Goal: Communication & Community: Answer question/provide support

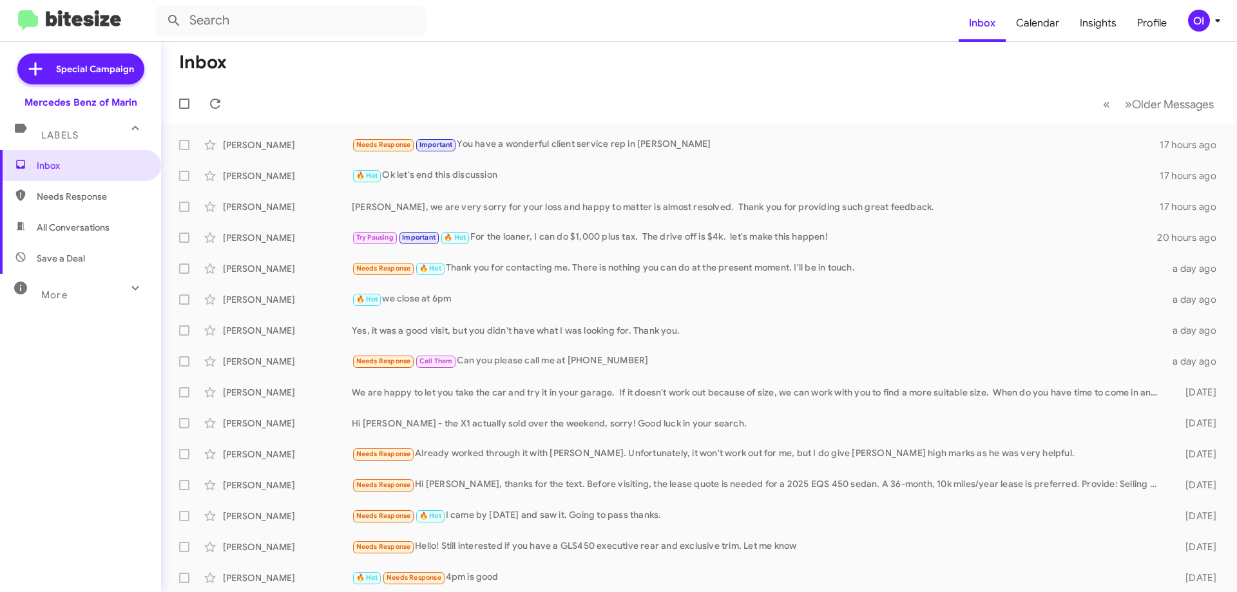
click at [1181, 27] on button "OI" at bounding box center [1200, 21] width 46 height 22
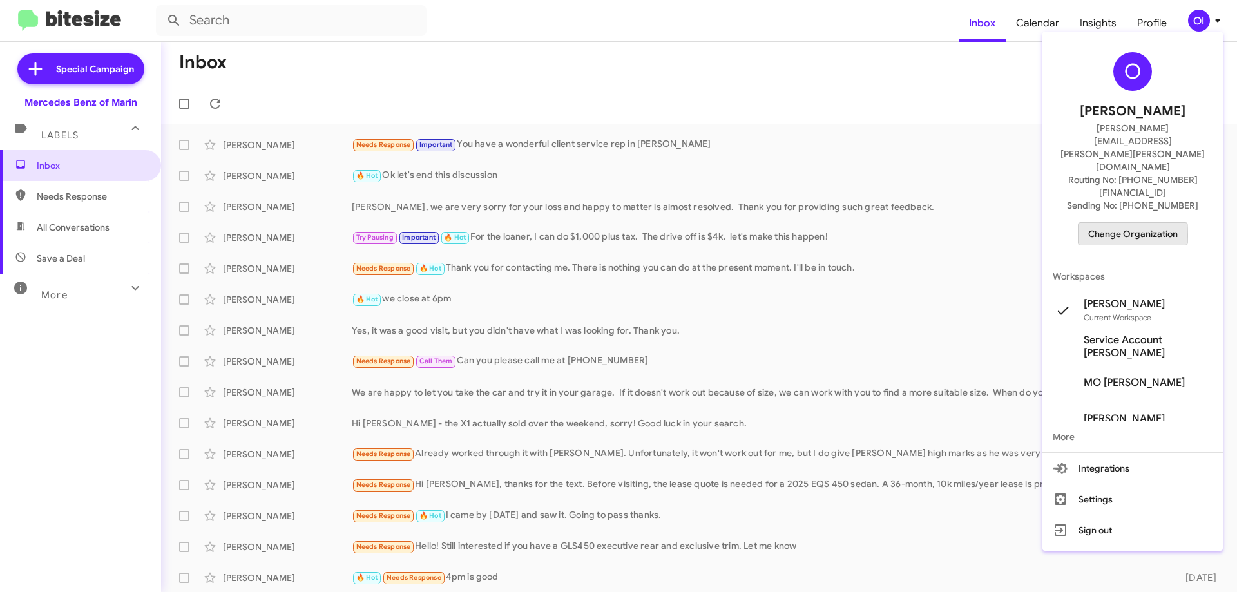
click at [1112, 223] on span "Change Organization" at bounding box center [1133, 234] width 90 height 22
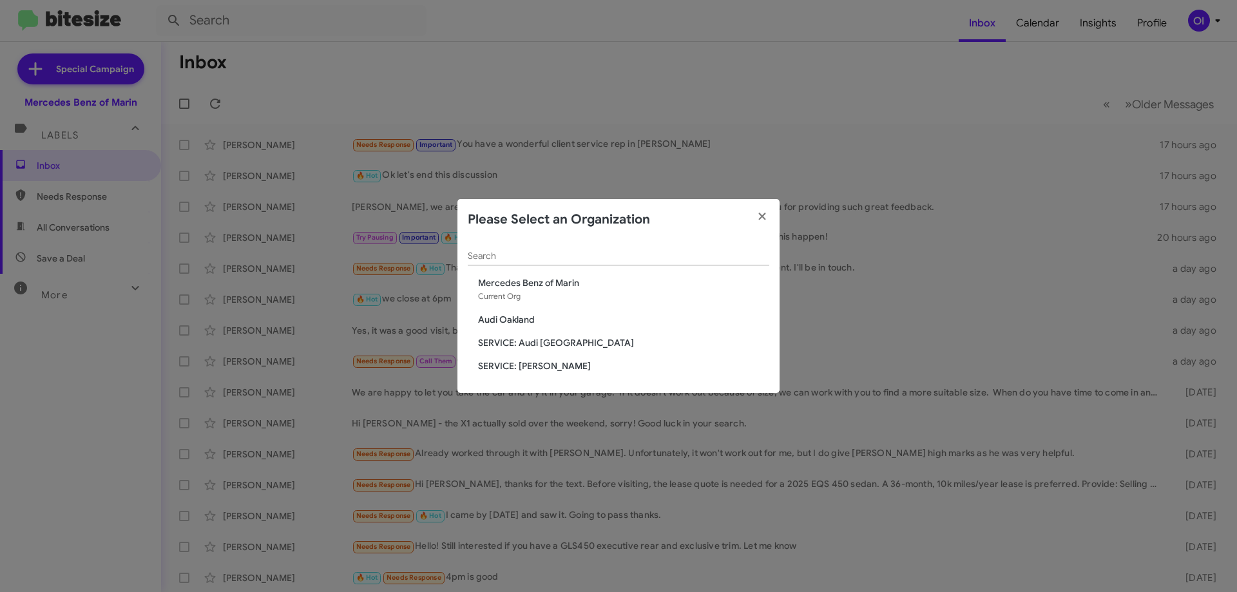
click at [555, 363] on span "SERVICE: [PERSON_NAME]" at bounding box center [623, 366] width 291 height 13
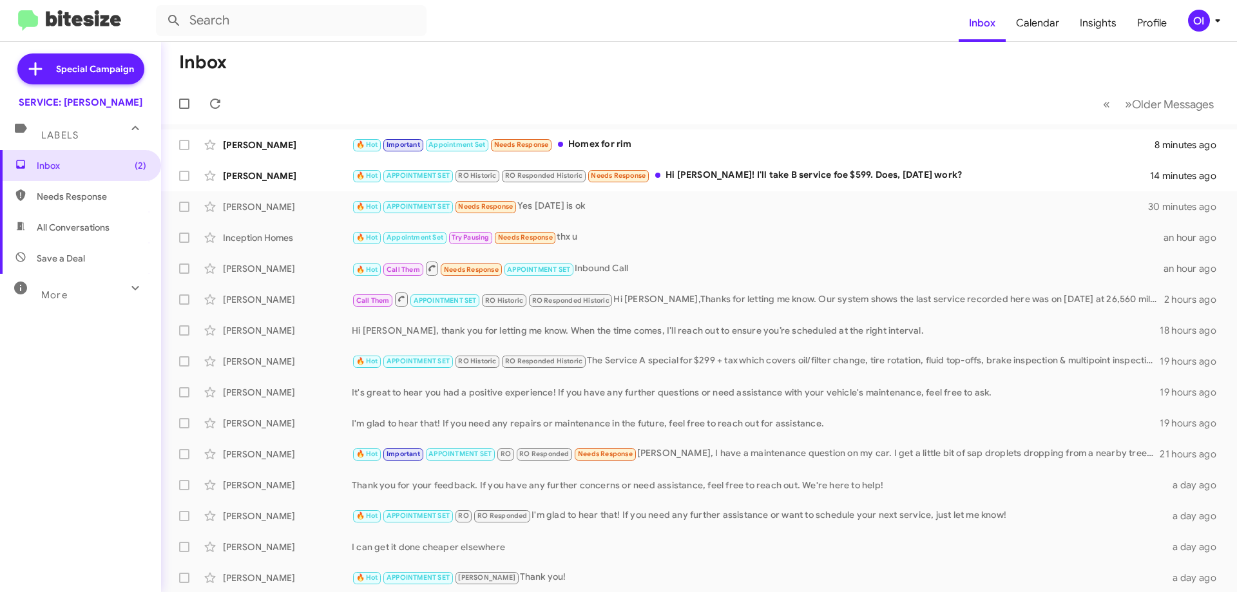
click at [44, 304] on div "Inbox (2) Needs Response All Conversations Save a Deal More Important 🔥 Hot App…" at bounding box center [80, 327] width 161 height 355
click at [63, 294] on span "More" at bounding box center [54, 295] width 26 height 12
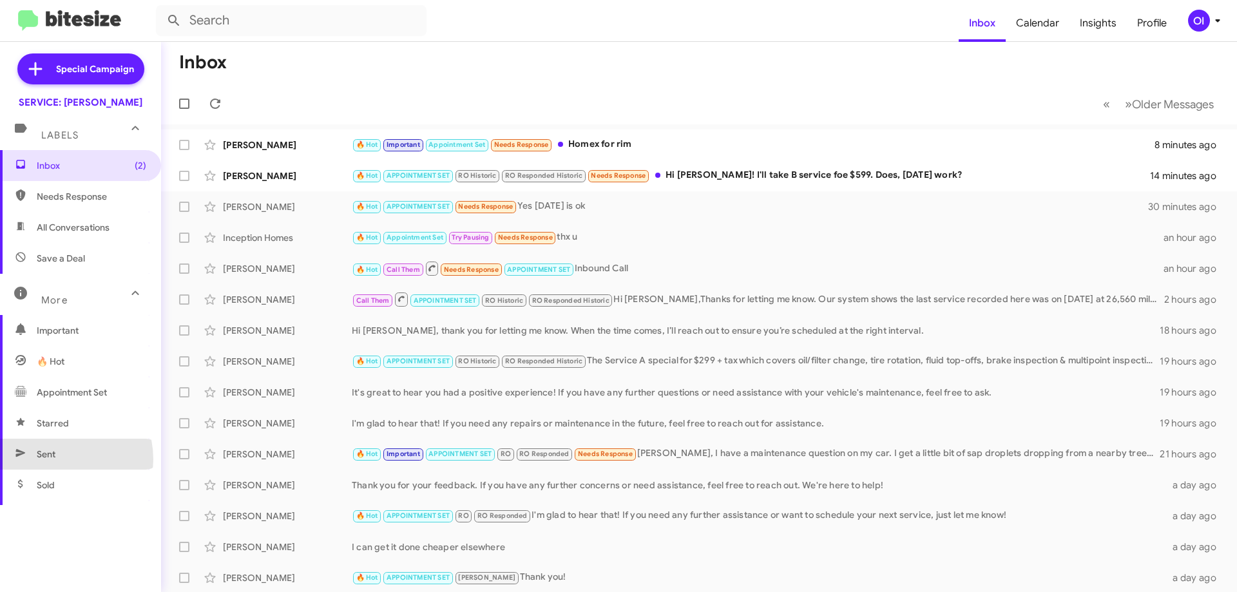
click at [54, 459] on span "Sent" at bounding box center [46, 454] width 19 height 13
type input "in:sent"
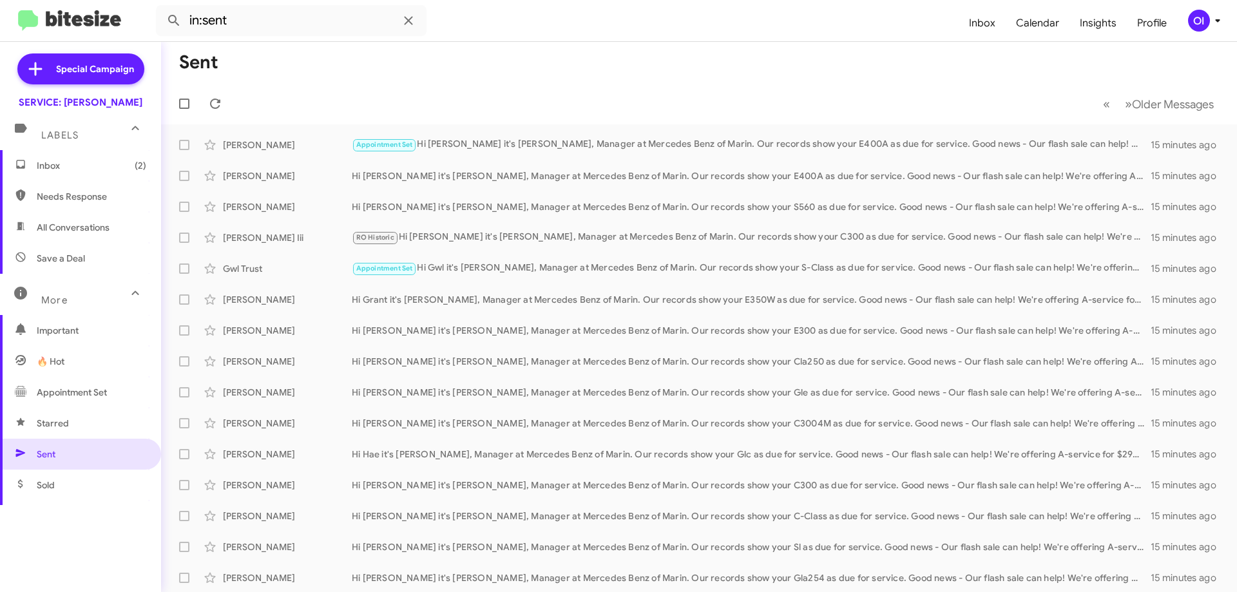
click at [108, 175] on span "Inbox (2)" at bounding box center [80, 165] width 161 height 31
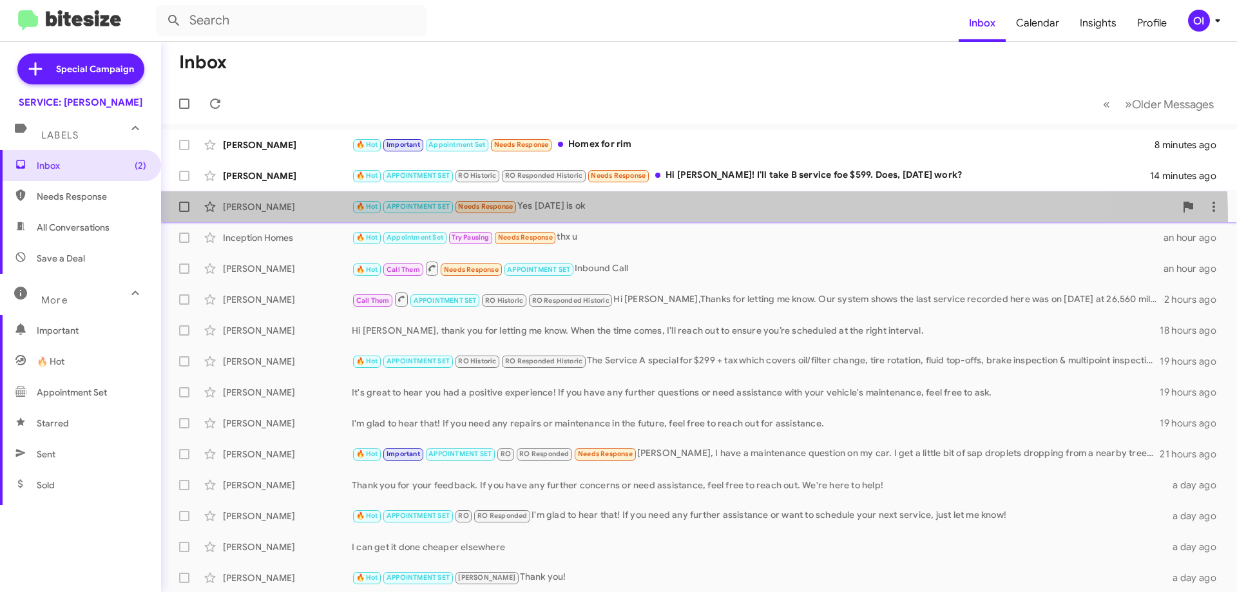
click at [675, 219] on div "[PERSON_NAME] 🔥 Hot APPOINTMENT SET Needs Response Yes [DATE] is ok 31 minutes …" at bounding box center [699, 207] width 1056 height 26
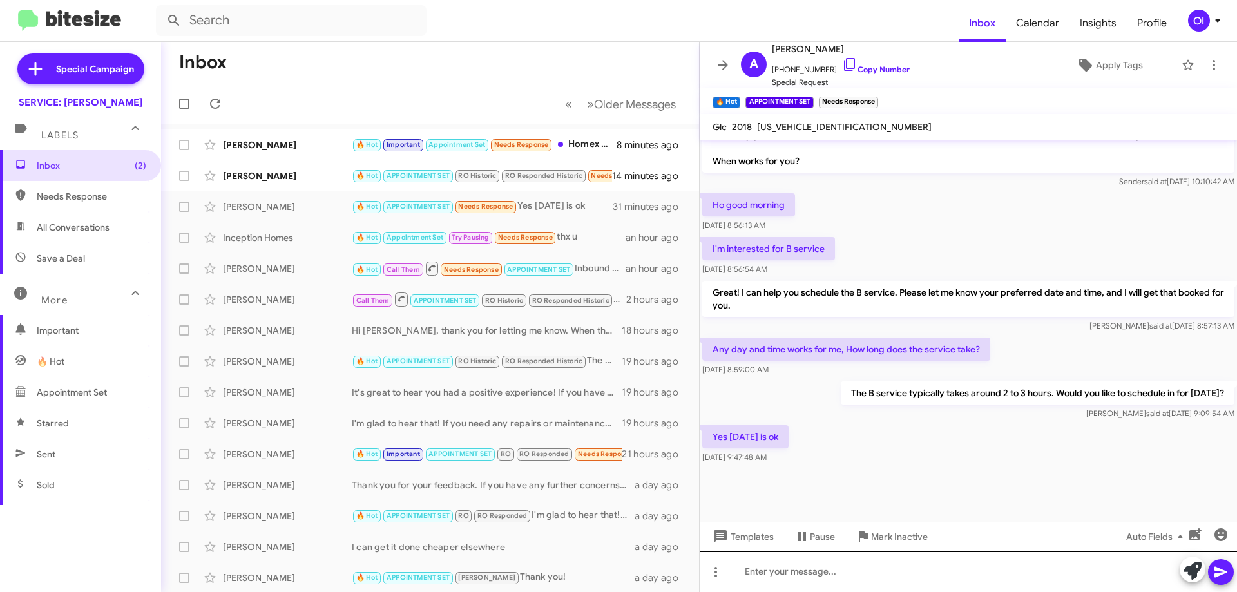
scroll to position [642, 0]
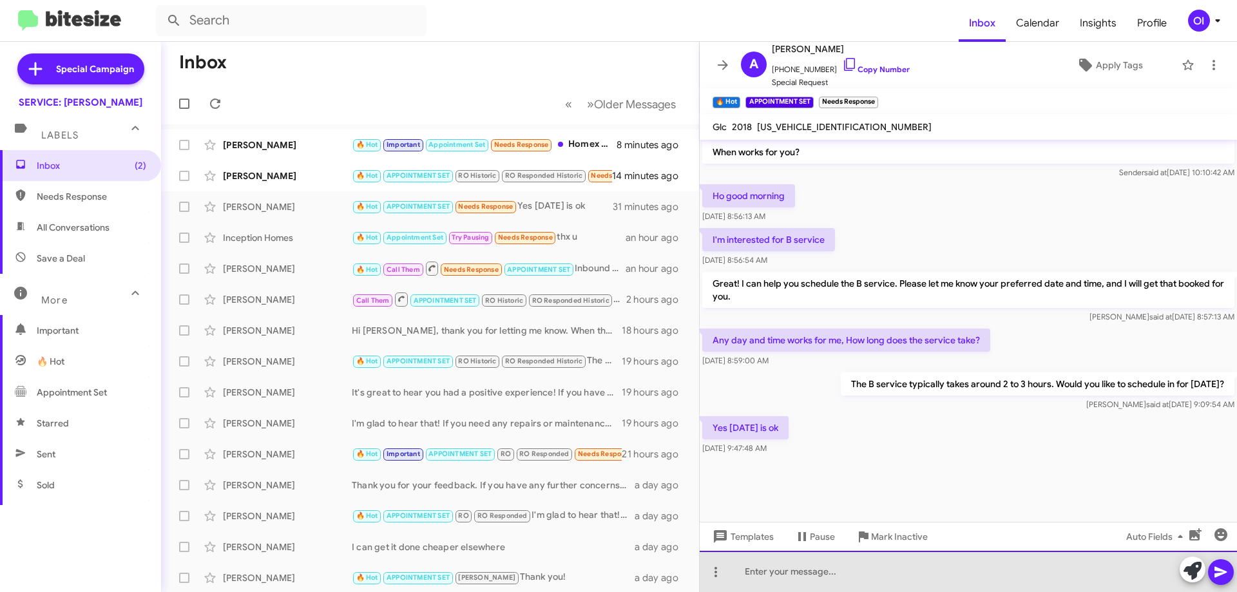
click at [838, 564] on div at bounding box center [968, 571] width 537 height 41
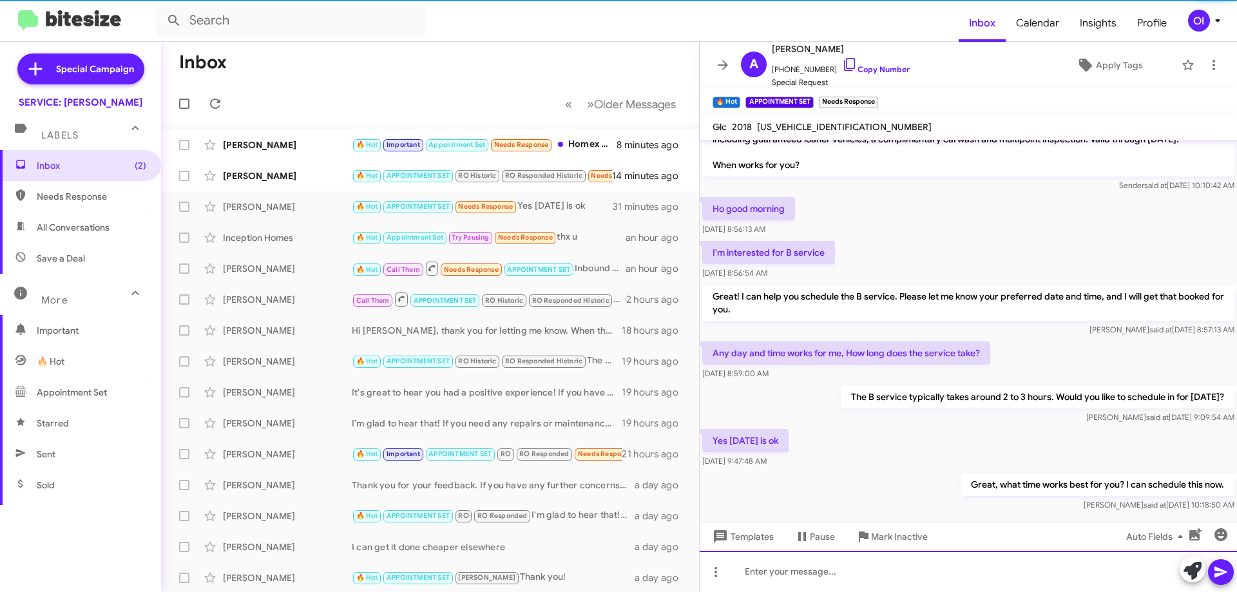
scroll to position [907, 0]
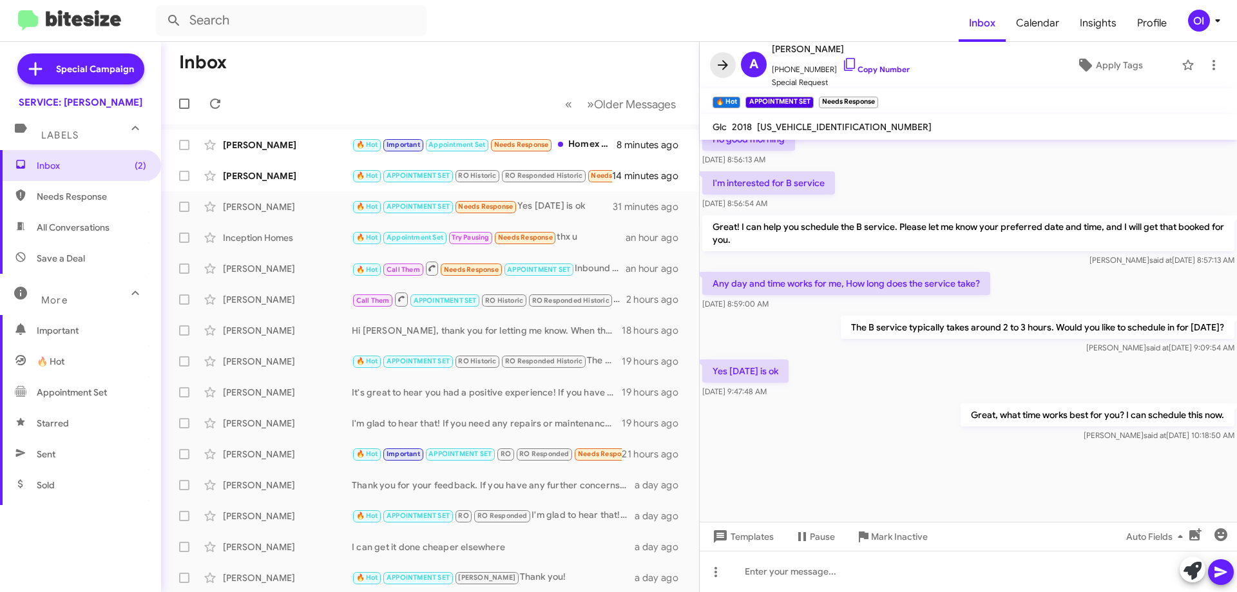
click at [715, 68] on icon at bounding box center [722, 64] width 15 height 15
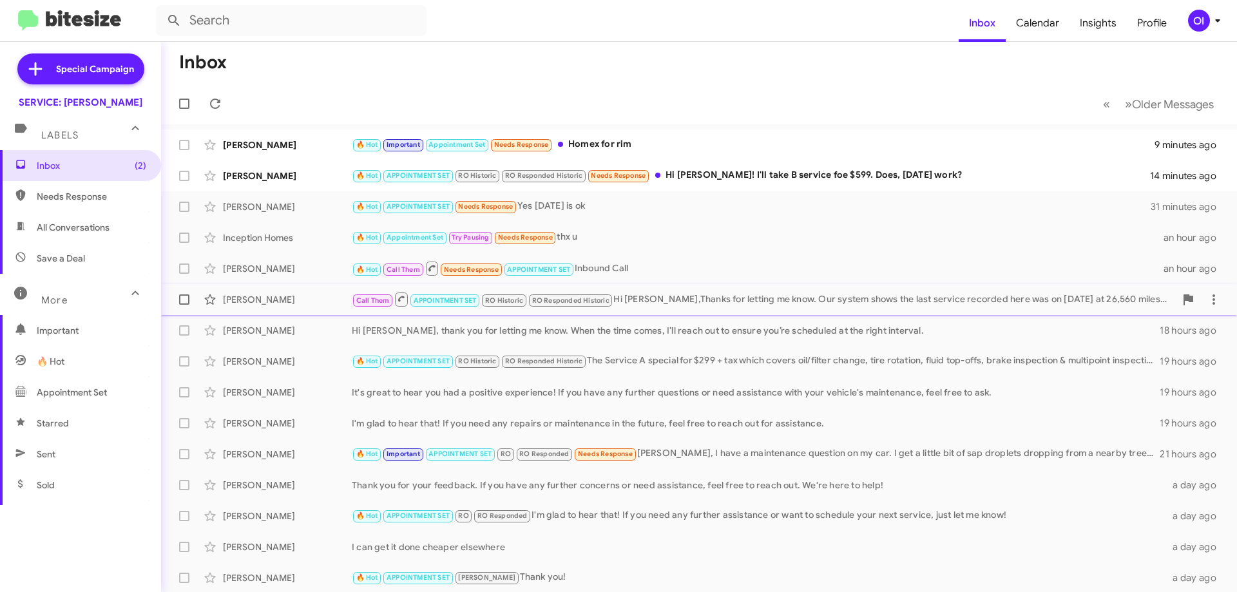
click at [621, 307] on div "Call Them APPOINTMENT SET RO Historic RO Responded Historic Hi [PERSON_NAME],Th…" at bounding box center [764, 299] width 824 height 16
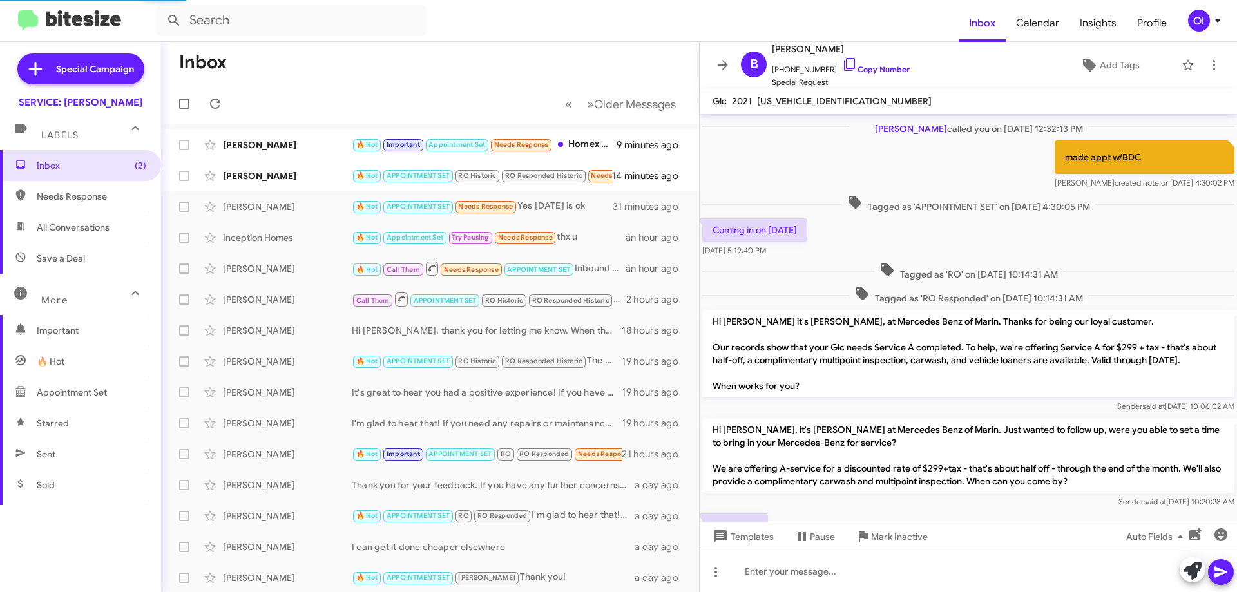
scroll to position [914, 0]
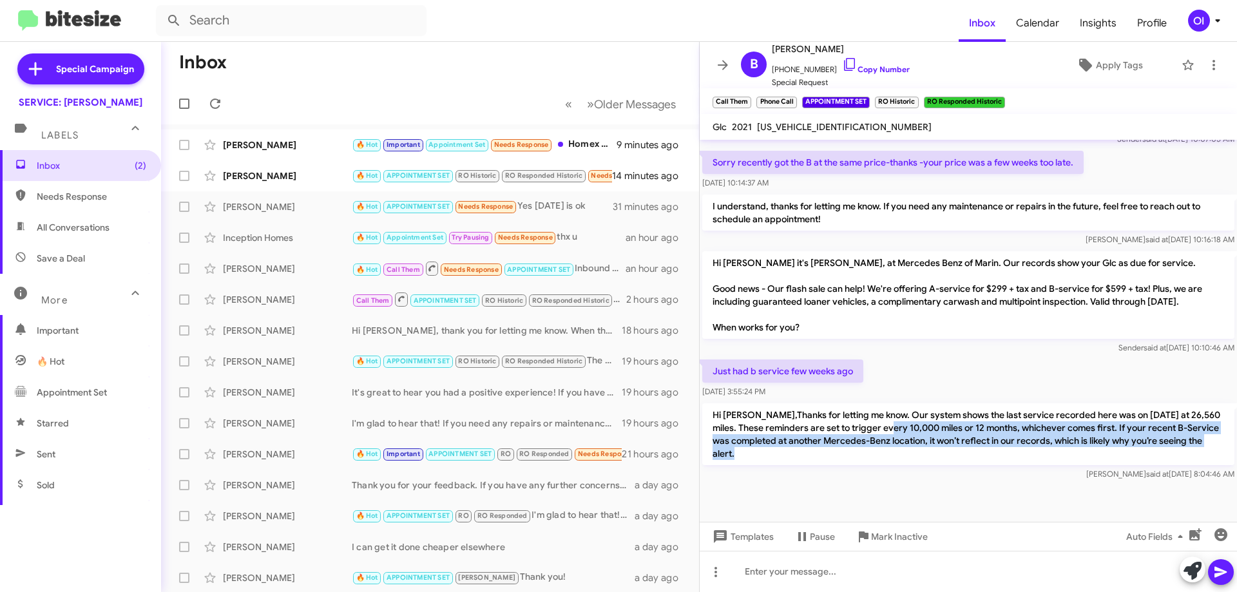
drag, startPoint x: 940, startPoint y: 466, endPoint x: 904, endPoint y: 430, distance: 51.0
click at [904, 430] on div "Hi [PERSON_NAME],Thanks for letting me know. Our system shows the last service …" at bounding box center [968, 441] width 532 height 77
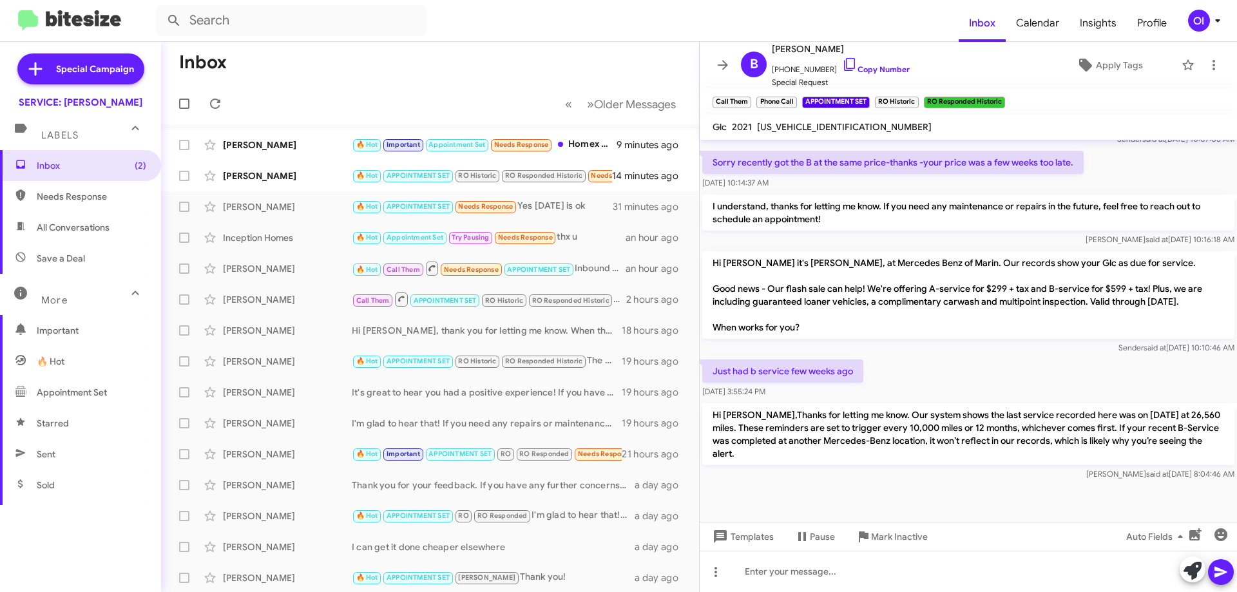
click at [901, 427] on p "Hi [PERSON_NAME],Thanks for letting me know. Our system shows the last service …" at bounding box center [968, 434] width 532 height 62
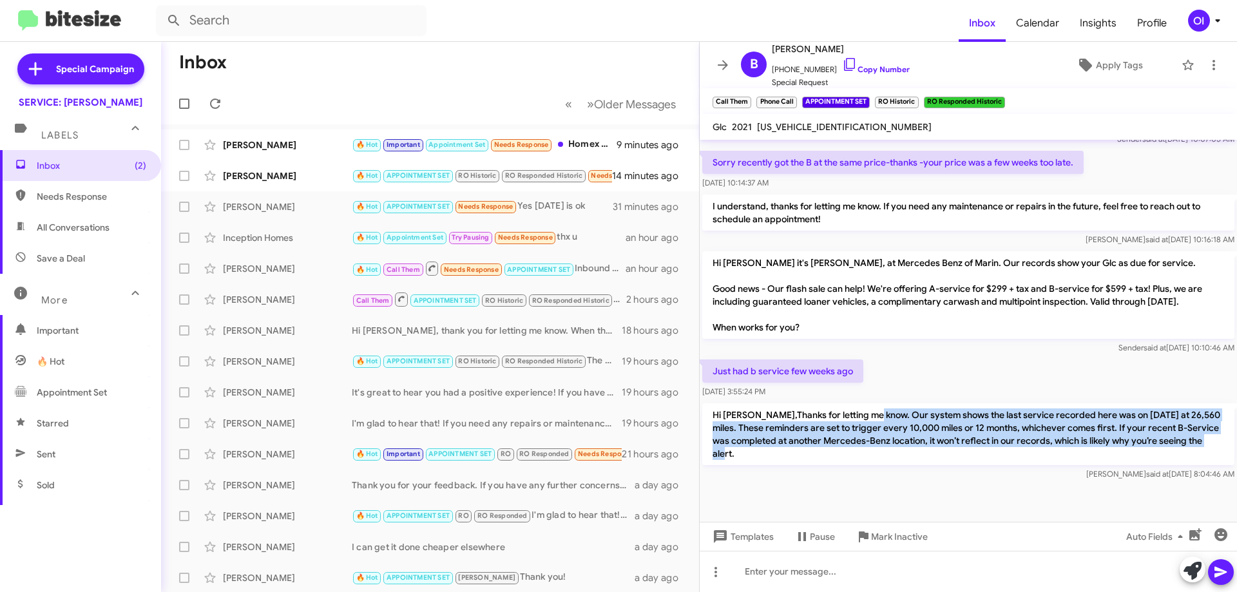
drag, startPoint x: 874, startPoint y: 411, endPoint x: 909, endPoint y: 463, distance: 62.7
click at [908, 461] on p "Hi [PERSON_NAME],Thanks for letting me know. Our system shows the last service …" at bounding box center [968, 434] width 532 height 62
click at [909, 464] on p "Hi [PERSON_NAME],Thanks for letting me know. Our system shows the last service …" at bounding box center [968, 434] width 532 height 62
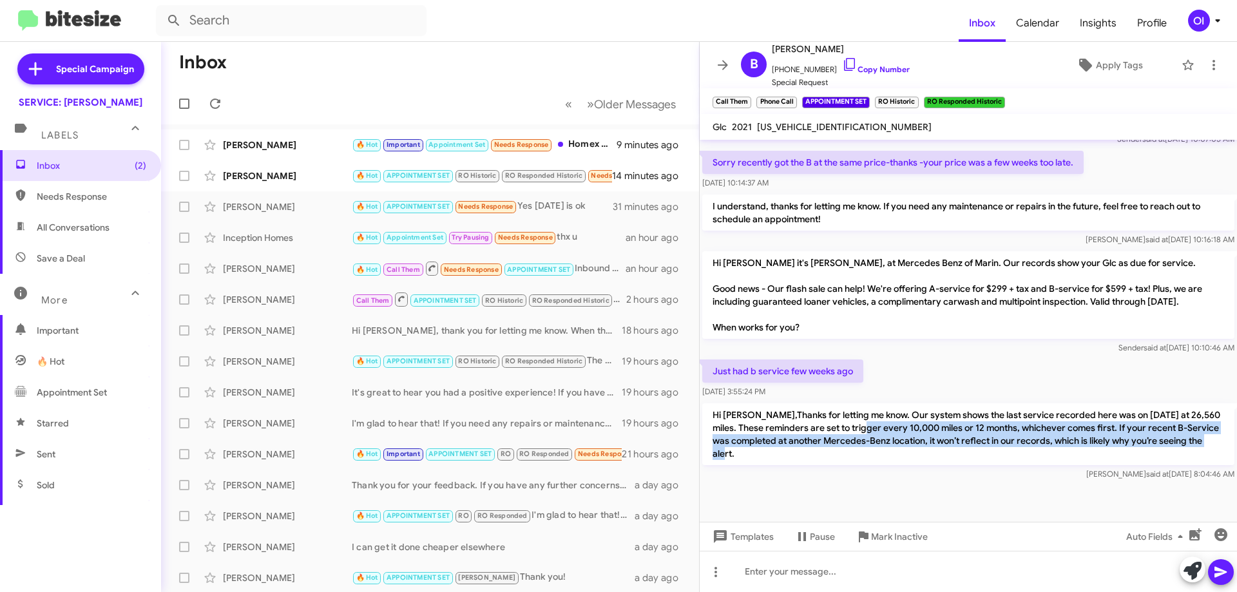
drag, startPoint x: 909, startPoint y: 461, endPoint x: 880, endPoint y: 430, distance: 42.4
click at [880, 430] on p "Hi [PERSON_NAME],Thanks for letting me know. Our system shows the last service …" at bounding box center [968, 434] width 532 height 62
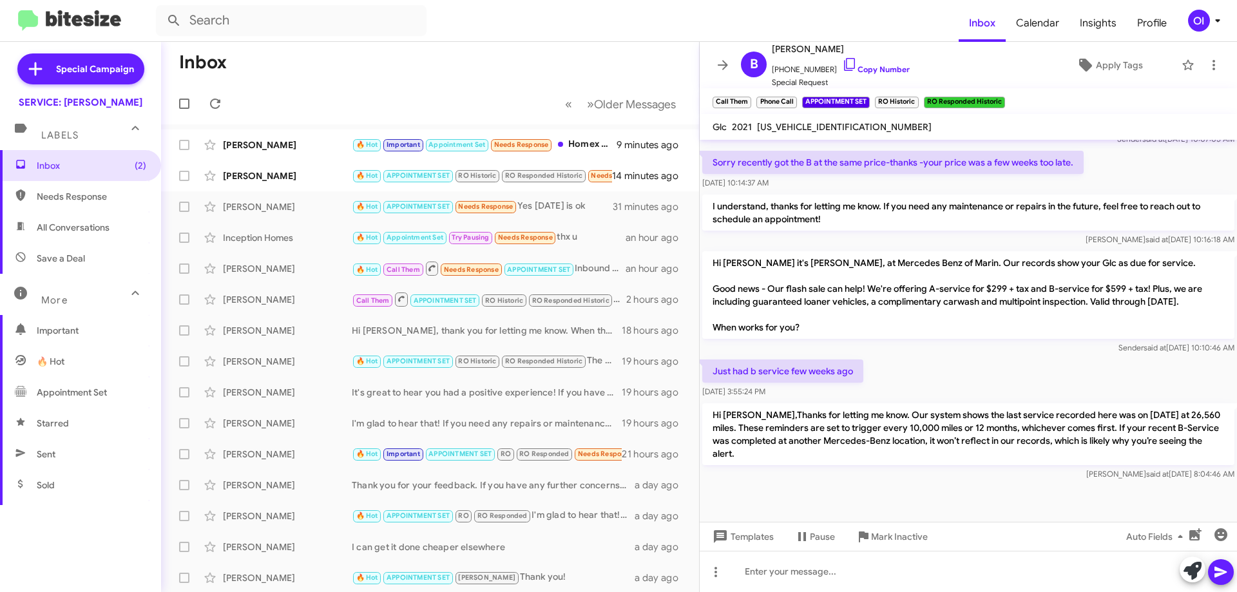
click at [879, 429] on p "Hi [PERSON_NAME],Thanks for letting me know. Our system shows the last service …" at bounding box center [968, 434] width 532 height 62
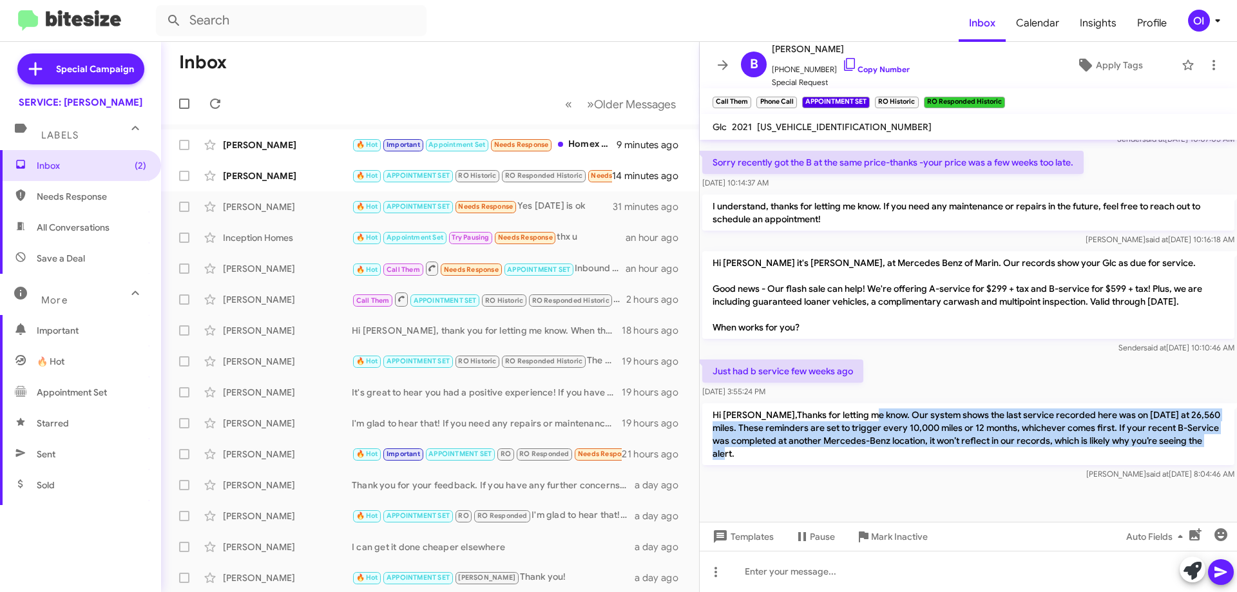
drag, startPoint x: 867, startPoint y: 420, endPoint x: 883, endPoint y: 457, distance: 40.1
click at [883, 456] on p "Hi [PERSON_NAME],Thanks for letting me know. Our system shows the last service …" at bounding box center [968, 434] width 532 height 62
click at [883, 457] on p "Hi [PERSON_NAME],Thanks for letting me know. Our system shows the last service …" at bounding box center [968, 434] width 532 height 62
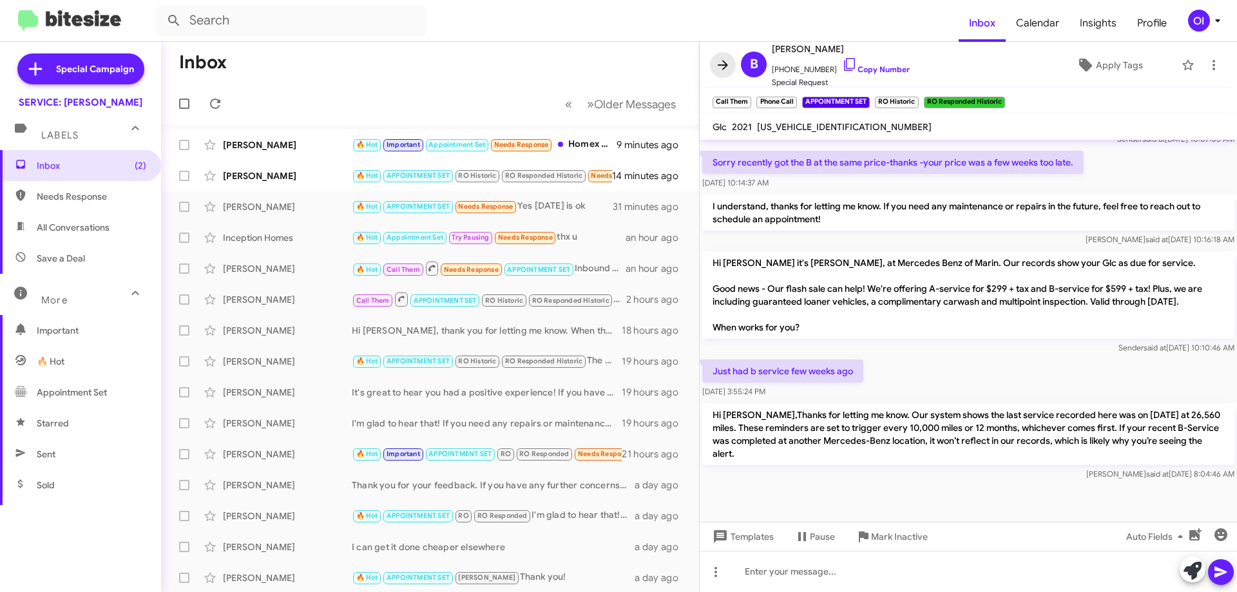
click at [715, 70] on span at bounding box center [723, 64] width 26 height 15
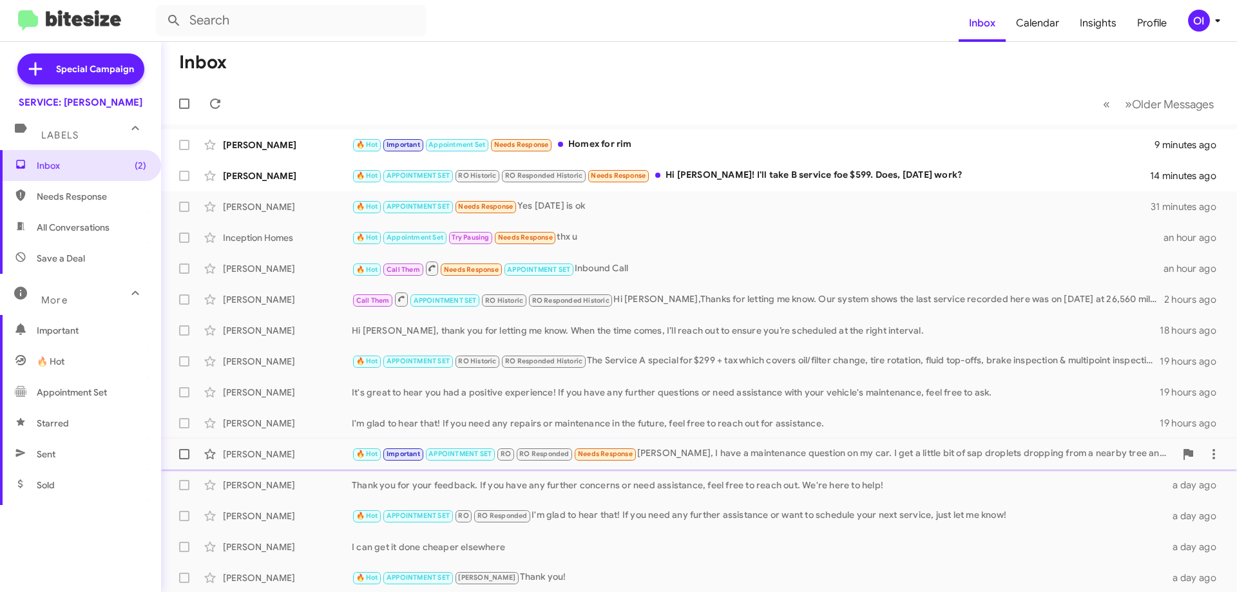
click at [666, 458] on div "🔥 Hot Important APPOINTMENT SET RO RO Responded Needs Response [PERSON_NAME], I…" at bounding box center [764, 454] width 824 height 15
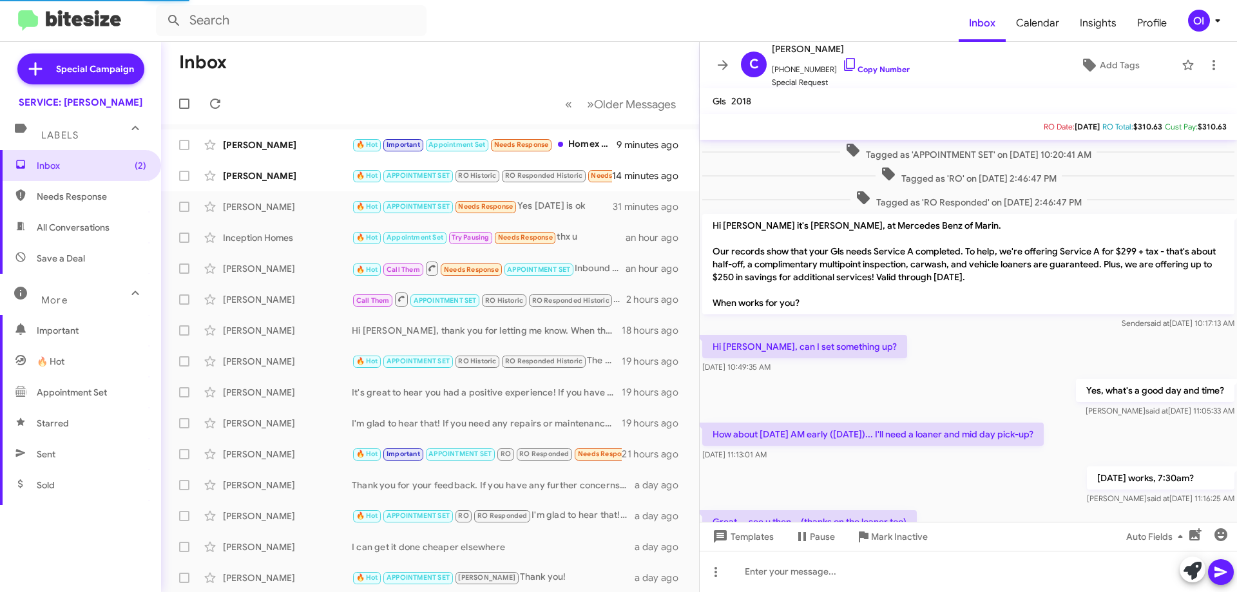
scroll to position [704, 0]
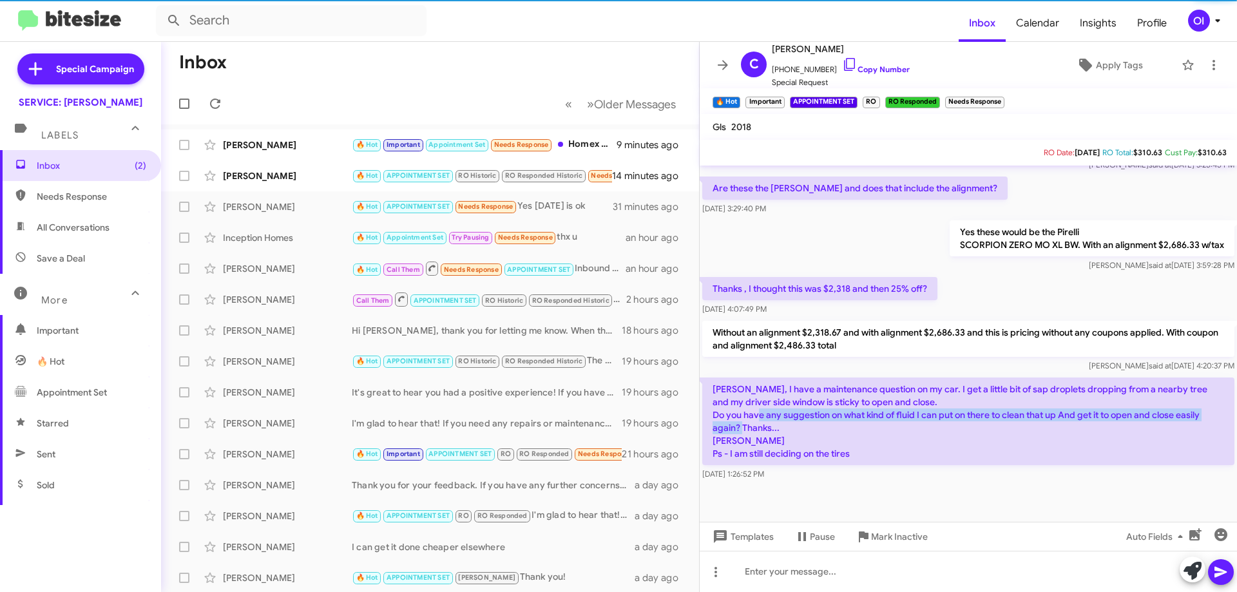
drag, startPoint x: 932, startPoint y: 424, endPoint x: 796, endPoint y: 418, distance: 136.7
click at [796, 418] on p "[PERSON_NAME], I have a maintenance question on my car. I get a little bit of s…" at bounding box center [968, 422] width 532 height 88
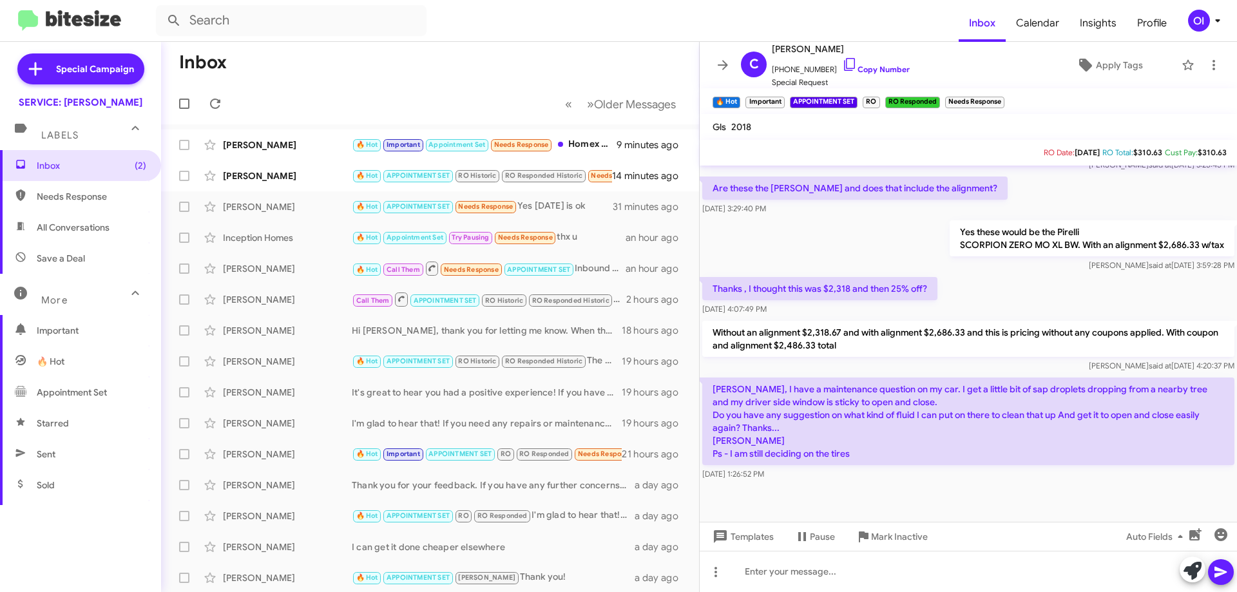
click at [794, 418] on p "[PERSON_NAME], I have a maintenance question on my car. I get a little bit of s…" at bounding box center [968, 422] width 532 height 88
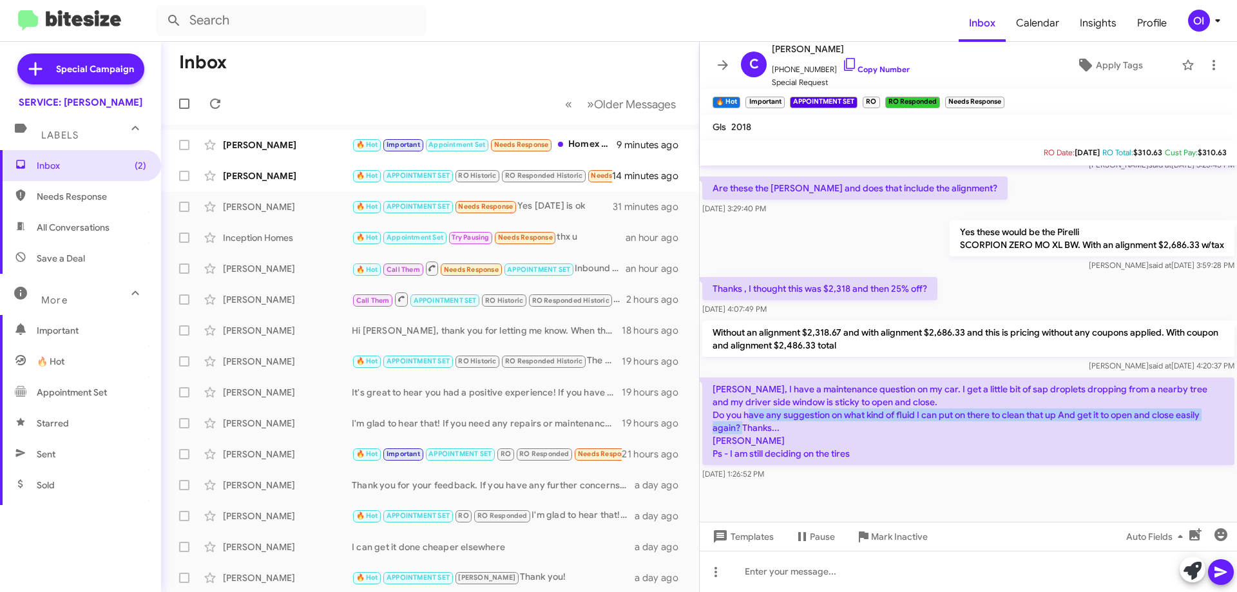
drag, startPoint x: 788, startPoint y: 418, endPoint x: 831, endPoint y: 430, distance: 44.3
click at [826, 429] on p "[PERSON_NAME], I have a maintenance question on my car. I get a little bit of s…" at bounding box center [968, 422] width 532 height 88
click at [831, 430] on p "[PERSON_NAME], I have a maintenance question on my car. I get a little bit of s…" at bounding box center [968, 422] width 532 height 88
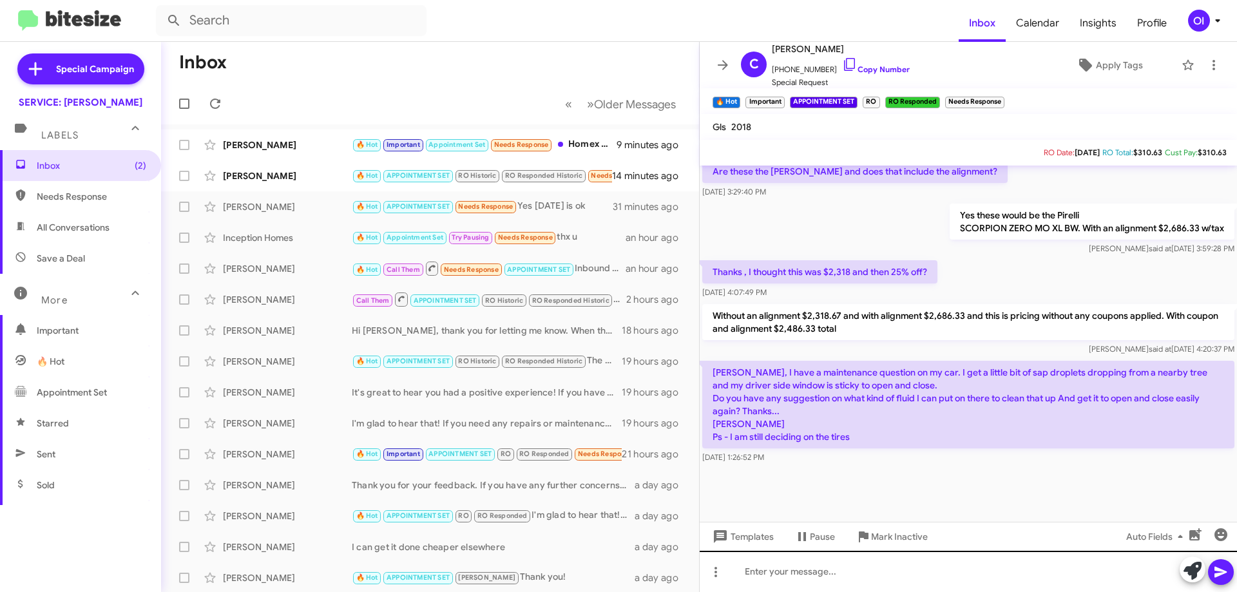
scroll to position [729, 0]
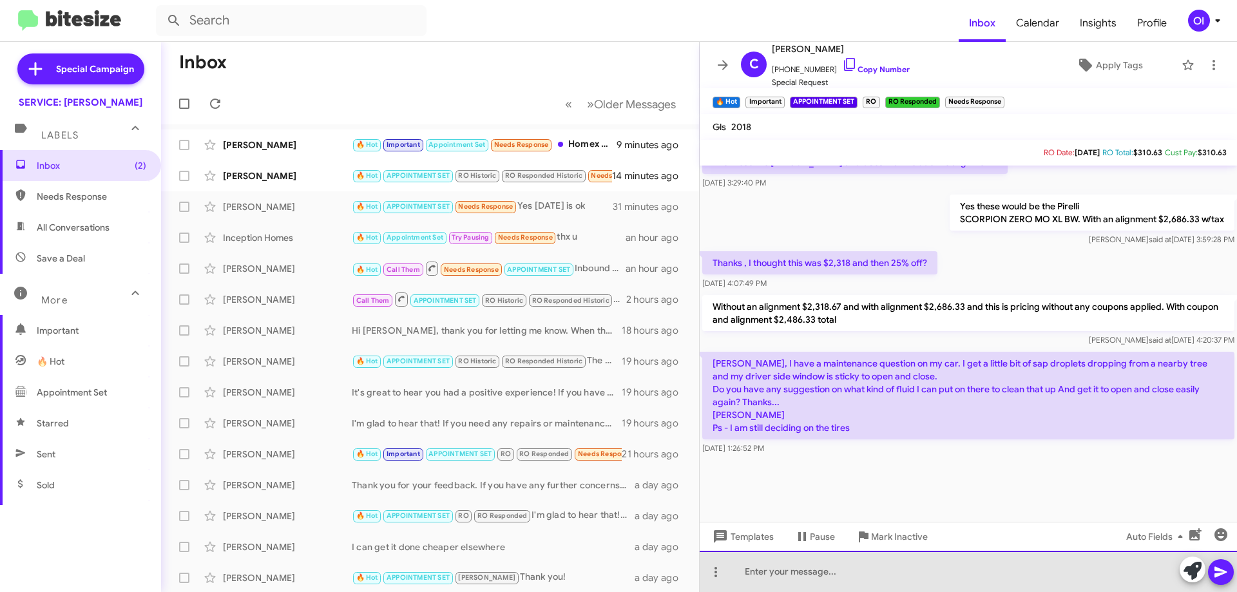
click at [864, 572] on div at bounding box center [968, 571] width 537 height 41
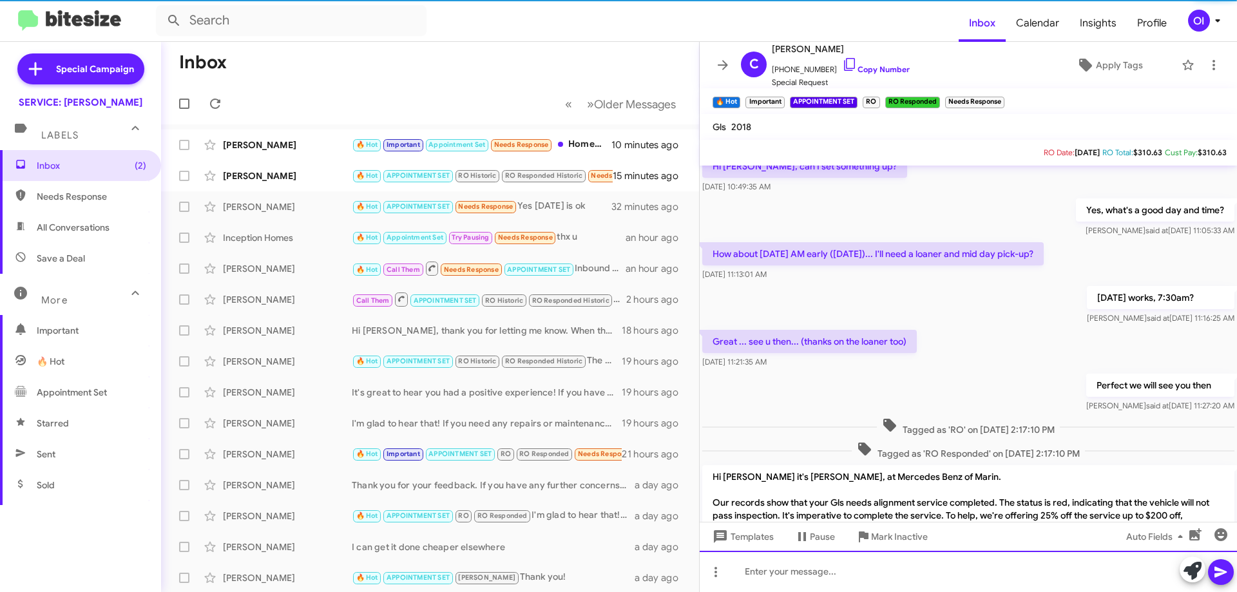
scroll to position [0, 0]
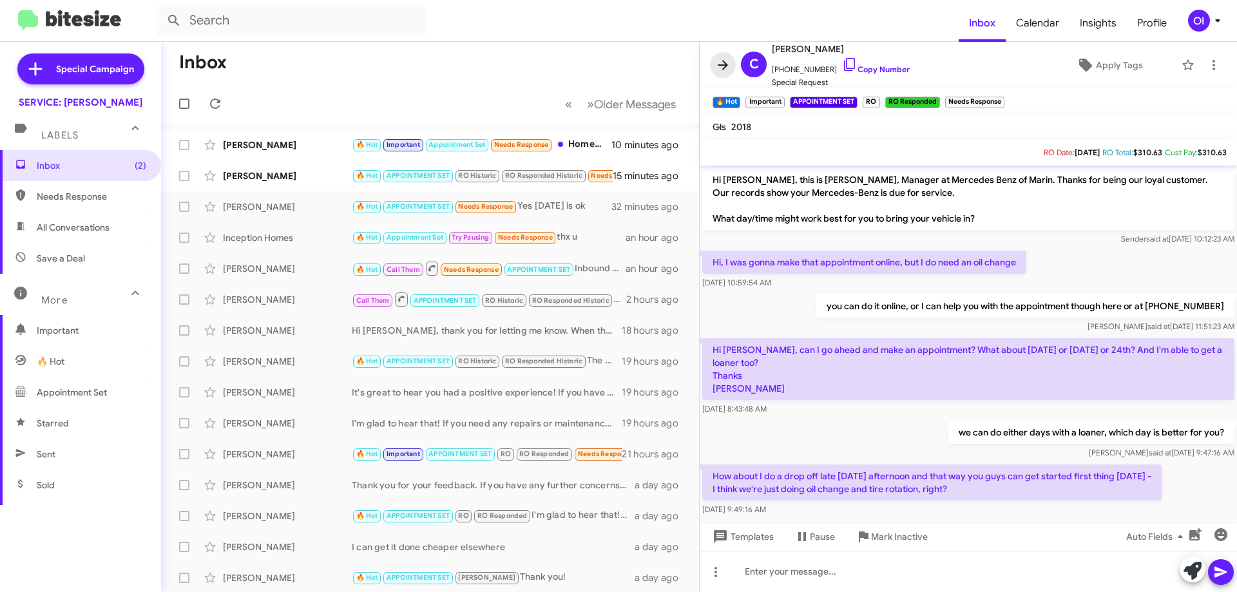
click at [715, 55] on button at bounding box center [723, 65] width 26 height 26
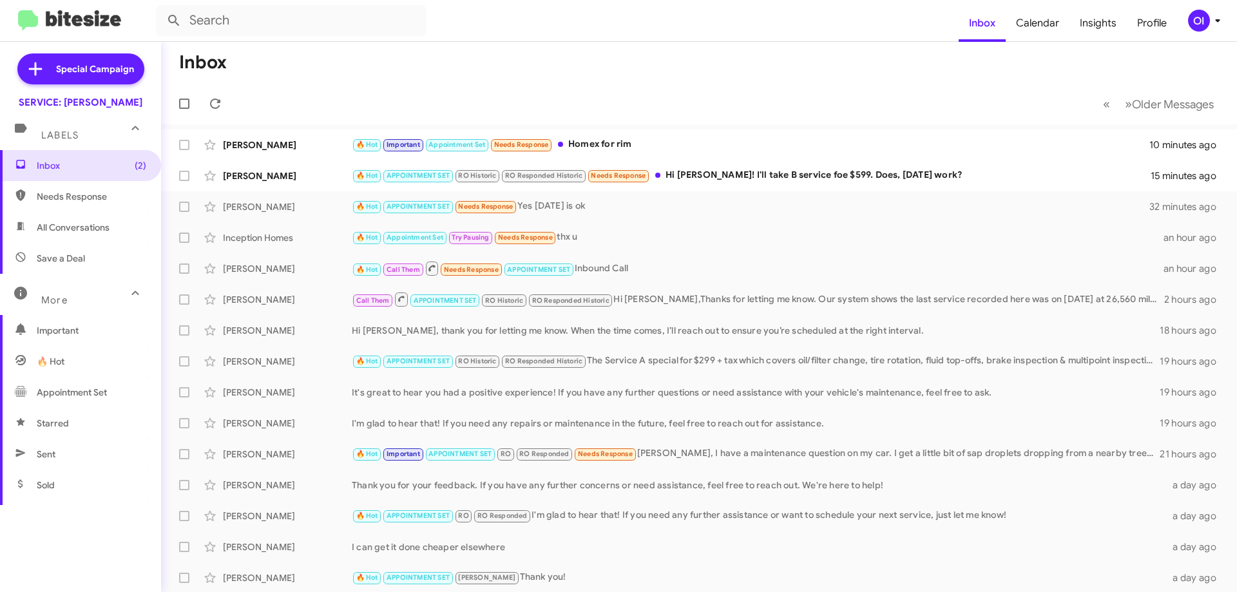
click at [684, 58] on mat-toolbar-row "Inbox" at bounding box center [699, 62] width 1076 height 41
click at [694, 170] on div "🔥 Hot APPOINTMENT SET RO Historic RO Responded Historic Needs Response Hi [PERS…" at bounding box center [764, 175] width 824 height 15
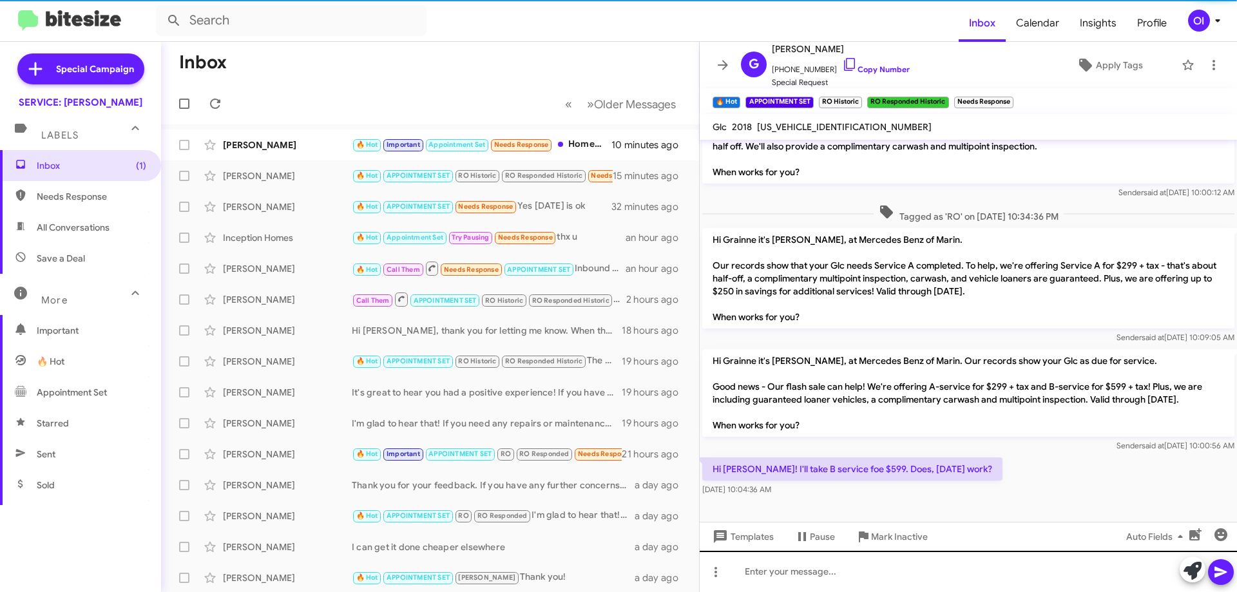
scroll to position [467, 0]
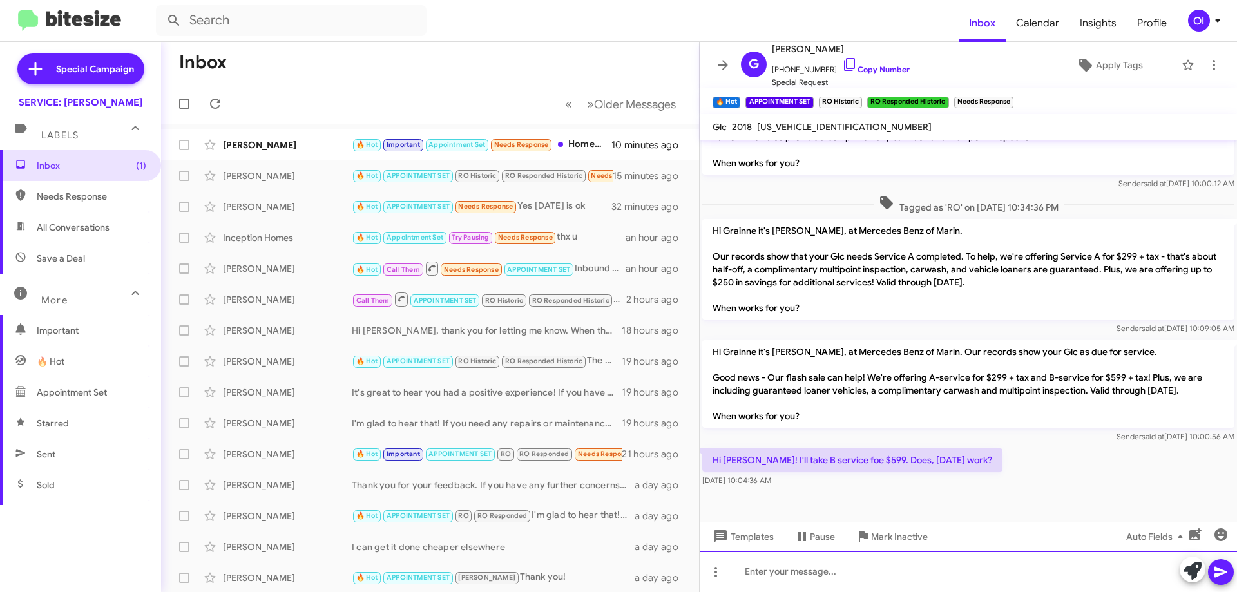
click at [967, 576] on div at bounding box center [968, 571] width 537 height 41
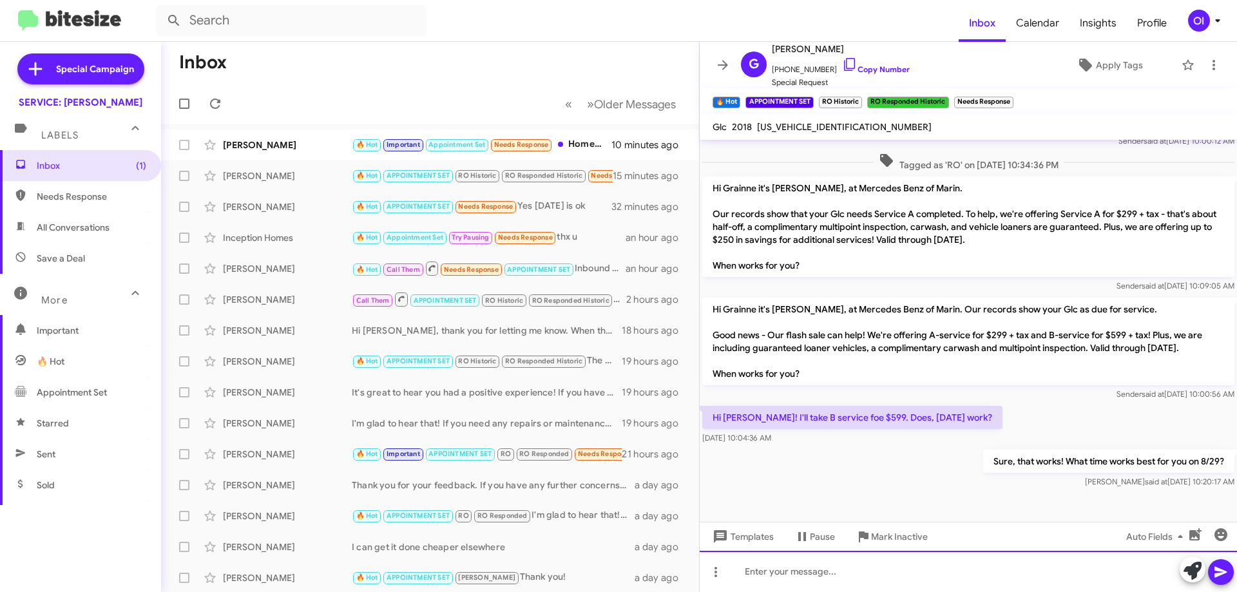
scroll to position [514, 0]
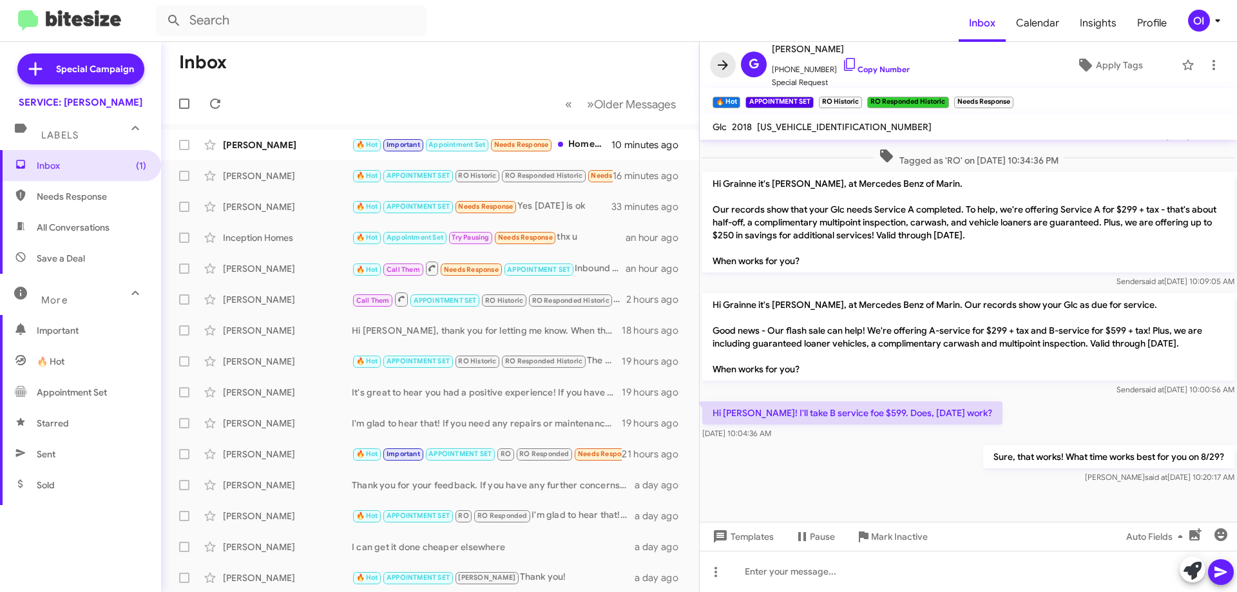
click at [722, 65] on icon at bounding box center [723, 65] width 10 height 10
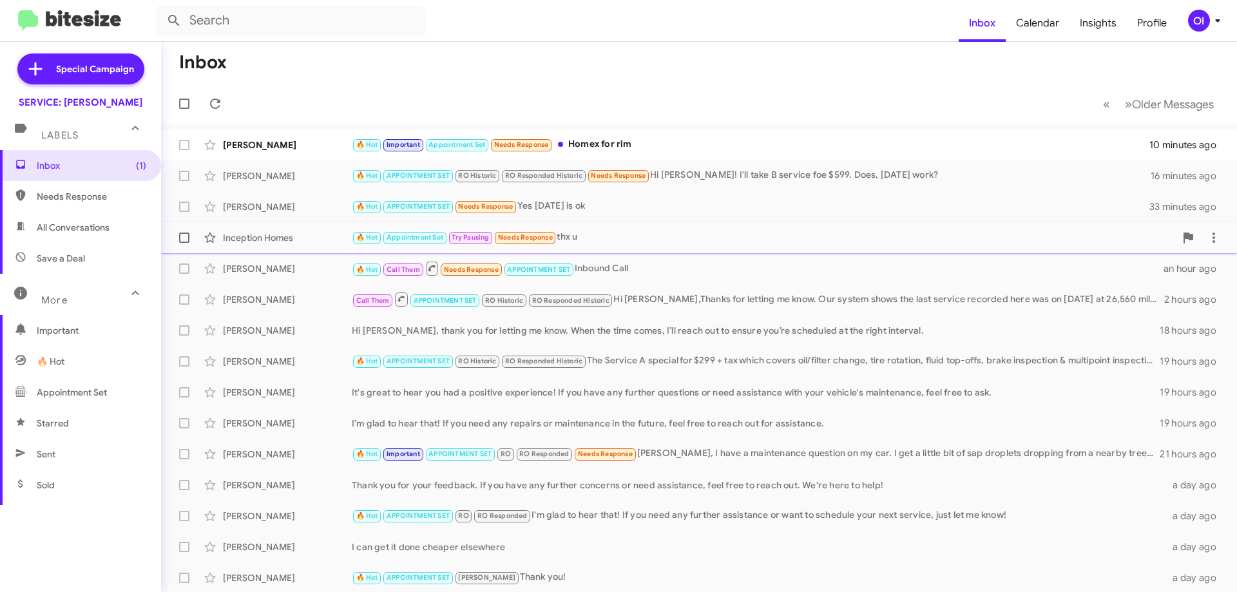
click at [592, 242] on div "🔥 Hot Appointment Set Try Pausing Needs Response thx u" at bounding box center [764, 237] width 824 height 15
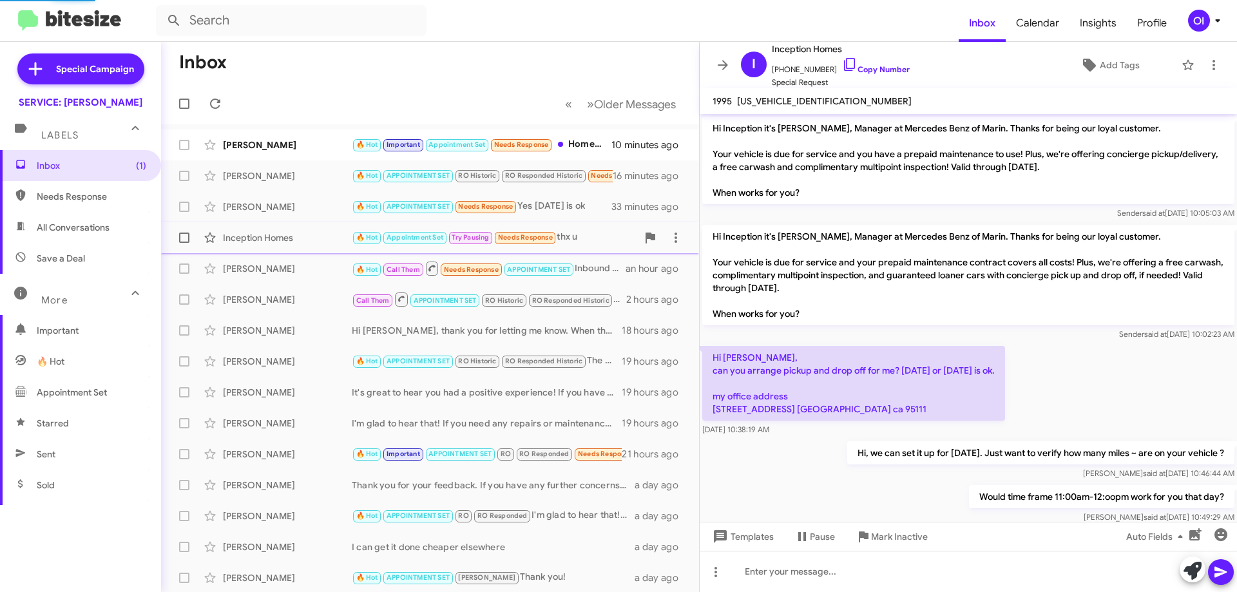
scroll to position [578, 0]
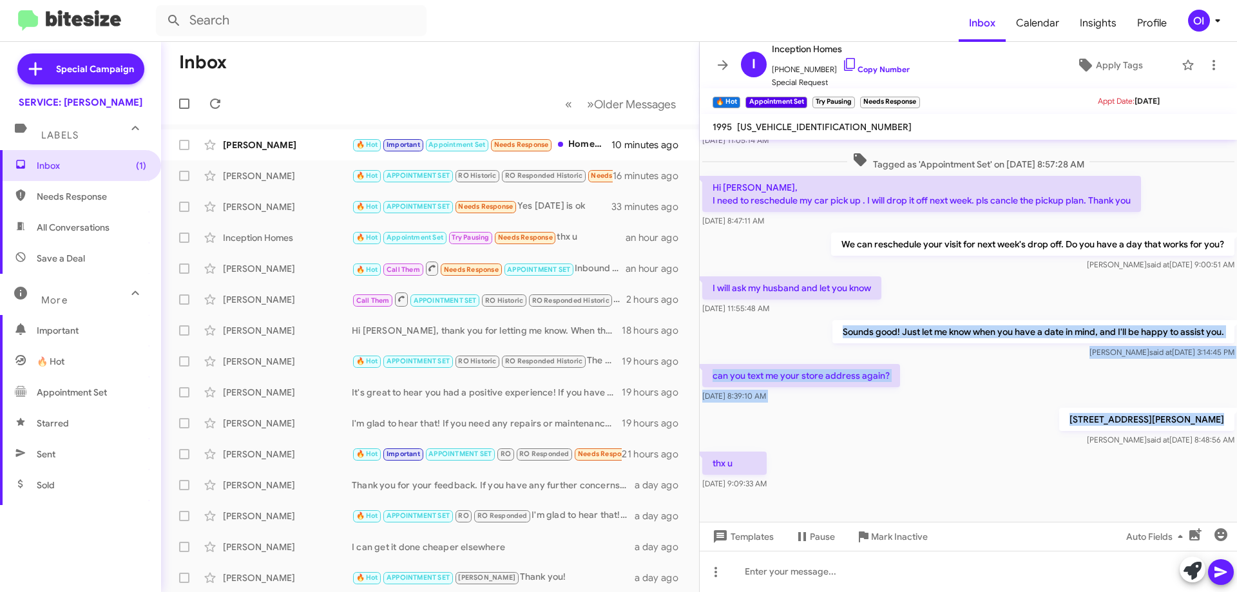
drag, startPoint x: 828, startPoint y: 321, endPoint x: 890, endPoint y: 458, distance: 150.6
click at [888, 456] on div "Hi Inception it's [PERSON_NAME], Manager at Mercedes Benz of Marin. Thanks for …" at bounding box center [968, 27] width 537 height 931
click at [891, 461] on div "thx u [DATE] 9:09:33 AM" at bounding box center [968, 471] width 537 height 44
drag, startPoint x: 898, startPoint y: 481, endPoint x: 854, endPoint y: 313, distance: 173.8
click at [855, 314] on div "Hi Inception it's [PERSON_NAME], Manager at Mercedes Benz of Marin. Thanks for …" at bounding box center [968, 27] width 537 height 931
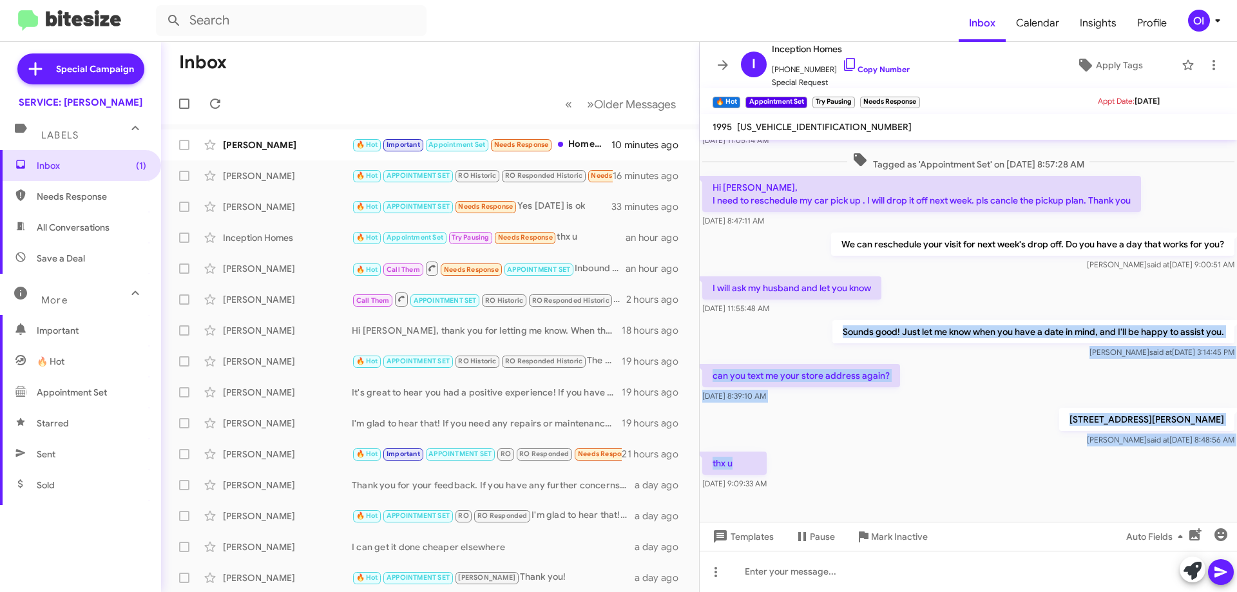
click at [854, 313] on div "[DATE] 11:55:48 AM" at bounding box center [791, 308] width 179 height 13
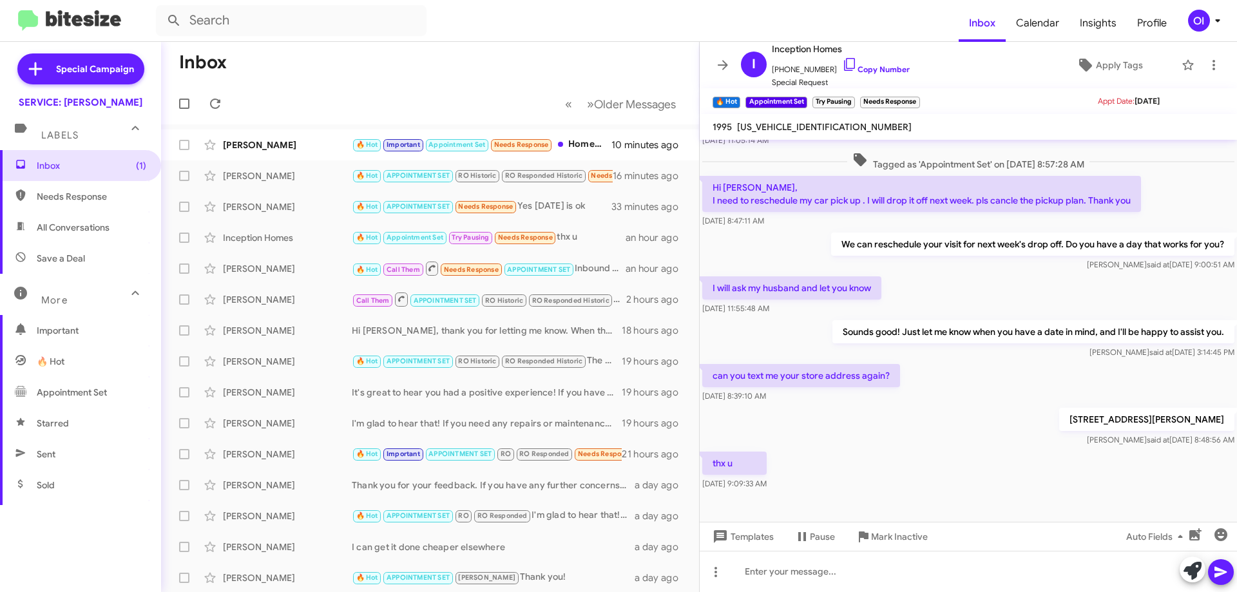
drag, startPoint x: 838, startPoint y: 301, endPoint x: 928, endPoint y: 462, distance: 184.3
click at [928, 462] on div "Hi Inception it's [PERSON_NAME], Manager at Mercedes Benz of Marin. Thanks for …" at bounding box center [968, 27] width 537 height 931
click at [929, 462] on div "thx u [DATE] 9:09:33 AM" at bounding box center [968, 471] width 537 height 44
drag, startPoint x: 943, startPoint y: 479, endPoint x: 865, endPoint y: 237, distance: 254.5
click at [865, 237] on div "Hi Inception it's [PERSON_NAME], Manager at Mercedes Benz of Marin. Thanks for …" at bounding box center [968, 27] width 537 height 931
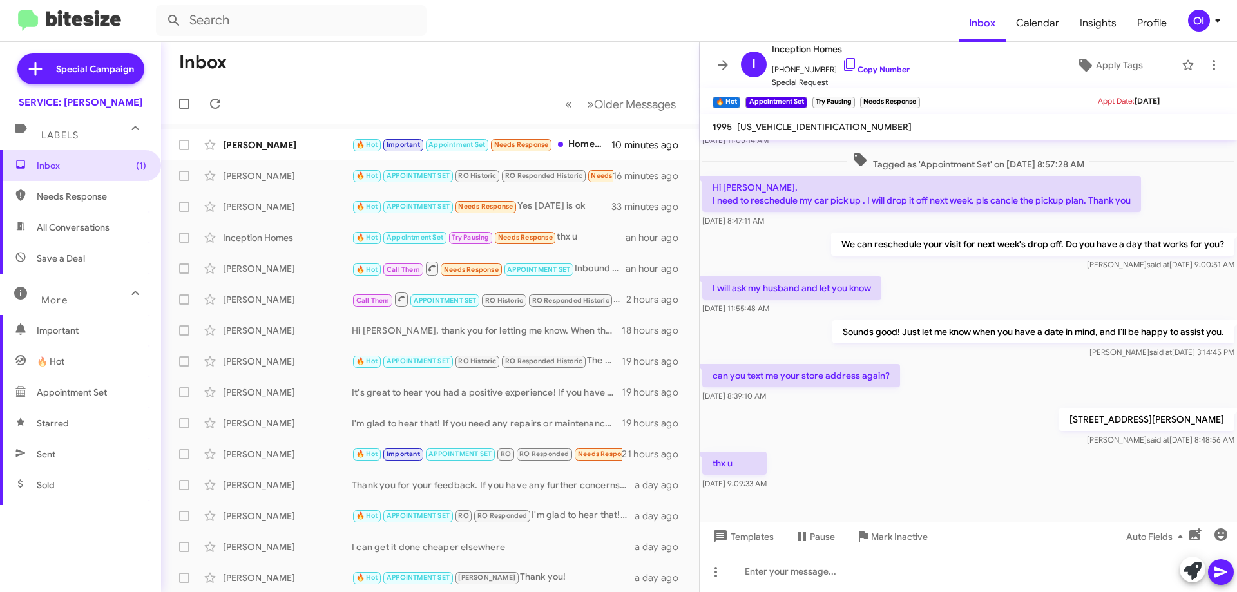
drag, startPoint x: 861, startPoint y: 237, endPoint x: 820, endPoint y: 235, distance: 41.3
click at [860, 237] on p "We can reschedule your visit for next week's drop off. Do you have a day that w…" at bounding box center [1032, 244] width 403 height 23
drag, startPoint x: 800, startPoint y: 238, endPoint x: 979, endPoint y: 475, distance: 297.6
click at [979, 475] on div "Hi Inception it's [PERSON_NAME], Manager at Mercedes Benz of Marin. Thanks for …" at bounding box center [968, 27] width 537 height 931
click at [979, 476] on div "thx u [DATE] 9:09:33 AM" at bounding box center [968, 471] width 537 height 44
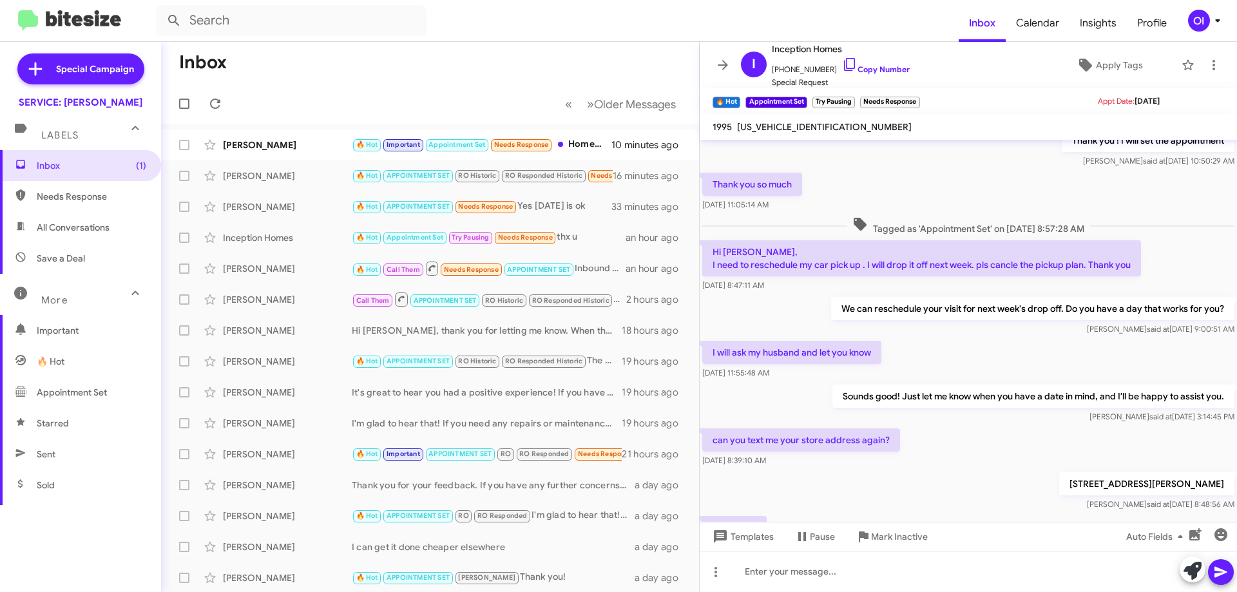
scroll to position [604, 0]
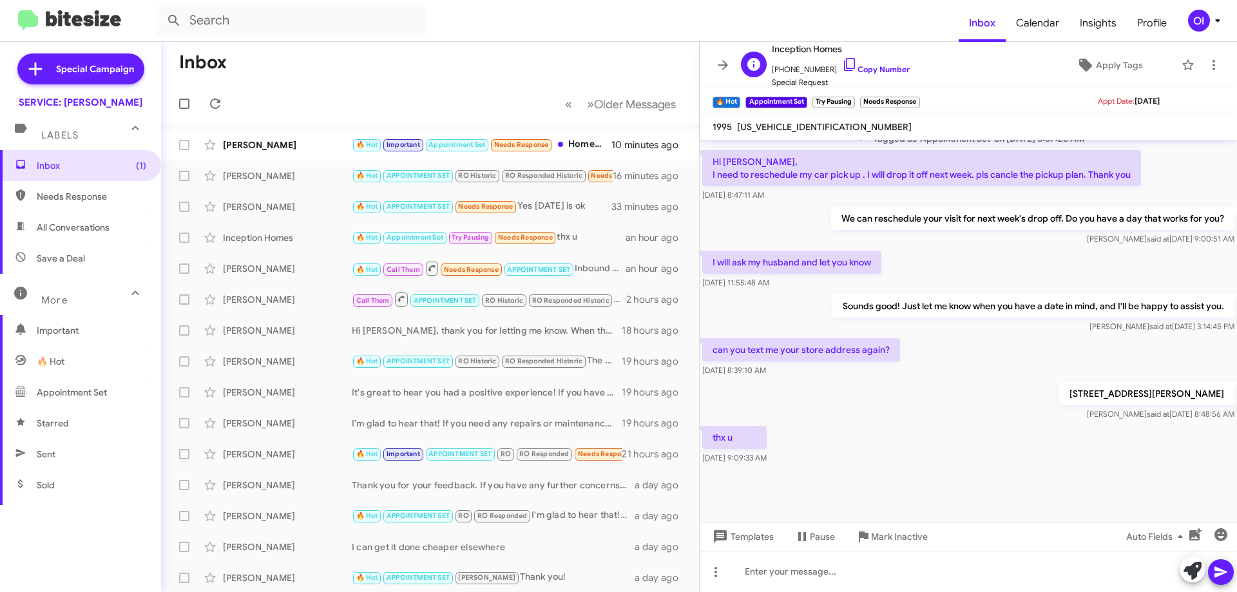
click at [737, 56] on div "I Inception Homes [PHONE_NUMBER] Copy Number Special Request" at bounding box center [823, 65] width 174 height 48
click at [716, 58] on icon at bounding box center [722, 64] width 15 height 15
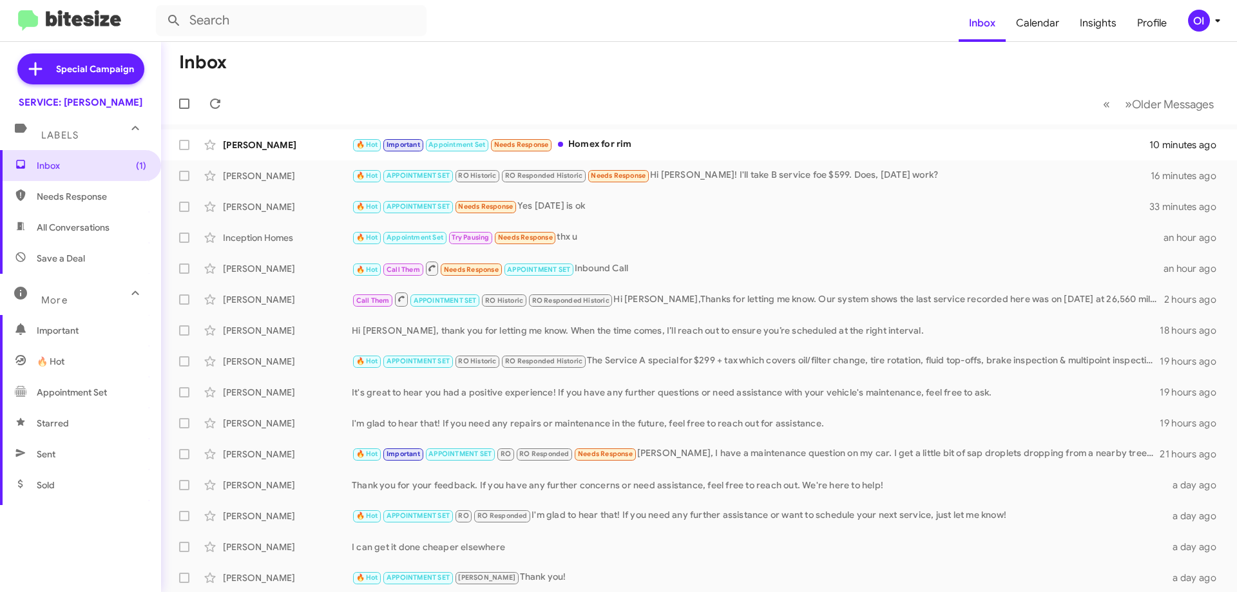
click at [70, 231] on span "All Conversations" at bounding box center [73, 227] width 73 height 13
type input "in:all-conversations"
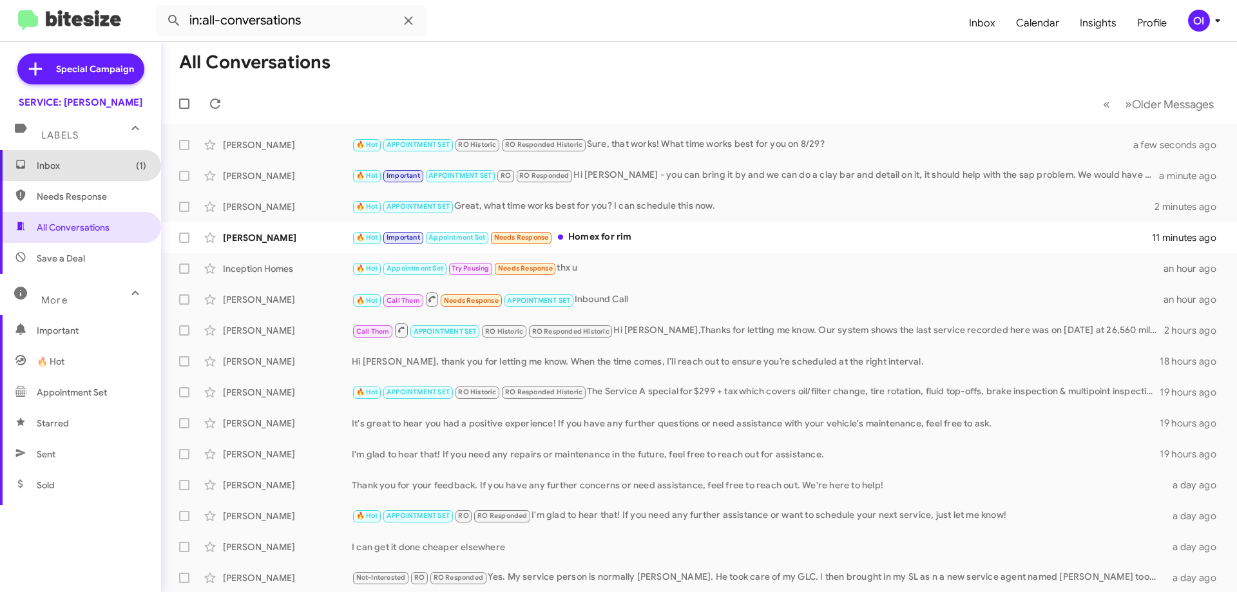
click at [86, 173] on span "Inbox (1)" at bounding box center [80, 165] width 161 height 31
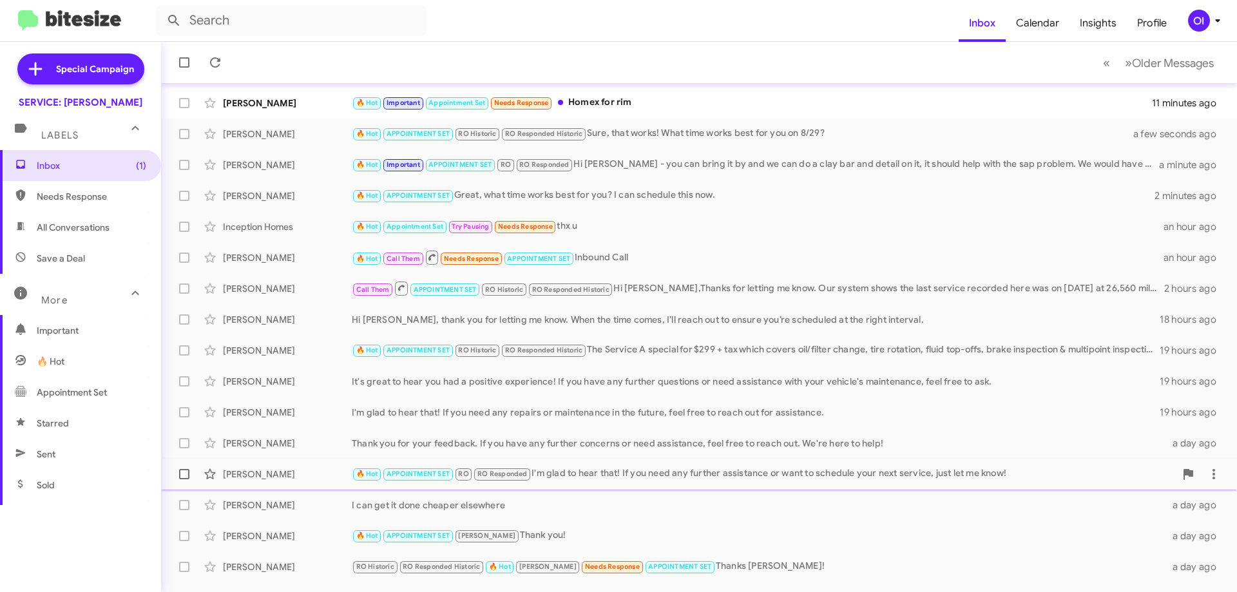
scroll to position [64, 0]
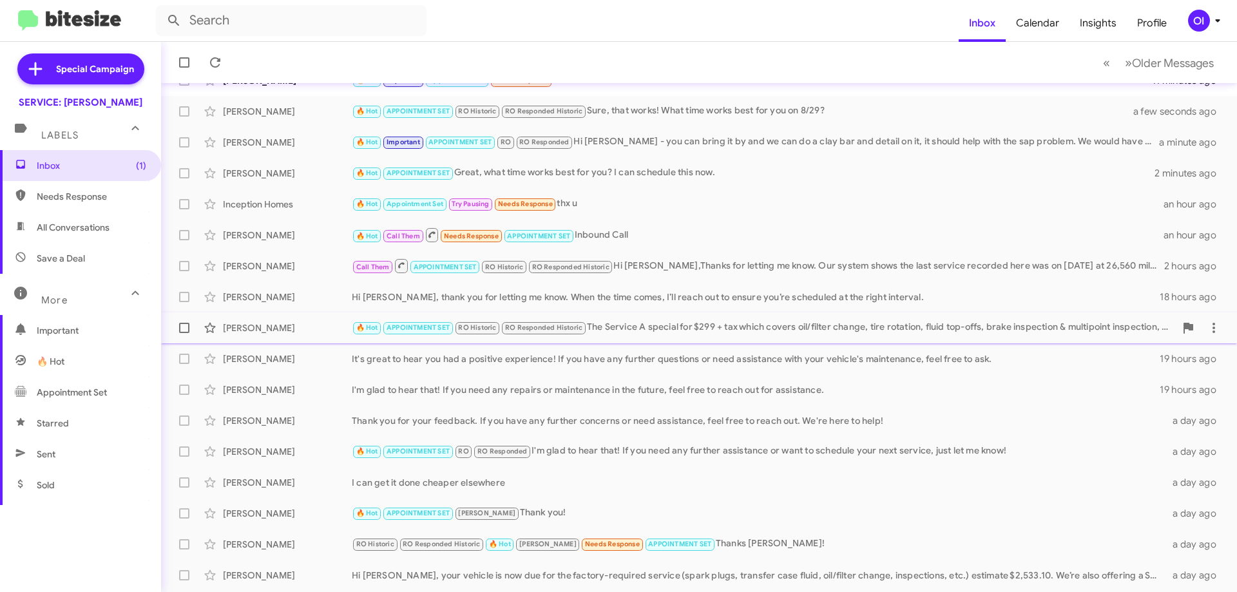
click at [647, 332] on div "🔥 Hot APPOINTMENT SET RO Historic RO Responded Historic The Service A special f…" at bounding box center [764, 327] width 824 height 15
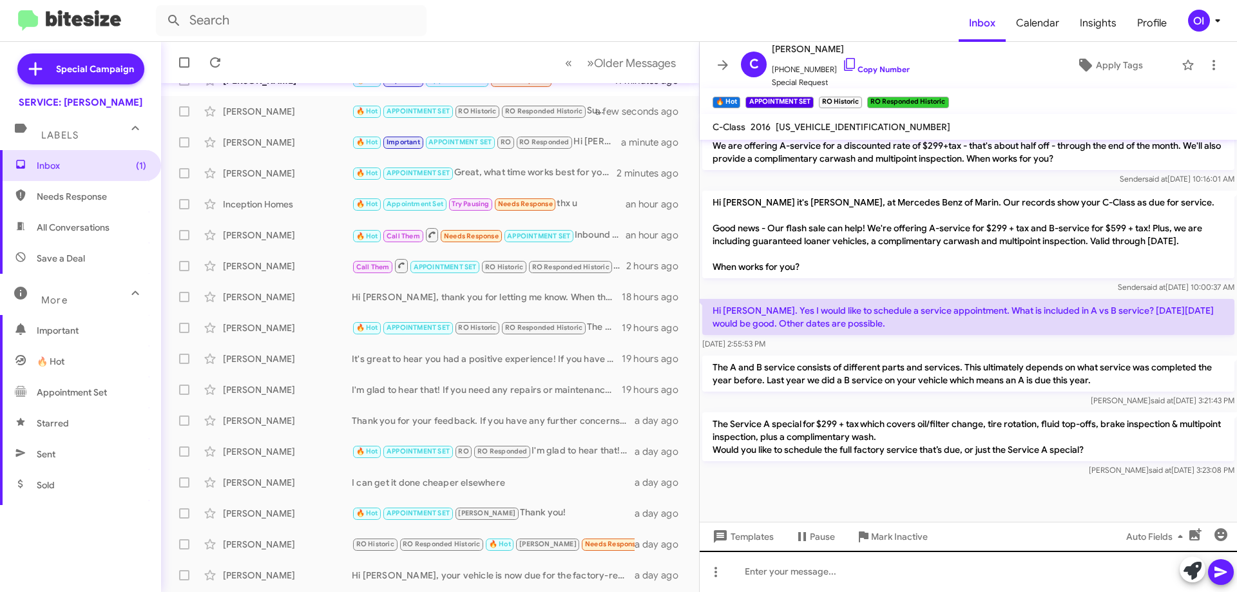
scroll to position [898, 0]
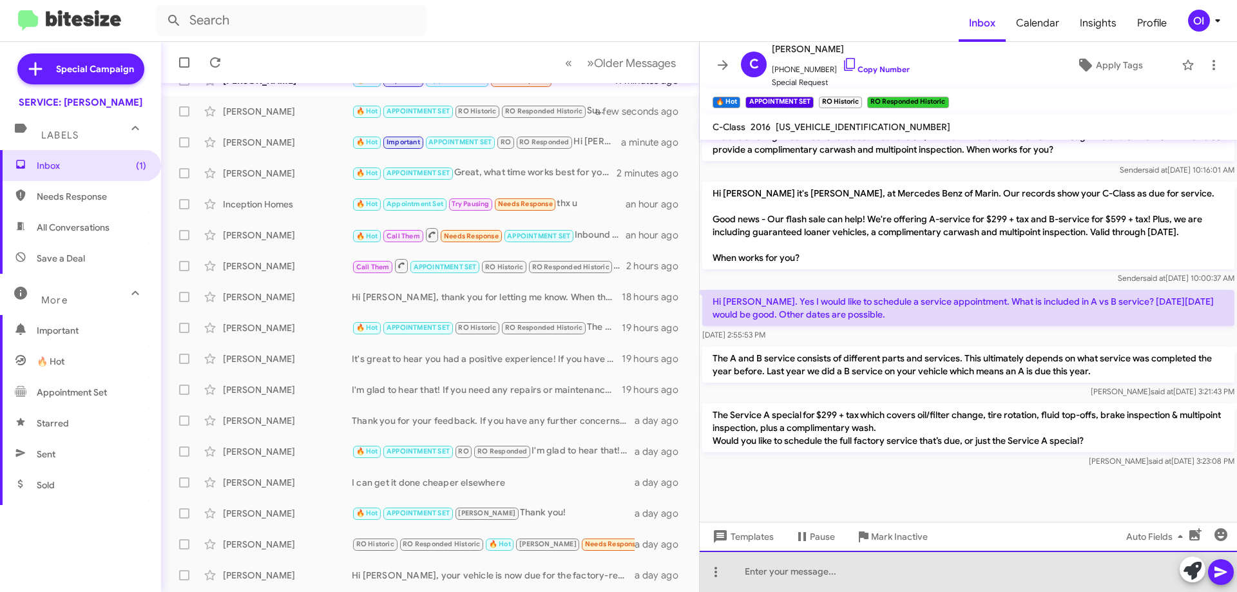
click at [950, 574] on div at bounding box center [968, 571] width 537 height 41
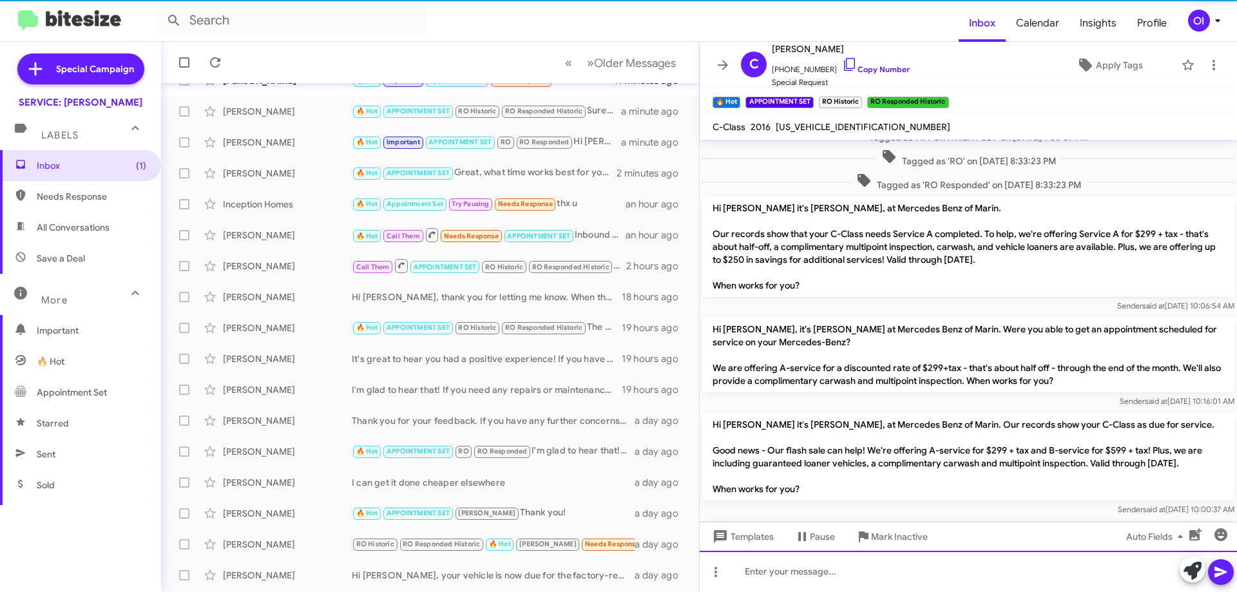
scroll to position [0, 0]
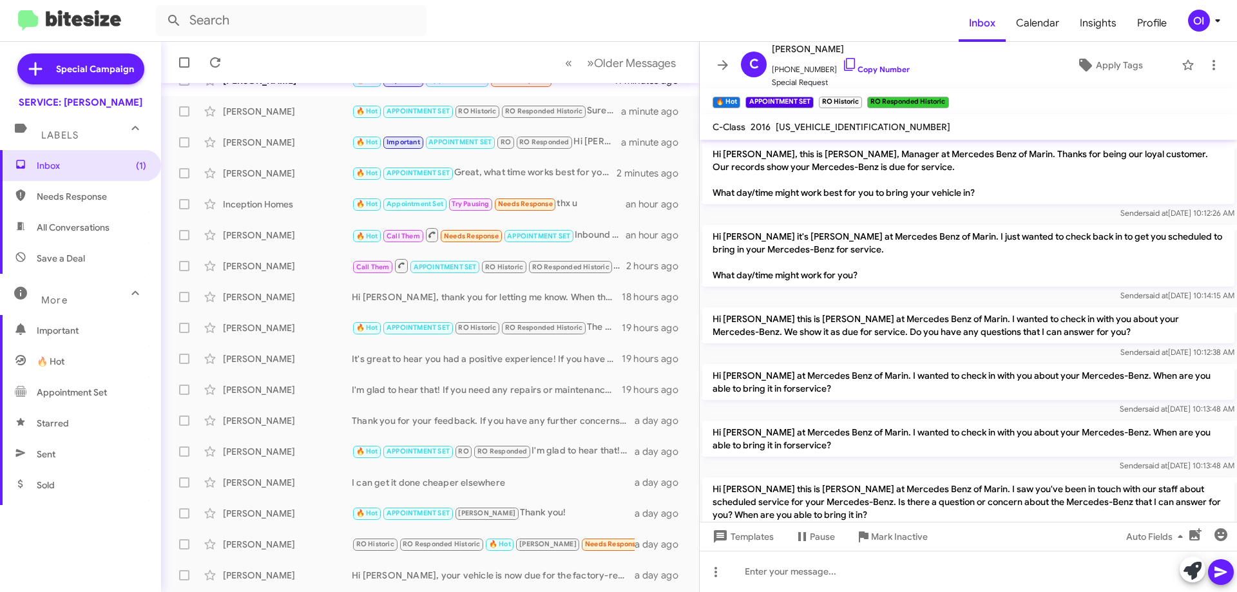
click at [711, 55] on mat-toolbar "C [PERSON_NAME] [PHONE_NUMBER] Copy Number Special Request Apply Tags" at bounding box center [968, 65] width 537 height 46
click at [716, 61] on icon at bounding box center [722, 64] width 15 height 15
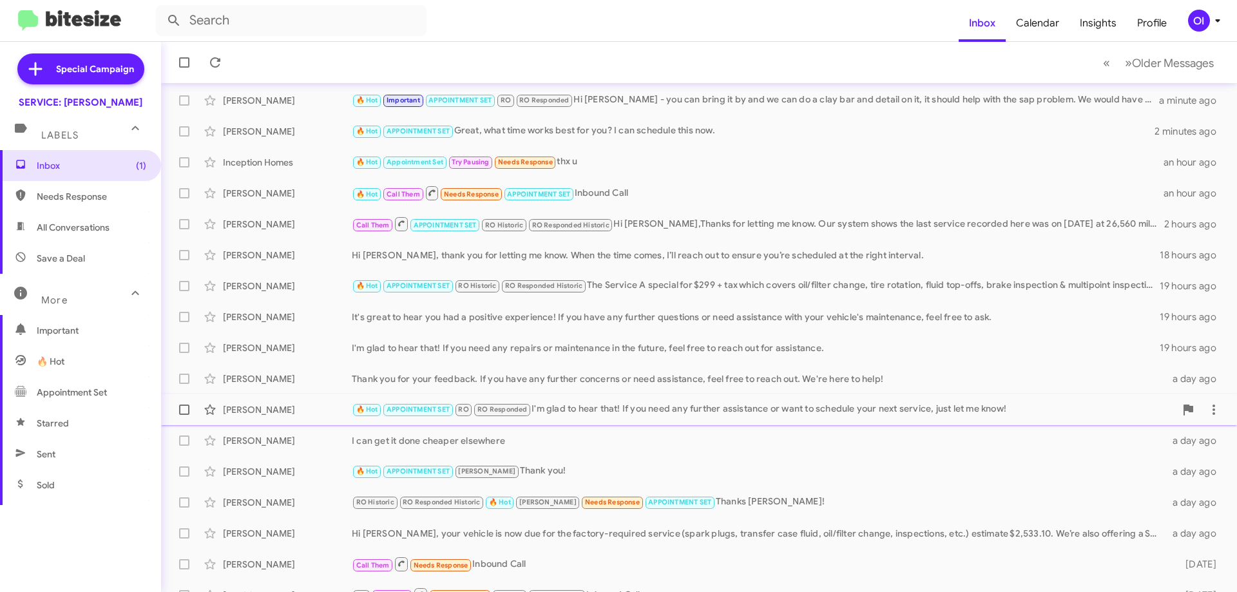
scroll to position [129, 0]
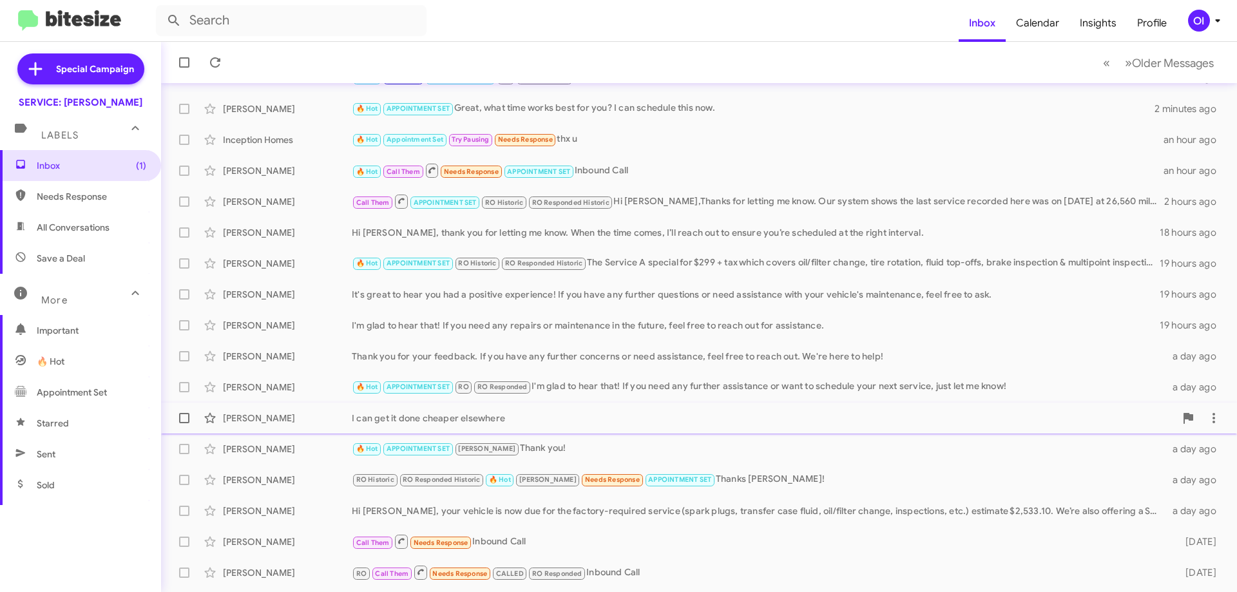
click at [474, 407] on div "[PERSON_NAME] I can get it done cheaper elsewhere a day ago" at bounding box center [699, 418] width 1056 height 26
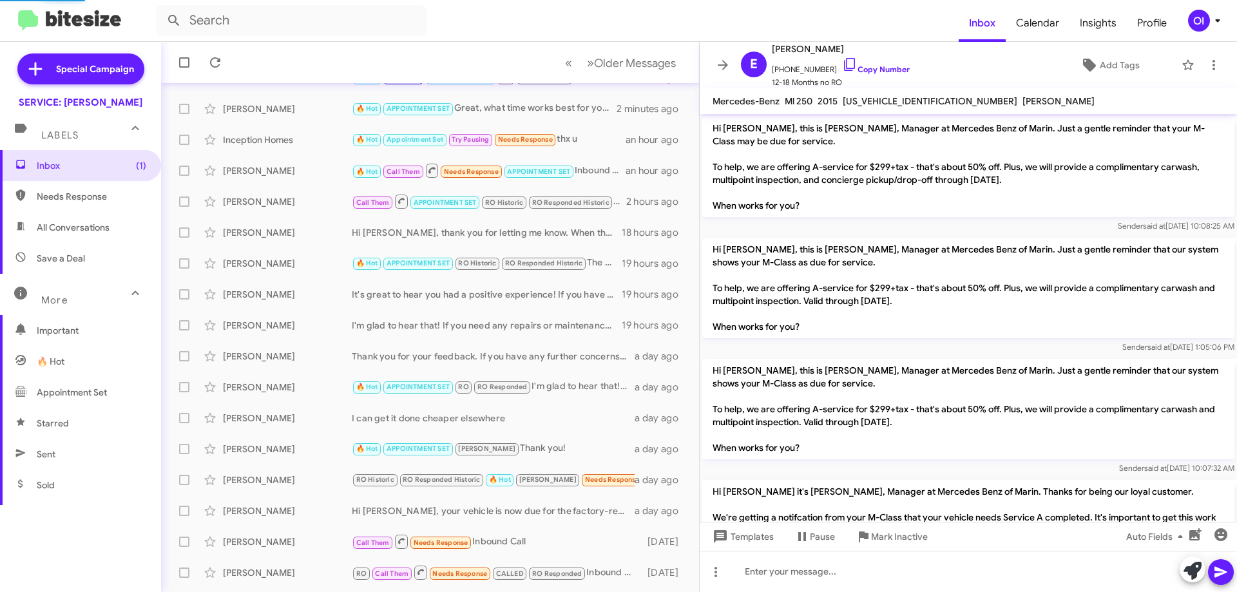
scroll to position [419, 0]
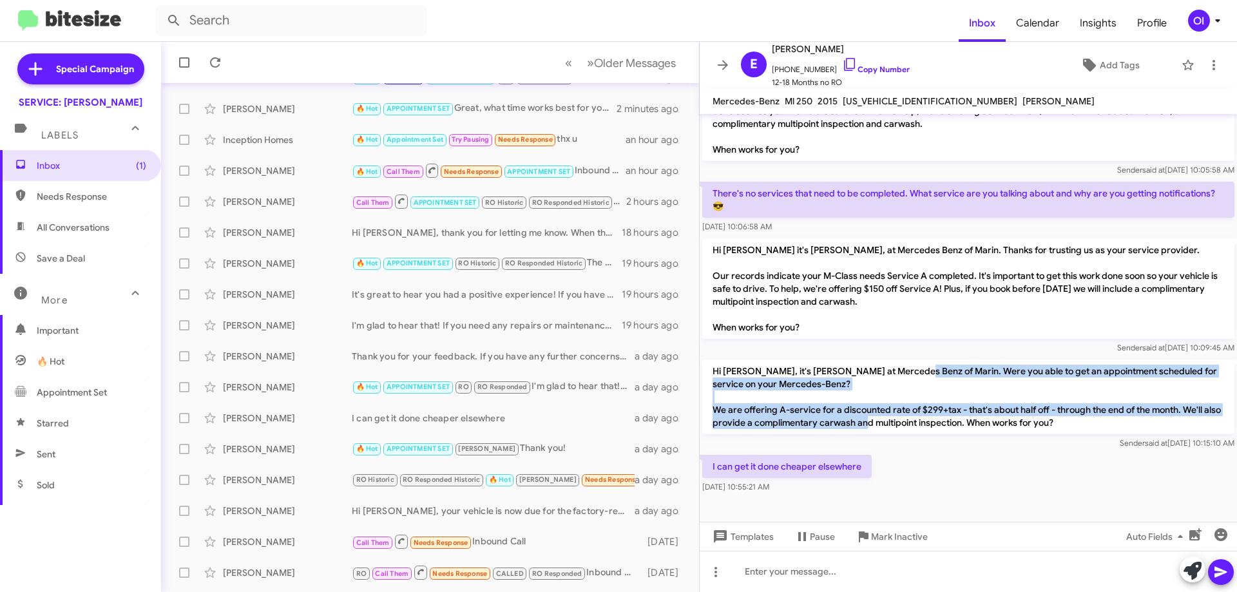
drag, startPoint x: 905, startPoint y: 374, endPoint x: 924, endPoint y: 421, distance: 50.3
click at [923, 420] on p "Hi [PERSON_NAME], it's [PERSON_NAME] at Mercedes Benz of Marin. Were you able t…" at bounding box center [968, 397] width 532 height 75
click at [924, 421] on p "Hi [PERSON_NAME], it's [PERSON_NAME] at Mercedes Benz of Marin. Were you able t…" at bounding box center [968, 397] width 532 height 75
drag, startPoint x: 934, startPoint y: 429, endPoint x: 882, endPoint y: 392, distance: 63.7
click at [882, 392] on p "Hi [PERSON_NAME], it's [PERSON_NAME] at Mercedes Benz of Marin. Were you able t…" at bounding box center [968, 397] width 532 height 75
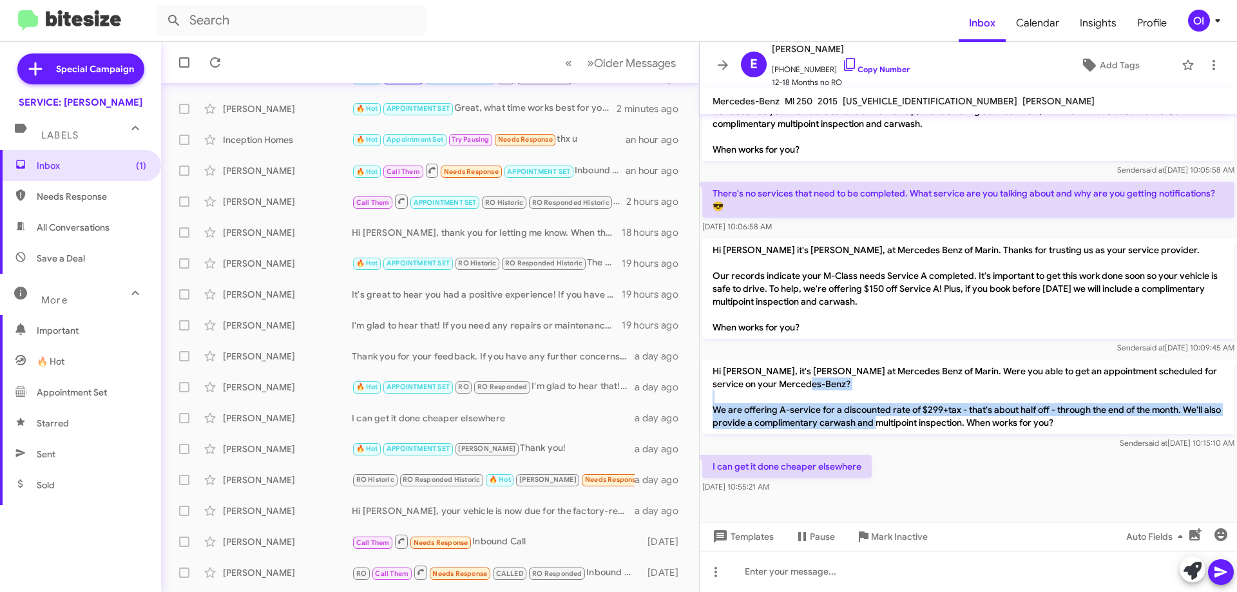
click at [882, 392] on p "Hi [PERSON_NAME], it's [PERSON_NAME] at Mercedes Benz of Marin. Were you able t…" at bounding box center [968, 397] width 532 height 75
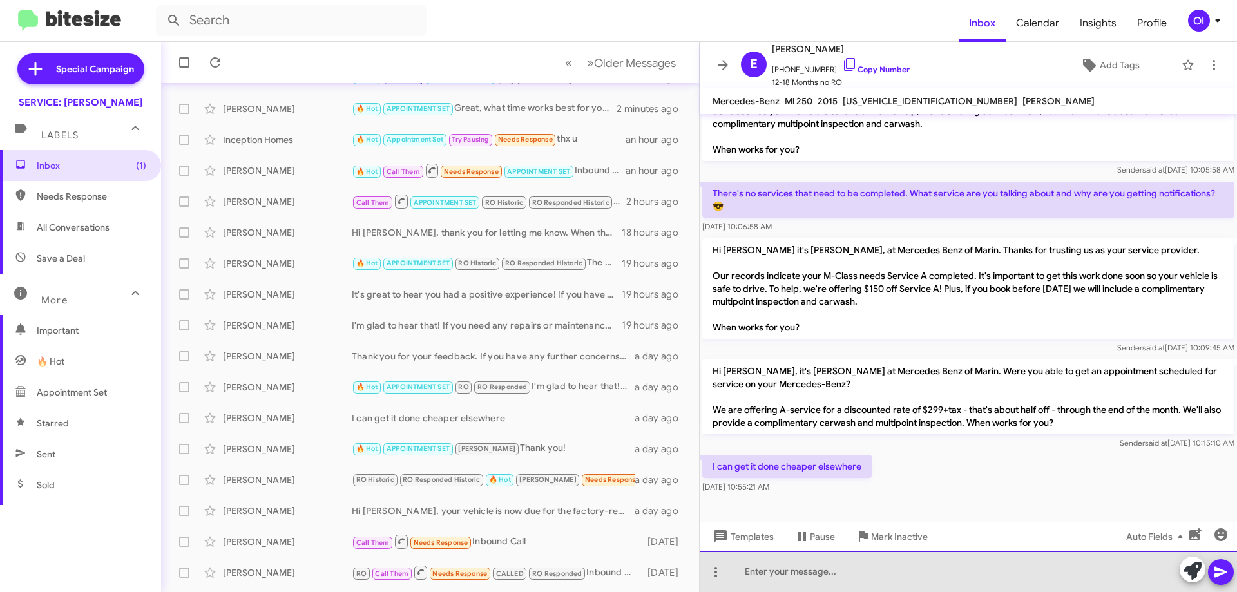
click at [883, 564] on div at bounding box center [968, 571] width 537 height 41
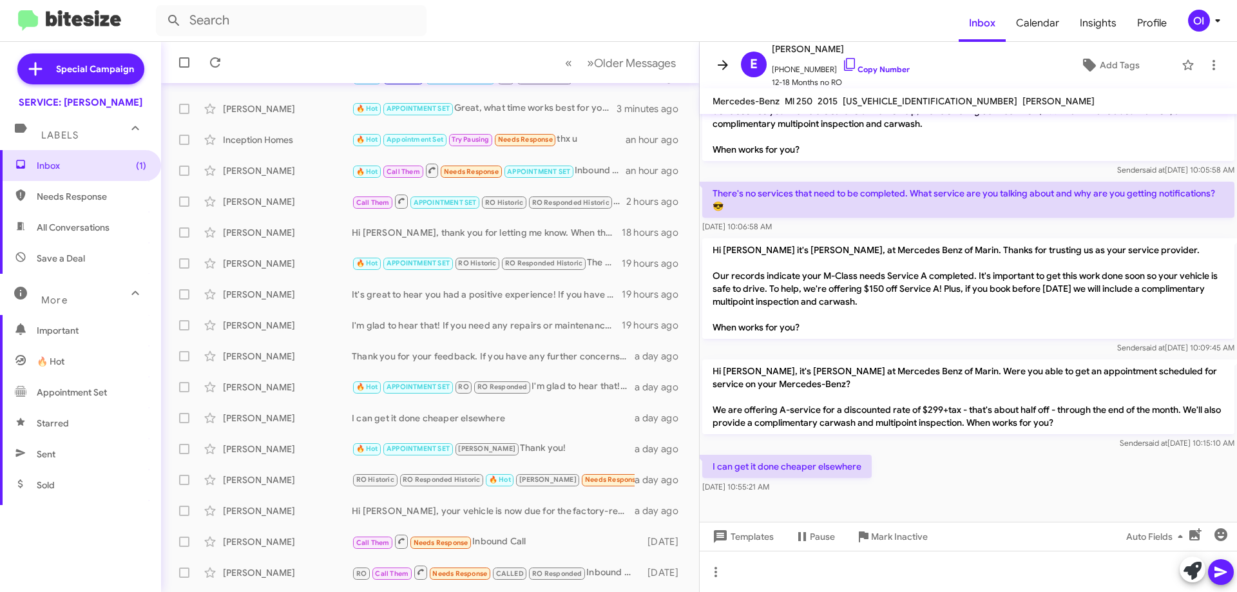
click at [724, 68] on icon at bounding box center [723, 65] width 10 height 10
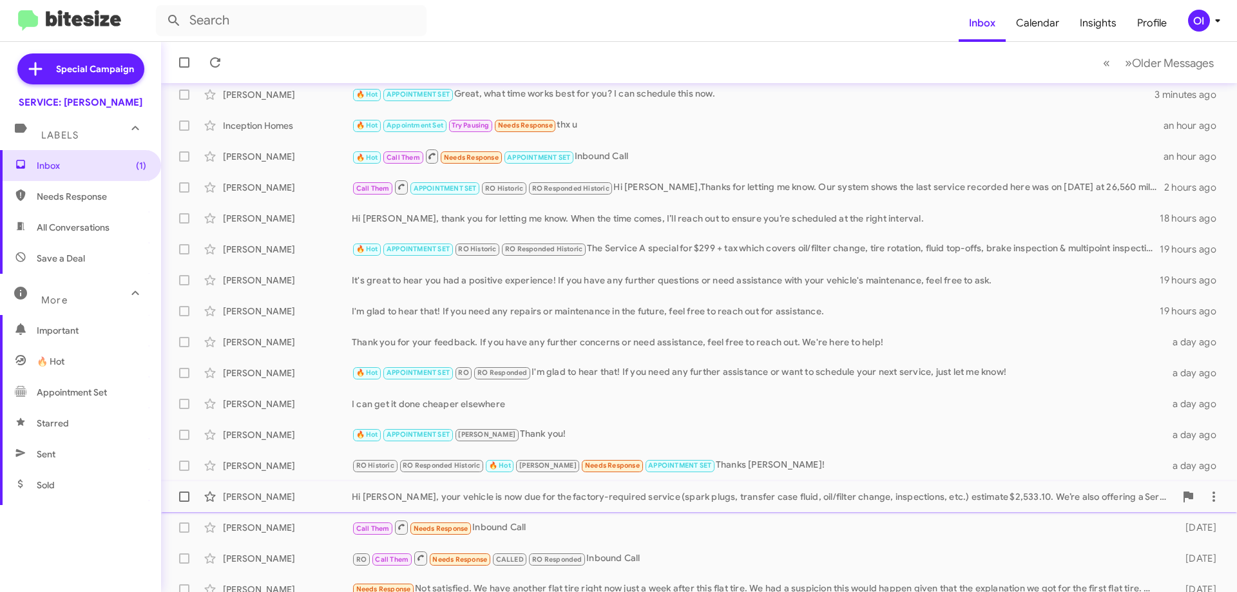
scroll to position [156, 0]
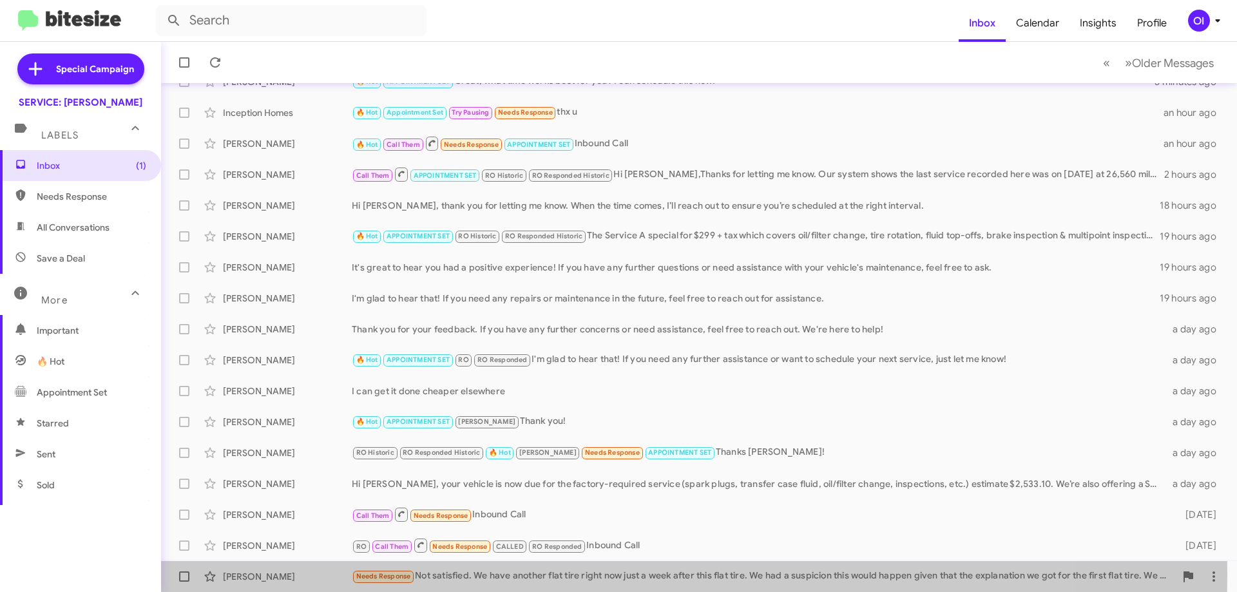
click at [497, 574] on div "Needs Response Not satisfied. We have another flat tire right now just a week a…" at bounding box center [764, 576] width 824 height 15
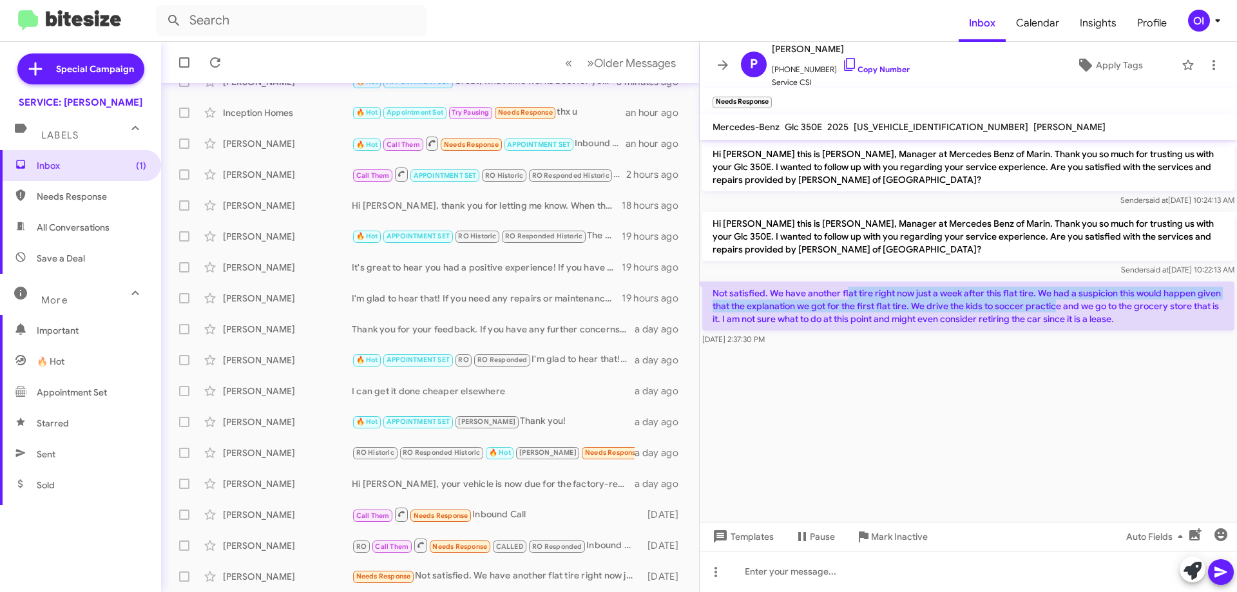
drag, startPoint x: 849, startPoint y: 290, endPoint x: 1057, endPoint y: 311, distance: 208.6
click at [1057, 311] on p "Not satisfied. We have another flat tire right now just a week after this flat …" at bounding box center [968, 306] width 532 height 49
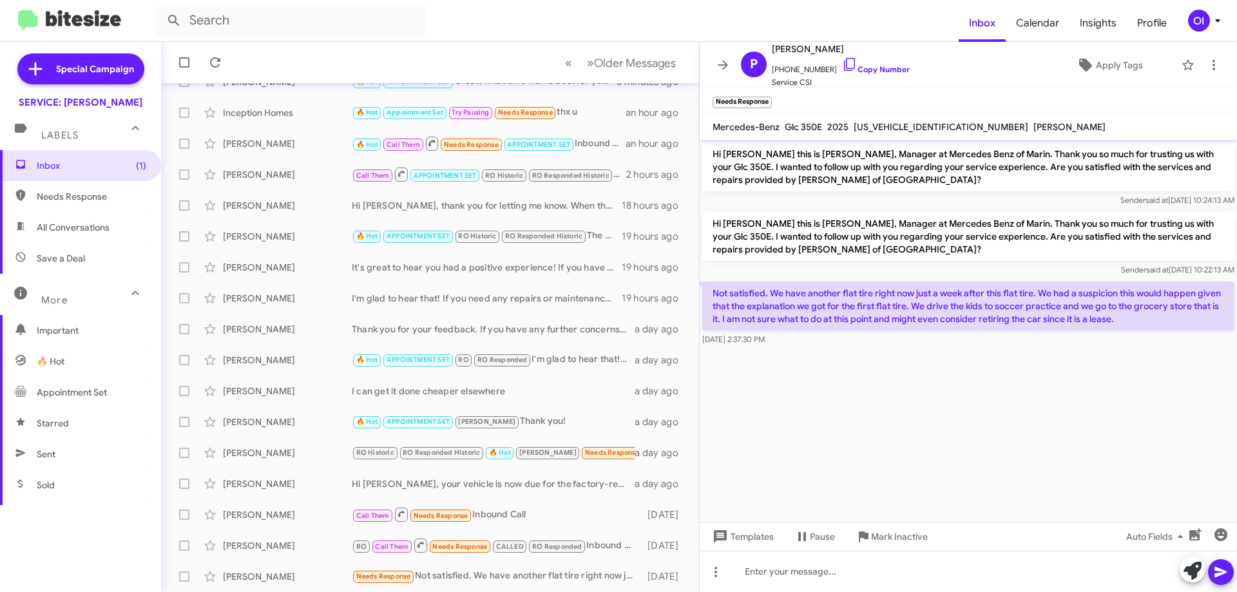
drag, startPoint x: 1121, startPoint y: 334, endPoint x: 892, endPoint y: 278, distance: 236.2
click at [896, 281] on div "Not satisfied. We have another flat tire right now just a week after this flat …" at bounding box center [968, 314] width 537 height 70
click at [892, 278] on div "Hi [PERSON_NAME] this is [PERSON_NAME], Manager at Mercedes Benz of Marin. Than…" at bounding box center [968, 244] width 537 height 70
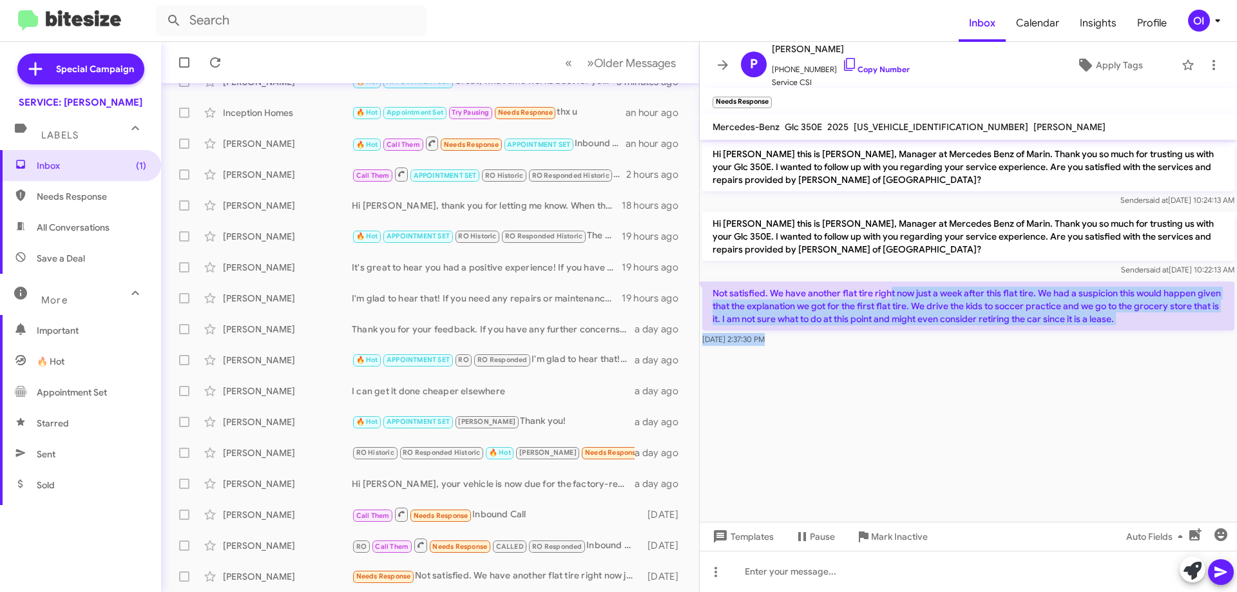
drag, startPoint x: 903, startPoint y: 302, endPoint x: 950, endPoint y: 368, distance: 81.4
click at [950, 368] on cdk-virtual-scroll-viewport "Hi [PERSON_NAME] this is [PERSON_NAME], Manager at Mercedes Benz of Marin. Than…" at bounding box center [968, 331] width 537 height 382
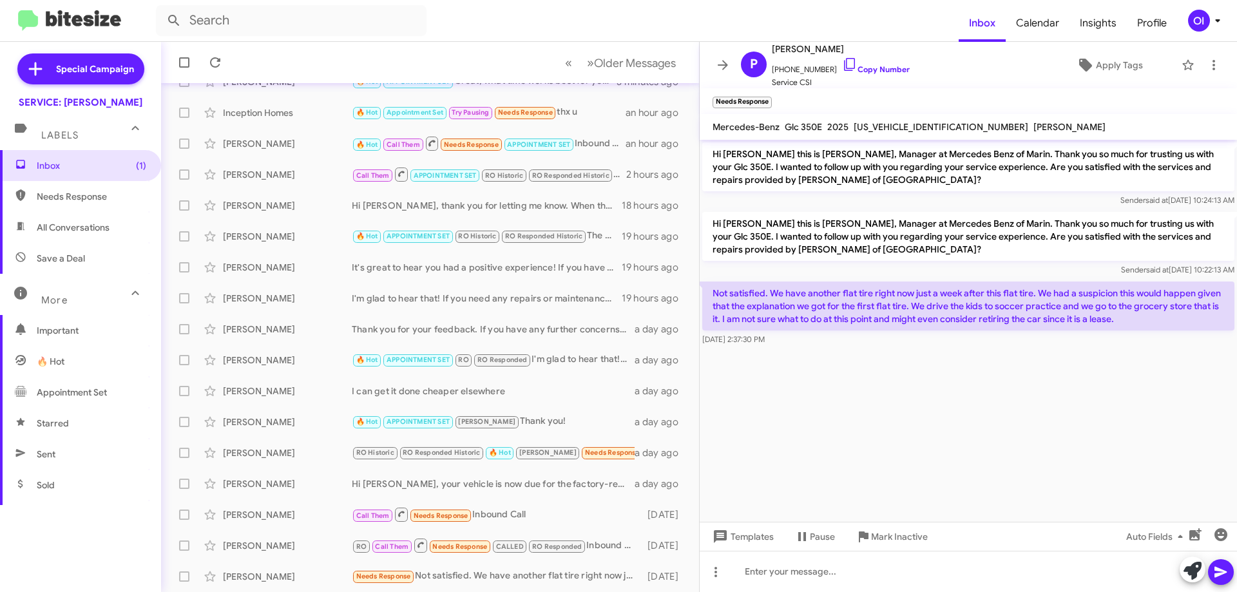
click at [717, 73] on button at bounding box center [723, 65] width 26 height 26
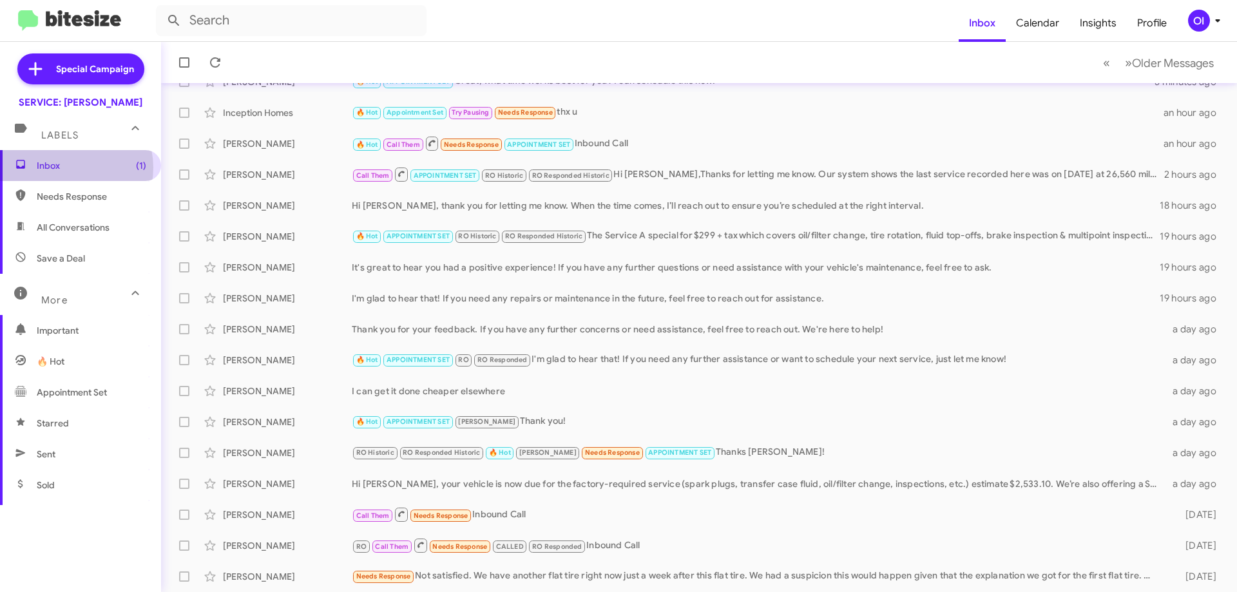
click at [70, 168] on span "Inbox (1)" at bounding box center [92, 165] width 110 height 13
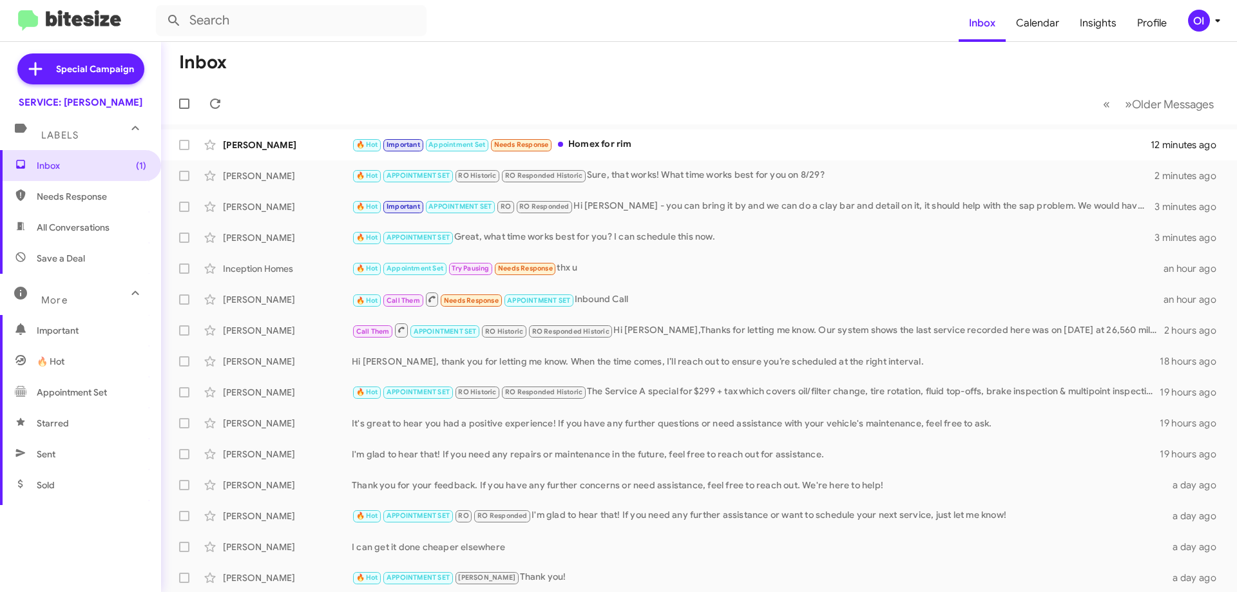
click at [84, 226] on span "All Conversations" at bounding box center [73, 227] width 73 height 13
type input "in:all-conversations"
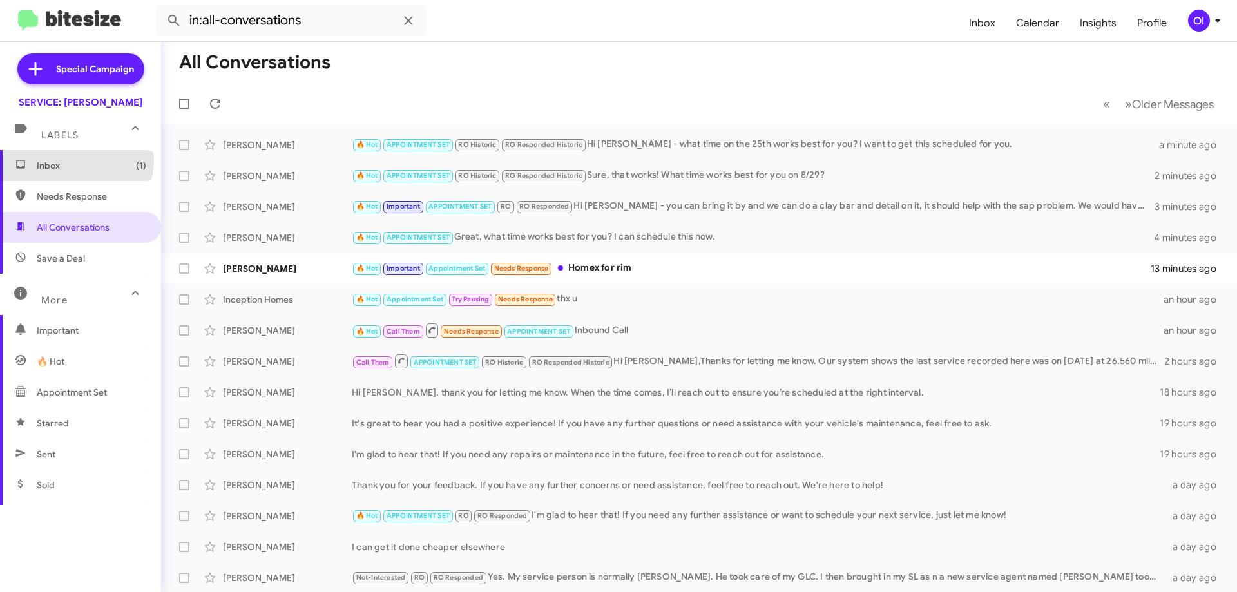
click at [70, 159] on span "Inbox (1)" at bounding box center [92, 165] width 110 height 13
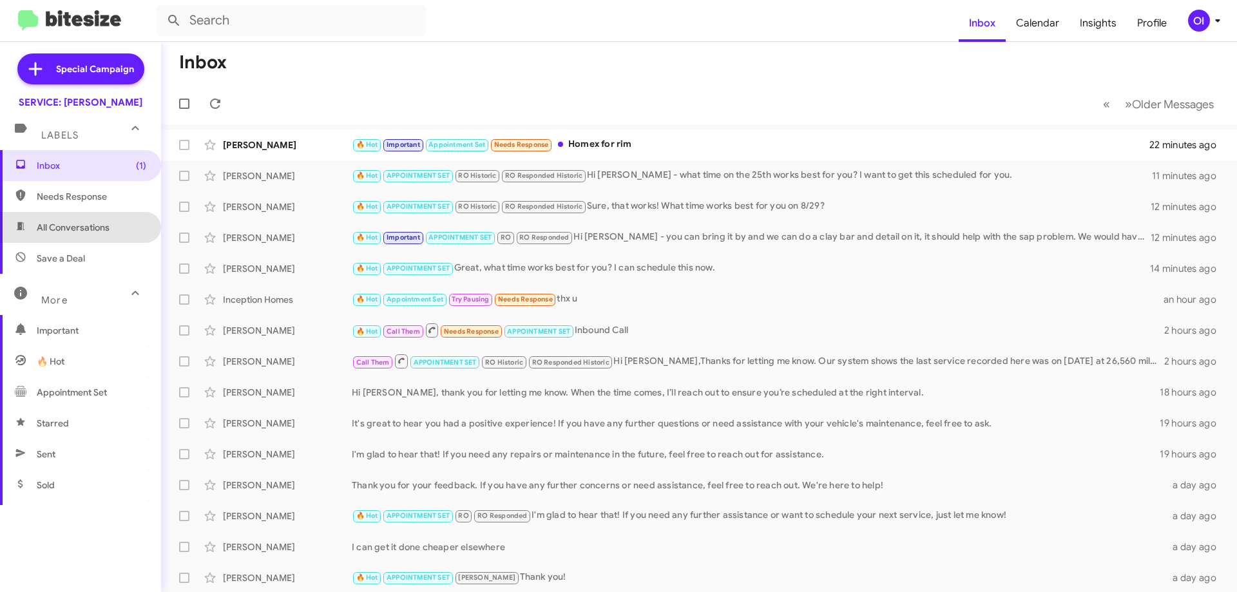
click at [104, 224] on span "All Conversations" at bounding box center [73, 227] width 73 height 13
type input "in:all-conversations"
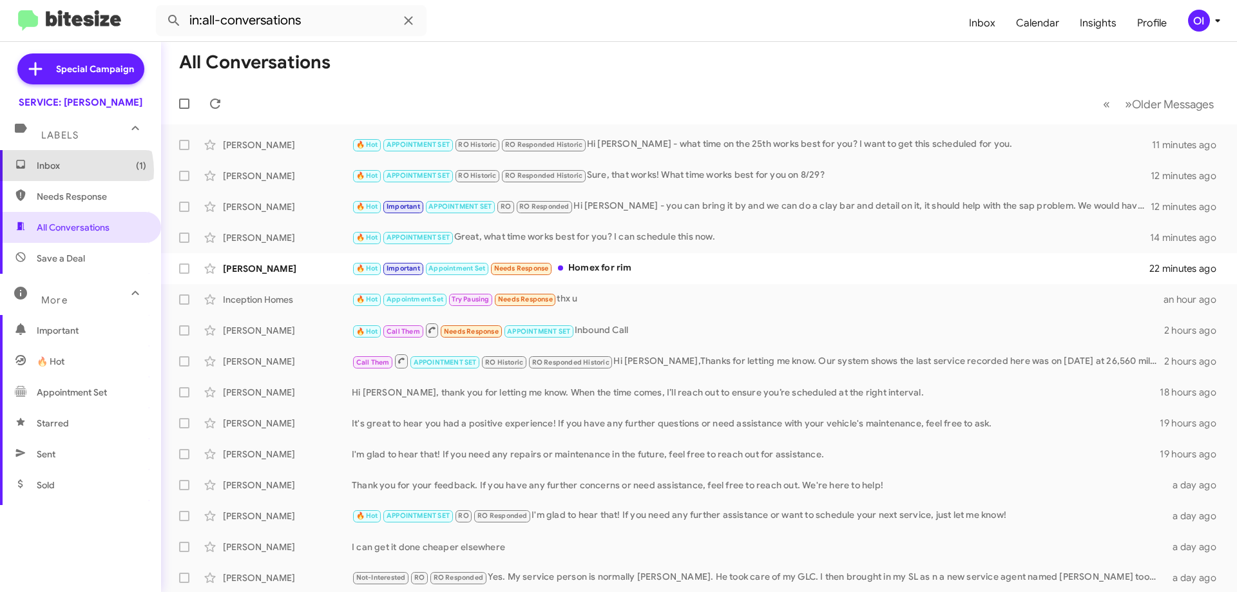
click at [69, 171] on span "Inbox (1)" at bounding box center [92, 165] width 110 height 13
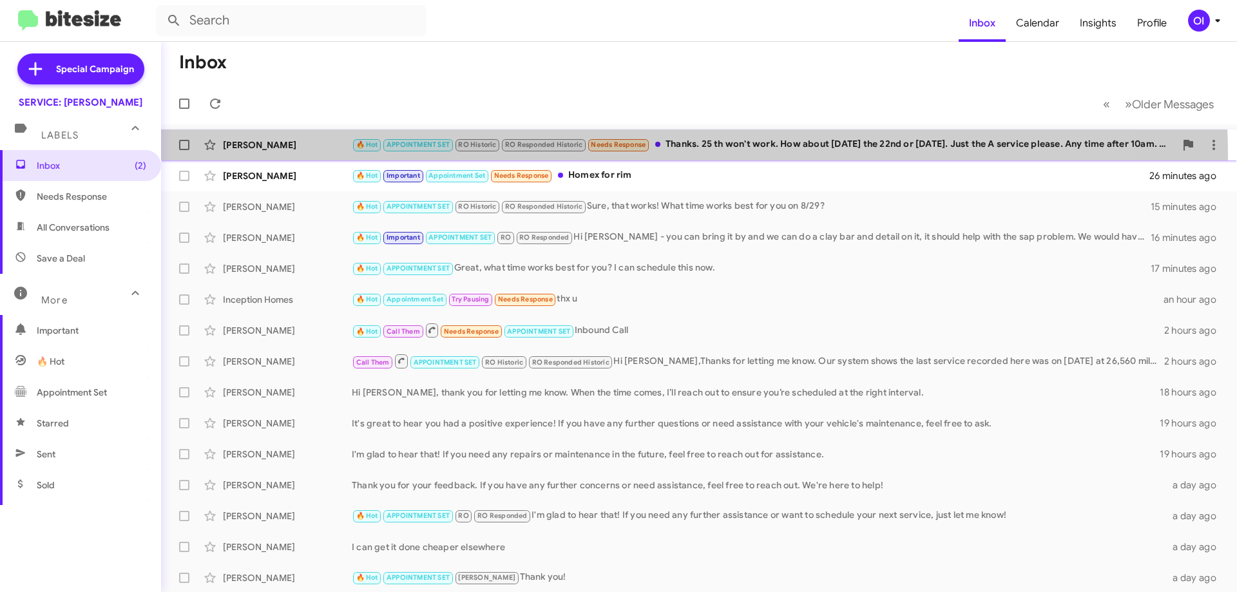
click at [609, 157] on div "[PERSON_NAME] 🔥 Hot APPOINTMENT SET RO Historic RO Responded Historic Needs Res…" at bounding box center [699, 145] width 1056 height 26
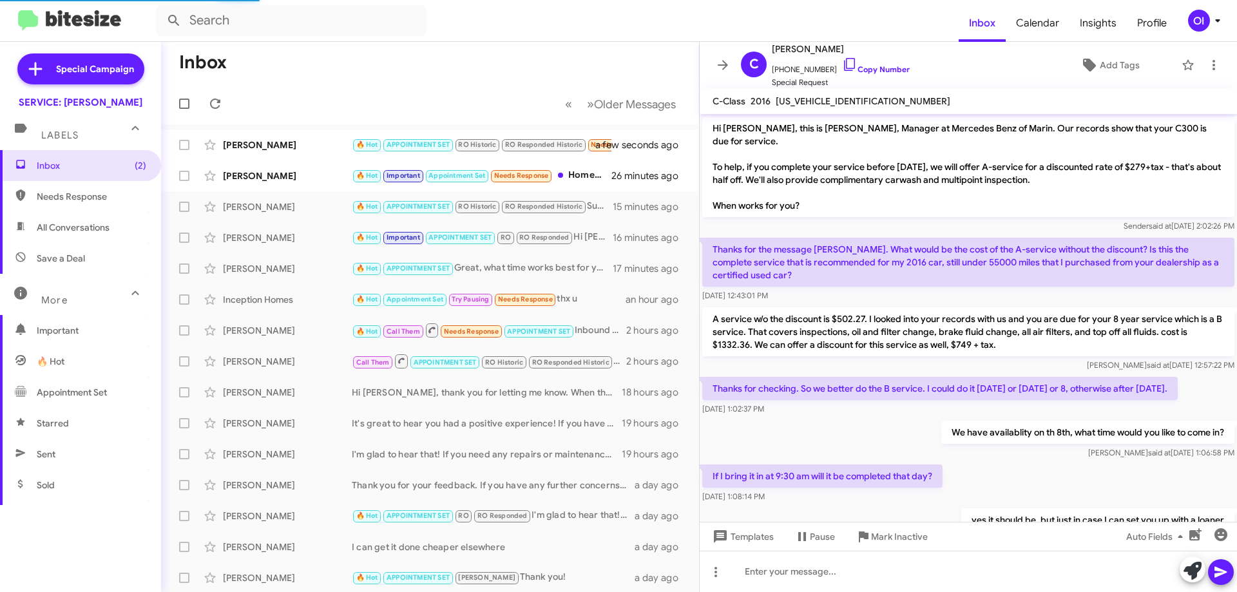
scroll to position [847, 0]
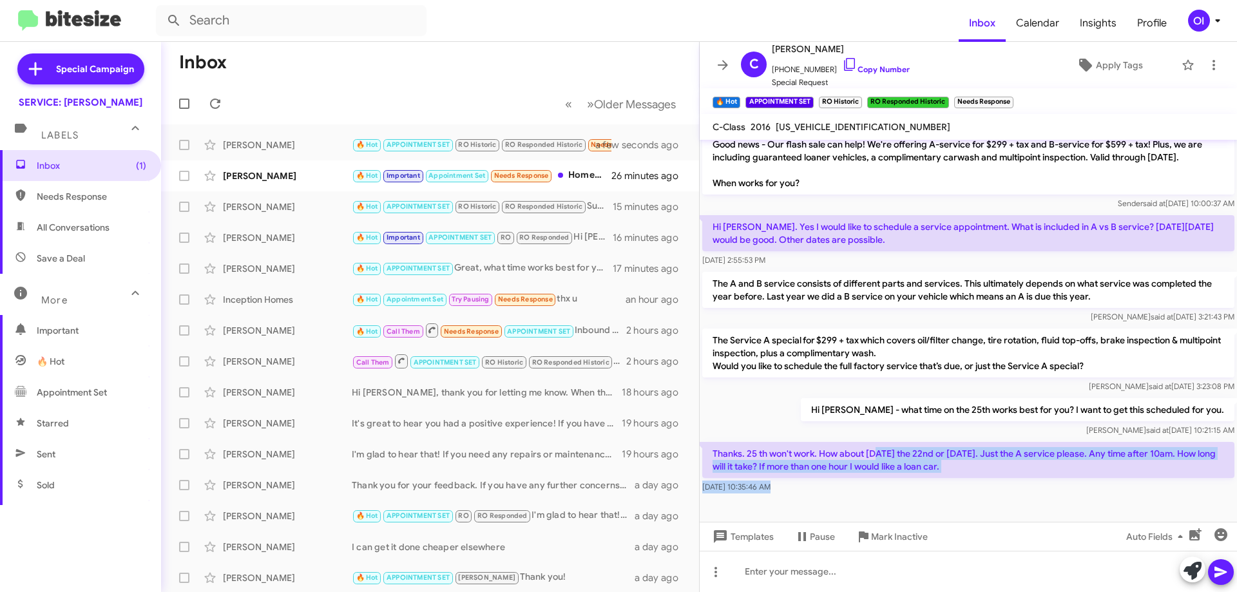
drag, startPoint x: 947, startPoint y: 484, endPoint x: 872, endPoint y: 429, distance: 93.2
click at [873, 429] on cdk-virtual-scroll-viewport "Hi [PERSON_NAME], this is [PERSON_NAME], Manager at Mercedes Benz of Marin. Our…" at bounding box center [968, 331] width 537 height 382
click at [872, 442] on p "Thanks. 25 th won't work. How about [DATE] the 22nd or [DATE]. Just the A servi…" at bounding box center [968, 460] width 532 height 36
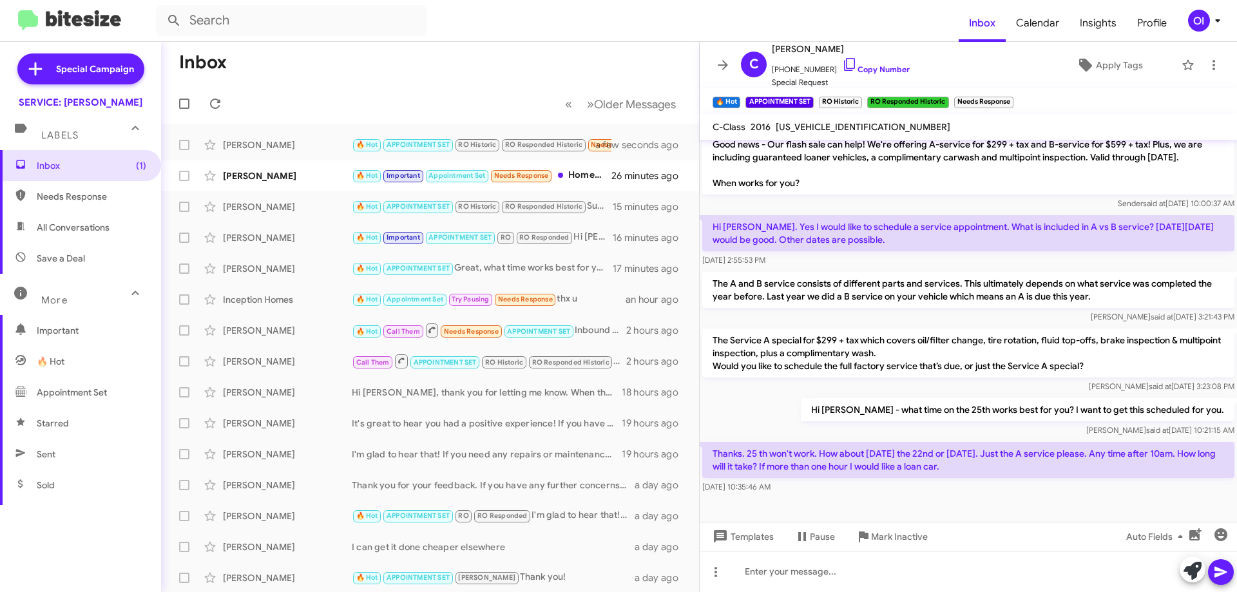
drag, startPoint x: 858, startPoint y: 424, endPoint x: 915, endPoint y: 473, distance: 74.9
click at [915, 481] on div "[DATE] 10:35:46 AM" at bounding box center [968, 487] width 532 height 13
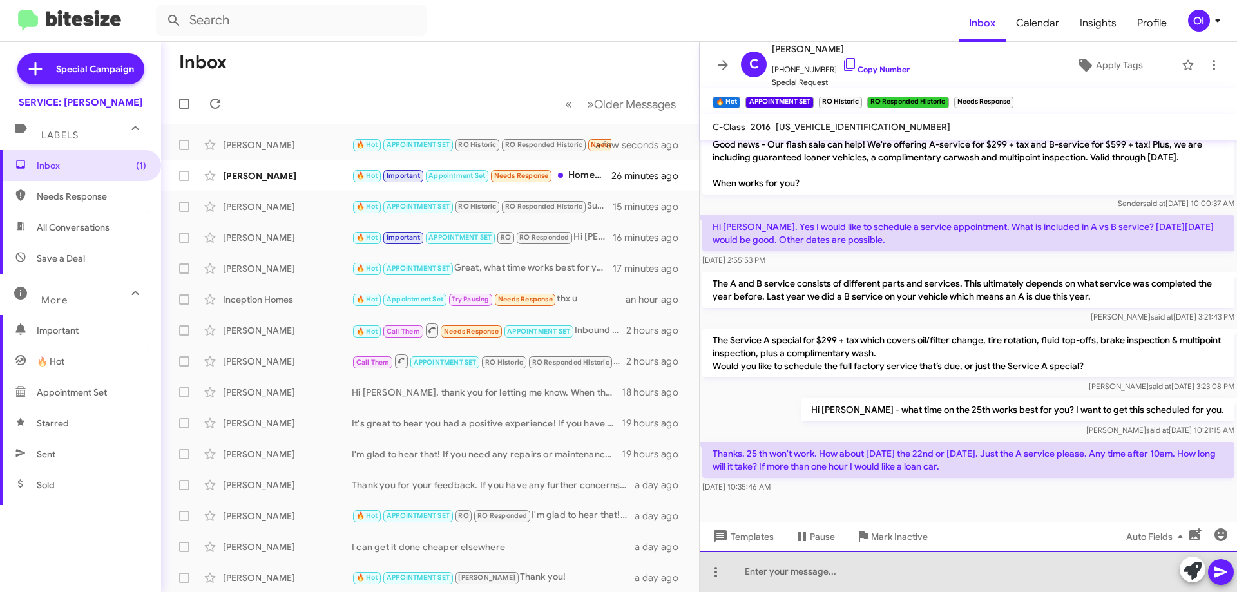
click at [944, 574] on div at bounding box center [968, 571] width 537 height 41
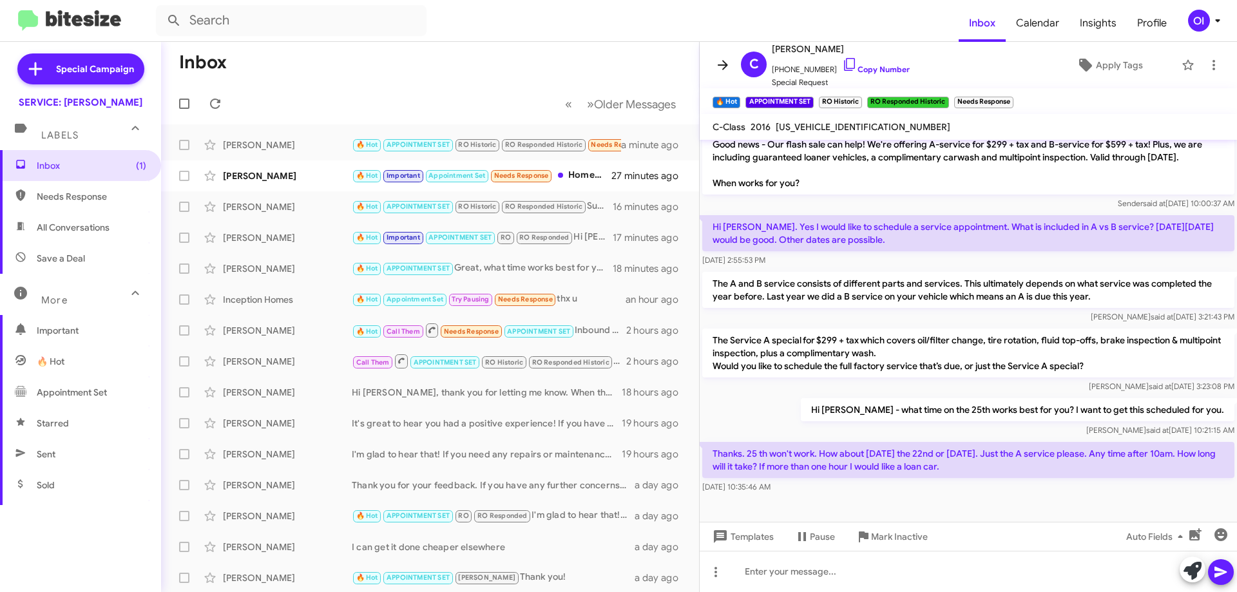
click at [730, 58] on span at bounding box center [723, 64] width 26 height 15
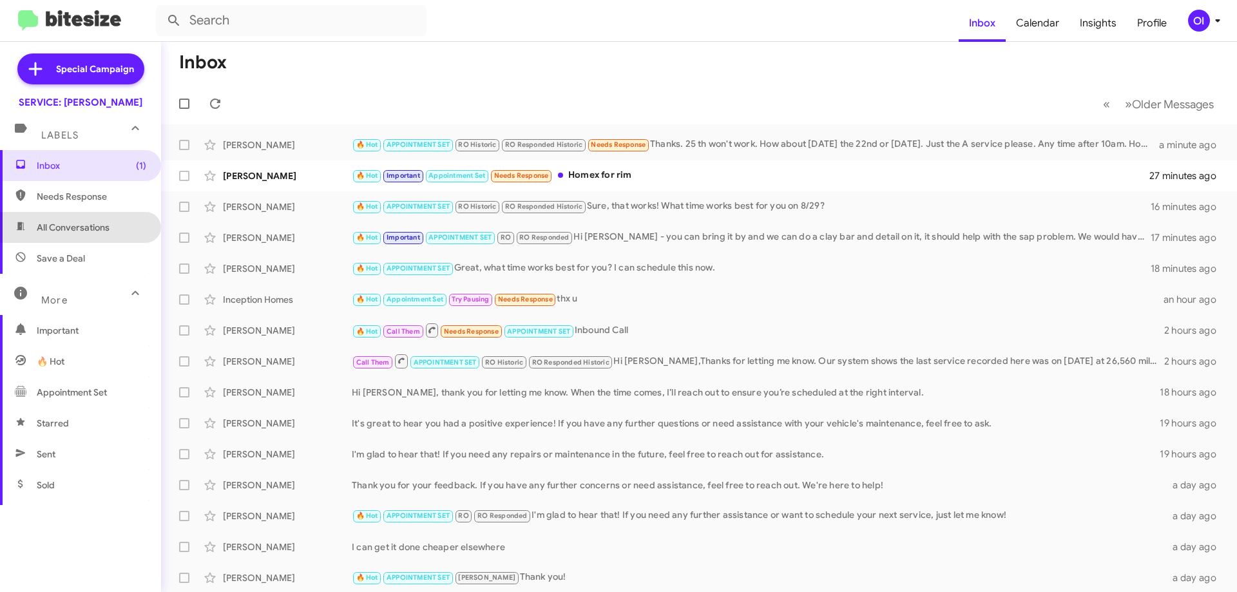
click at [82, 238] on span "All Conversations" at bounding box center [80, 227] width 161 height 31
type input "in:all-conversations"
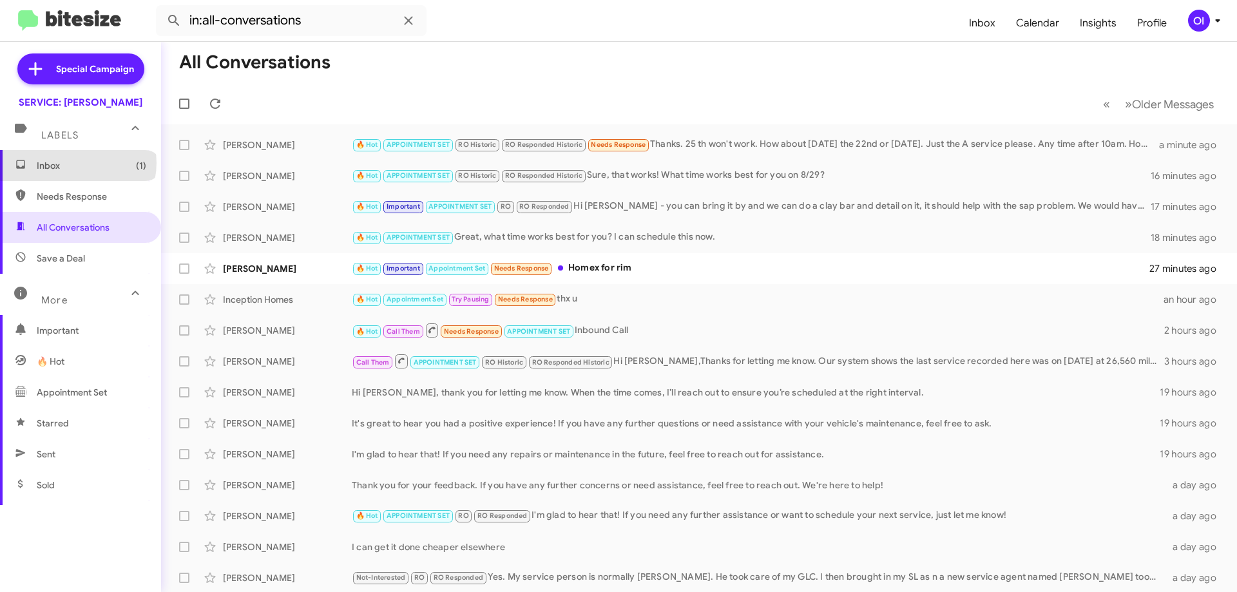
click at [77, 163] on span "Inbox (1)" at bounding box center [92, 165] width 110 height 13
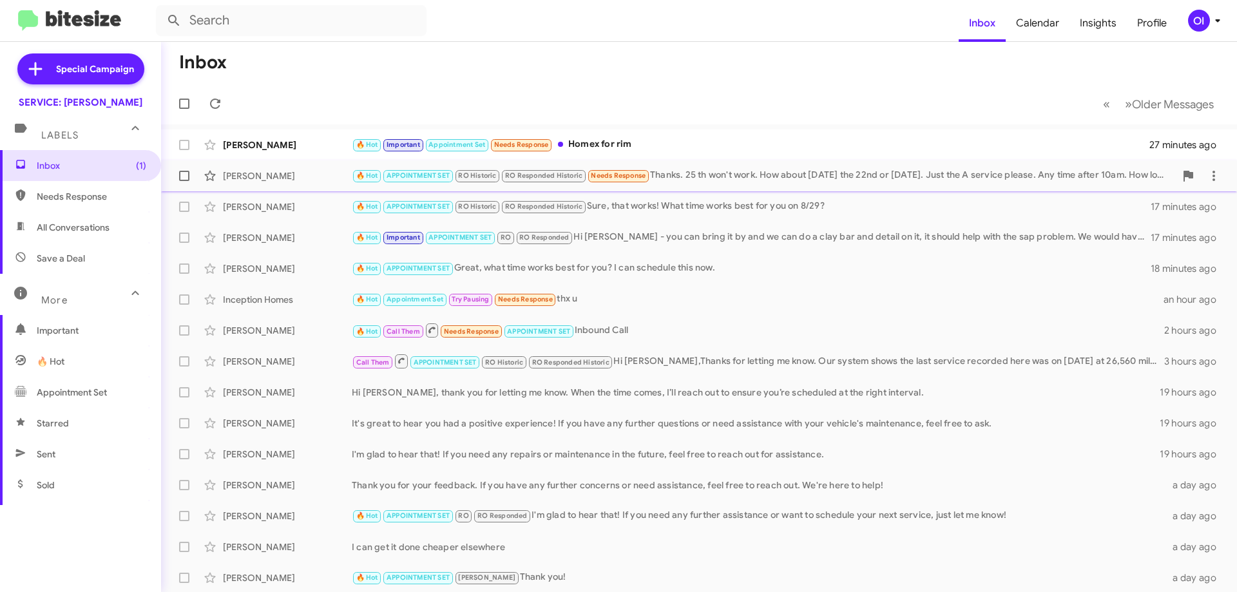
click at [651, 188] on div "[PERSON_NAME] 🔥 Hot APPOINTMENT SET RO Historic RO Responded Historic Needs Res…" at bounding box center [699, 176] width 1056 height 26
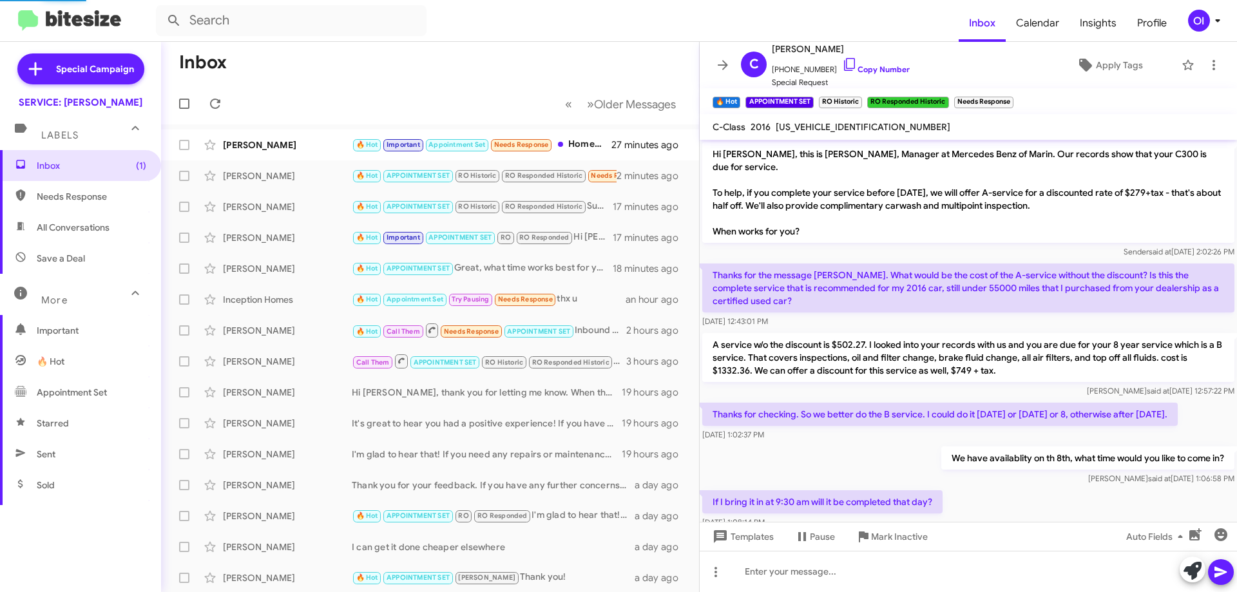
scroll to position [872, 0]
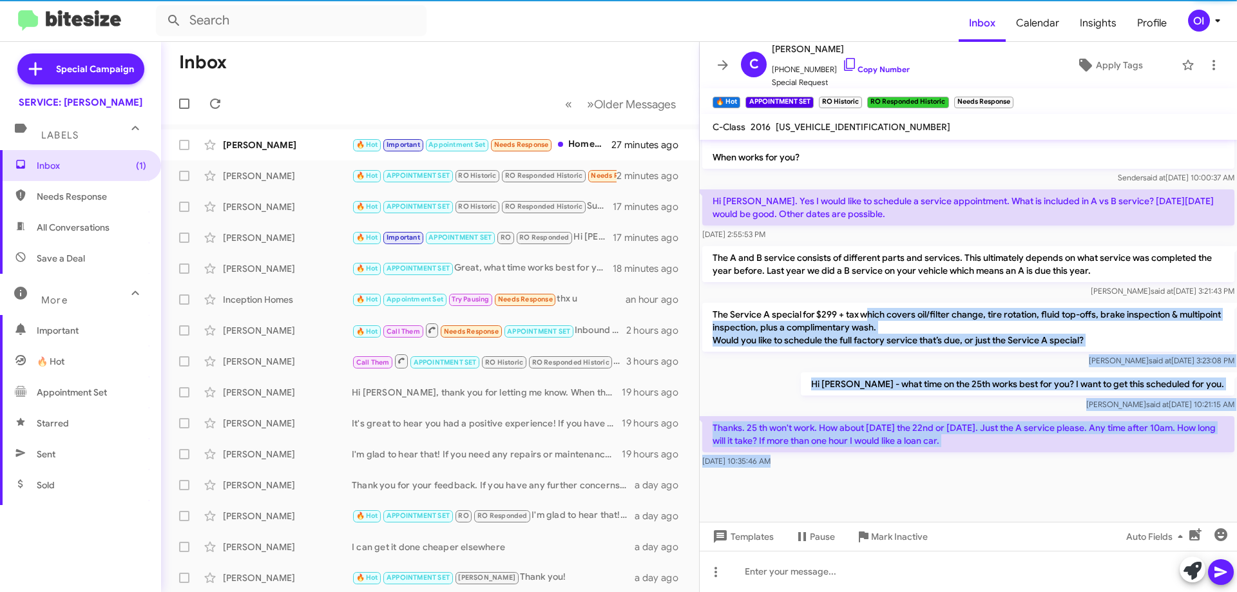
drag, startPoint x: 927, startPoint y: 477, endPoint x: 862, endPoint y: 296, distance: 192.8
click at [862, 296] on cdk-virtual-scroll-viewport "Hi [PERSON_NAME], this is [PERSON_NAME], Manager at Mercedes Benz of Marin. Our…" at bounding box center [968, 331] width 537 height 382
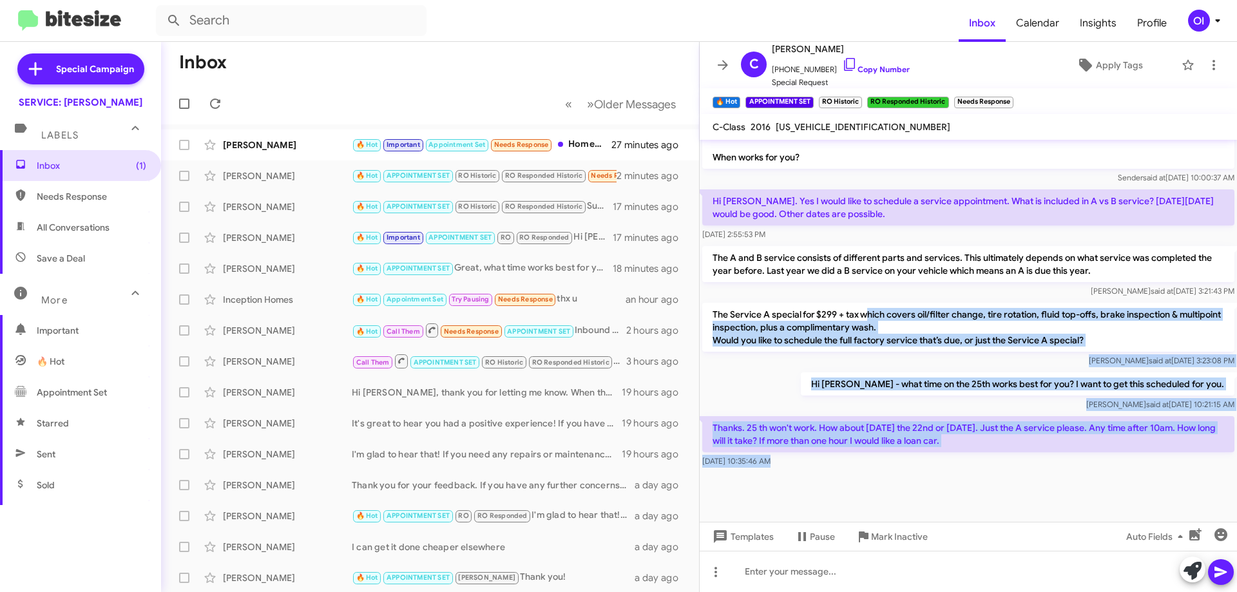
click at [862, 303] on p "The Service A special for $299 + tax which covers oil/filter change, tire rotat…" at bounding box center [968, 327] width 532 height 49
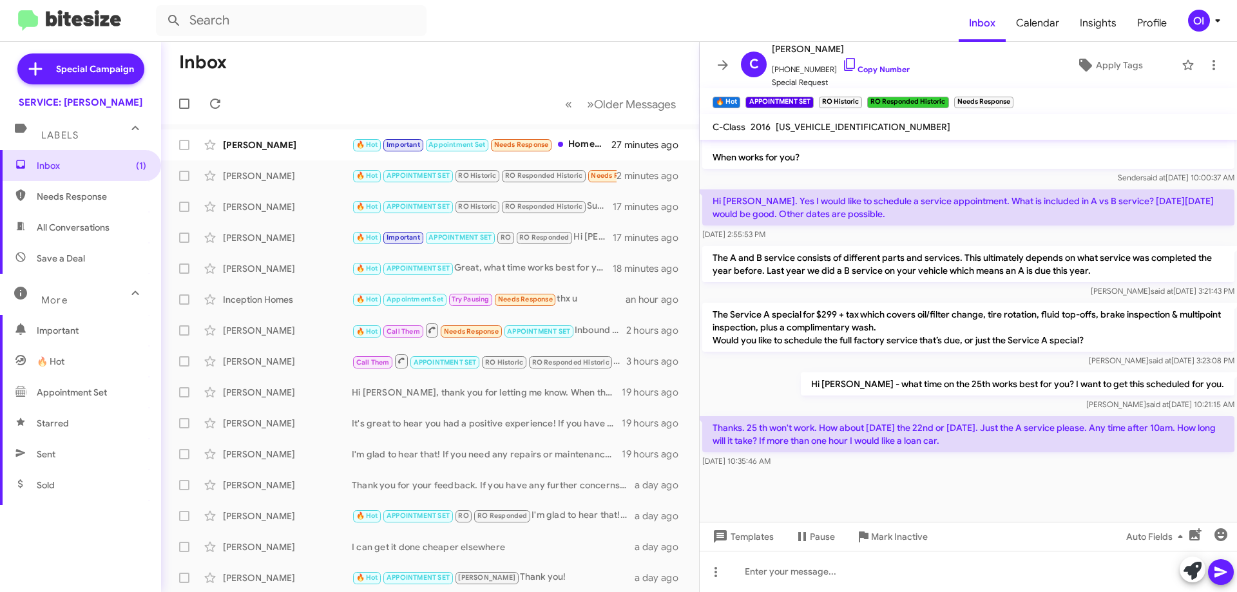
drag, startPoint x: 850, startPoint y: 236, endPoint x: 935, endPoint y: 452, distance: 232.6
click at [936, 456] on div "Thanks. 25 th won't work. How about [DATE] the 22nd or [DATE]. Just the A servi…" at bounding box center [968, 442] width 537 height 57
click at [722, 52] on mat-toolbar "C [PERSON_NAME] [PHONE_NUMBER] Copy Number Special Request Apply Tags" at bounding box center [968, 65] width 537 height 46
click at [722, 61] on icon at bounding box center [722, 64] width 15 height 15
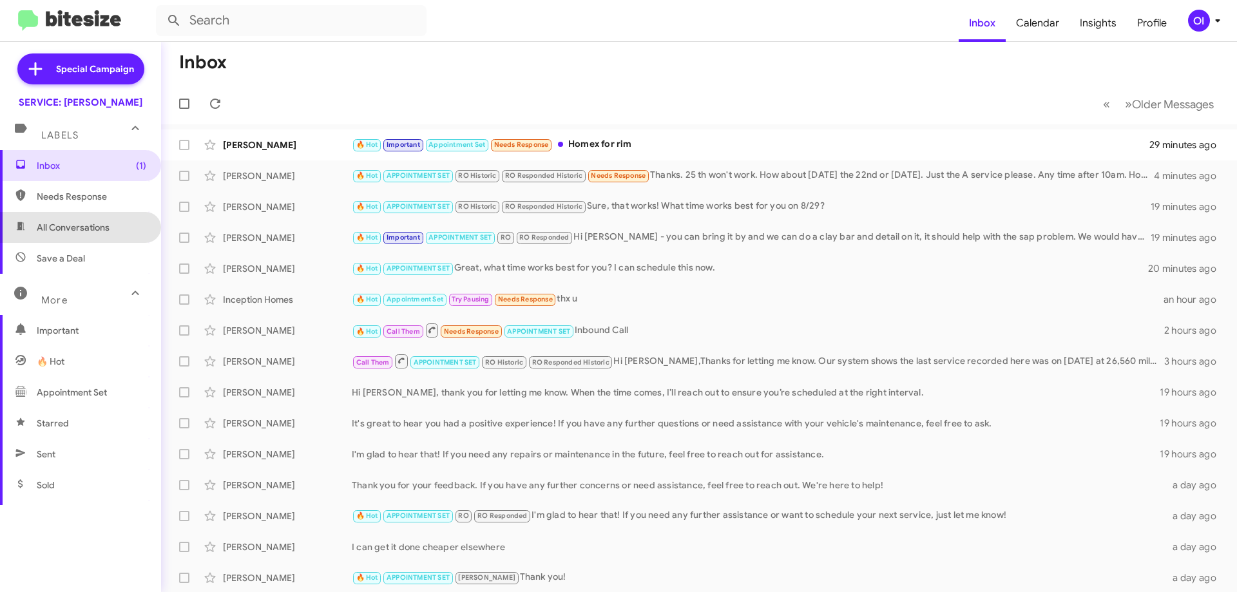
click at [92, 231] on span "All Conversations" at bounding box center [73, 227] width 73 height 13
type input "in:all-conversations"
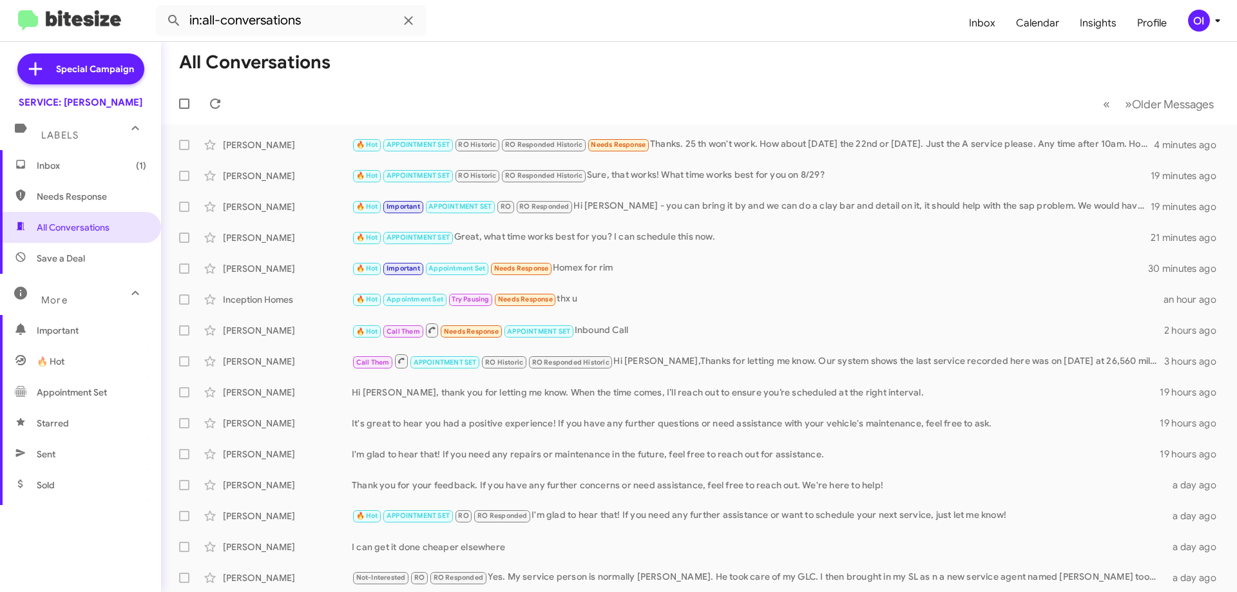
click at [66, 168] on span "Inbox (1)" at bounding box center [92, 165] width 110 height 13
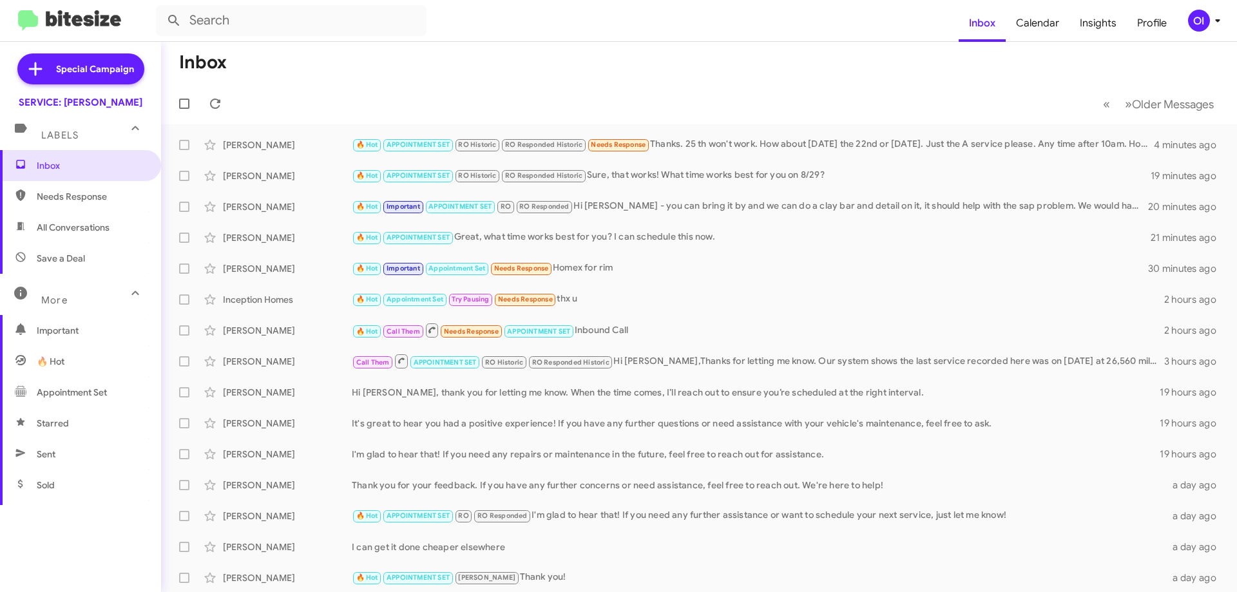
click at [421, 80] on mat-toolbar-row "Inbox" at bounding box center [699, 62] width 1076 height 41
click at [429, 97] on mat-toolbar-row "« Previous » Next Older Messages" at bounding box center [699, 103] width 1076 height 41
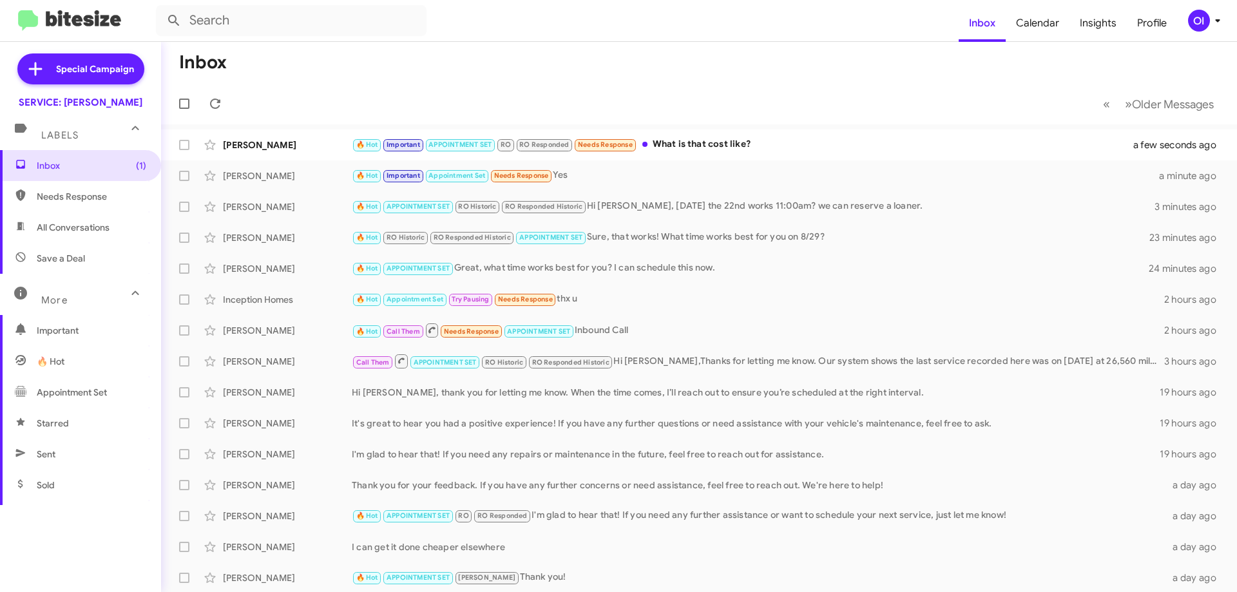
click at [1197, 27] on div "OI" at bounding box center [1199, 21] width 22 height 22
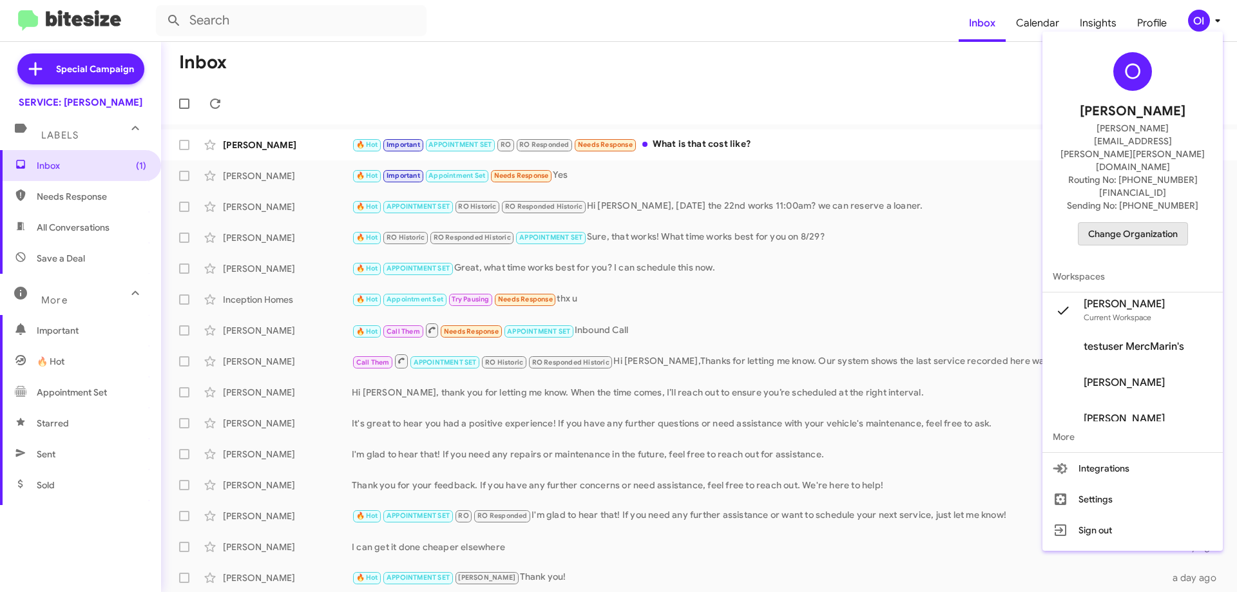
click at [1142, 223] on span "Change Organization" at bounding box center [1133, 234] width 90 height 22
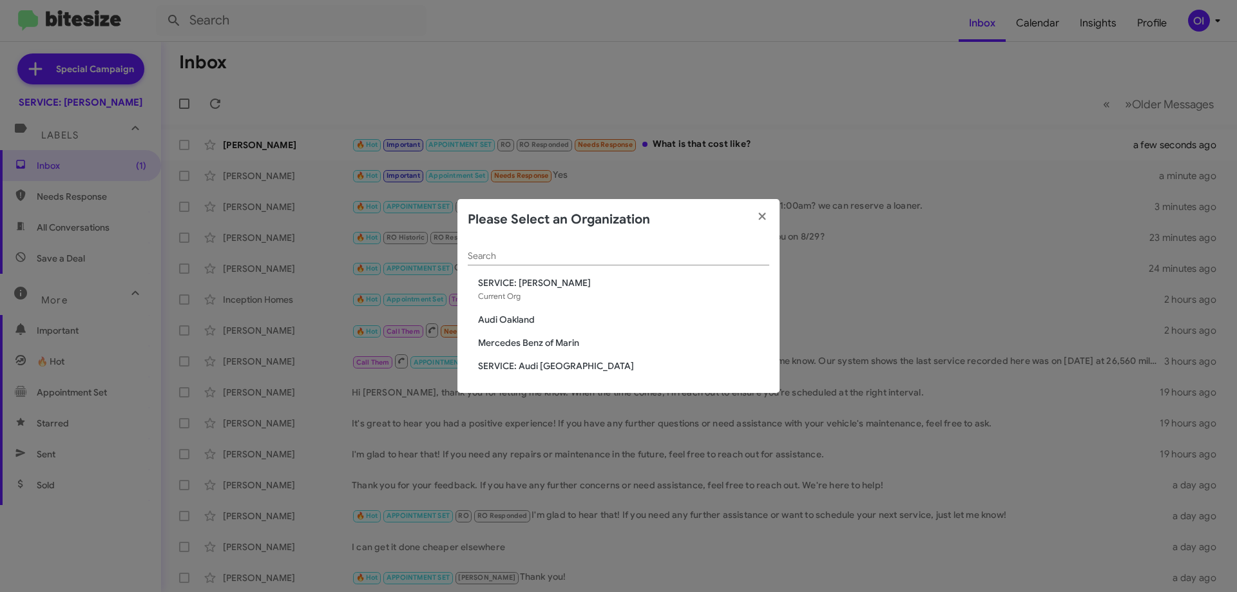
click at [550, 347] on span "Mercedes Benz of Marin" at bounding box center [623, 342] width 291 height 13
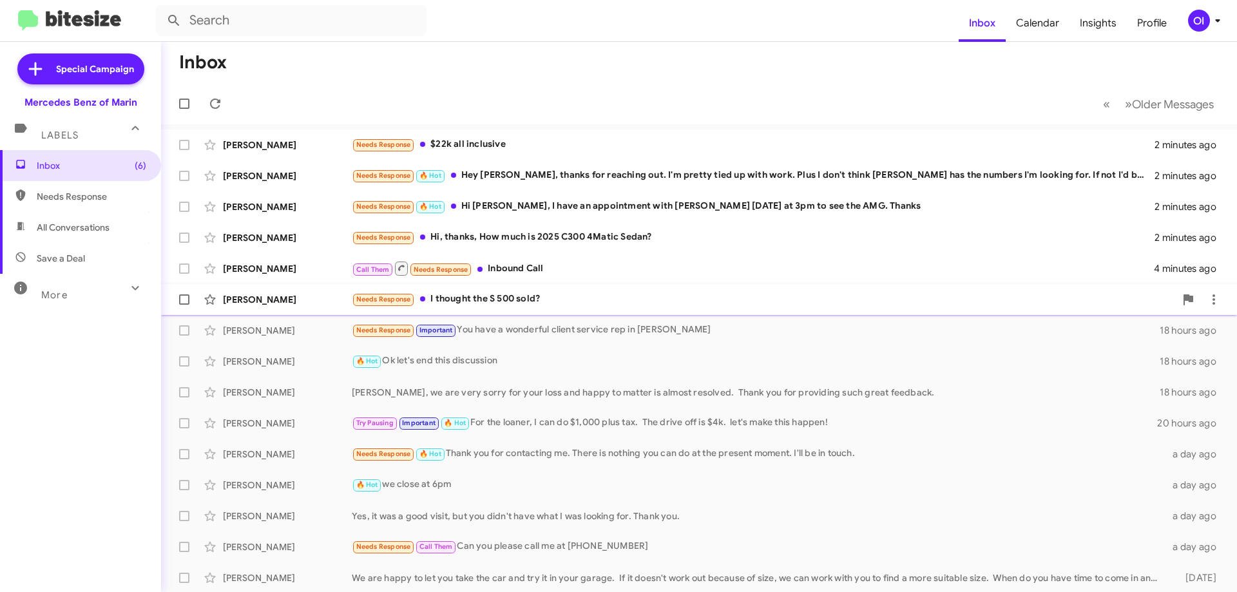
click at [448, 307] on div "Terry Hendricks Needs Response I thought the S 500 sold? 5 minutes ago" at bounding box center [699, 300] width 1056 height 26
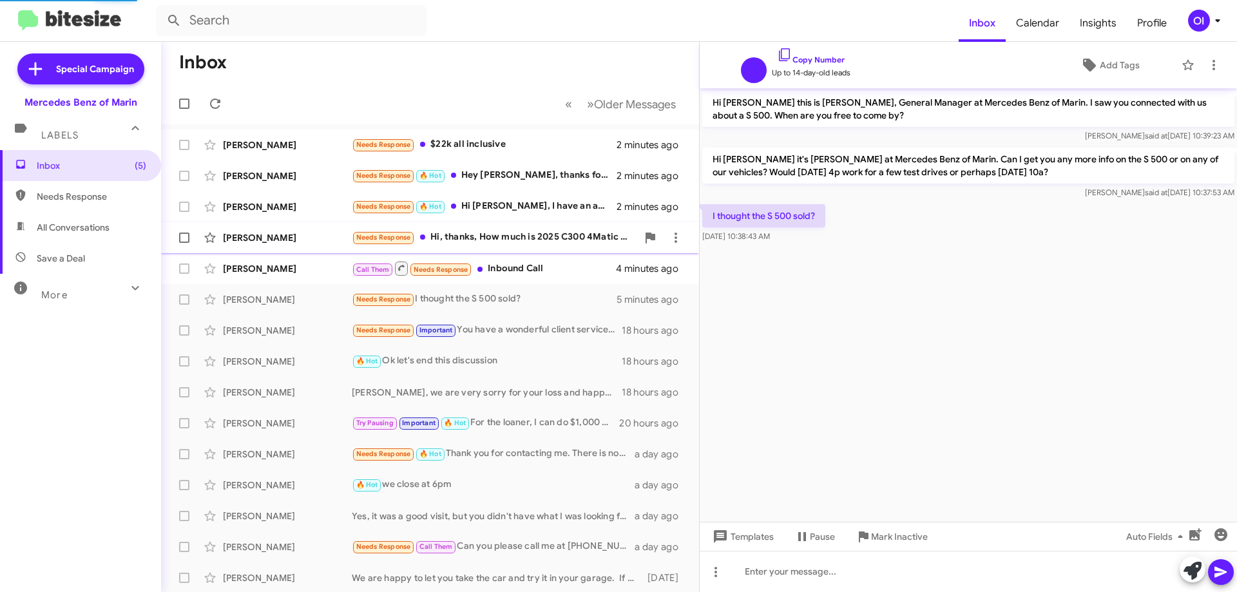
click at [458, 235] on div "Needs Response Hi, thanks, How much is 2025 C300 4Matic Sedan?" at bounding box center [494, 237] width 285 height 15
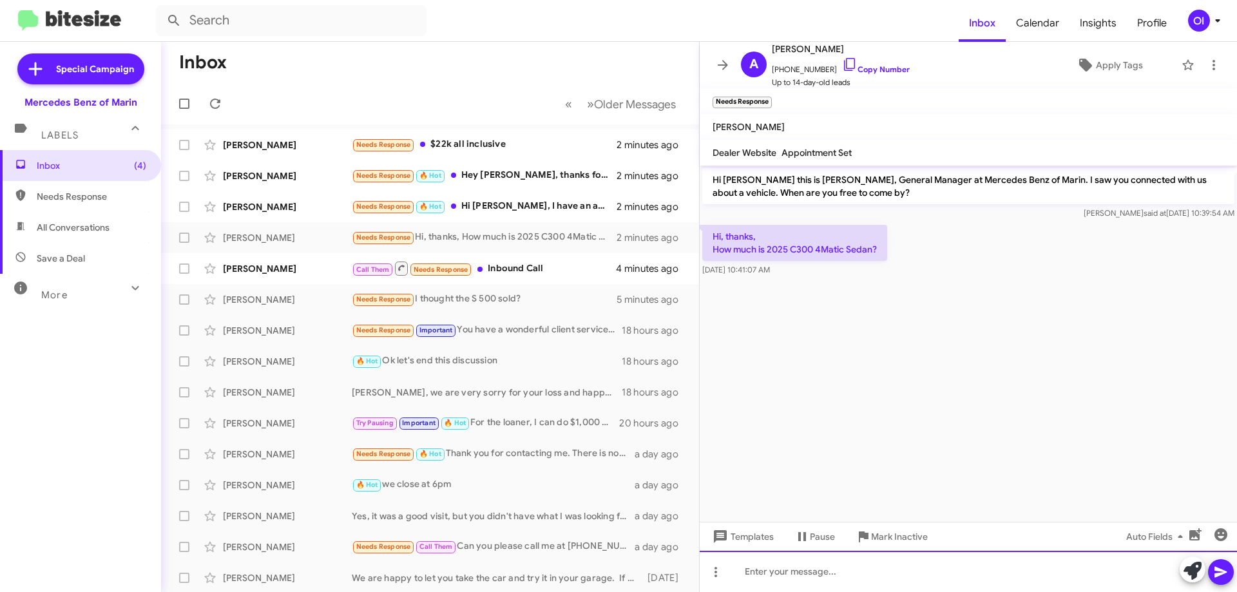
click at [846, 572] on div at bounding box center [968, 571] width 537 height 41
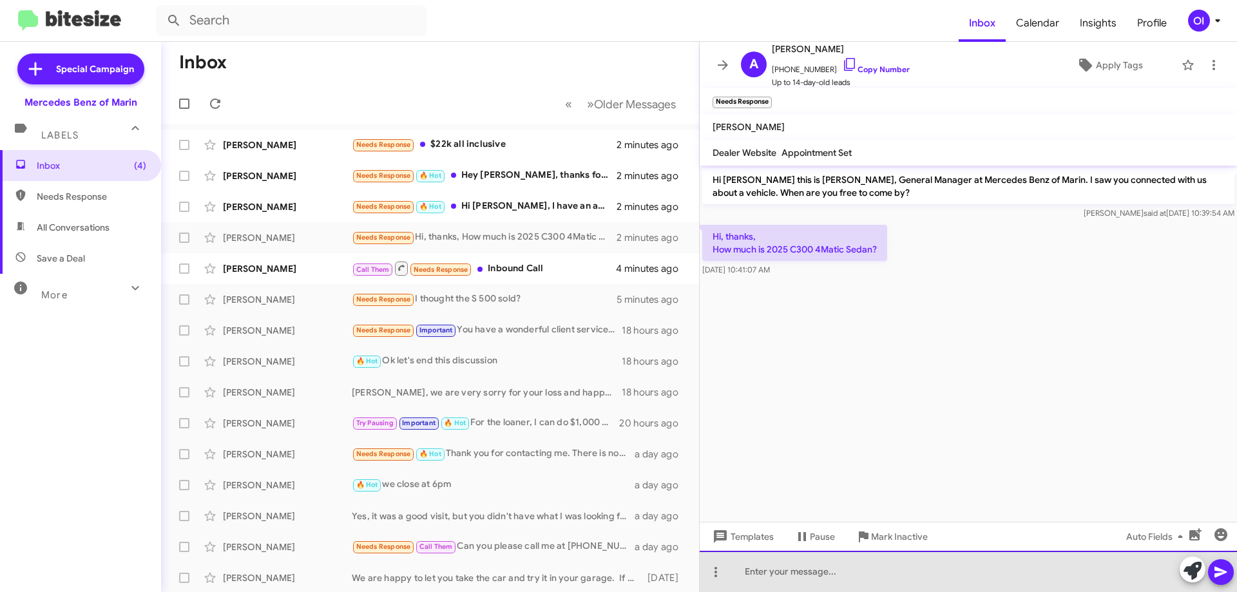
paste div
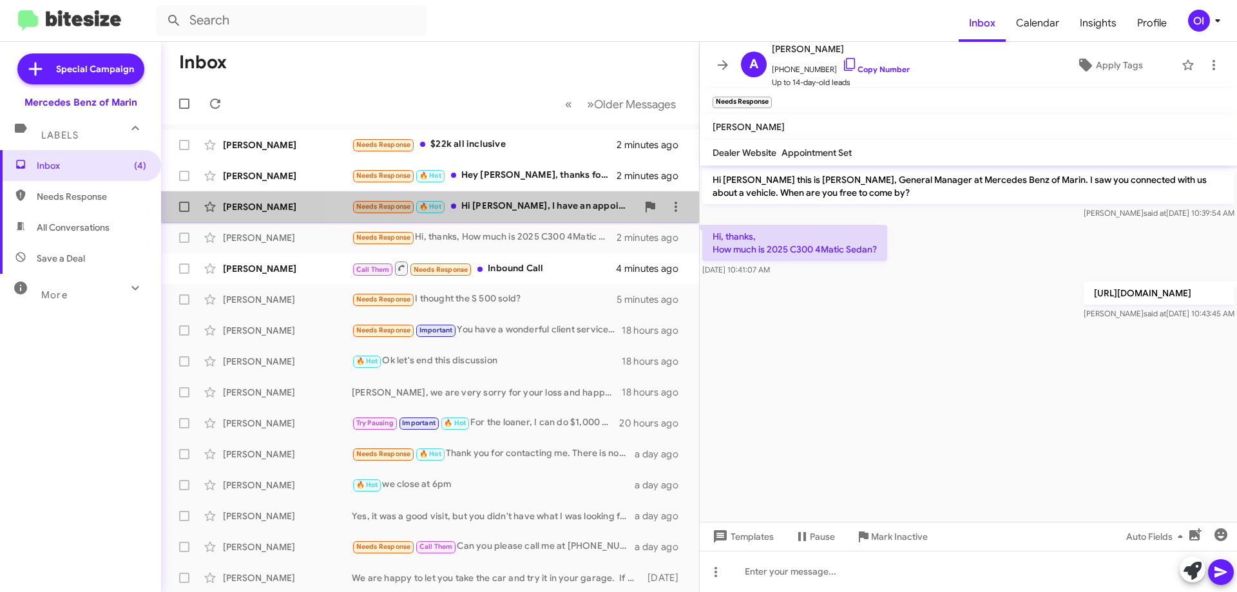
click at [490, 206] on div "Needs Response 🔥 Hot Hi Omar, I have an appointment with Jesse this Saturday at…" at bounding box center [494, 206] width 285 height 15
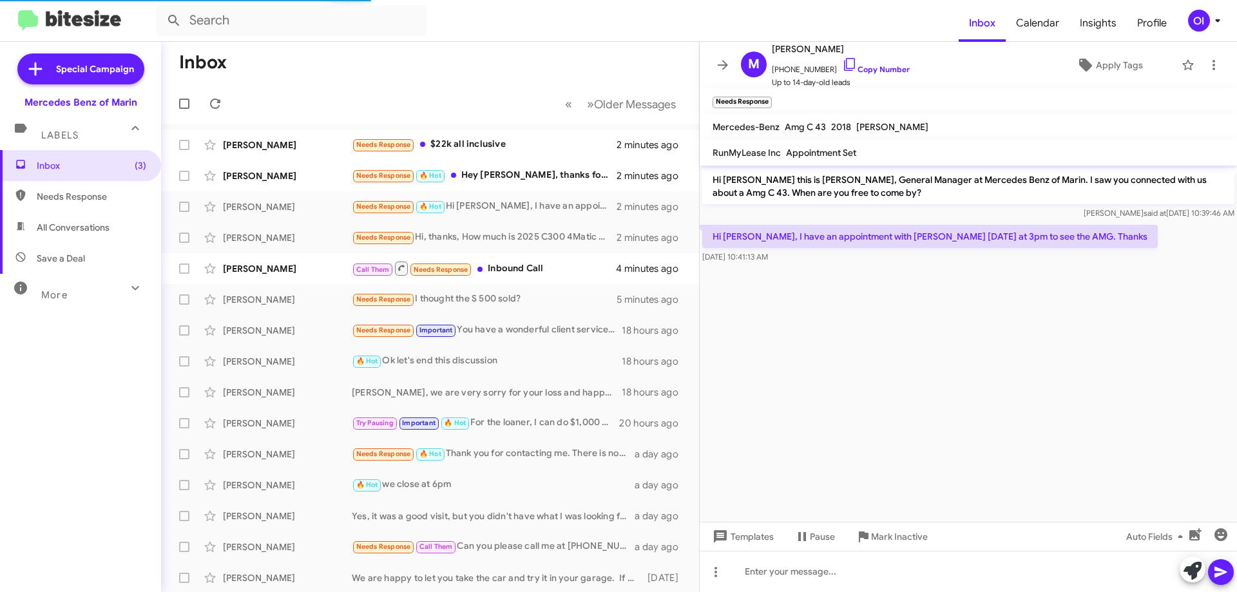
click at [849, 356] on cdk-virtual-scroll-viewport "Hi Michelle this is Omar Ibrahimi, General Manager at Mercedes Benz of Marin. I…" at bounding box center [968, 344] width 537 height 356
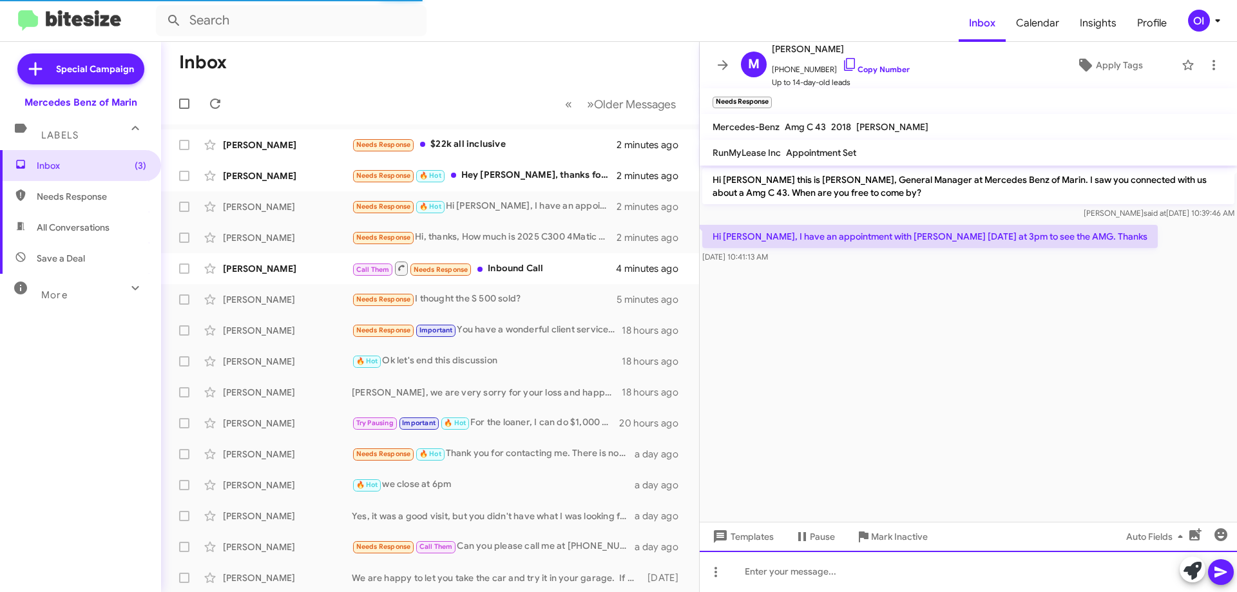
click at [863, 560] on div at bounding box center [968, 571] width 537 height 41
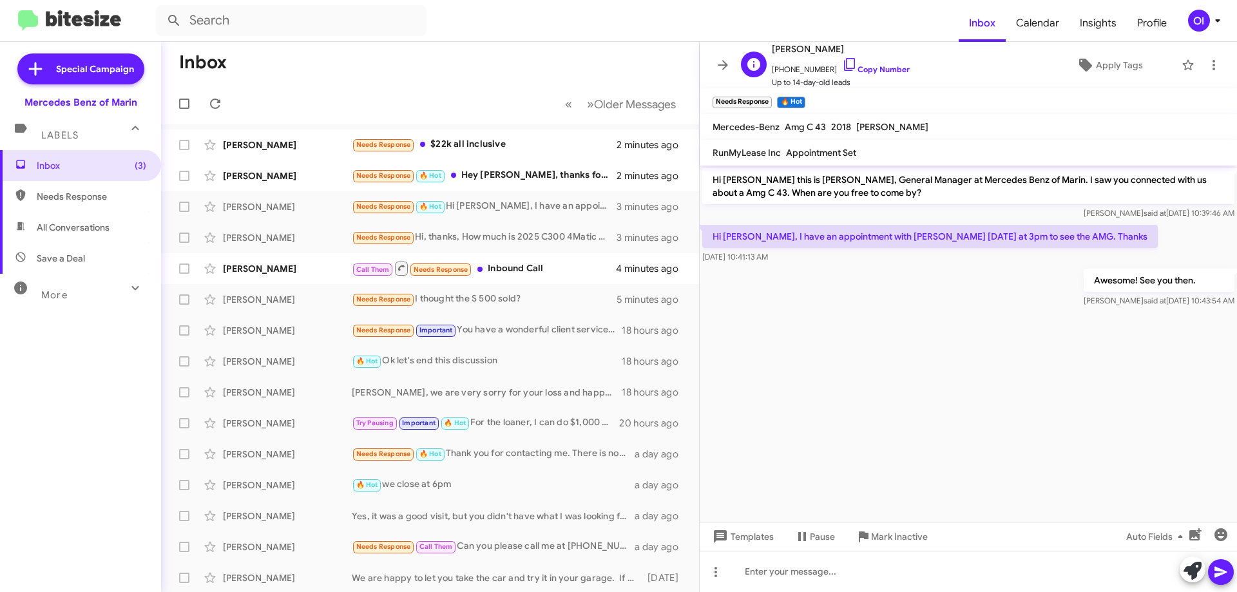
click at [858, 75] on span "+17074786155 Copy Number" at bounding box center [841, 66] width 138 height 19
click at [859, 71] on link "Copy Number" at bounding box center [876, 69] width 68 height 10
click at [431, 149] on div "Needs Response $22k all inclusive" at bounding box center [494, 144] width 285 height 15
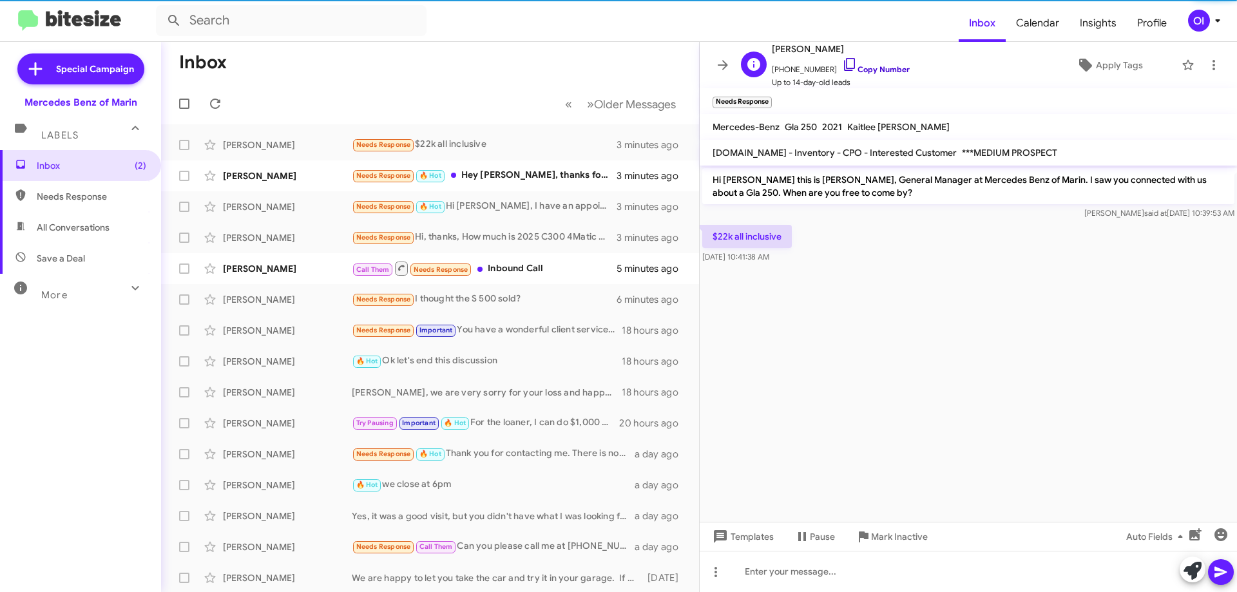
click at [858, 68] on link "Copy Number" at bounding box center [876, 69] width 68 height 10
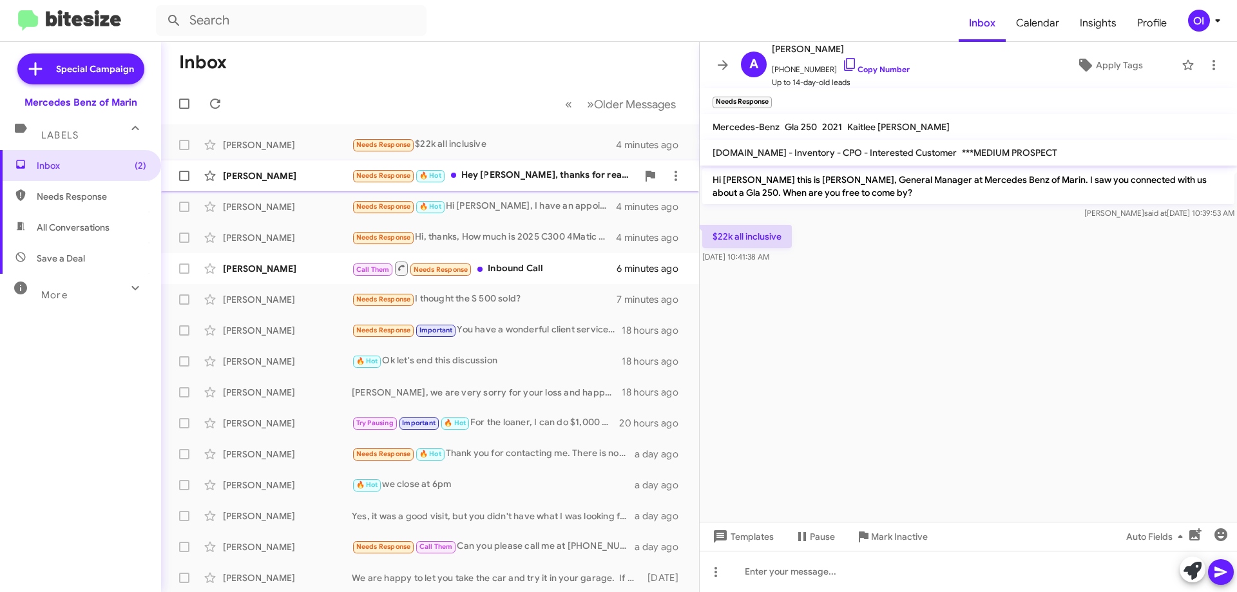
click at [521, 173] on div "Needs Response 🔥 Hot Hey Omar, thanks for reaching out. I'm pretty tied up with…" at bounding box center [494, 175] width 285 height 15
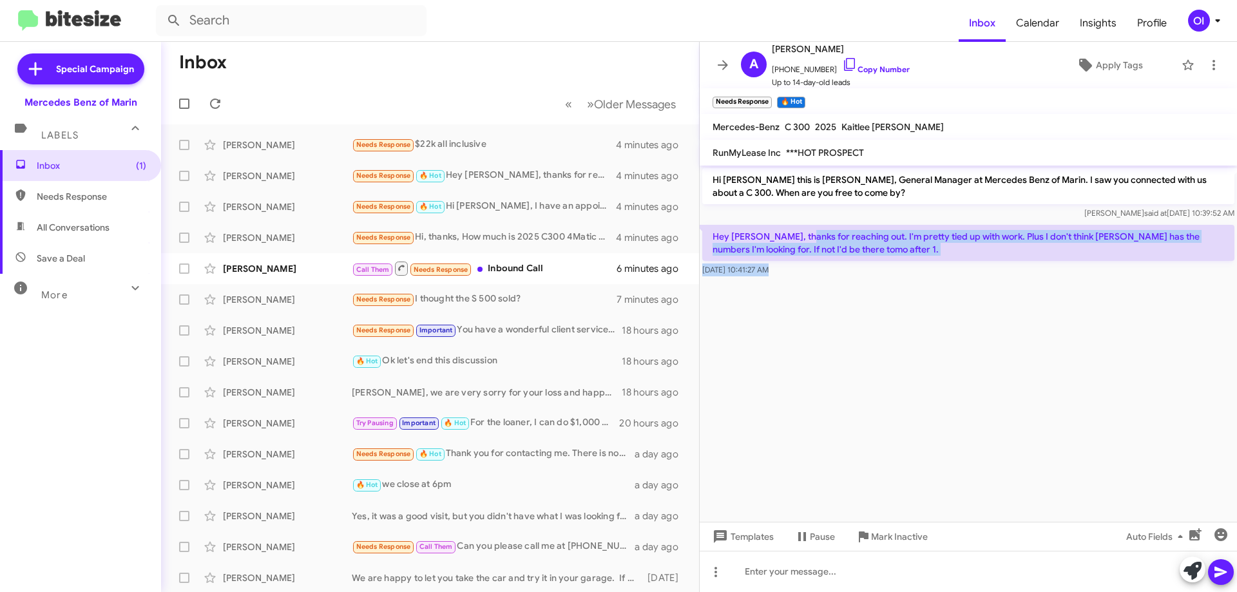
drag, startPoint x: 880, startPoint y: 282, endPoint x: 802, endPoint y: 226, distance: 96.0
click at [802, 226] on cdk-virtual-scroll-viewport "Hi Ashnika this is Omar Ibrahimi, General Manager at Mercedes Benz of Marin. I …" at bounding box center [968, 344] width 537 height 356
click at [802, 226] on p "Hey Omar, thanks for reaching out. I'm pretty tied up with work. Plus I don't t…" at bounding box center [968, 243] width 532 height 36
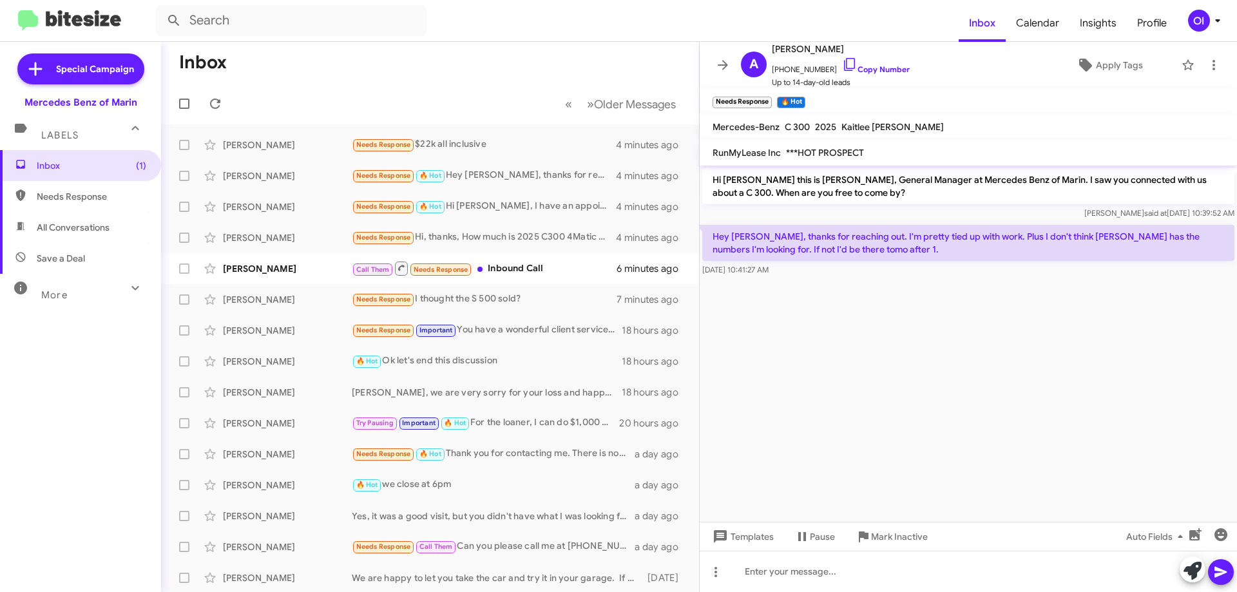
drag, startPoint x: 790, startPoint y: 223, endPoint x: 885, endPoint y: 305, distance: 126.1
click at [880, 300] on cdk-virtual-scroll-viewport "Hi Ashnika this is Omar Ibrahimi, General Manager at Mercedes Benz of Marin. I …" at bounding box center [968, 344] width 537 height 356
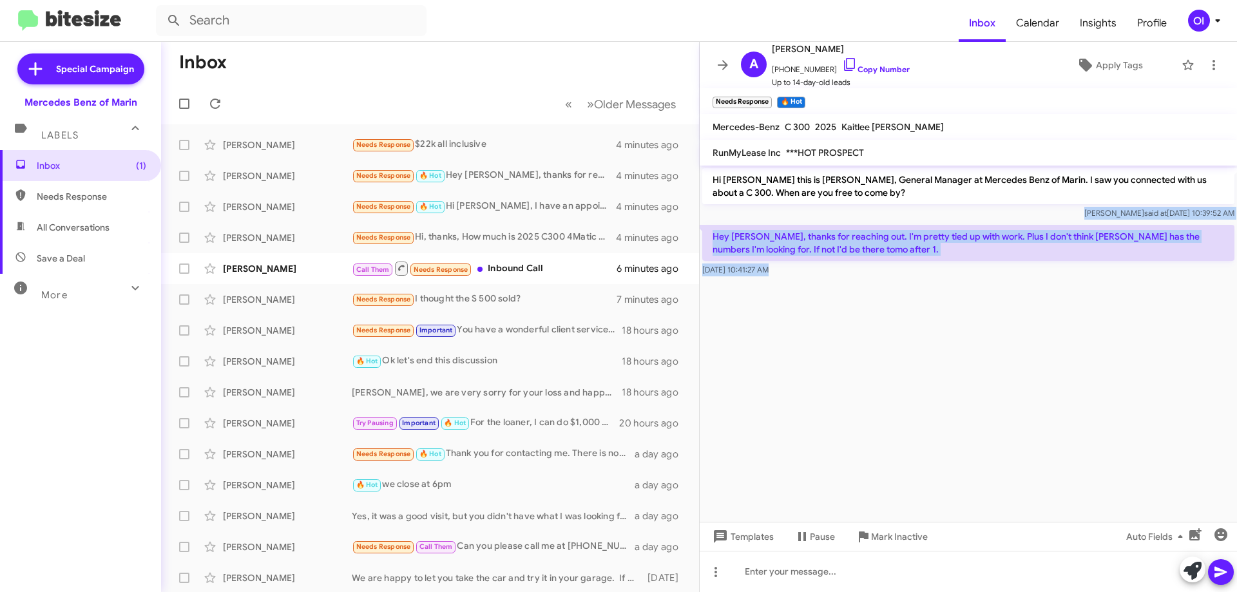
click at [887, 309] on cdk-virtual-scroll-viewport "Hi Ashnika this is Omar Ibrahimi, General Manager at Mercedes Benz of Marin. I …" at bounding box center [968, 344] width 537 height 356
click at [906, 443] on cdk-virtual-scroll-viewport "Hi Ashnika this is Omar Ibrahimi, General Manager at Mercedes Benz of Marin. I …" at bounding box center [968, 344] width 537 height 356
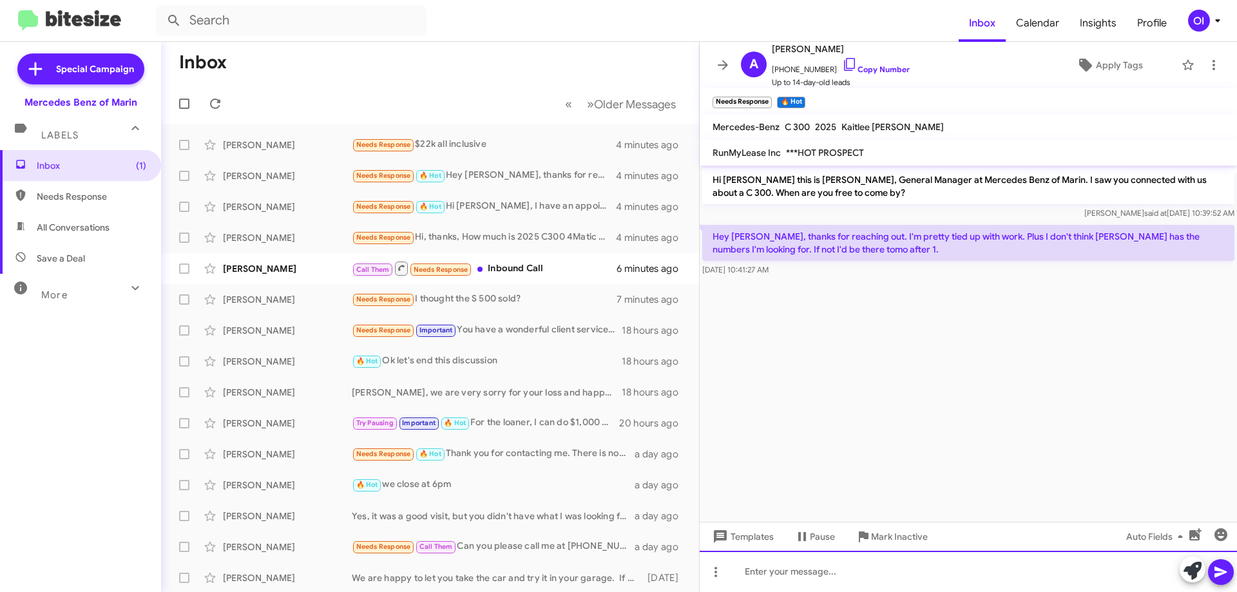
click at [877, 557] on div at bounding box center [968, 571] width 537 height 41
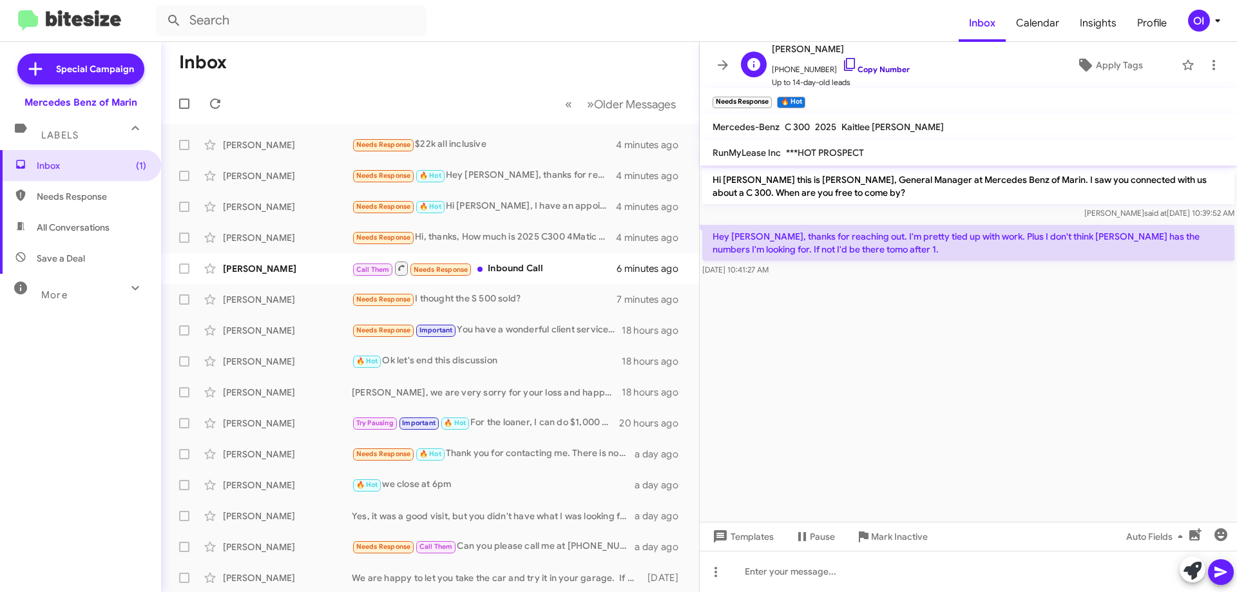
click at [853, 68] on link "Copy Number" at bounding box center [876, 69] width 68 height 10
click at [429, 137] on div "Anna Brown Needs Response $22k all inclusive 6 minutes ago" at bounding box center [429, 145] width 517 height 26
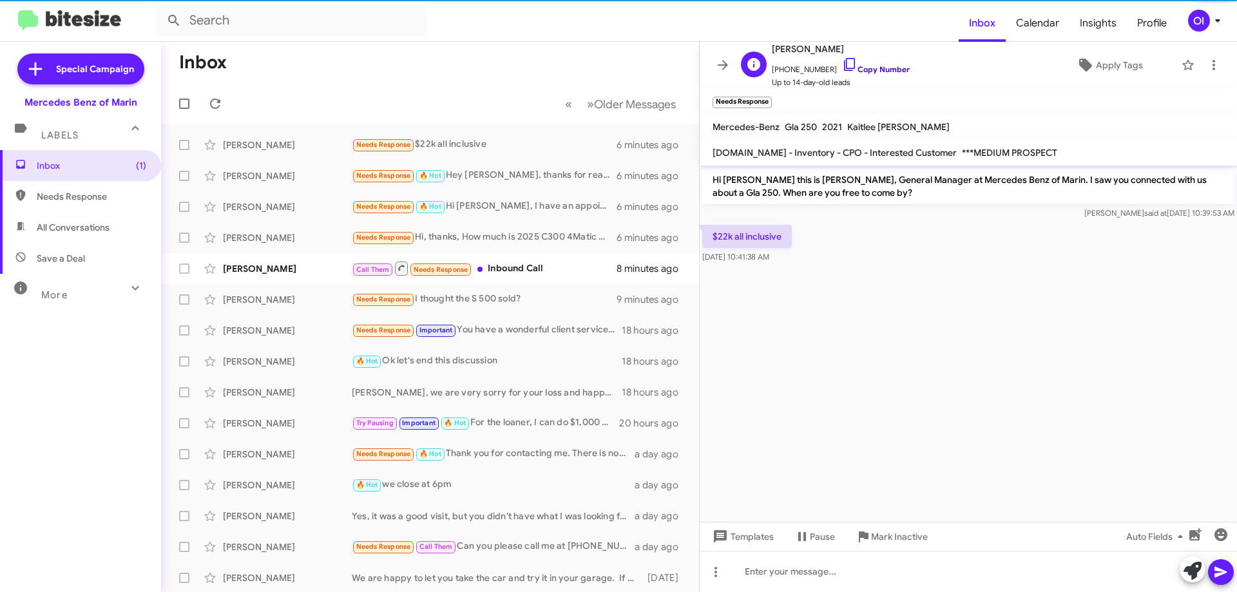
click at [850, 69] on link "Copy Number" at bounding box center [876, 69] width 68 height 10
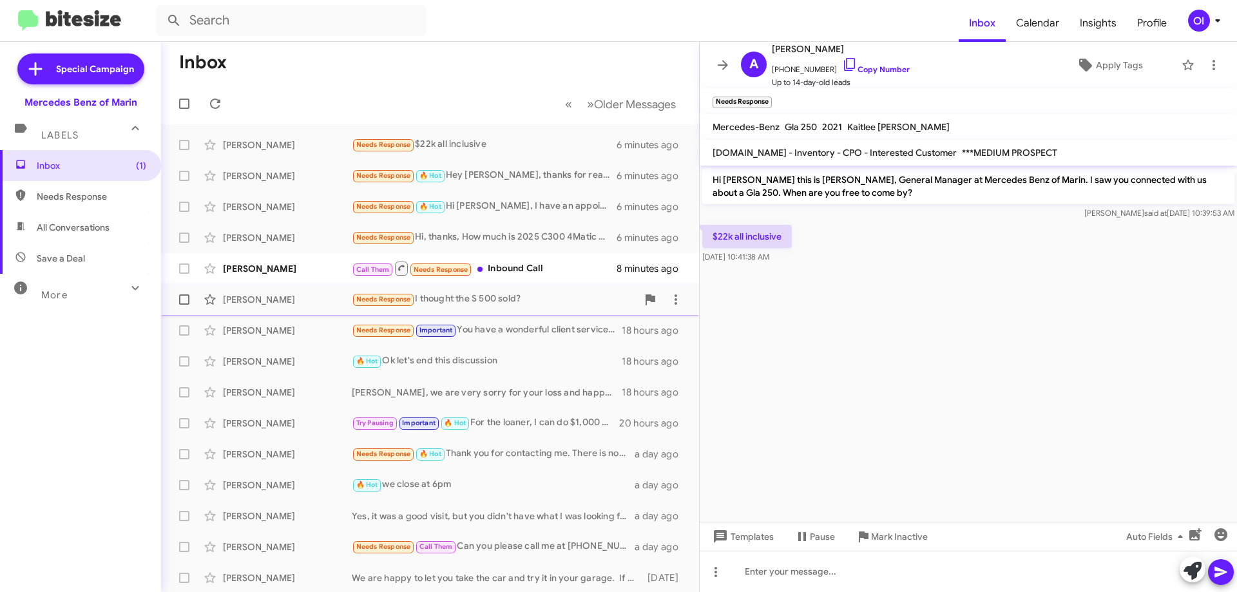
click at [412, 302] on small "Needs Response" at bounding box center [383, 300] width 61 height 12
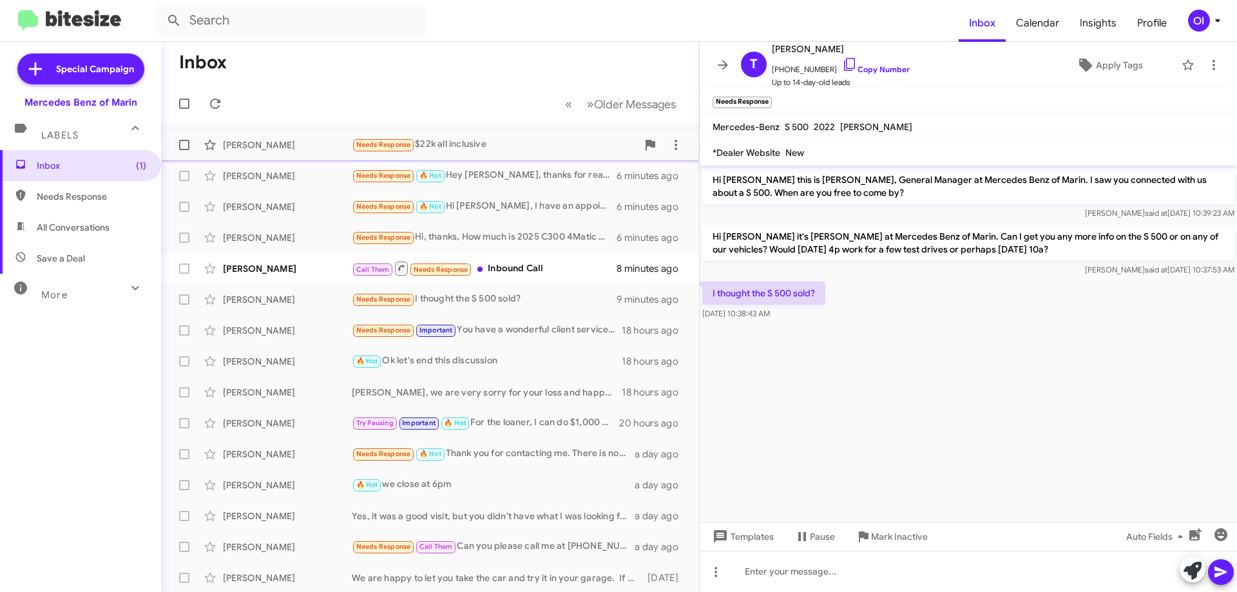
click at [443, 148] on div "Needs Response $22k all inclusive" at bounding box center [494, 144] width 285 height 15
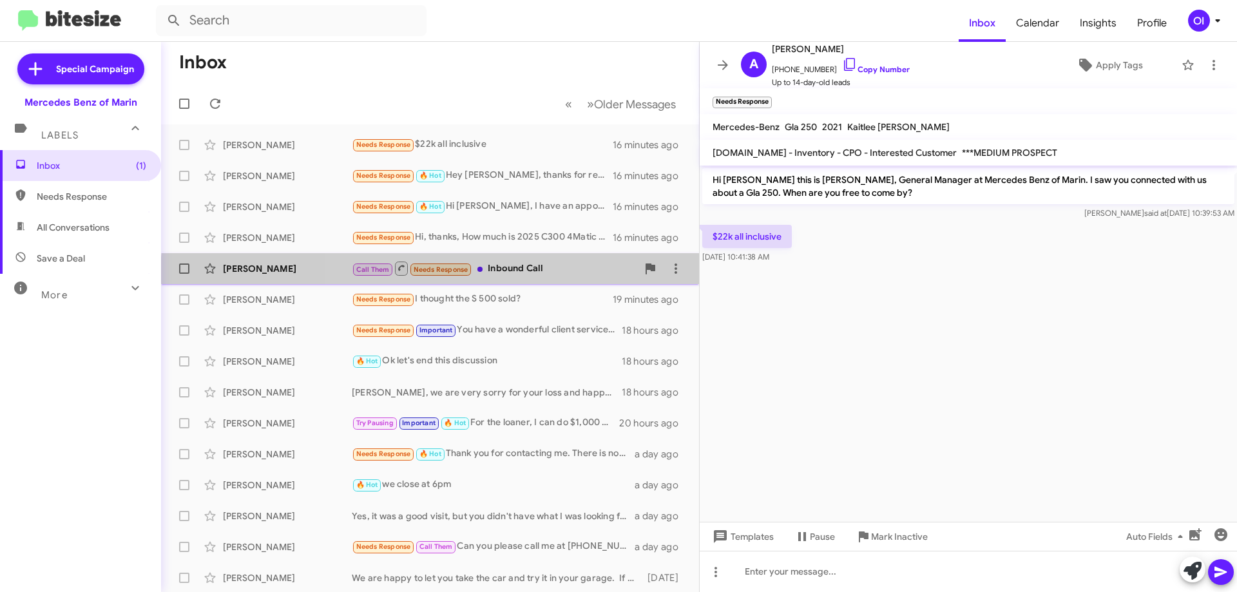
click at [518, 277] on div "Hendrik Bartel Call Them Needs Response Inbound Call 18 minutes ago" at bounding box center [429, 269] width 517 height 26
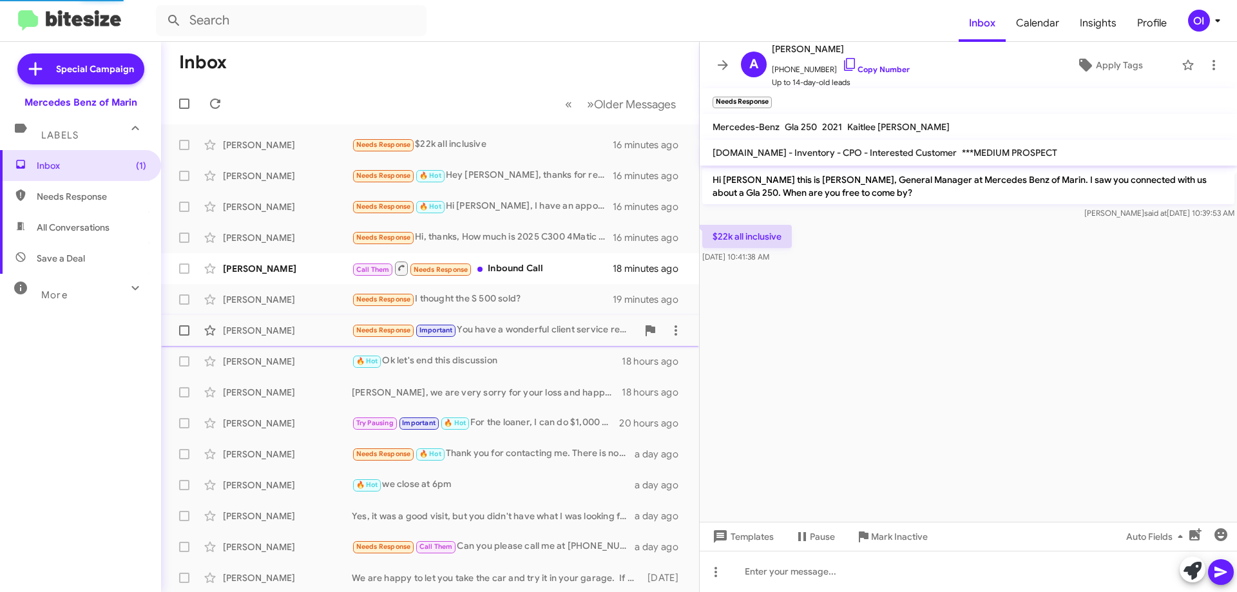
click at [492, 335] on div "Needs Response Important You have a wonderful client service rep in Bobby Alere…" at bounding box center [494, 330] width 285 height 15
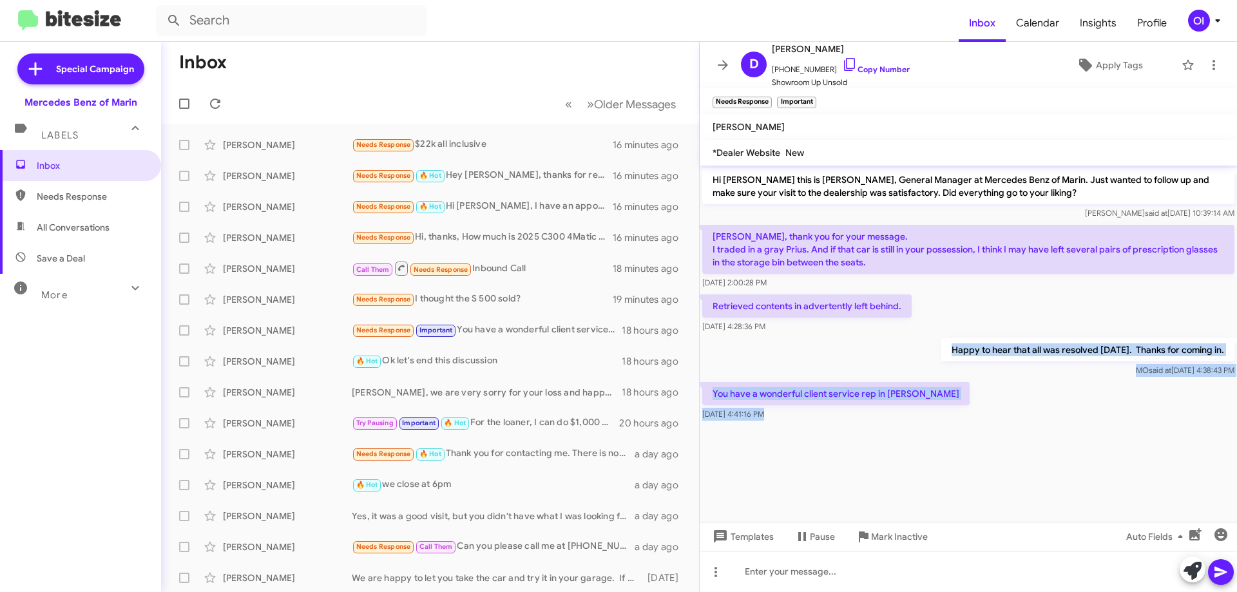
drag, startPoint x: 971, startPoint y: 419, endPoint x: 929, endPoint y: 337, distance: 91.9
click at [929, 337] on cdk-virtual-scroll-viewport "Hi Douglas this is Omar Ibrahimi, General Manager at Mercedes Benz of Marin. Ju…" at bounding box center [968, 344] width 537 height 356
click at [929, 337] on div "Happy to hear that all was resolved today. Thanks for coming in. MO said at Aug…" at bounding box center [968, 358] width 537 height 44
drag, startPoint x: 925, startPoint y: 338, endPoint x: 979, endPoint y: 448, distance: 123.6
click at [979, 448] on cdk-virtual-scroll-viewport "Hi Douglas this is Omar Ibrahimi, General Manager at Mercedes Benz of Marin. Ju…" at bounding box center [968, 344] width 537 height 356
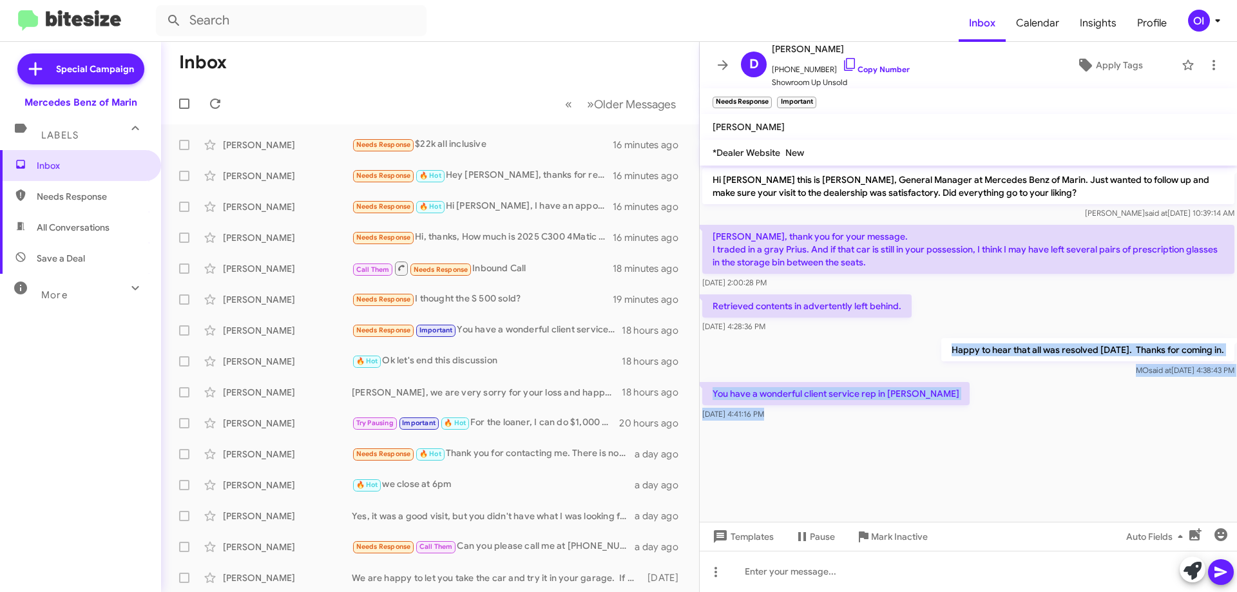
click at [979, 448] on cdk-virtual-scroll-viewport "Hi Douglas this is Omar Ibrahimi, General Manager at Mercedes Benz of Marin. Ju…" at bounding box center [968, 344] width 537 height 356
drag, startPoint x: 961, startPoint y: 456, endPoint x: 914, endPoint y: 338, distance: 127.0
click at [914, 338] on cdk-virtual-scroll-viewport "Hi Douglas this is Omar Ibrahimi, General Manager at Mercedes Benz of Marin. Ju…" at bounding box center [968, 344] width 537 height 356
click at [914, 338] on div "Happy to hear that all was resolved today. Thanks for coming in. MO said at Aug…" at bounding box center [968, 358] width 537 height 44
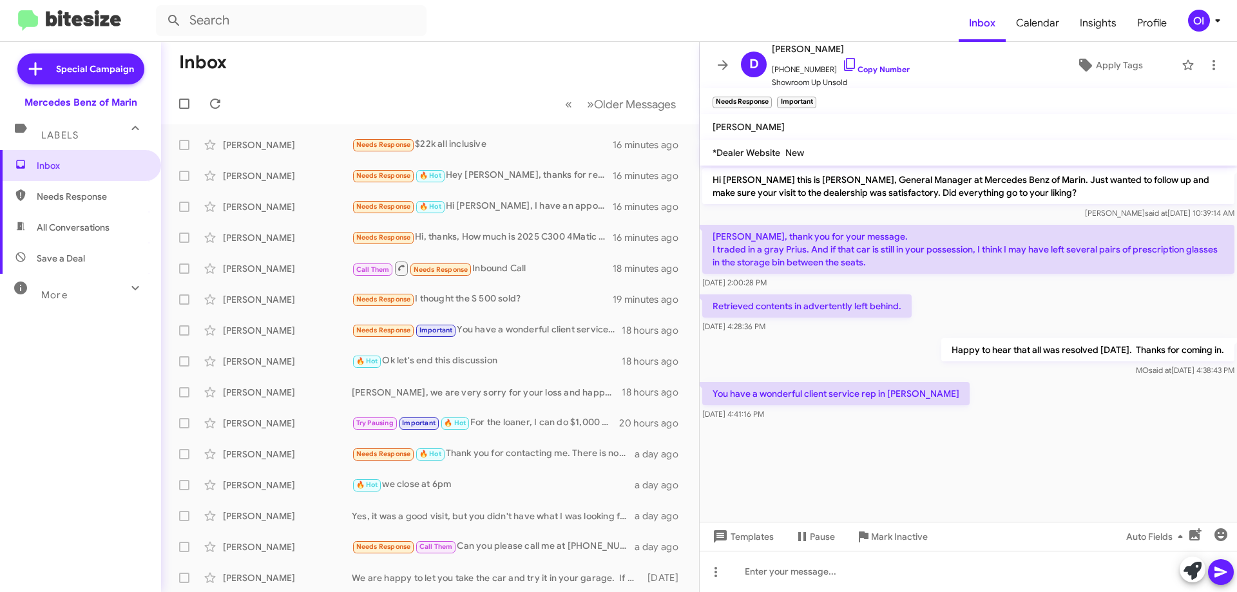
drag, startPoint x: 907, startPoint y: 333, endPoint x: 951, endPoint y: 441, distance: 117.4
click at [950, 441] on cdk-virtual-scroll-viewport "Hi Douglas this is Omar Ibrahimi, General Manager at Mercedes Benz of Marin. Ju…" at bounding box center [968, 344] width 537 height 356
click at [951, 442] on cdk-virtual-scroll-viewport "Hi Douglas this is Omar Ibrahimi, General Manager at Mercedes Benz of Marin. Ju…" at bounding box center [968, 344] width 537 height 356
click at [724, 53] on button at bounding box center [723, 65] width 26 height 26
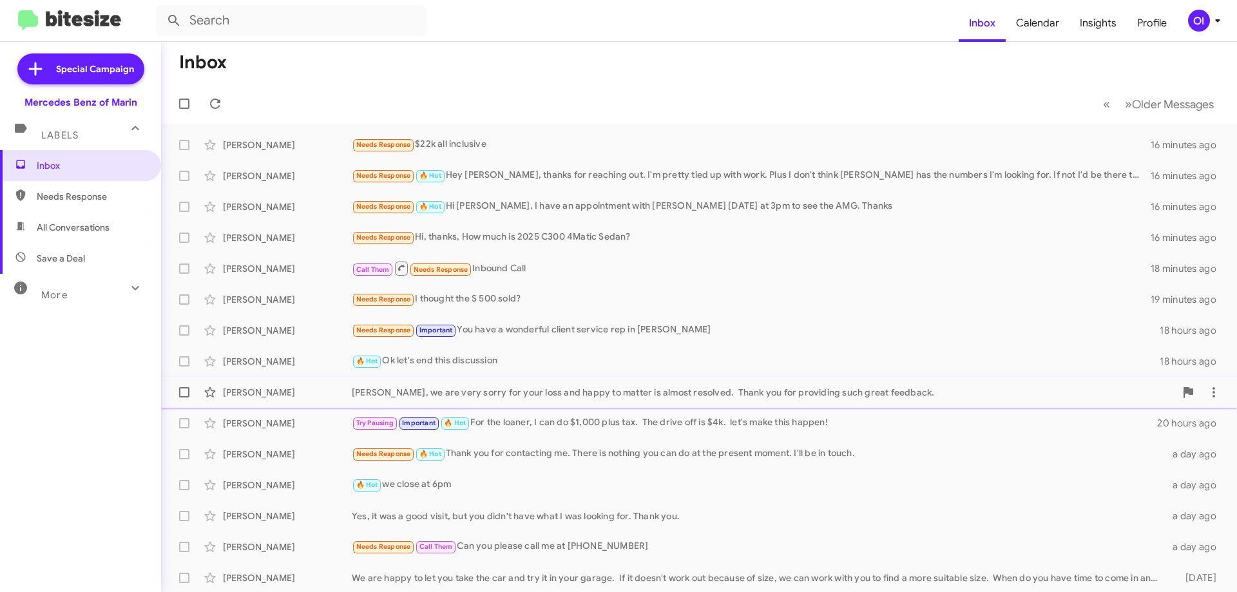
click at [459, 402] on div "Vivian Scharberth Vivian, we are very sorry for your loss and happy to matter i…" at bounding box center [699, 393] width 1056 height 26
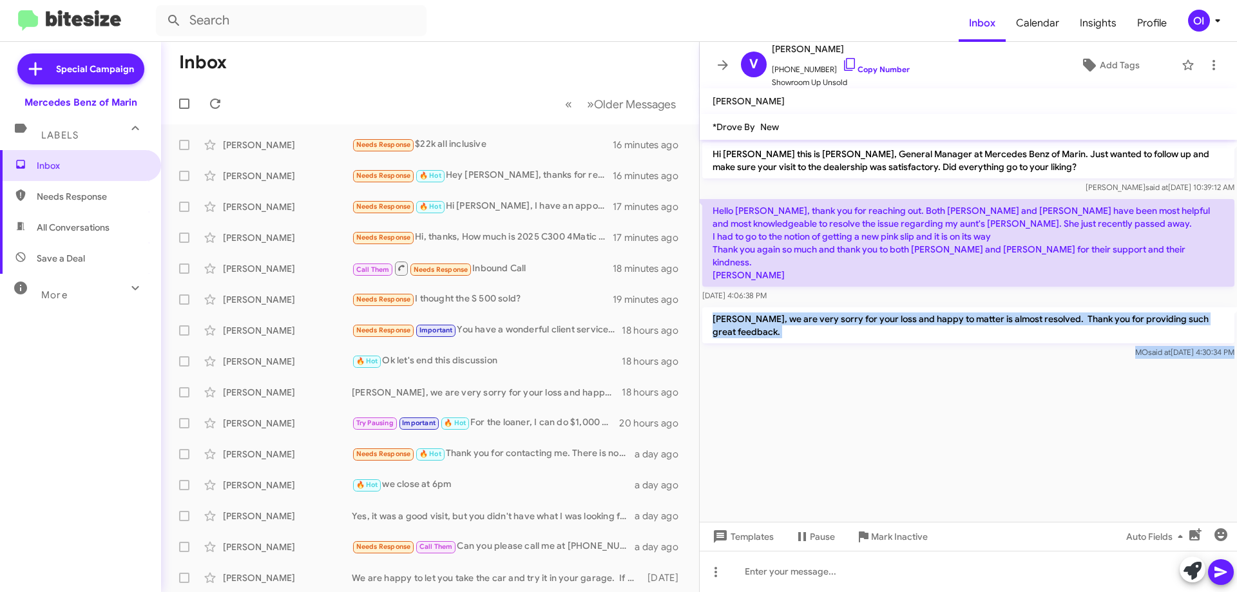
drag, startPoint x: 995, startPoint y: 380, endPoint x: 705, endPoint y: 300, distance: 300.6
click at [705, 300] on cdk-virtual-scroll-viewport "Hi Vivian this is Omar Ibrahimi, General Manager at Mercedes Benz of Marin. Jus…" at bounding box center [968, 331] width 537 height 382
click at [848, 359] on cdk-virtual-scroll-viewport "Hi Vivian this is Omar Ibrahimi, General Manager at Mercedes Benz of Marin. Jus…" at bounding box center [968, 331] width 537 height 382
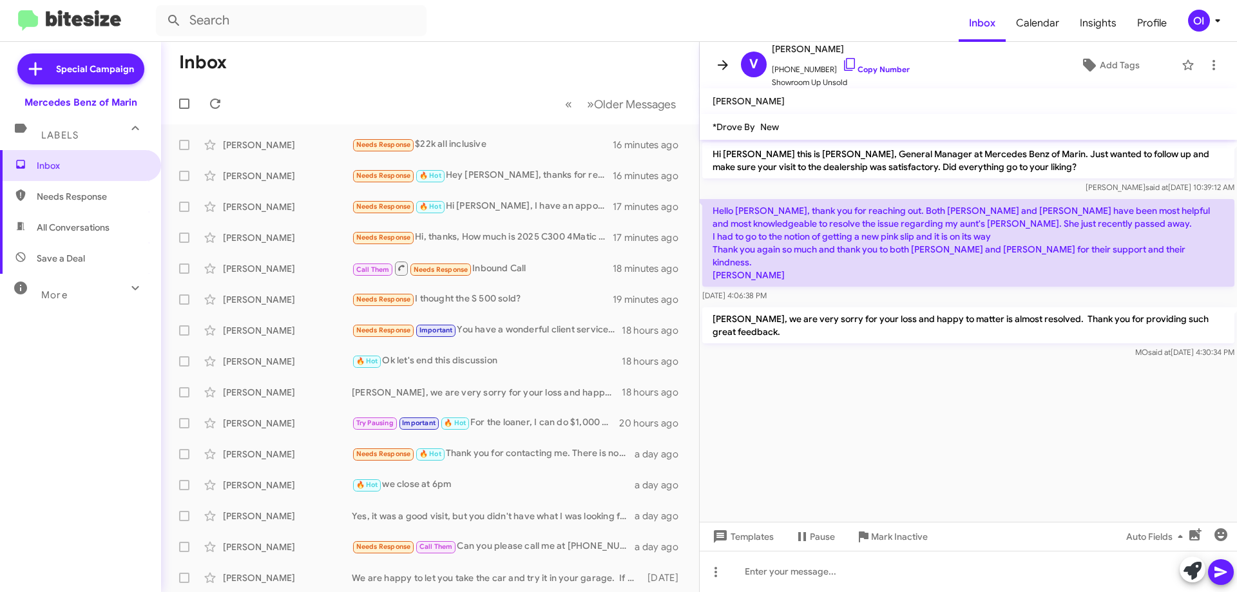
click at [720, 59] on icon at bounding box center [722, 64] width 15 height 15
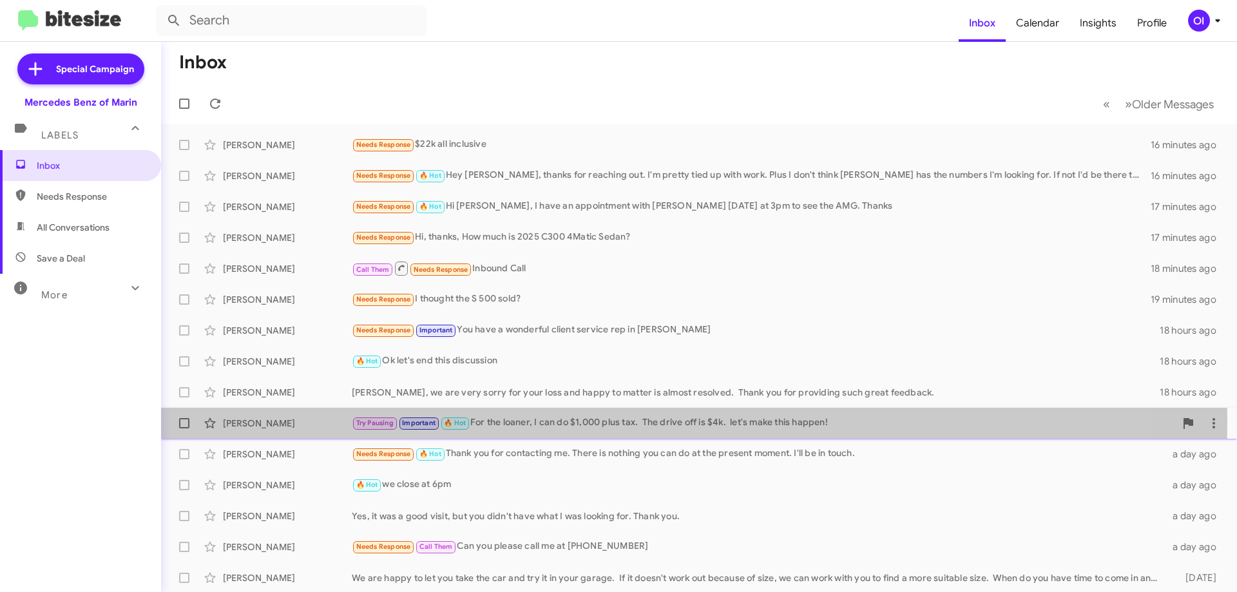
click at [534, 422] on div "Try Pausing Important 🔥 Hot For the loaner, I can do $1,000 plus tax. The drive…" at bounding box center [764, 423] width 824 height 15
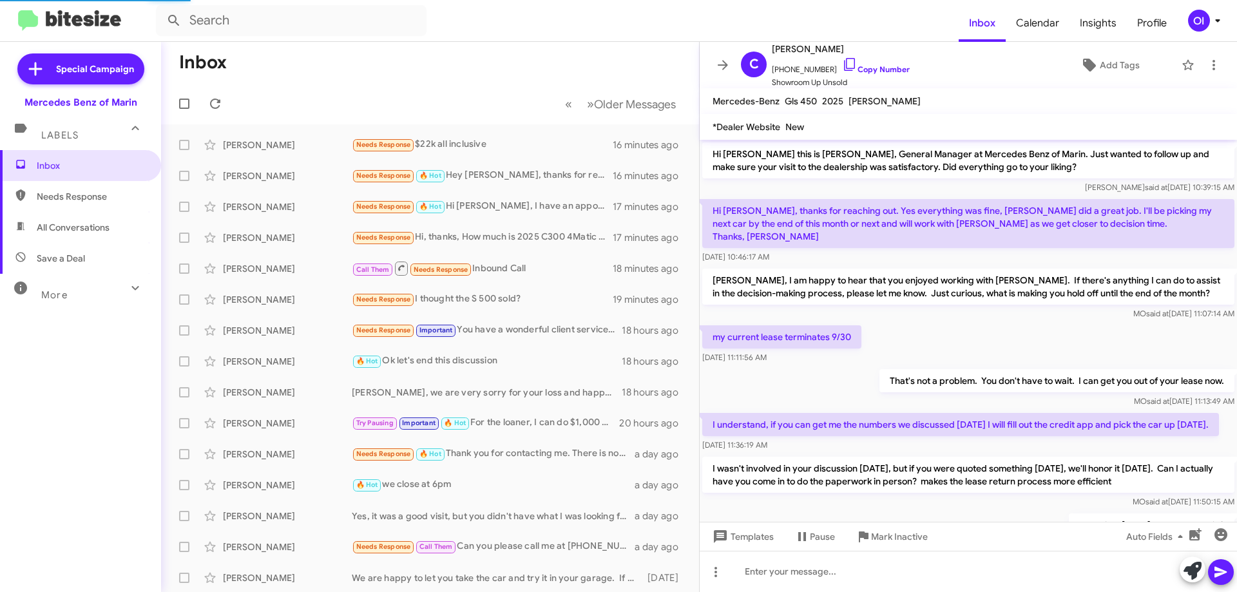
scroll to position [392, 0]
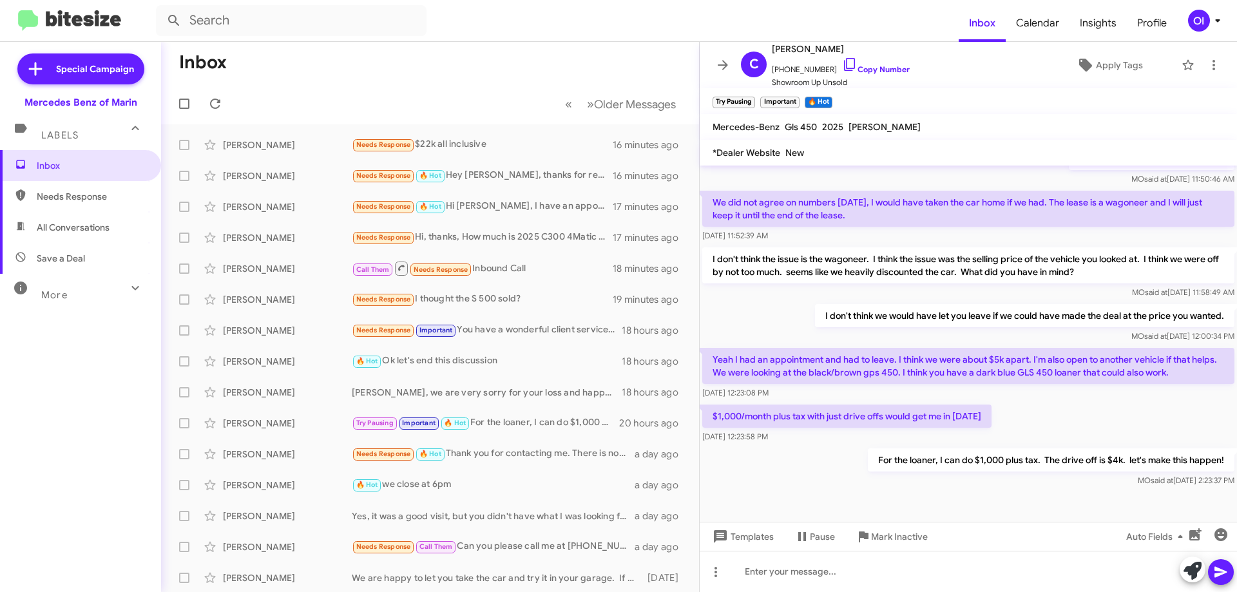
drag, startPoint x: 870, startPoint y: 407, endPoint x: 917, endPoint y: 450, distance: 63.8
click at [917, 450] on div "Hi Chris this is Omar Ibrahimi, General Manager at Mercedes Benz of Marin. Just…" at bounding box center [968, 131] width 537 height 717
drag, startPoint x: 917, startPoint y: 450, endPoint x: 924, endPoint y: 452, distance: 7.3
click at [917, 443] on div "Aug 20, 2025, 12:23:58 PM" at bounding box center [846, 436] width 289 height 13
click at [896, 443] on div "Aug 20, 2025, 12:23:58 PM" at bounding box center [846, 436] width 289 height 13
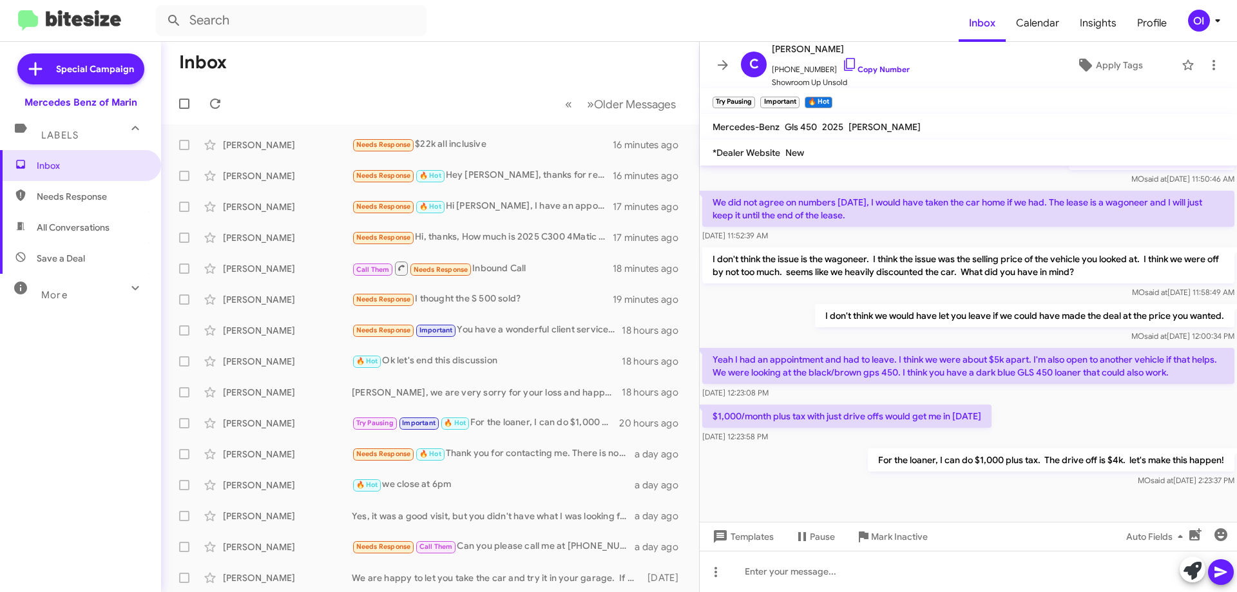
drag, startPoint x: 906, startPoint y: 447, endPoint x: 818, endPoint y: 401, distance: 98.9
click at [818, 401] on div "Hi Chris this is Omar Ibrahimi, General Manager at Mercedes Benz of Marin. Just…" at bounding box center [968, 131] width 537 height 717
click at [854, 400] on div "Aug 20, 2025, 12:23:08 PM" at bounding box center [968, 393] width 532 height 13
drag, startPoint x: 843, startPoint y: 407, endPoint x: 894, endPoint y: 457, distance: 71.1
click at [894, 457] on div "Hi Chris this is Omar Ibrahimi, General Manager at Mercedes Benz of Marin. Just…" at bounding box center [968, 131] width 537 height 717
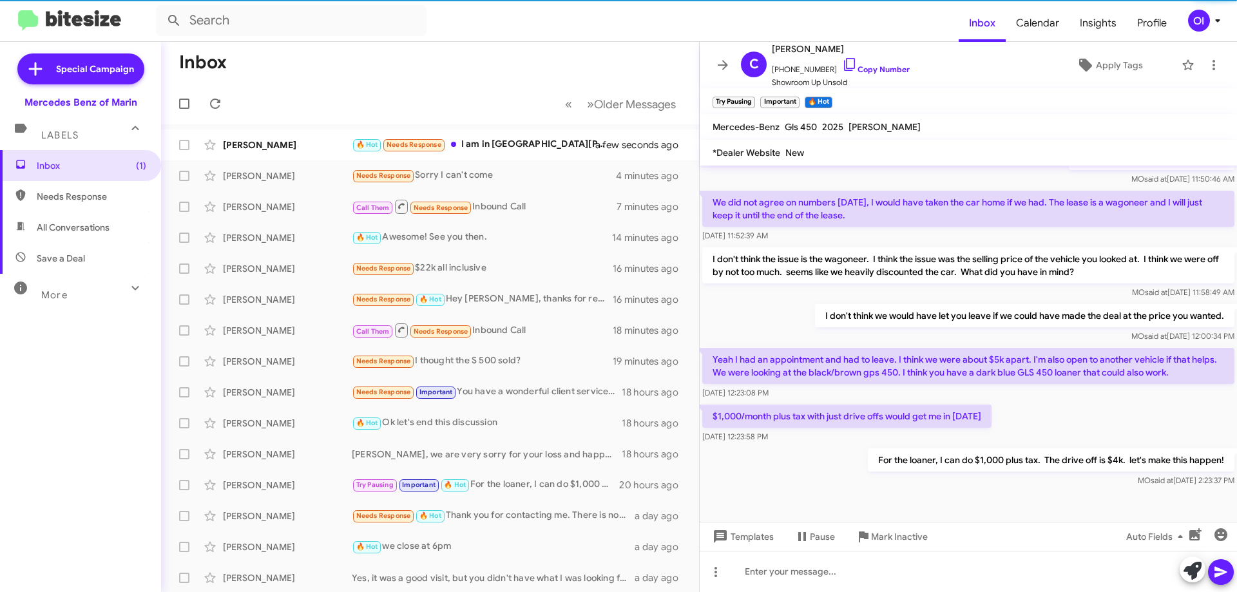
click at [892, 443] on div "Aug 20, 2025, 12:23:58 PM" at bounding box center [846, 436] width 289 height 13
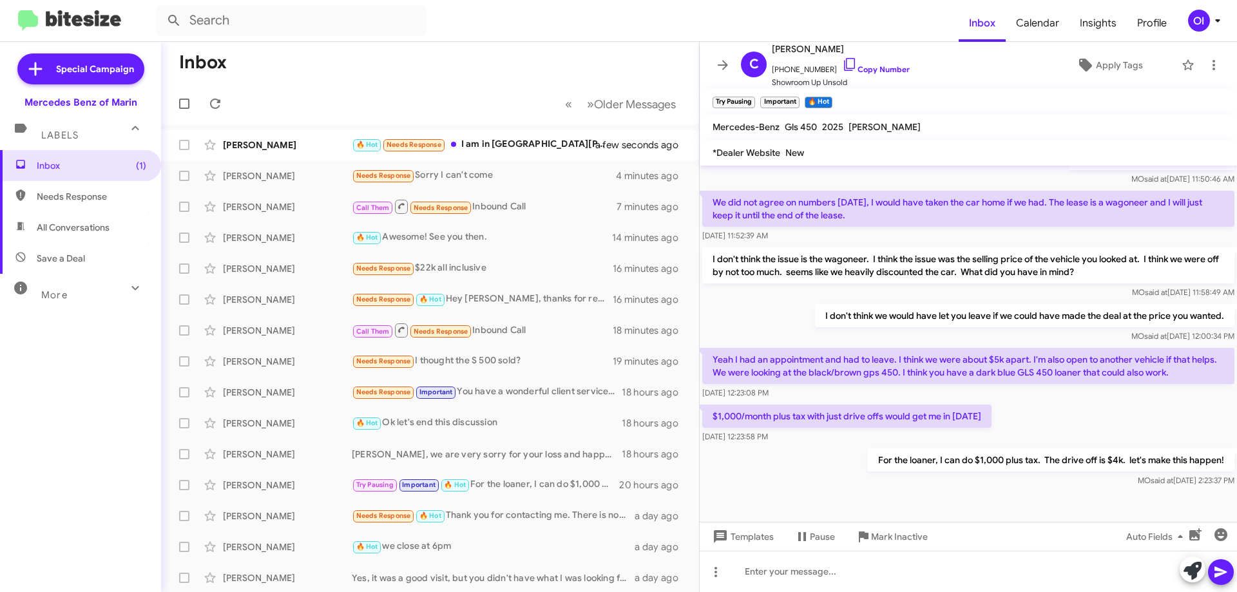
drag, startPoint x: 913, startPoint y: 455, endPoint x: 822, endPoint y: 400, distance: 106.1
click at [823, 400] on div "Hi Chris this is Omar Ibrahimi, General Manager at Mercedes Benz of Marin. Just…" at bounding box center [968, 131] width 537 height 717
click at [821, 400] on div "Aug 20, 2025, 12:23:08 PM" at bounding box center [968, 393] width 532 height 13
drag, startPoint x: 811, startPoint y: 401, endPoint x: 866, endPoint y: 443, distance: 69.0
click at [856, 437] on div "Hi Chris this is Omar Ibrahimi, General Manager at Mercedes Benz of Marin. Just…" at bounding box center [968, 131] width 537 height 717
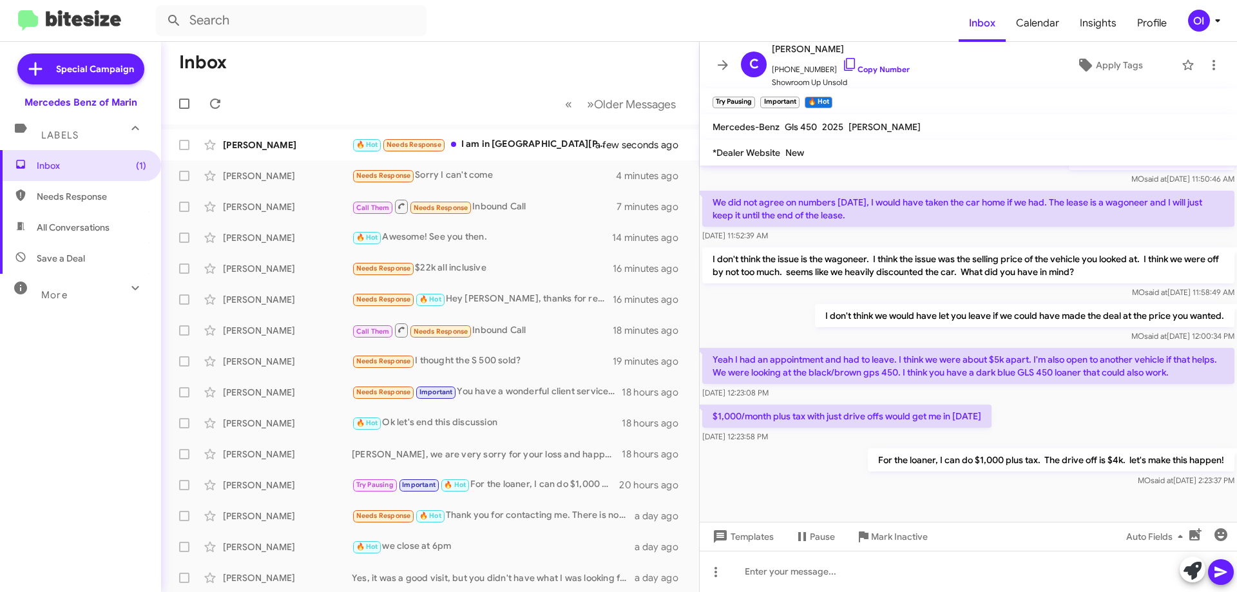
click at [867, 443] on div "Aug 20, 2025, 12:23:58 PM" at bounding box center [846, 436] width 289 height 13
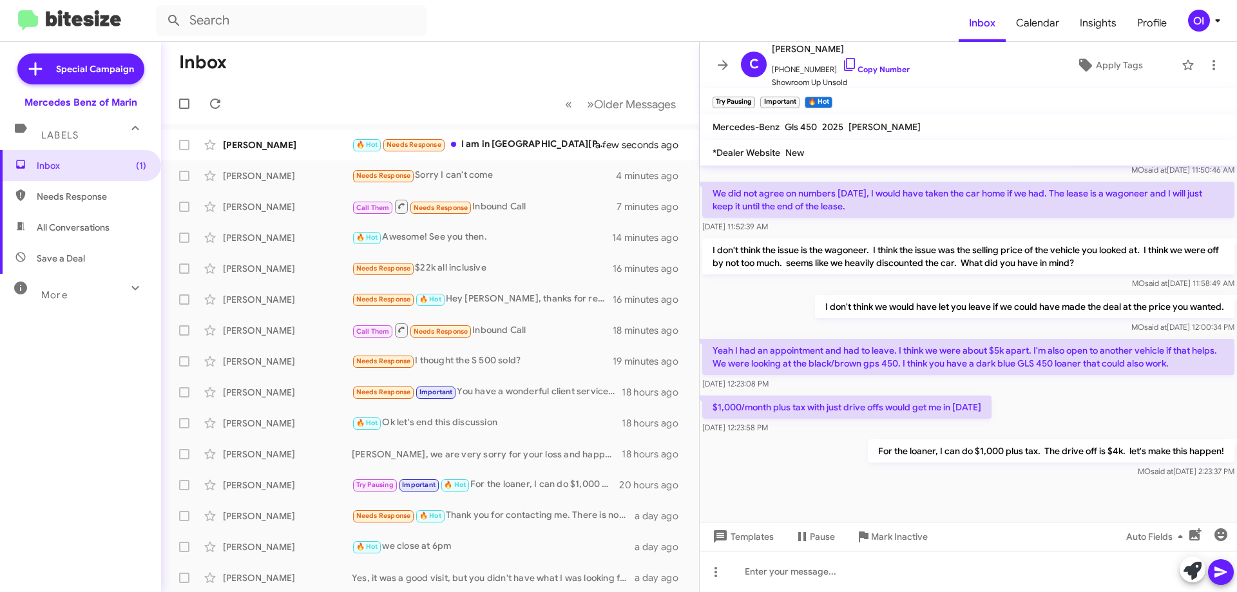
scroll to position [418, 0]
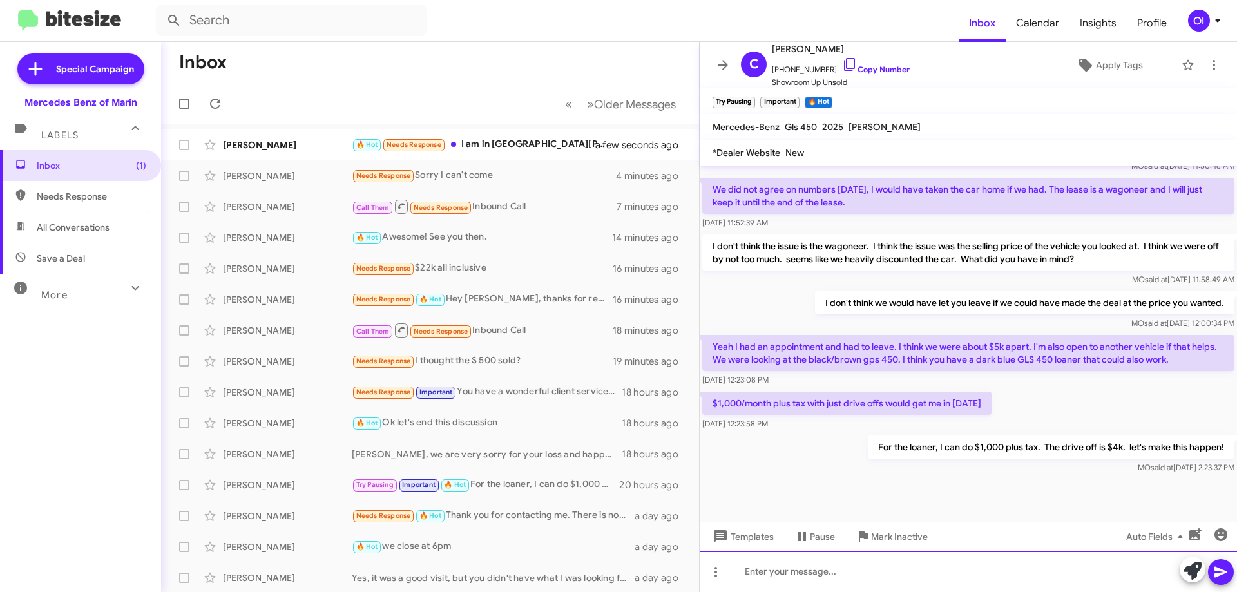
click at [930, 569] on div at bounding box center [968, 571] width 537 height 41
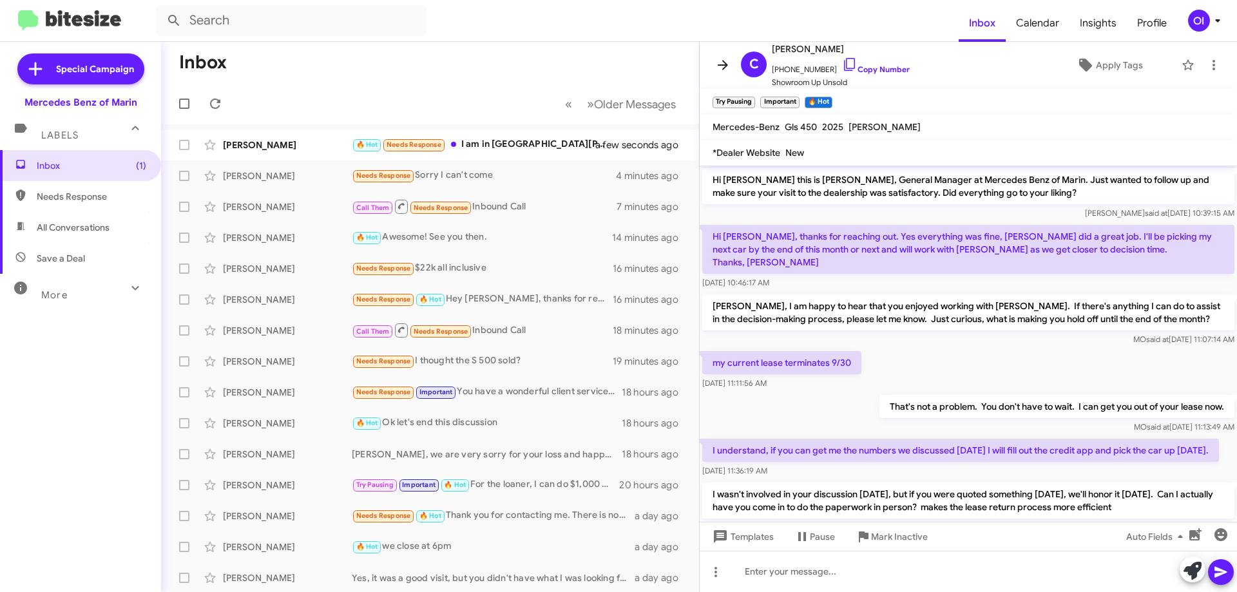
click at [715, 71] on icon at bounding box center [722, 64] width 15 height 15
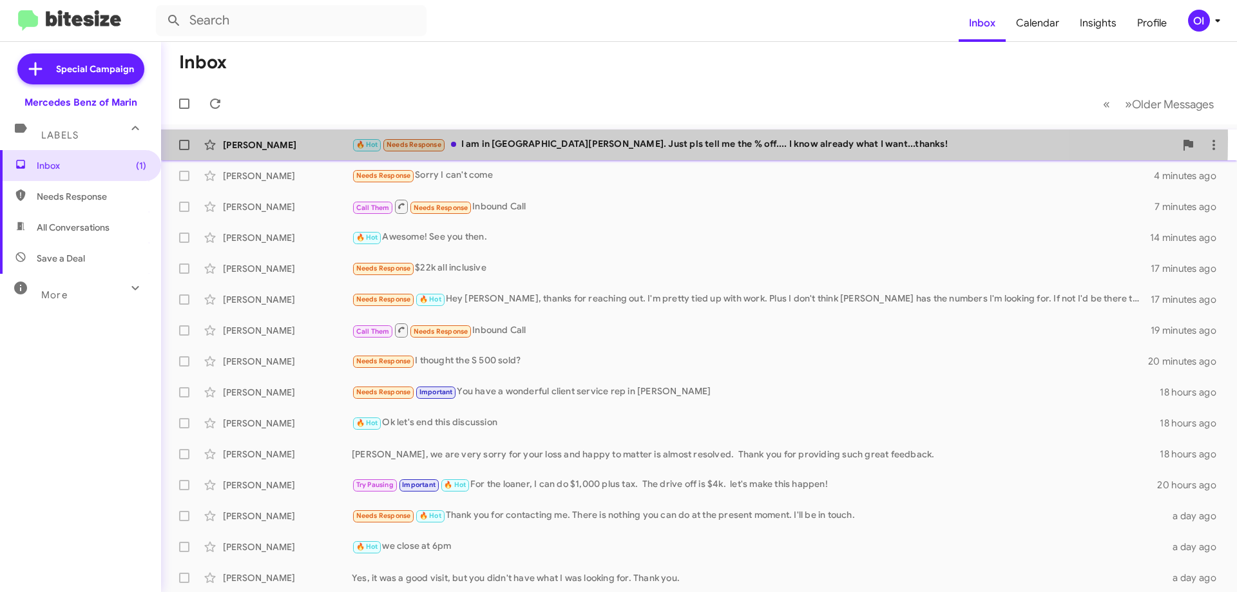
click at [494, 138] on div "🔥 Hot Needs Response I am in Santa Clara. Just pls tell me the % off.... I know…" at bounding box center [764, 144] width 824 height 15
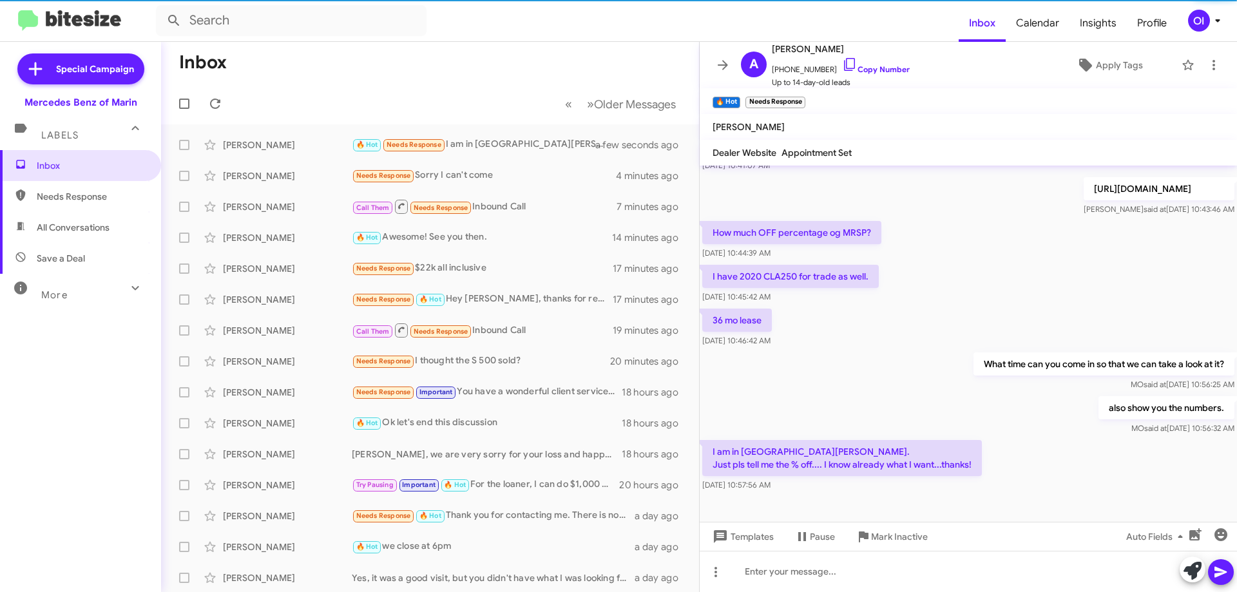
scroll to position [106, 0]
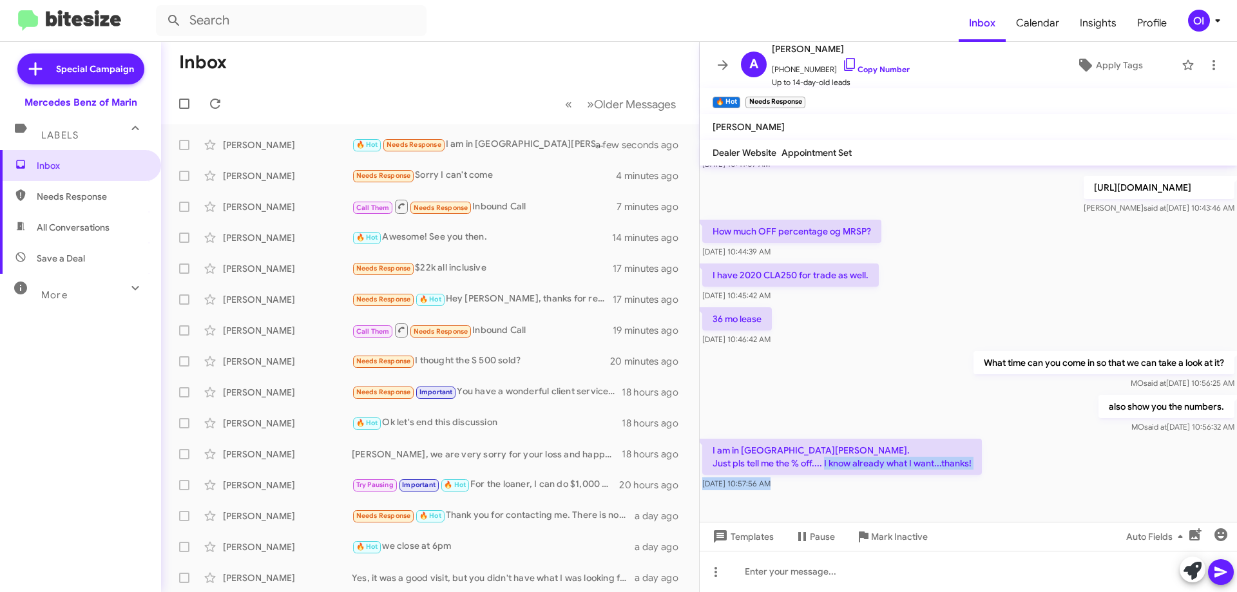
drag, startPoint x: 912, startPoint y: 476, endPoint x: 900, endPoint y: 423, distance: 54.4
click at [901, 441] on cdk-virtual-scroll-viewport "Hi Adriano this is Omar Ibrahimi, General Manager at Mercedes Benz of Marin. I …" at bounding box center [968, 344] width 537 height 356
click at [900, 423] on div "also show you the numbers. MO said at Aug 21, 2025, 10:56:32 AM" at bounding box center [968, 414] width 537 height 44
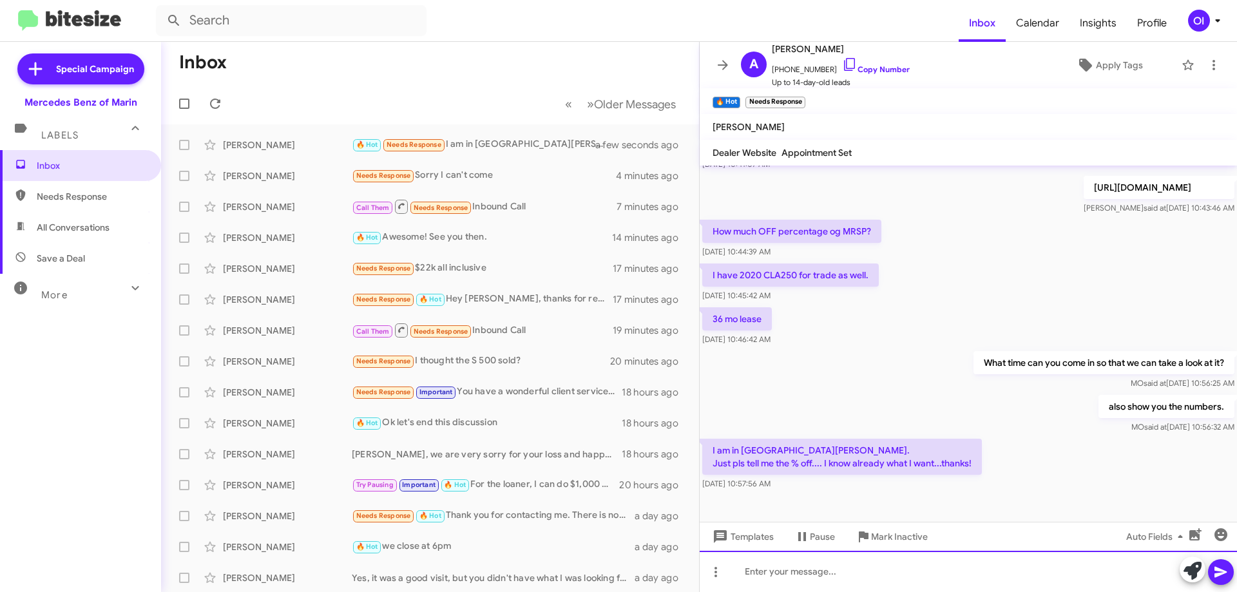
click at [876, 578] on div at bounding box center [968, 571] width 537 height 41
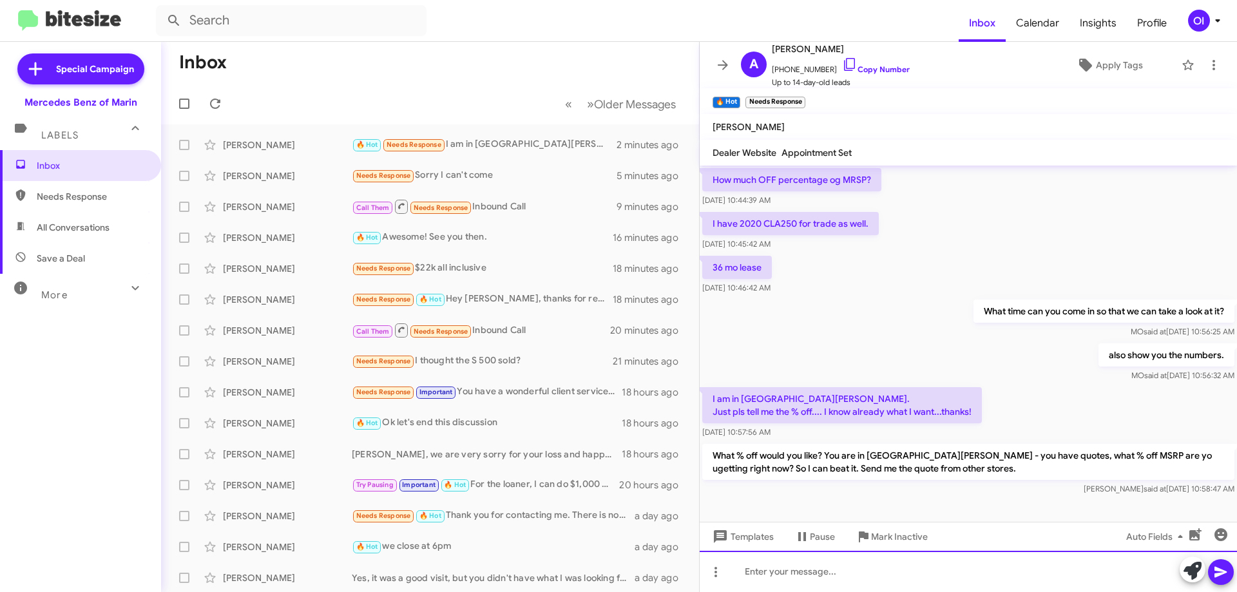
scroll to position [166, 0]
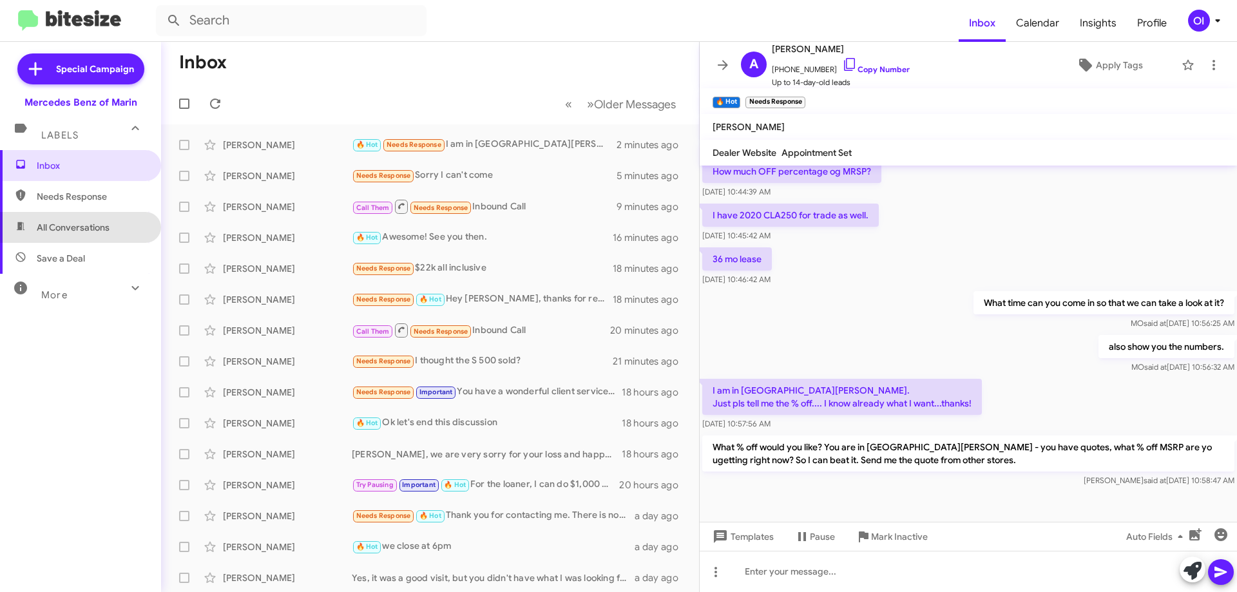
click at [104, 224] on span "All Conversations" at bounding box center [73, 227] width 73 height 13
type input "in:all-conversations"
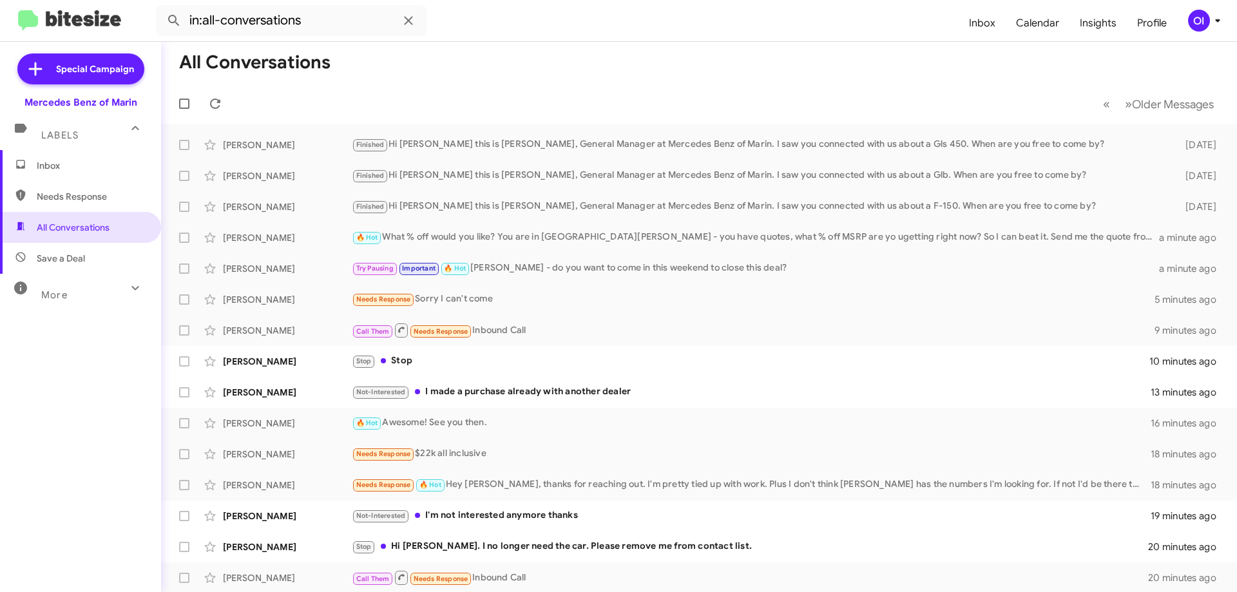
click at [90, 171] on span "Inbox" at bounding box center [92, 165] width 110 height 13
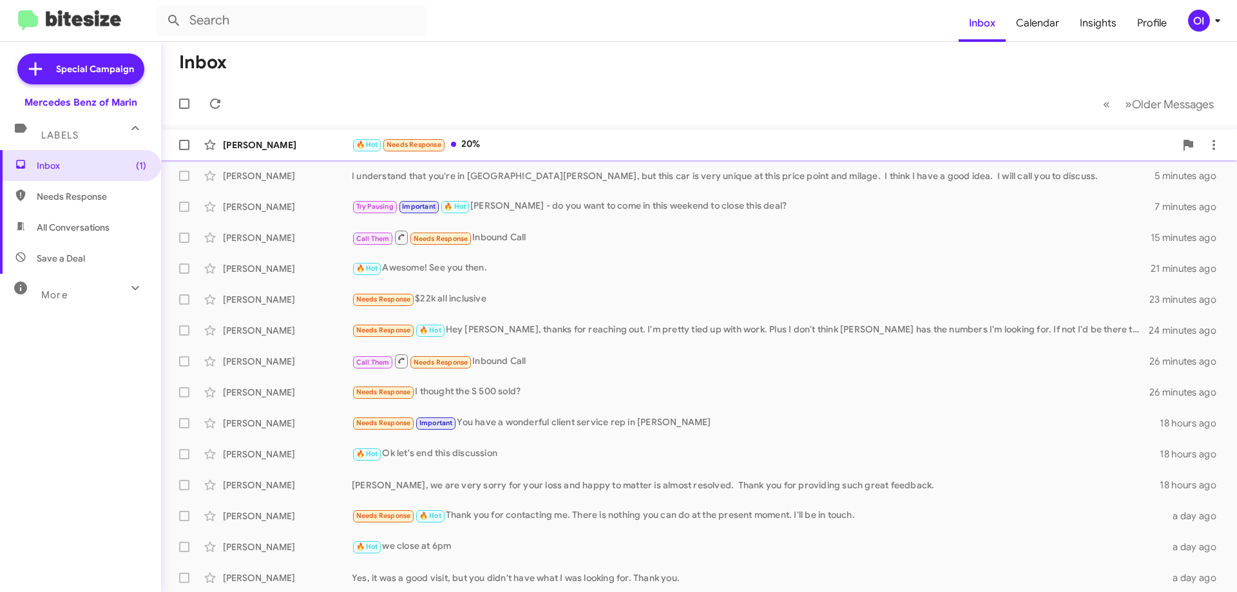
click at [382, 152] on span "🔥 Hot Needs Response" at bounding box center [399, 144] width 94 height 15
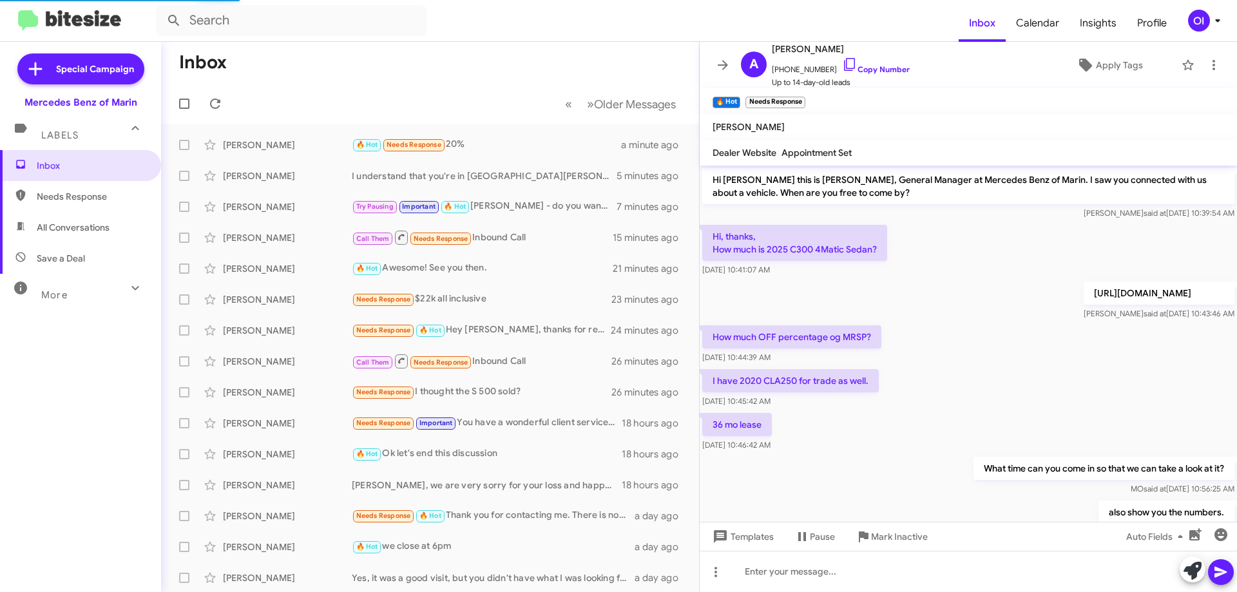
scroll to position [260, 0]
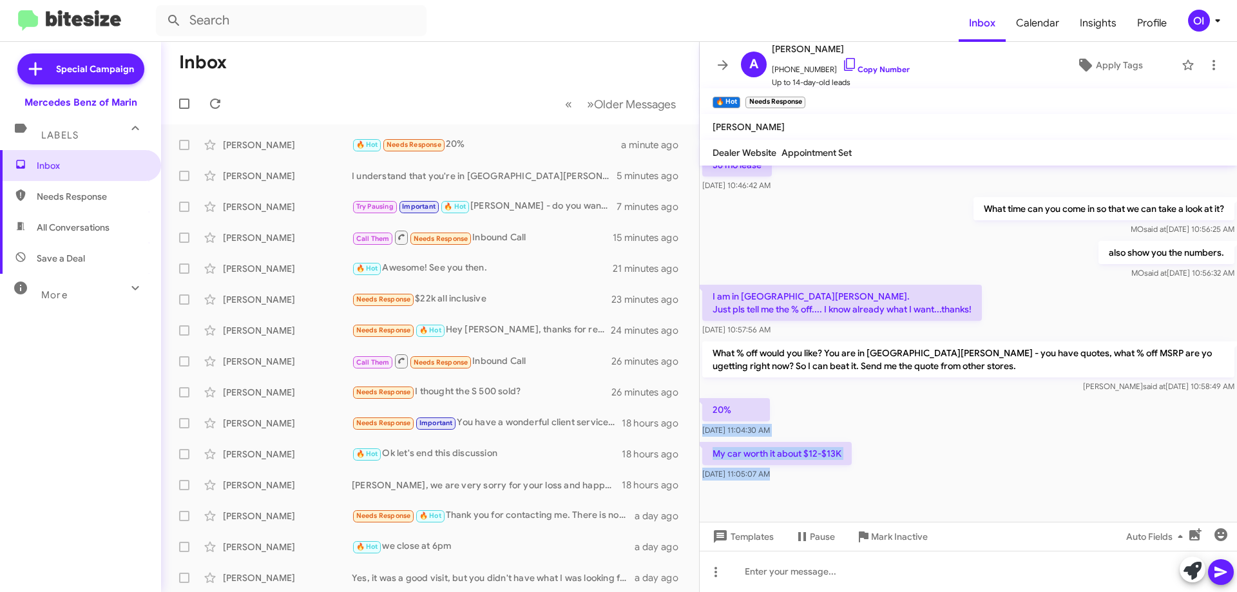
drag, startPoint x: 885, startPoint y: 479, endPoint x: 867, endPoint y: 398, distance: 82.5
click at [867, 398] on cdk-virtual-scroll-viewport "Hi Adriano this is Omar Ibrahimi, General Manager at Mercedes Benz of Marin. I …" at bounding box center [968, 344] width 537 height 356
click at [867, 398] on div "20% Aug 21, 2025, 11:04:30 AM" at bounding box center [968, 418] width 537 height 44
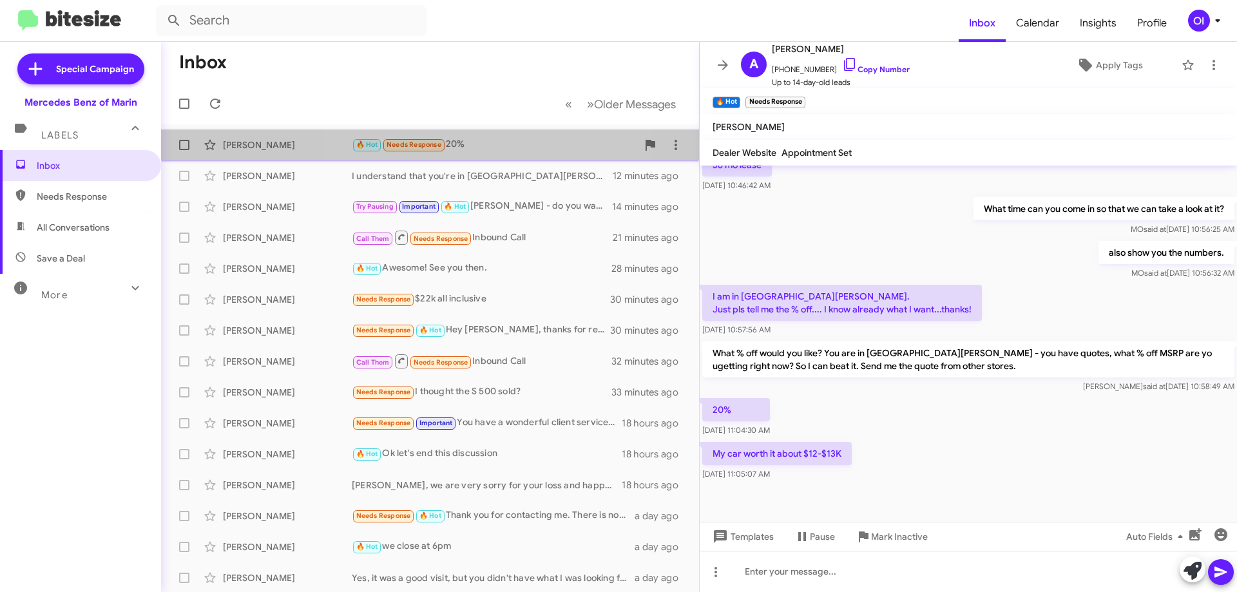
click at [451, 135] on div "Adriano Naderi 🔥 Hot Needs Response 20% 7 minutes ago" at bounding box center [429, 145] width 517 height 26
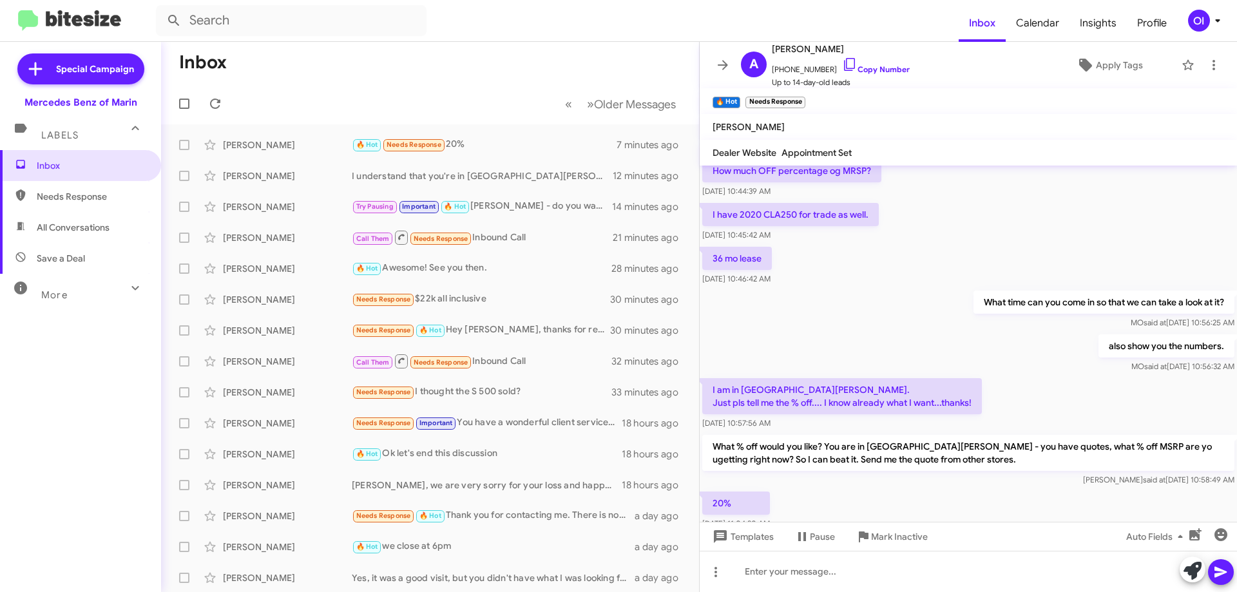
scroll to position [66, 0]
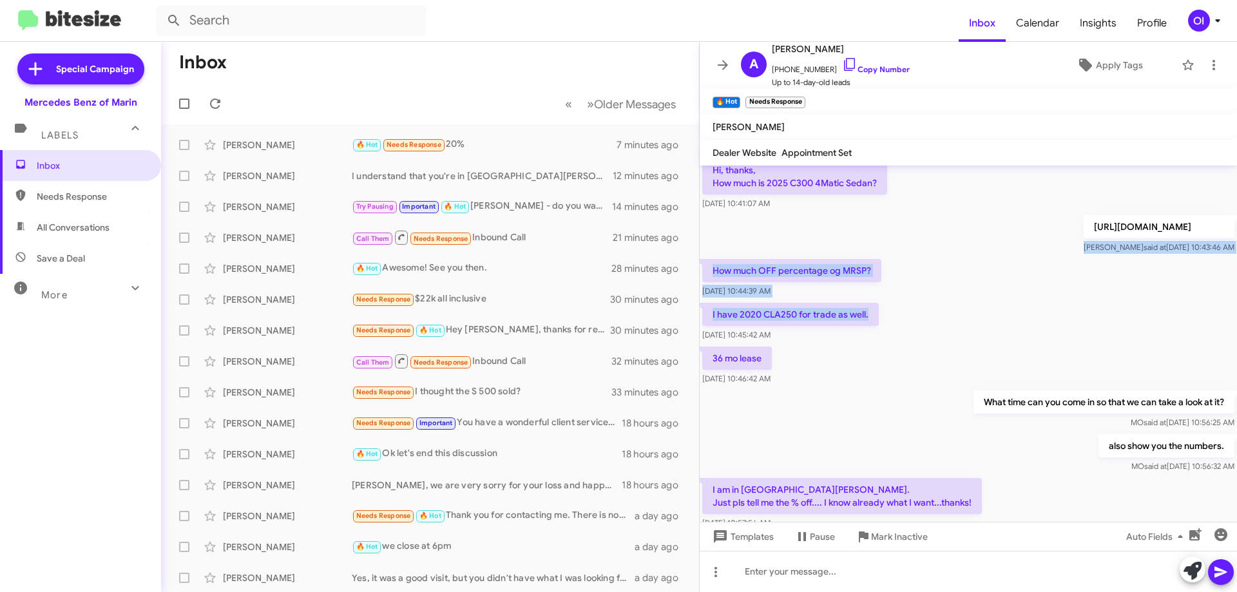
drag, startPoint x: 860, startPoint y: 280, endPoint x: 891, endPoint y: 362, distance: 87.7
click at [890, 356] on div "Hi Adriano this is Omar Ibrahimi, General Manager at Mercedes Benz of Marin. I …" at bounding box center [968, 387] width 537 height 577
click at [891, 362] on div "36 mo lease Aug 21, 2025, 10:46:42 AM" at bounding box center [968, 366] width 537 height 44
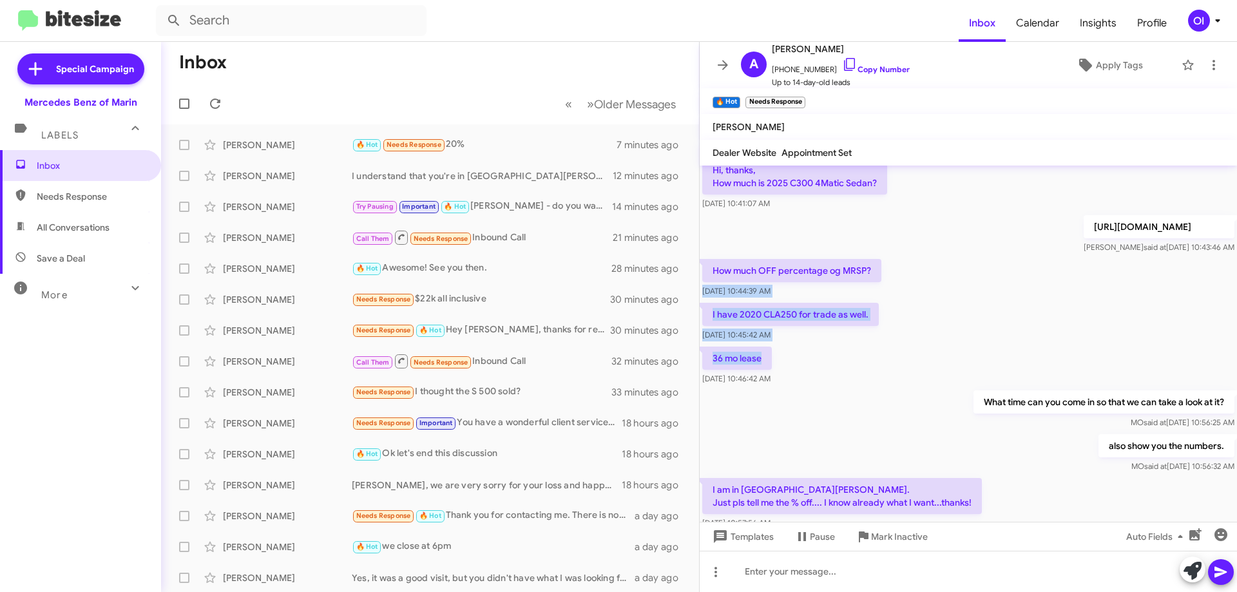
drag, startPoint x: 891, startPoint y: 362, endPoint x: 872, endPoint y: 253, distance: 111.1
click at [872, 253] on div "Hi Adriano this is Omar Ibrahimi, General Manager at Mercedes Benz of Marin. I …" at bounding box center [968, 387] width 537 height 577
click at [1084, 253] on div "Omar said at Aug 21, 2025, 10:43:46 AM" at bounding box center [1159, 247] width 151 height 13
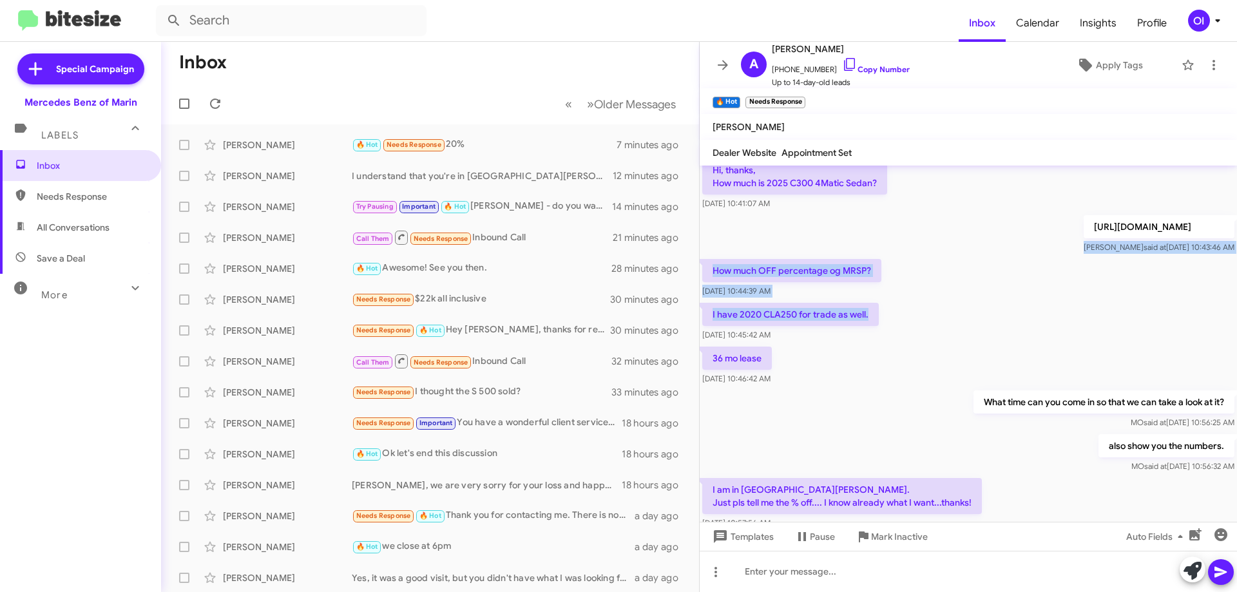
drag, startPoint x: 866, startPoint y: 272, endPoint x: 925, endPoint y: 373, distance: 117.3
click at [920, 369] on div "Hi Adriano this is Omar Ibrahimi, General Manager at Mercedes Benz of Marin. I …" at bounding box center [968, 387] width 537 height 577
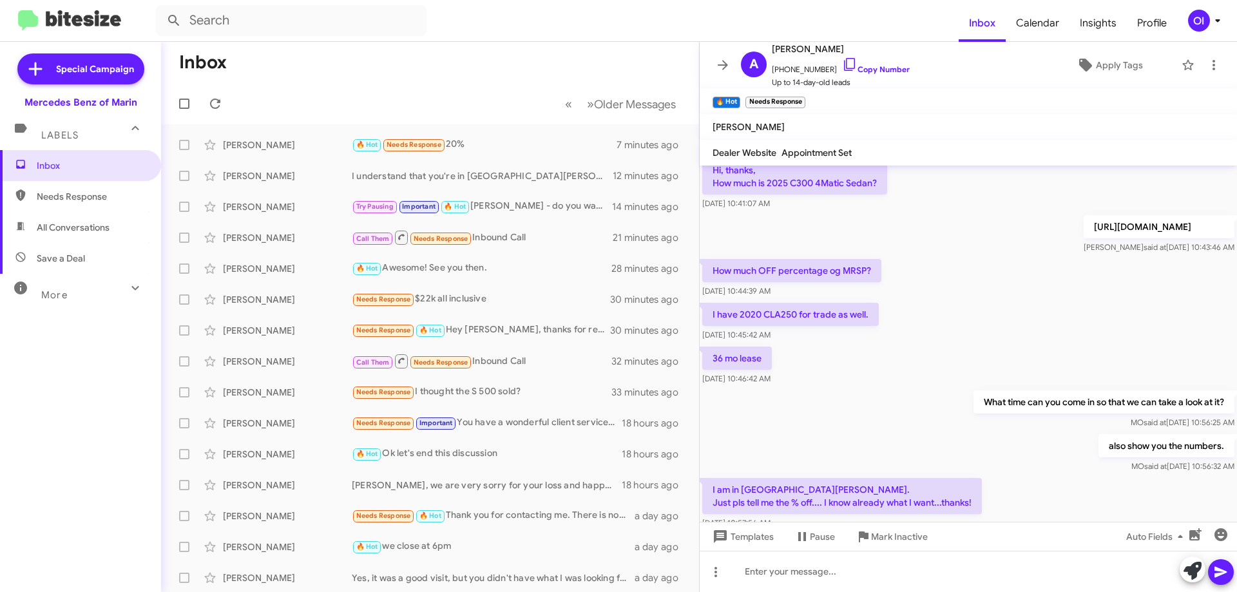
click at [925, 373] on div "36 mo lease Aug 21, 2025, 10:46:42 AM" at bounding box center [968, 366] width 537 height 44
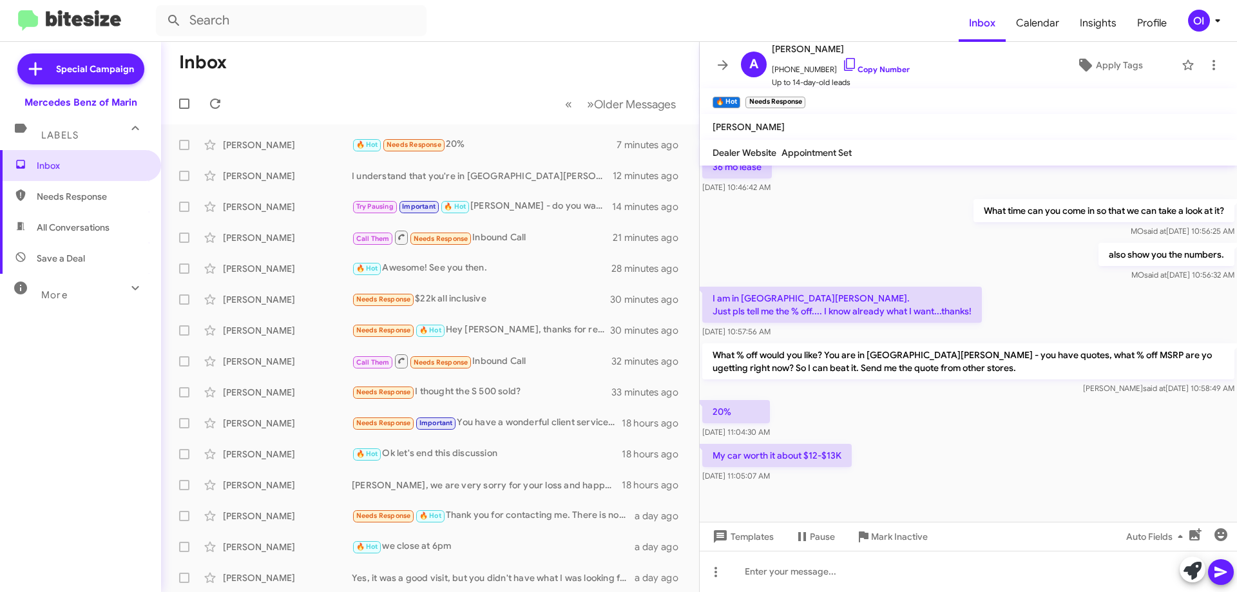
scroll to position [260, 0]
drag, startPoint x: 865, startPoint y: 446, endPoint x: 895, endPoint y: 479, distance: 45.2
click at [894, 478] on div "Hi Adriano this is Omar Ibrahimi, General Manager at Mercedes Benz of Marin. I …" at bounding box center [968, 194] width 537 height 577
click at [895, 479] on div "My car worth it about $12-$13K Aug 21, 2025, 11:05:07 AM" at bounding box center [968, 461] width 537 height 44
drag, startPoint x: 923, startPoint y: 483, endPoint x: 883, endPoint y: 403, distance: 89.3
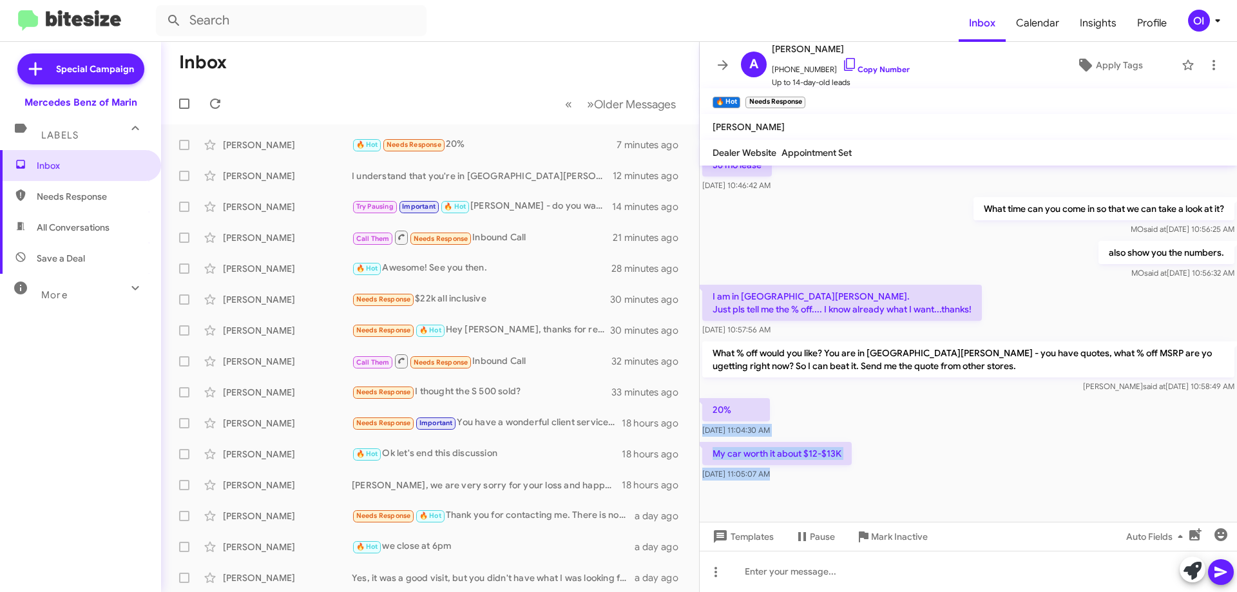
click at [885, 406] on cdk-virtual-scroll-viewport "Hi Adriano this is Omar Ibrahimi, General Manager at Mercedes Benz of Marin. I …" at bounding box center [968, 344] width 537 height 356
click at [883, 403] on div "20% Aug 21, 2025, 11:04:30 AM" at bounding box center [968, 418] width 537 height 44
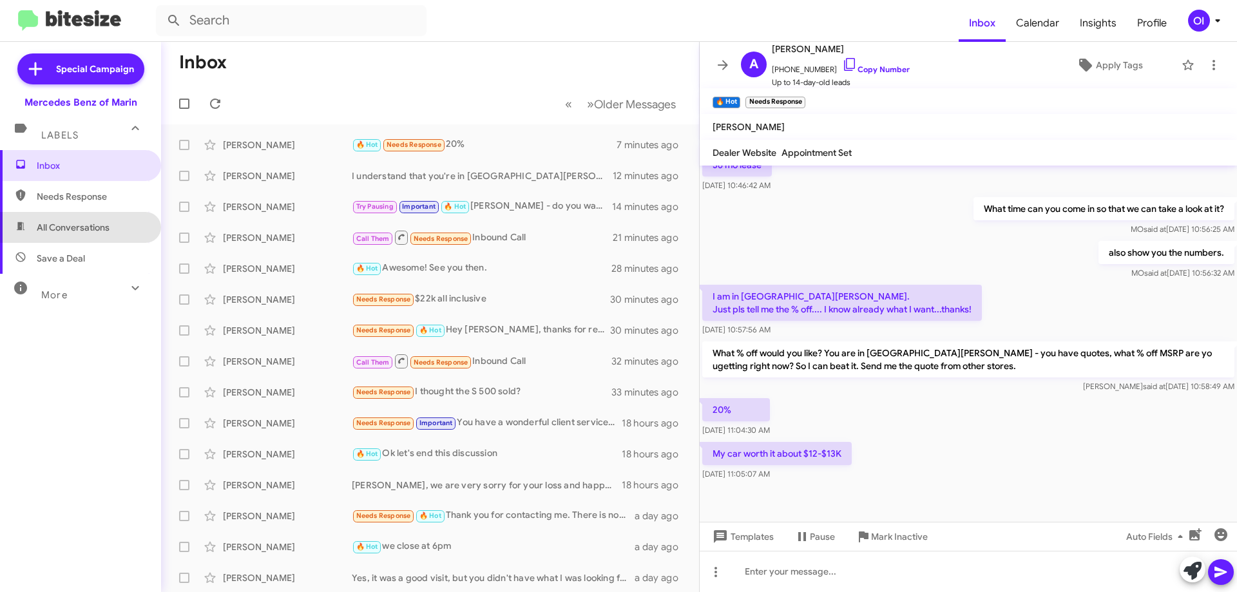
click at [100, 226] on span "All Conversations" at bounding box center [73, 227] width 73 height 13
type input "in:all-conversations"
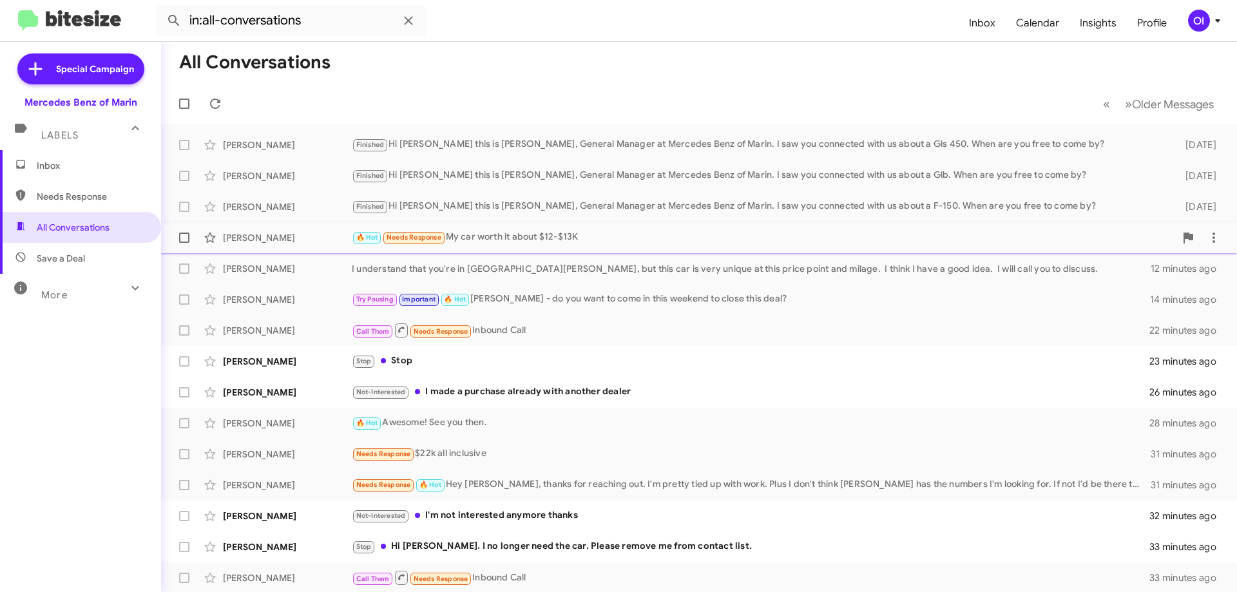
click at [453, 244] on div "🔥 Hot Needs Response My car worth it about $12-$13K" at bounding box center [764, 237] width 824 height 15
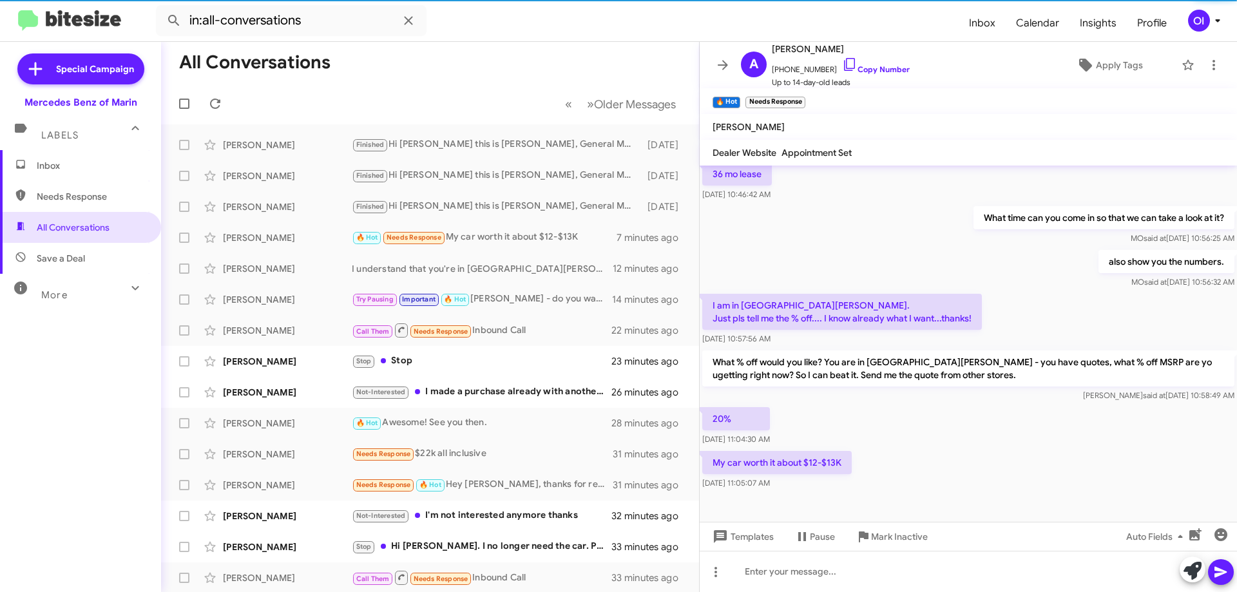
scroll to position [260, 0]
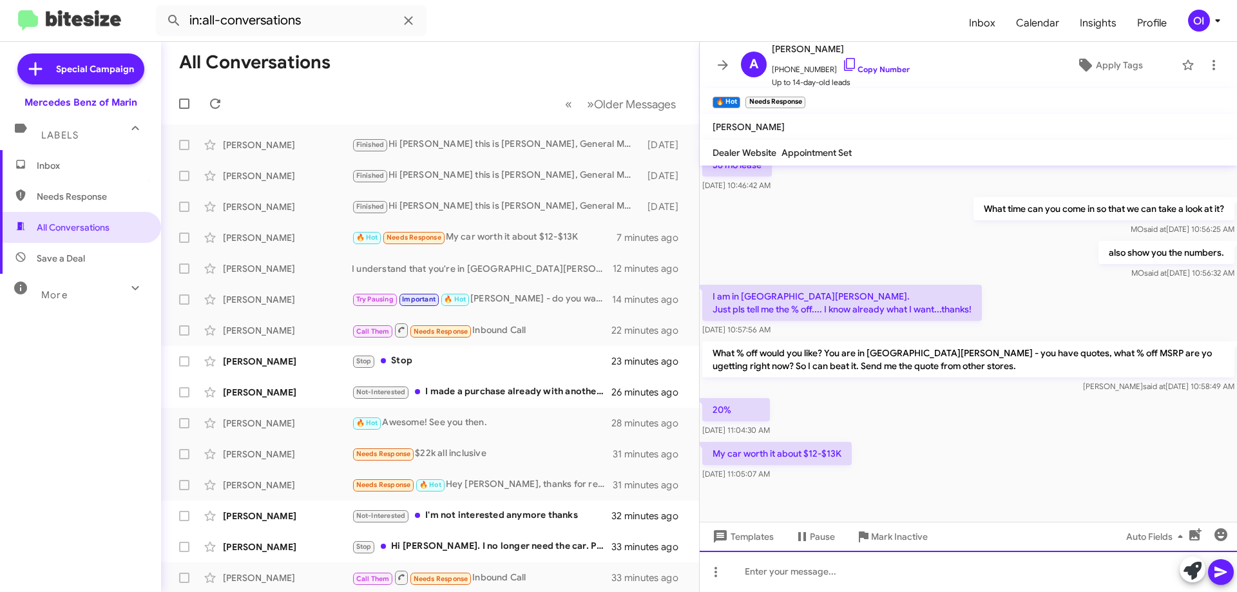
click at [950, 575] on div at bounding box center [968, 571] width 537 height 41
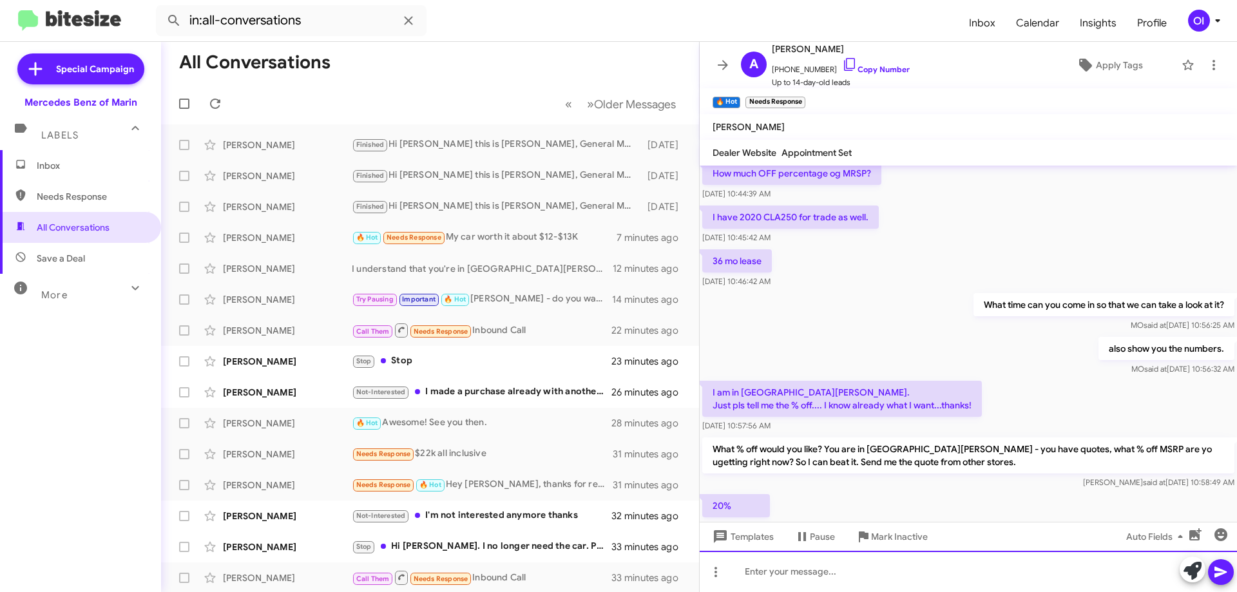
scroll to position [0, 0]
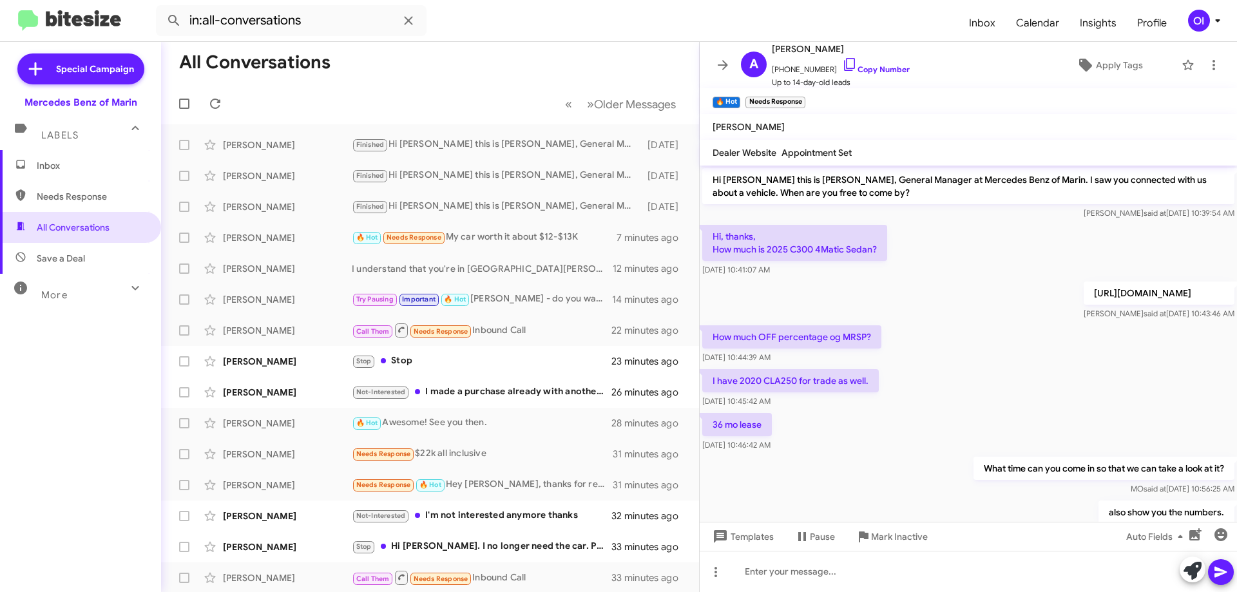
drag, startPoint x: 916, startPoint y: 331, endPoint x: 951, endPoint y: 420, distance: 96.3
click at [951, 419] on div "Hi Adriano this is Omar Ibrahimi, General Manager at Mercedes Benz of Marin. I …" at bounding box center [968, 498] width 537 height 665
click at [951, 420] on div "36 mo lease Aug 21, 2025, 10:46:42 AM" at bounding box center [968, 432] width 537 height 44
drag, startPoint x: 954, startPoint y: 428, endPoint x: 941, endPoint y: 330, distance: 98.8
click at [941, 335] on div "Hi Adriano this is Omar Ibrahimi, General Manager at Mercedes Benz of Marin. I …" at bounding box center [968, 498] width 537 height 665
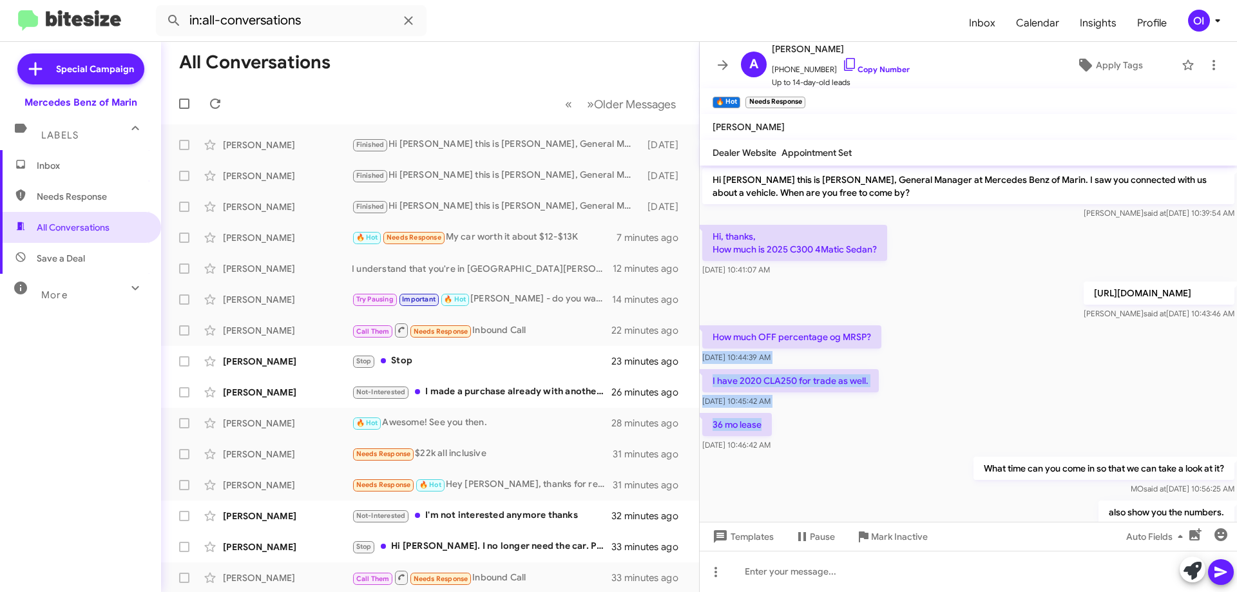
click at [940, 328] on div "How much OFF percentage og MRSP? Aug 21, 2025, 10:44:39 AM" at bounding box center [968, 345] width 537 height 44
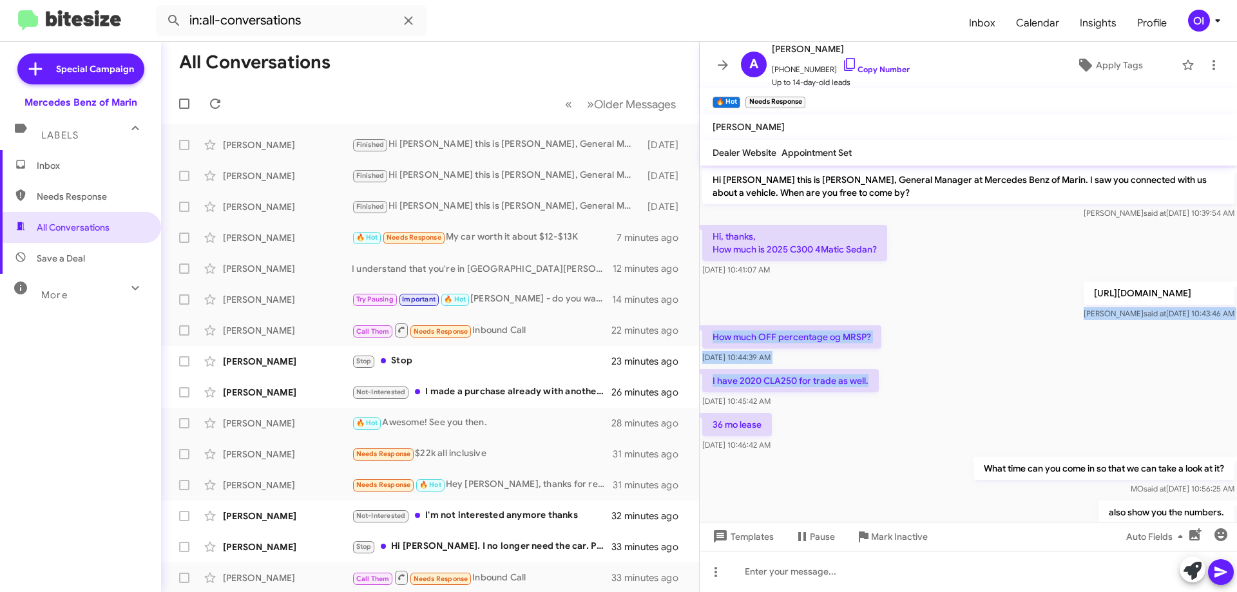
drag, startPoint x: 929, startPoint y: 311, endPoint x: 953, endPoint y: 419, distance: 111.5
click at [949, 412] on div "Hi Adriano this is Omar Ibrahimi, General Manager at Mercedes Benz of Marin. I …" at bounding box center [968, 498] width 537 height 665
click at [954, 419] on div "36 mo lease Aug 21, 2025, 10:46:42 AM" at bounding box center [968, 432] width 537 height 44
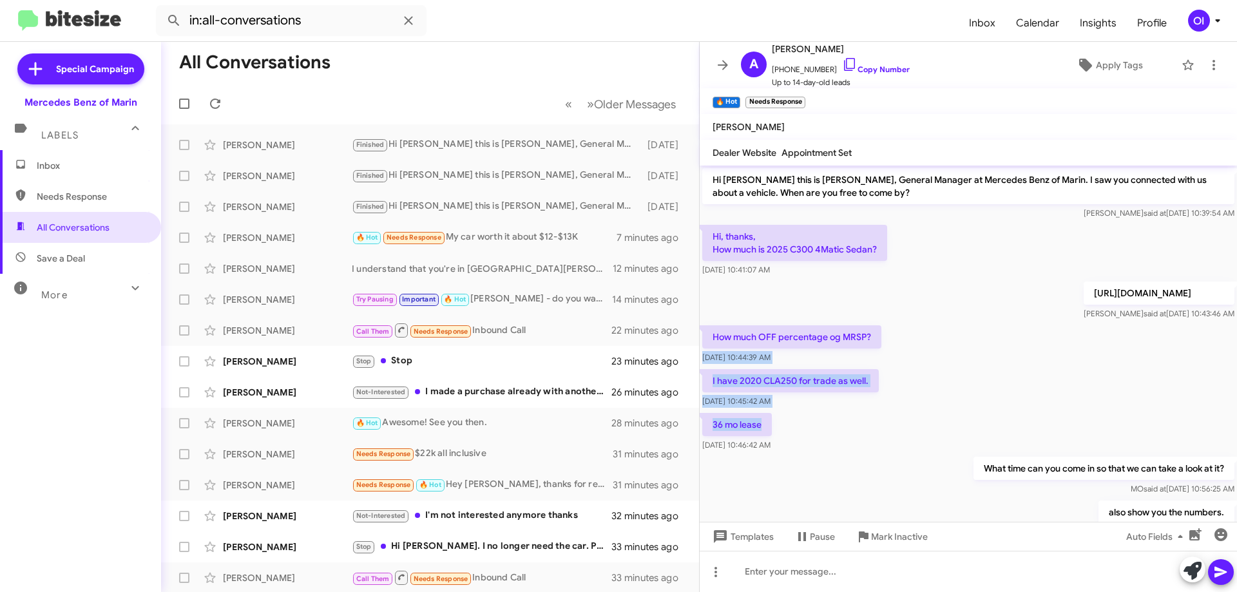
drag, startPoint x: 969, startPoint y: 430, endPoint x: 942, endPoint y: 308, distance: 124.8
click at [944, 319] on div "Hi Adriano this is Omar Ibrahimi, General Manager at Mercedes Benz of Marin. I …" at bounding box center [968, 498] width 537 height 665
drag, startPoint x: 942, startPoint y: 308, endPoint x: 949, endPoint y: 314, distance: 9.6
click at [1084, 308] on div "Omar said at Aug 21, 2025, 10:43:46 AM" at bounding box center [1159, 313] width 151 height 13
click at [955, 342] on div "How much OFF percentage og MRSP? Aug 21, 2025, 10:44:39 AM" at bounding box center [968, 345] width 537 height 44
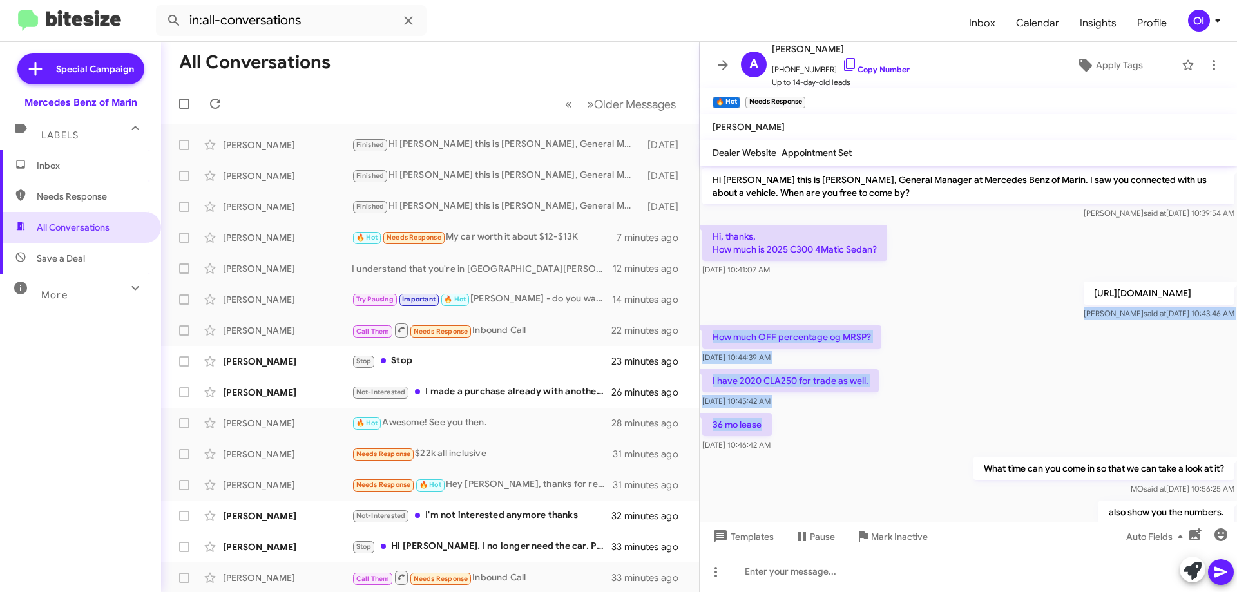
drag, startPoint x: 929, startPoint y: 318, endPoint x: 934, endPoint y: 369, distance: 50.6
click at [934, 367] on div "Hi Adriano this is Omar Ibrahimi, General Manager at Mercedes Benz of Marin. I …" at bounding box center [968, 498] width 537 height 665
click at [934, 369] on div "I have 2020 CLA250 for trade as well. Aug 21, 2025, 10:45:42 AM" at bounding box center [968, 389] width 537 height 44
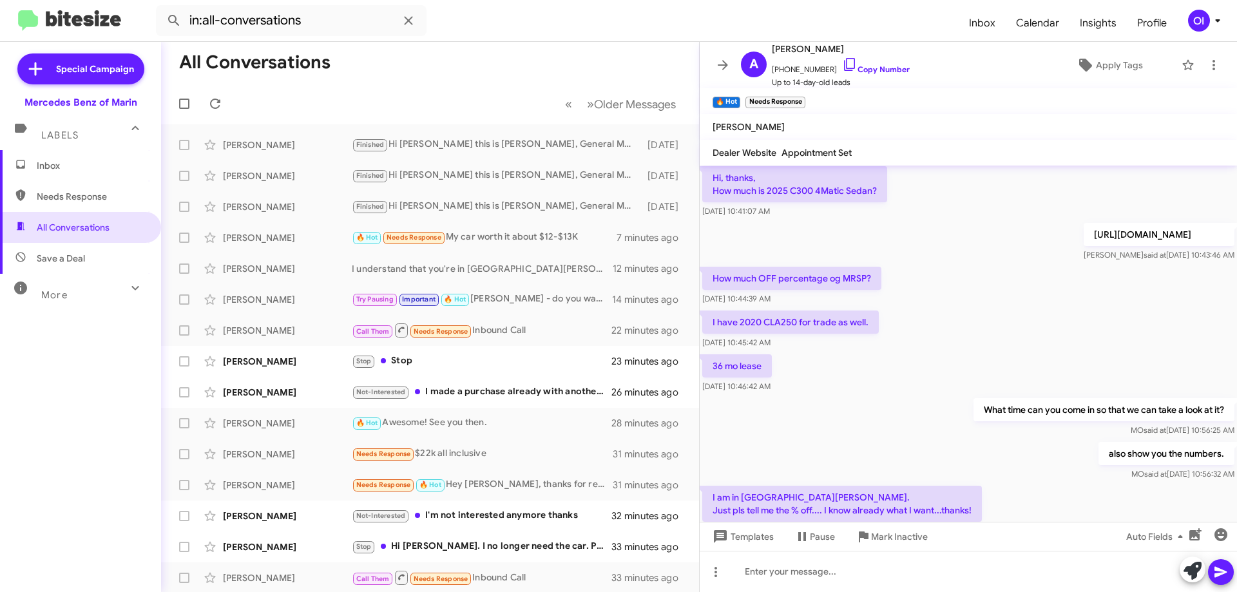
scroll to position [32, 0]
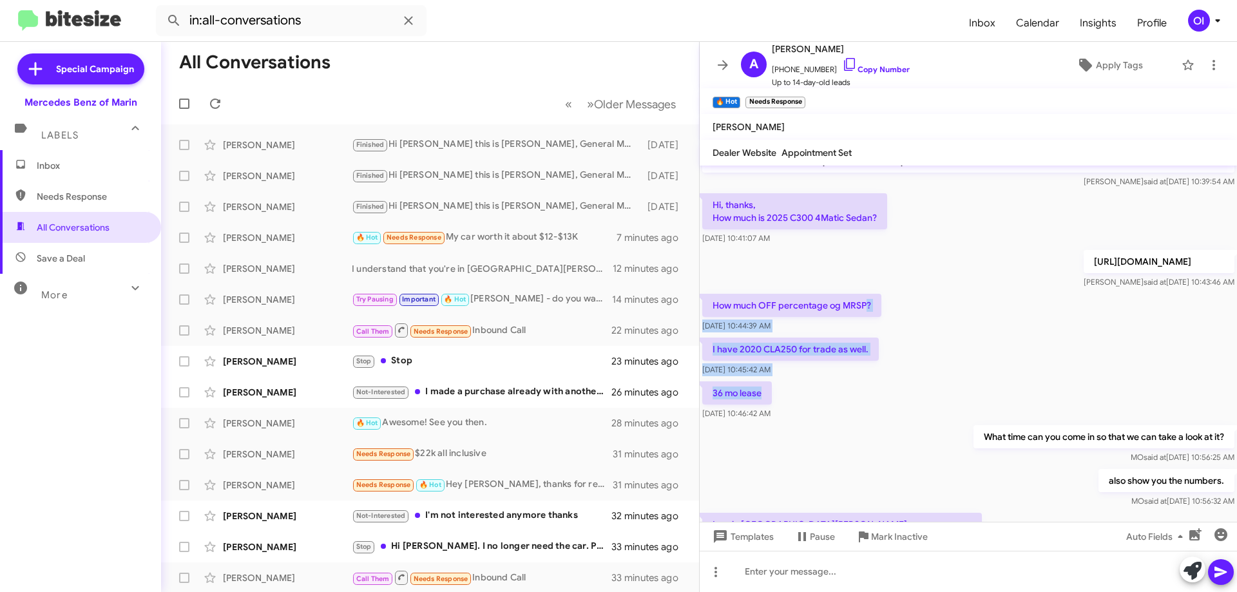
drag, startPoint x: 865, startPoint y: 293, endPoint x: 887, endPoint y: 393, distance: 102.9
click at [887, 393] on div "Hi Adriano this is Omar Ibrahimi, General Manager at Mercedes Benz of Marin. I …" at bounding box center [968, 466] width 537 height 665
click at [890, 397] on div "36 mo lease Aug 21, 2025, 10:46:42 AM" at bounding box center [968, 401] width 537 height 44
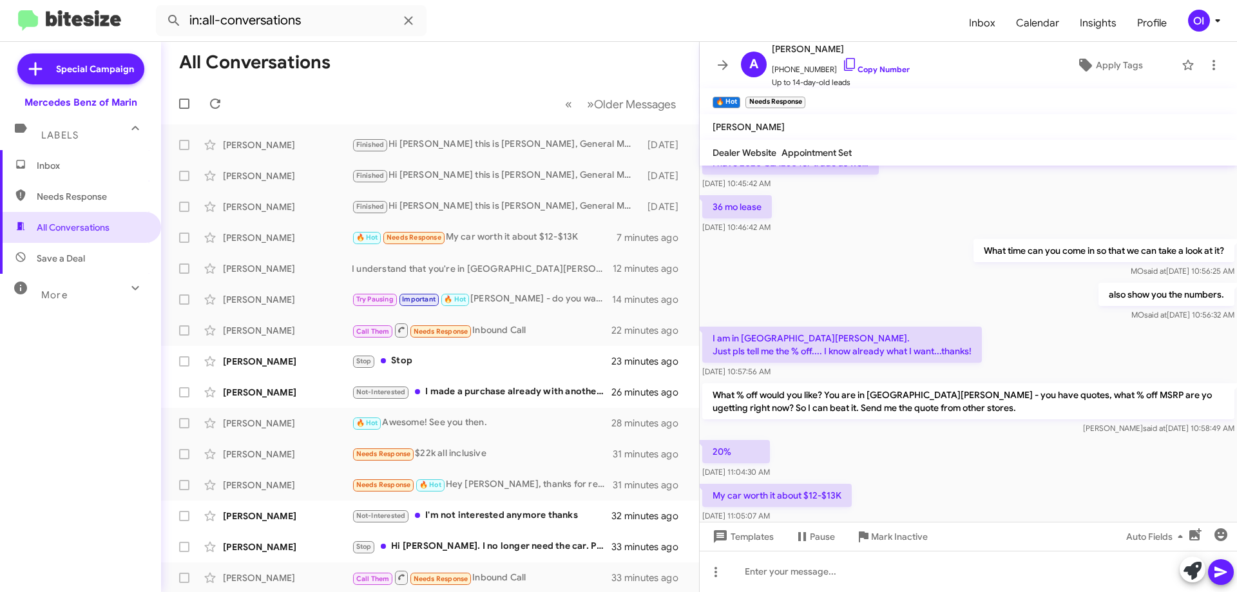
scroll to position [354, 0]
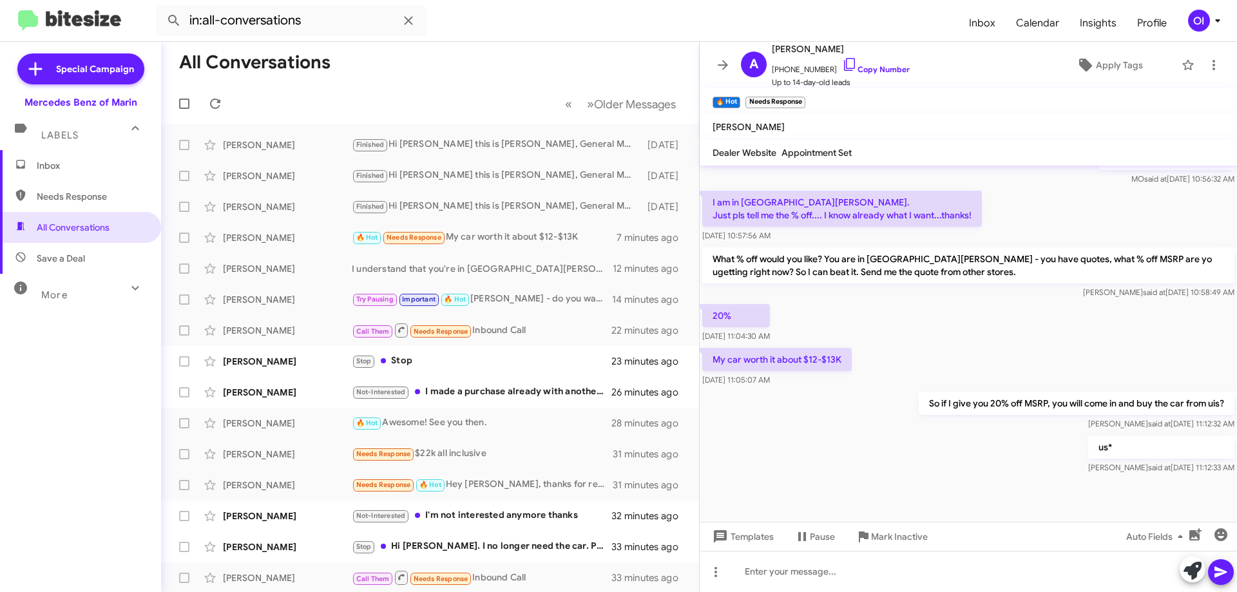
drag, startPoint x: 983, startPoint y: 387, endPoint x: 1037, endPoint y: 498, distance: 124.2
click at [1036, 496] on cdk-virtual-scroll-viewport "Hi Adriano this is Omar Ibrahimi, General Manager at Mercedes Benz of Marin. I …" at bounding box center [968, 344] width 537 height 356
click at [1037, 498] on div at bounding box center [968, 499] width 537 height 45
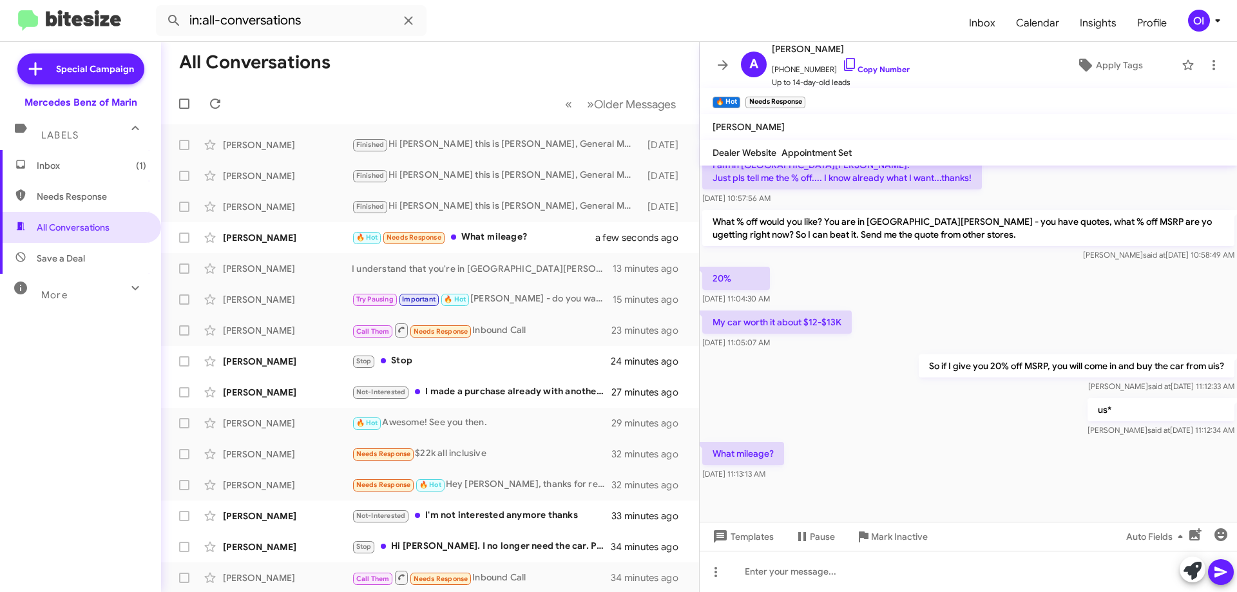
scroll to position [401, 0]
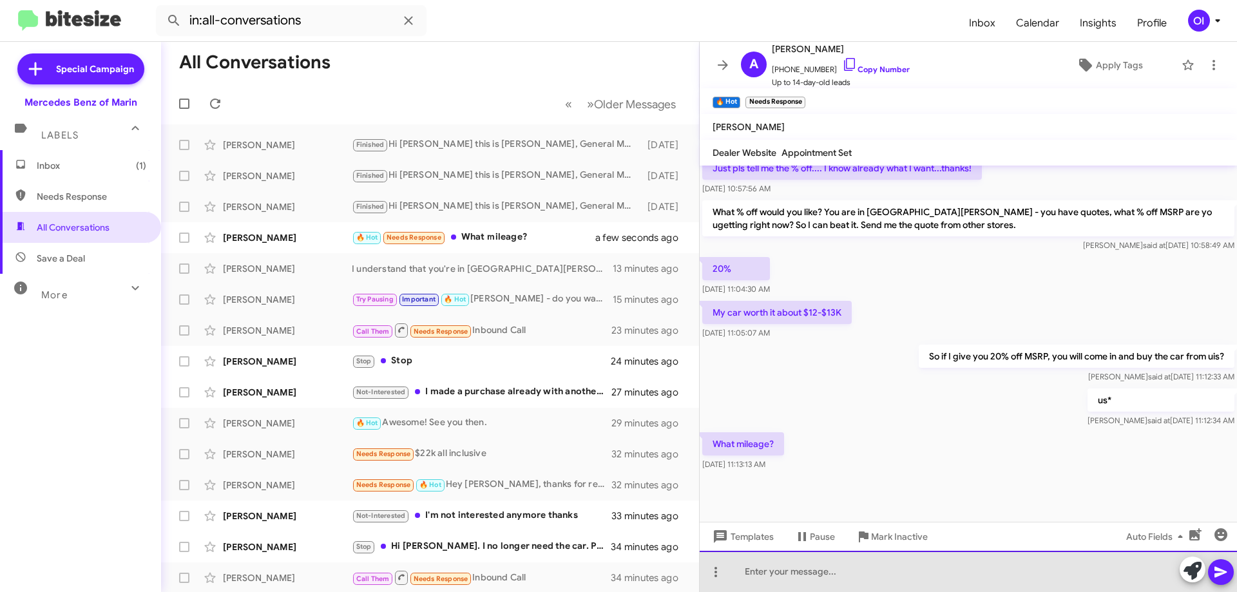
click at [915, 581] on div at bounding box center [968, 571] width 537 height 41
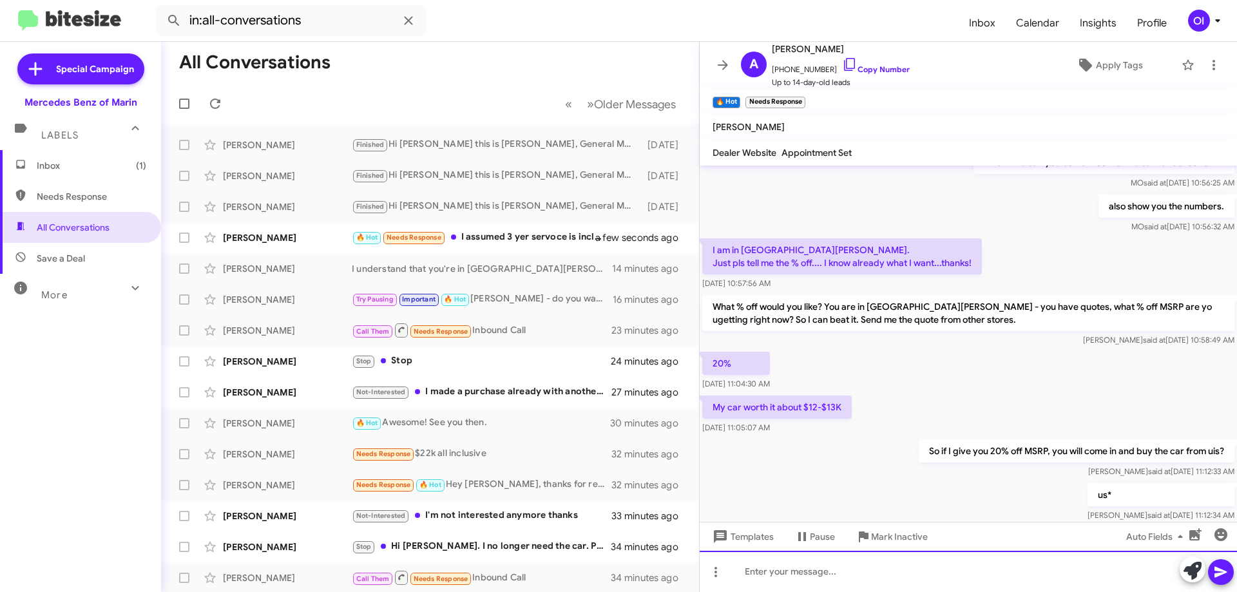
scroll to position [495, 0]
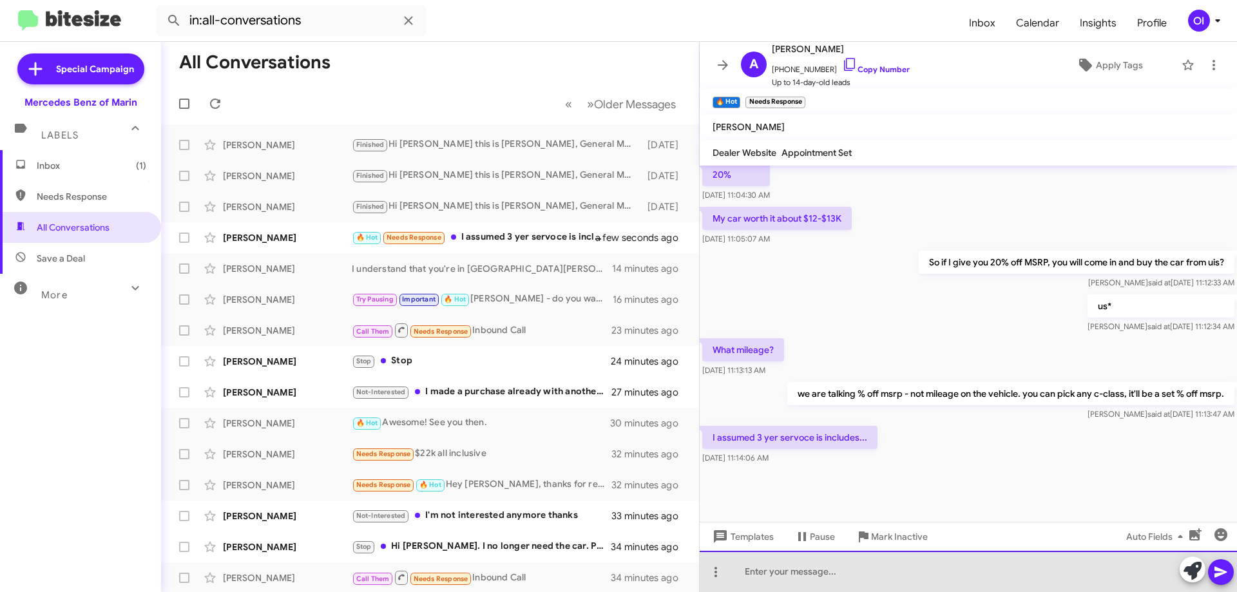
click at [899, 566] on div at bounding box center [968, 571] width 537 height 41
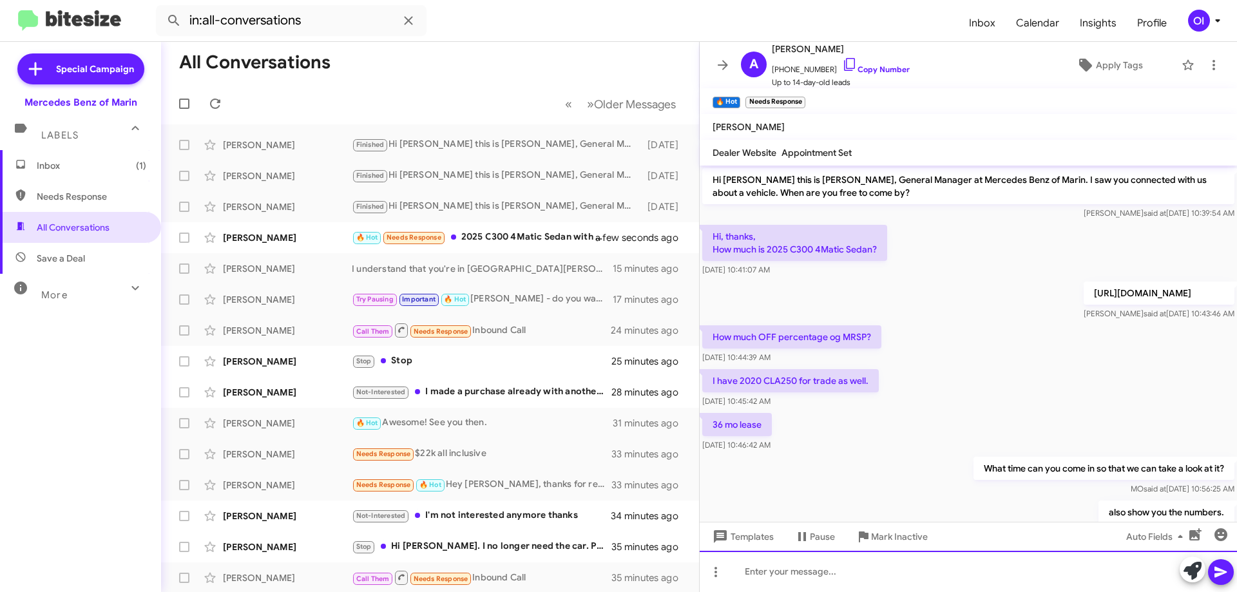
scroll to position [589, 0]
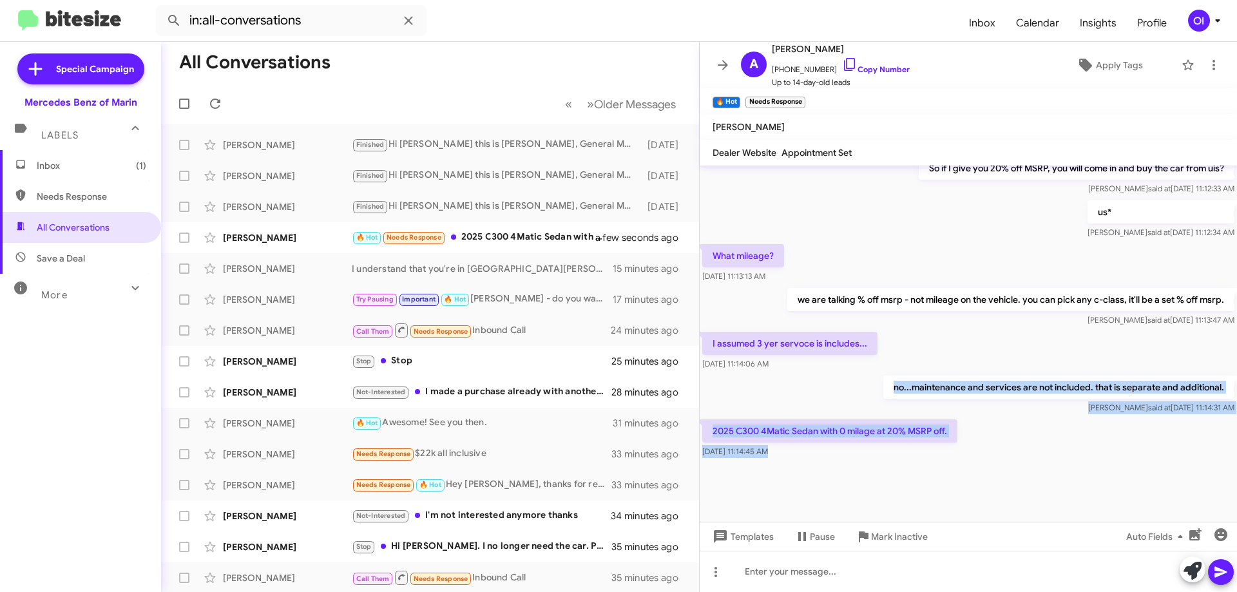
drag, startPoint x: 874, startPoint y: 461, endPoint x: 845, endPoint y: 386, distance: 79.9
click at [845, 386] on cdk-virtual-scroll-viewport "Hi Adriano this is Omar Ibrahimi, General Manager at Mercedes Benz of Marin. I …" at bounding box center [968, 344] width 537 height 356
click at [845, 386] on div "no...maintenance and services are not included. that is separate and additional…" at bounding box center [968, 395] width 537 height 44
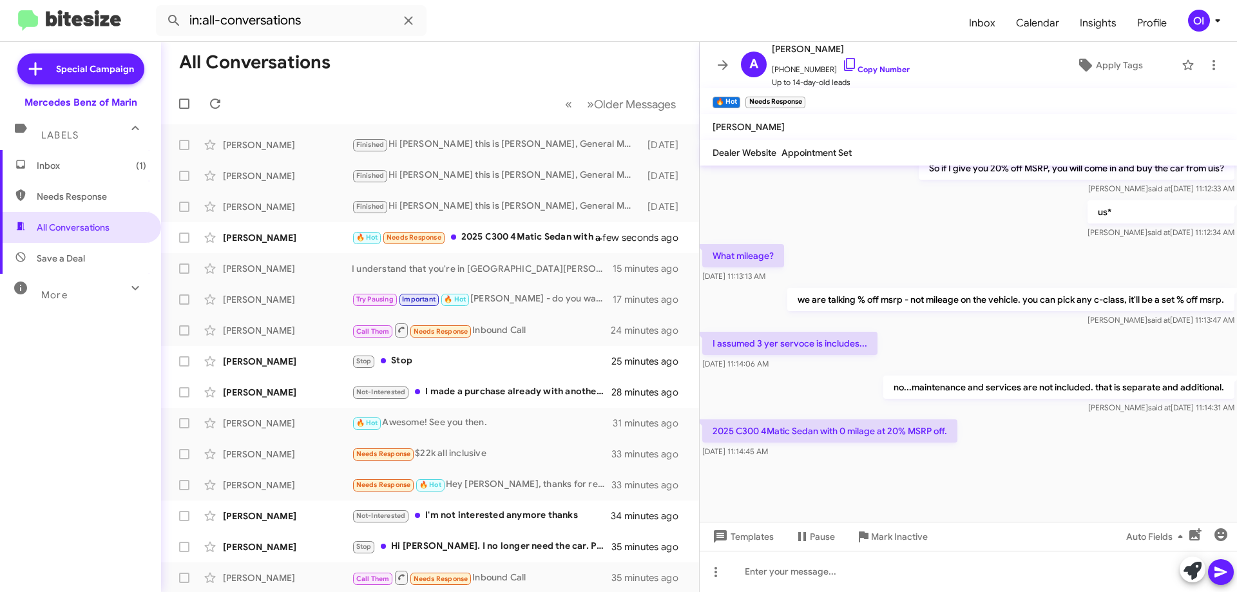
drag, startPoint x: 845, startPoint y: 387, endPoint x: 906, endPoint y: 488, distance: 117.7
click at [905, 487] on cdk-virtual-scroll-viewport "Hi Adriano this is Omar Ibrahimi, General Manager at Mercedes Benz of Marin. I …" at bounding box center [968, 344] width 537 height 356
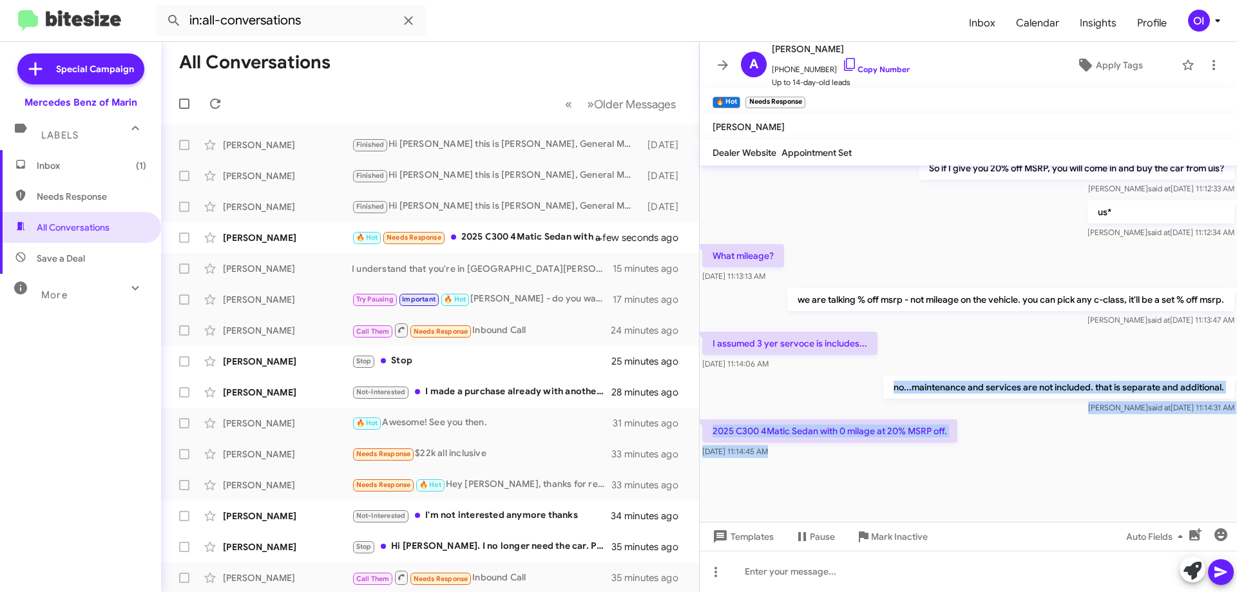
click at [906, 488] on div at bounding box center [968, 491] width 537 height 61
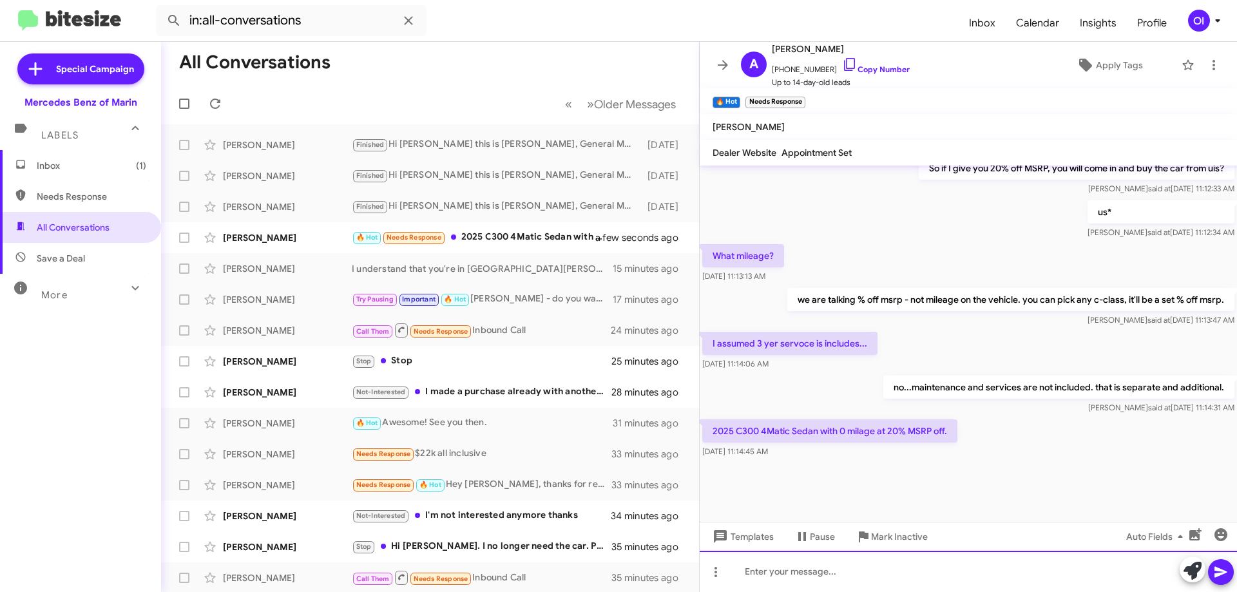
click at [901, 577] on div at bounding box center [968, 571] width 537 height 41
click at [881, 567] on div at bounding box center [968, 571] width 537 height 41
click at [883, 565] on div at bounding box center [968, 571] width 537 height 41
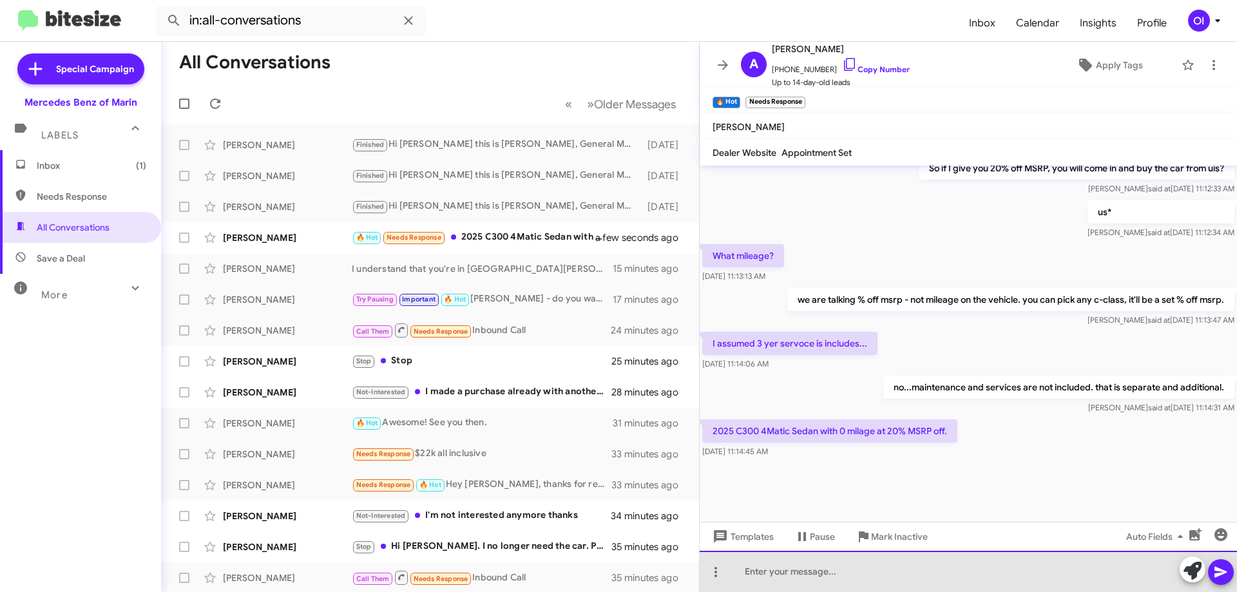
click at [829, 568] on div at bounding box center [968, 571] width 537 height 41
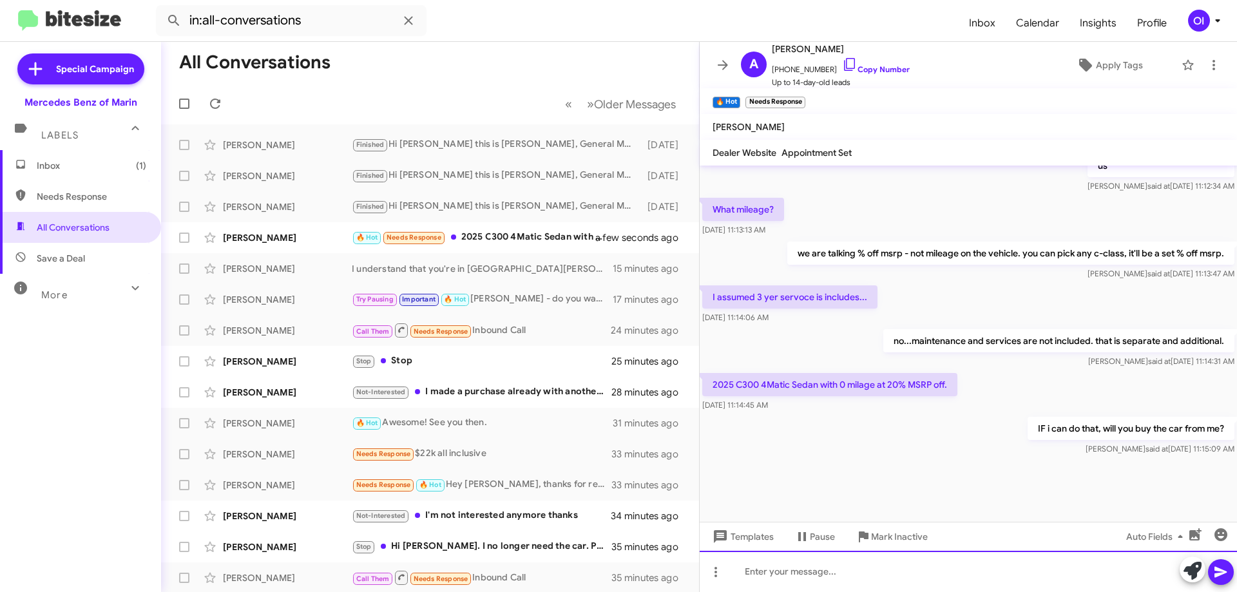
scroll to position [636, 0]
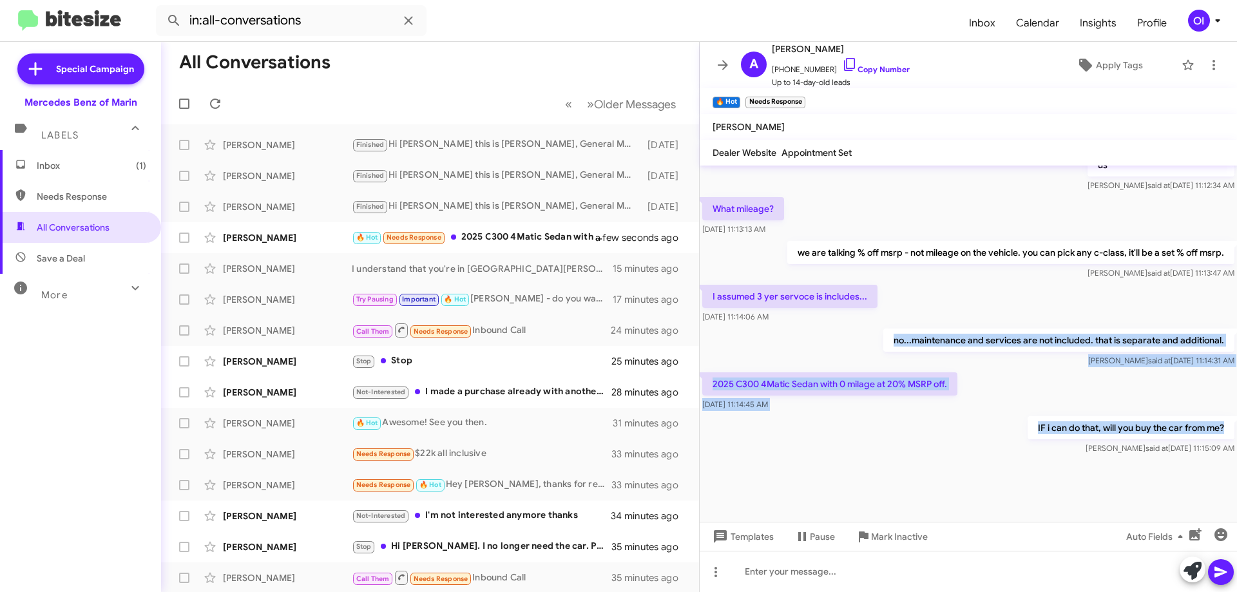
drag, startPoint x: 836, startPoint y: 342, endPoint x: 921, endPoint y: 445, distance: 134.2
click at [921, 445] on div "IF i can do that, will you buy the car from me? Omar said at Aug 21, 2025, 11:1…" at bounding box center [968, 436] width 537 height 44
drag, startPoint x: 992, startPoint y: 454, endPoint x: 873, endPoint y: 318, distance: 180.4
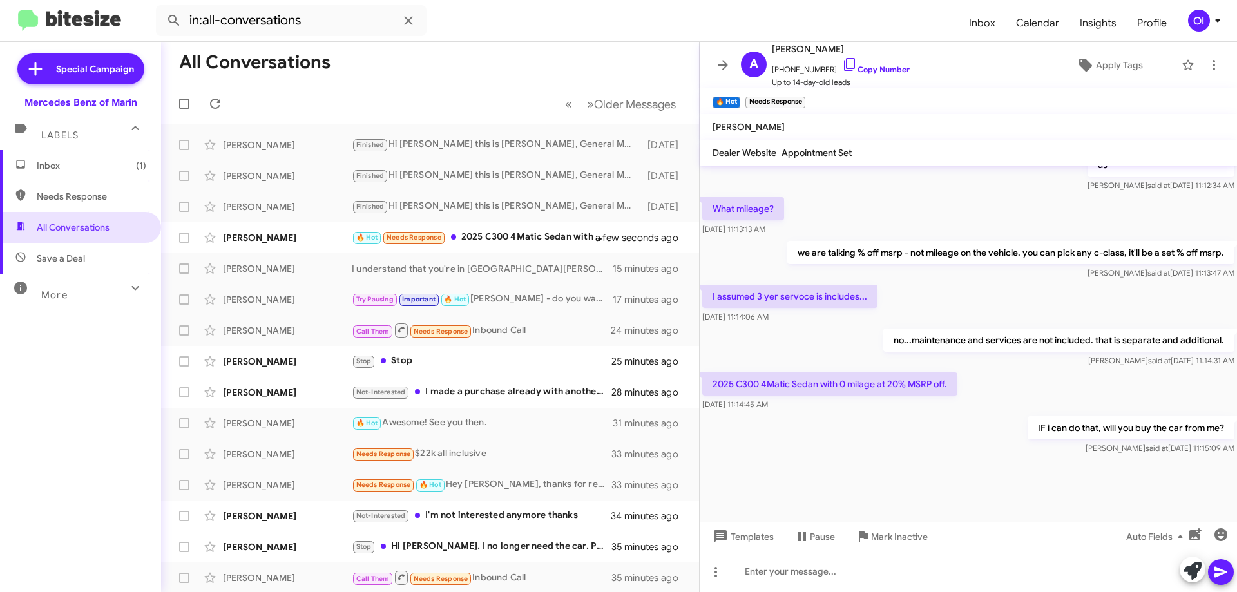
drag, startPoint x: 873, startPoint y: 318, endPoint x: 863, endPoint y: 314, distance: 10.2
click at [871, 318] on div "Aug 21, 2025, 11:14:06 AM" at bounding box center [789, 317] width 175 height 13
drag, startPoint x: 863, startPoint y: 315, endPoint x: 980, endPoint y: 470, distance: 194.6
click at [975, 464] on cdk-virtual-scroll-viewport "Hi Adriano this is Omar Ibrahimi, General Manager at Mercedes Benz of Marin. I …" at bounding box center [968, 344] width 537 height 356
click at [980, 470] on div at bounding box center [968, 490] width 537 height 64
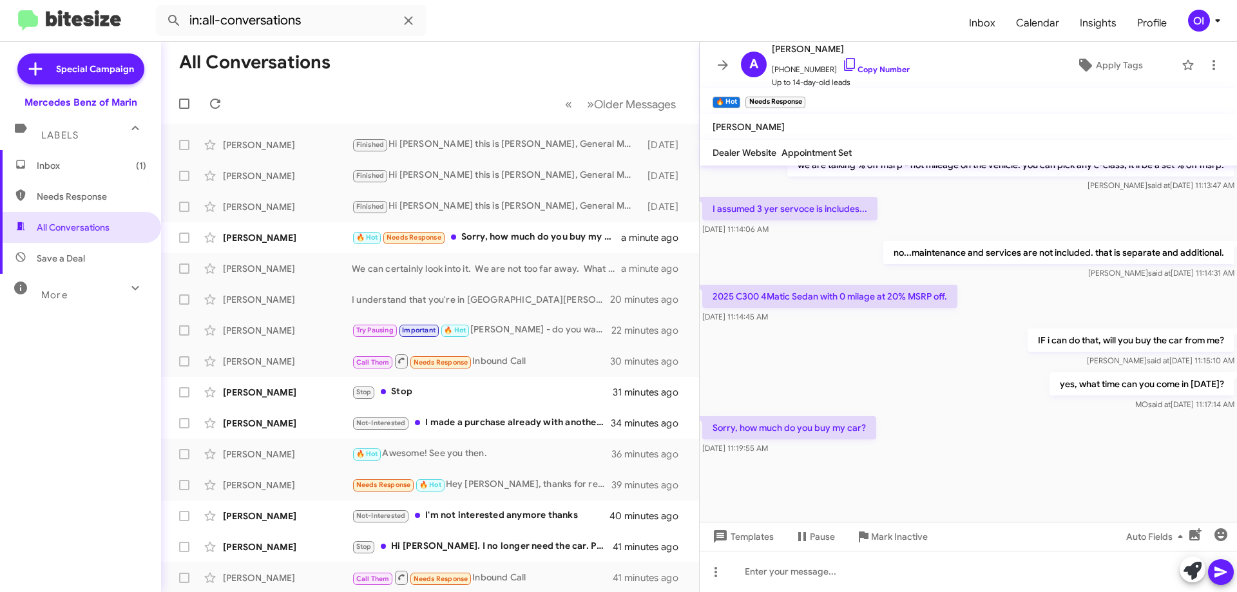
scroll to position [610, 0]
click at [800, 403] on div "yes, what time can you come in today? MO said at Aug 21, 2025, 11:17:14 AM" at bounding box center [968, 392] width 537 height 44
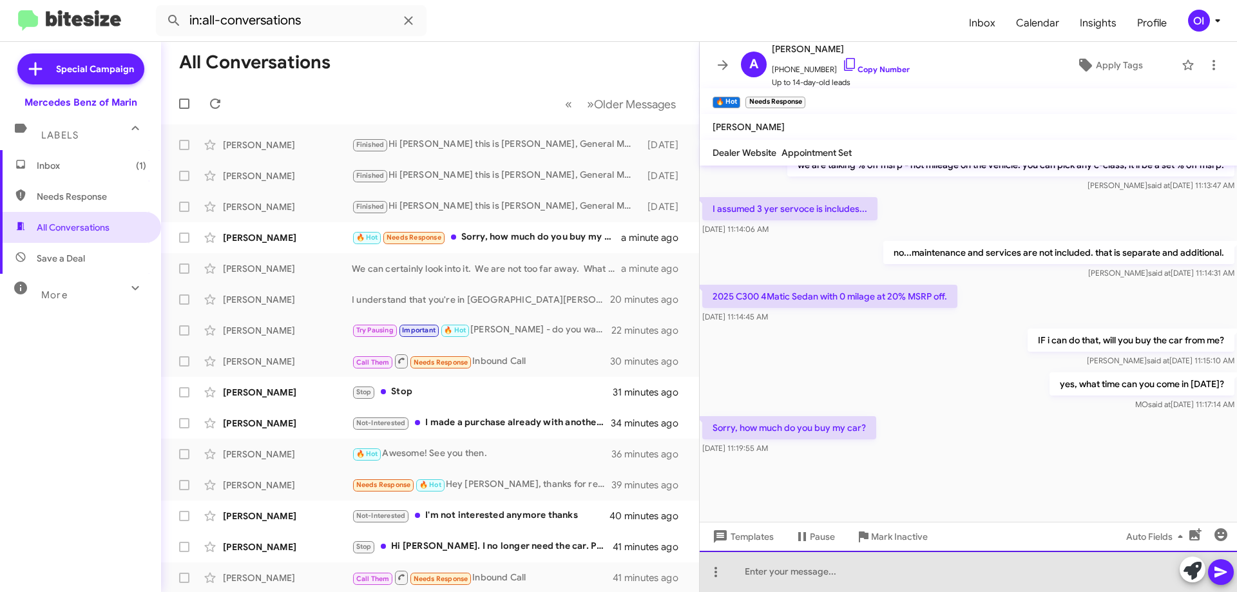
click at [769, 577] on div at bounding box center [968, 571] width 537 height 41
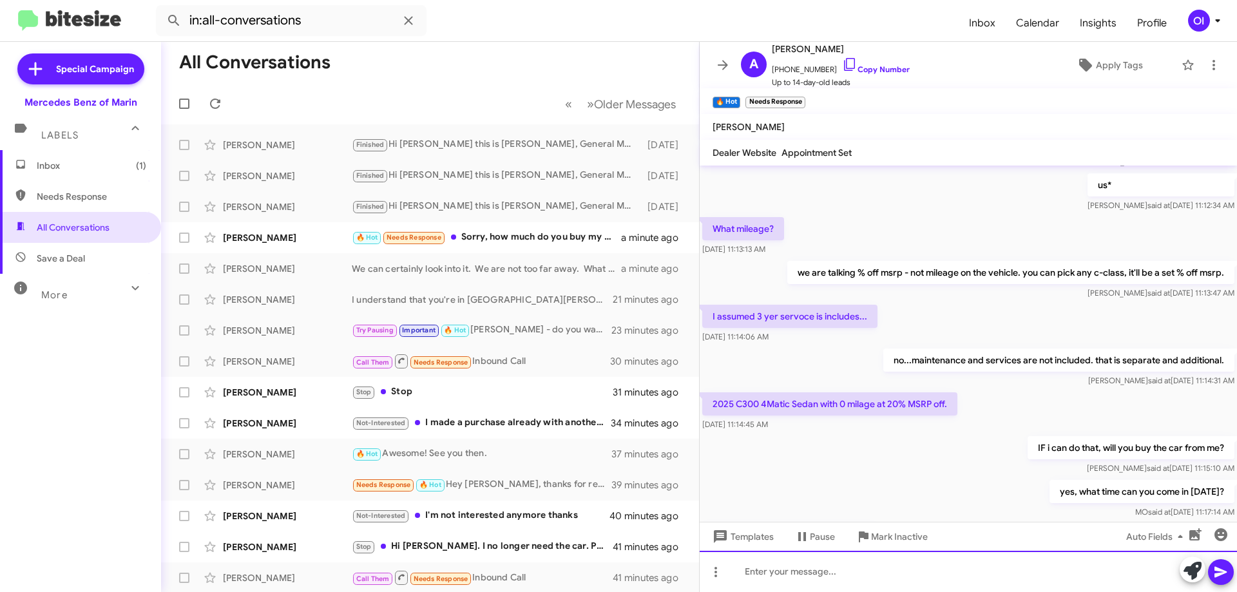
scroll to position [871, 0]
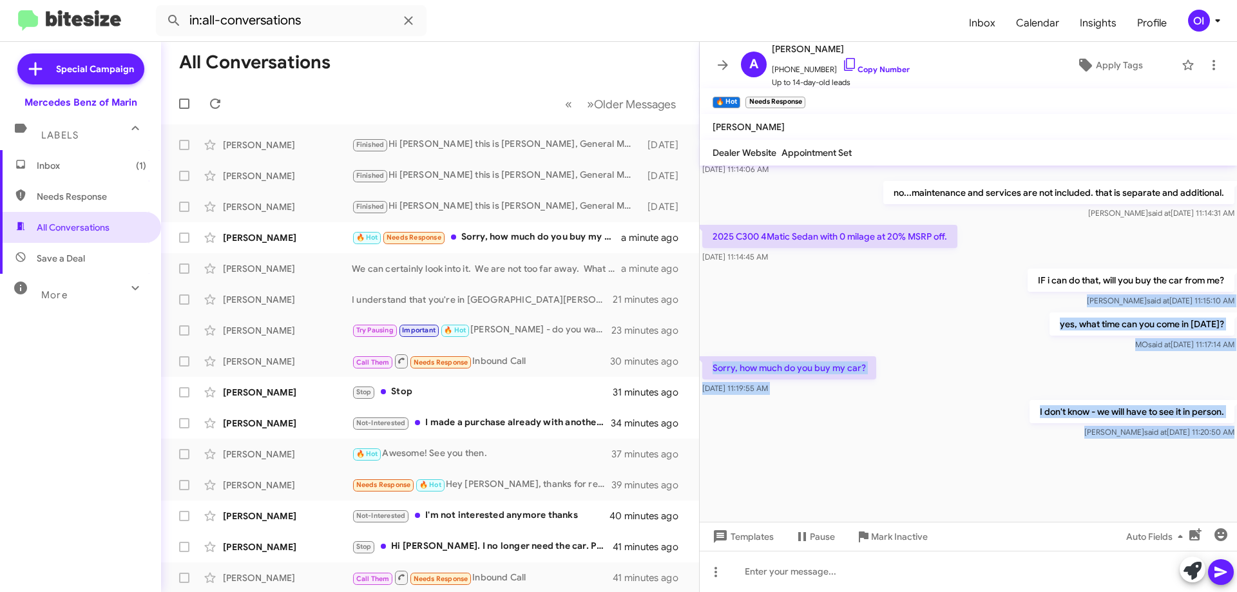
drag, startPoint x: 933, startPoint y: 297, endPoint x: 996, endPoint y: 448, distance: 163.8
click at [995, 448] on cdk-virtual-scroll-viewport "Hi Adriano this is Omar Ibrahimi, General Manager at Mercedes Benz of Marin. I …" at bounding box center [968, 344] width 537 height 356
click at [996, 448] on div at bounding box center [968, 481] width 537 height 81
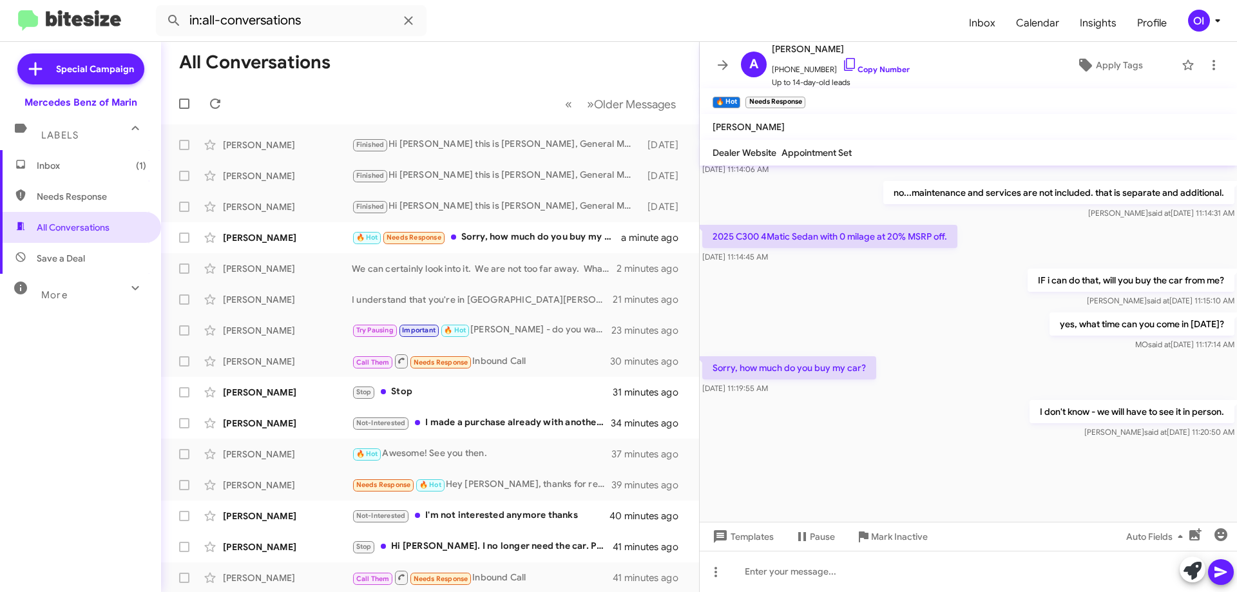
drag, startPoint x: 1032, startPoint y: 458, endPoint x: 930, endPoint y: 258, distance: 223.9
click at [930, 258] on cdk-virtual-scroll-viewport "Hi Adriano this is Omar Ibrahimi, General Manager at Mercedes Benz of Marin. I …" at bounding box center [968, 344] width 537 height 356
click at [930, 258] on div "Aug 21, 2025, 11:14:45 AM" at bounding box center [829, 257] width 255 height 13
drag, startPoint x: 919, startPoint y: 260, endPoint x: 1000, endPoint y: 433, distance: 191.4
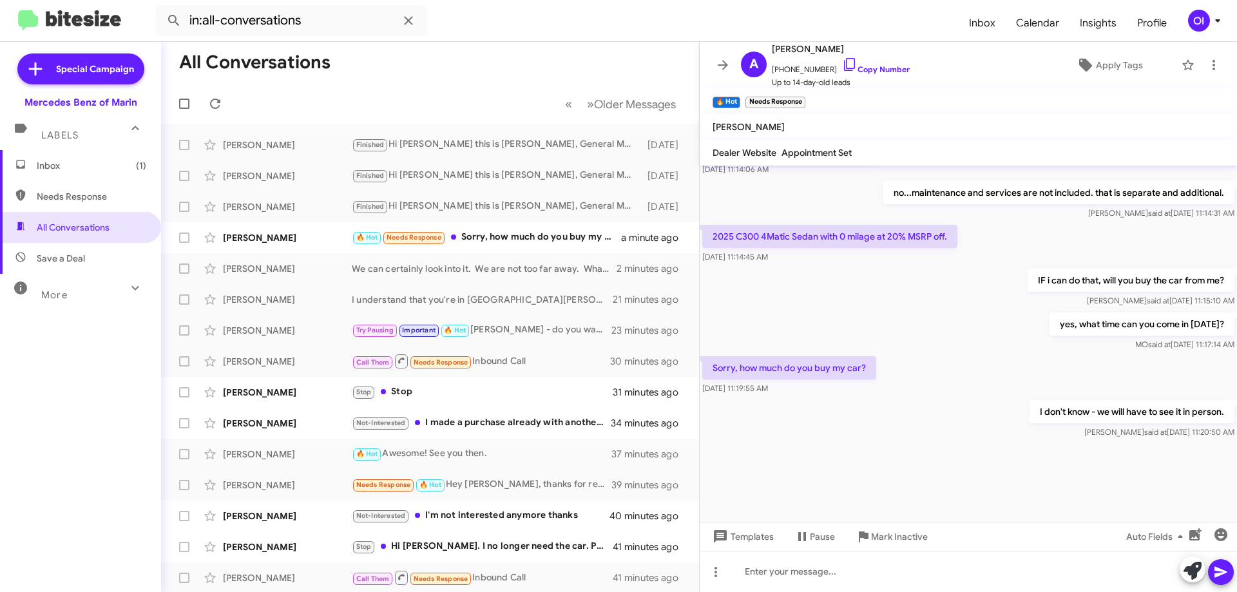
click at [1000, 433] on div "I don't know - we will have to see it in person. Omar said at Aug 21, 2025, 11:…" at bounding box center [968, 420] width 537 height 44
drag, startPoint x: 1012, startPoint y: 447, endPoint x: 927, endPoint y: 249, distance: 215.1
click at [927, 249] on cdk-virtual-scroll-viewport "Hi Adriano this is Omar Ibrahimi, General Manager at Mercedes Benz of Marin. I …" at bounding box center [968, 344] width 537 height 356
click at [927, 249] on div "2025 C300 4Matic Sedan with 0 milage at 20% MSRP off. Aug 21, 2025, 11:14:45 AM" at bounding box center [829, 244] width 255 height 39
drag, startPoint x: 916, startPoint y: 256, endPoint x: 976, endPoint y: 418, distance: 173.3
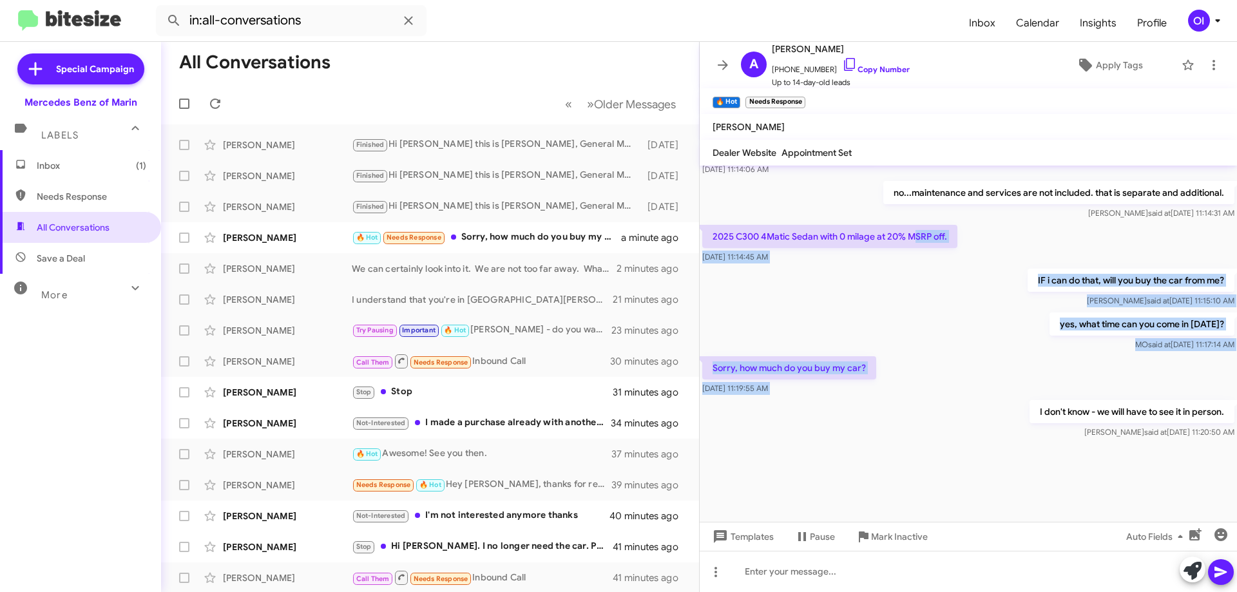
click at [976, 418] on div "I don't know - we will have to see it in person. Omar said at Aug 21, 2025, 11:…" at bounding box center [968, 420] width 537 height 44
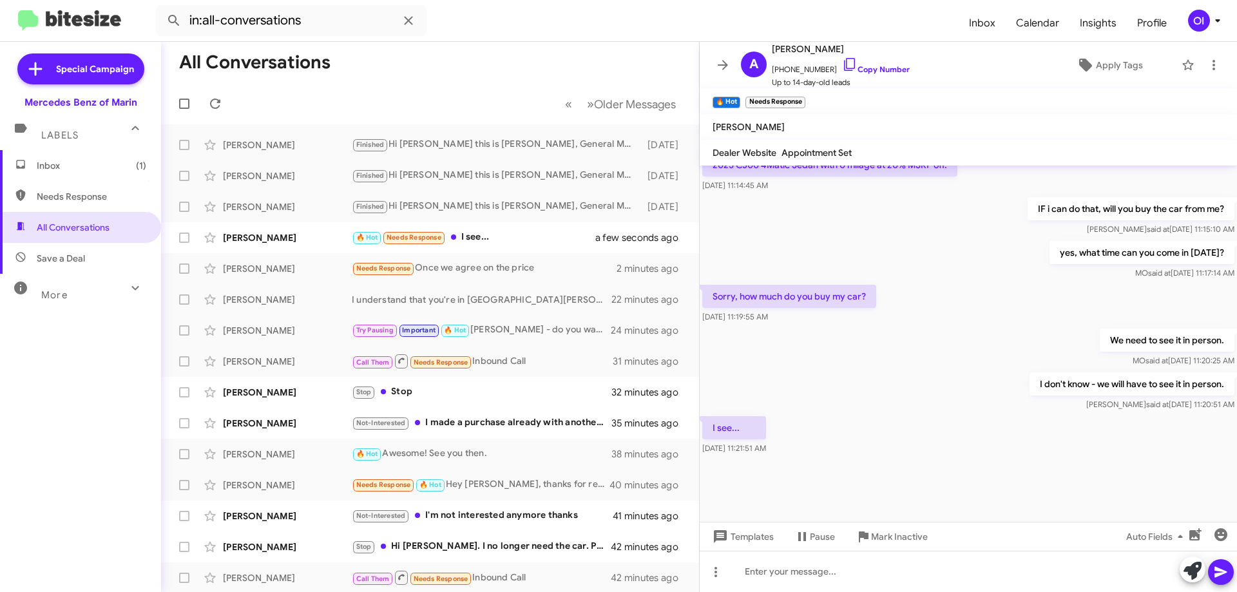
scroll to position [610, 0]
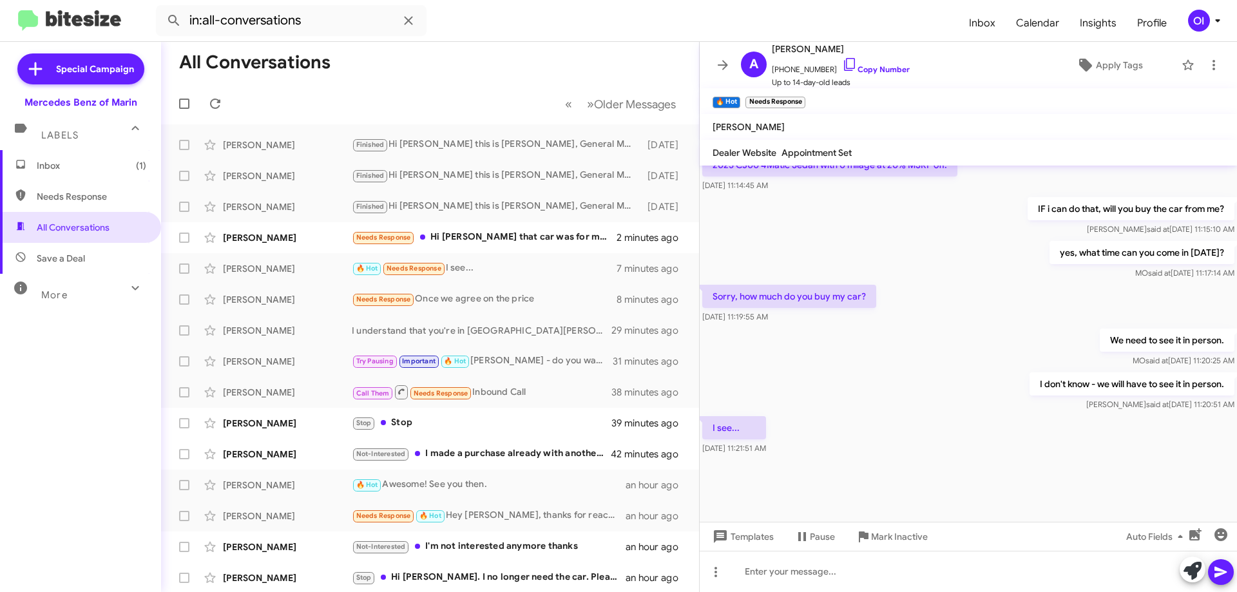
click at [844, 363] on div "We need to see it in person. MO said at Aug 21, 2025, 11:20:25 AM" at bounding box center [968, 348] width 537 height 44
click at [715, 63] on span at bounding box center [723, 64] width 26 height 15
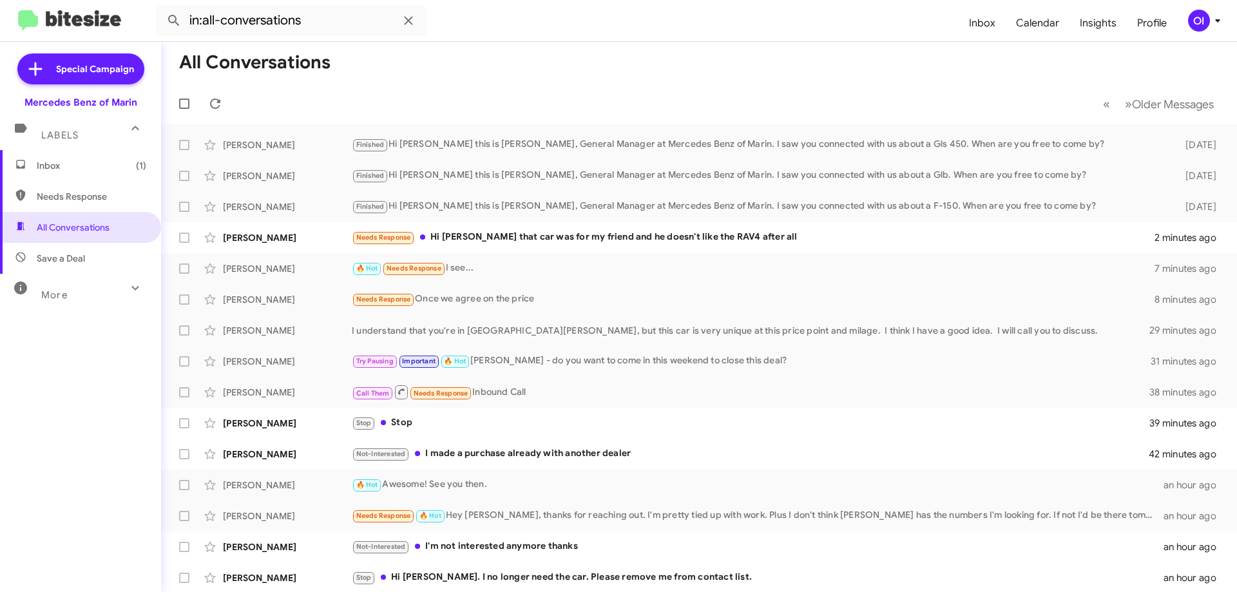
click at [64, 166] on span "Inbox (1)" at bounding box center [92, 165] width 110 height 13
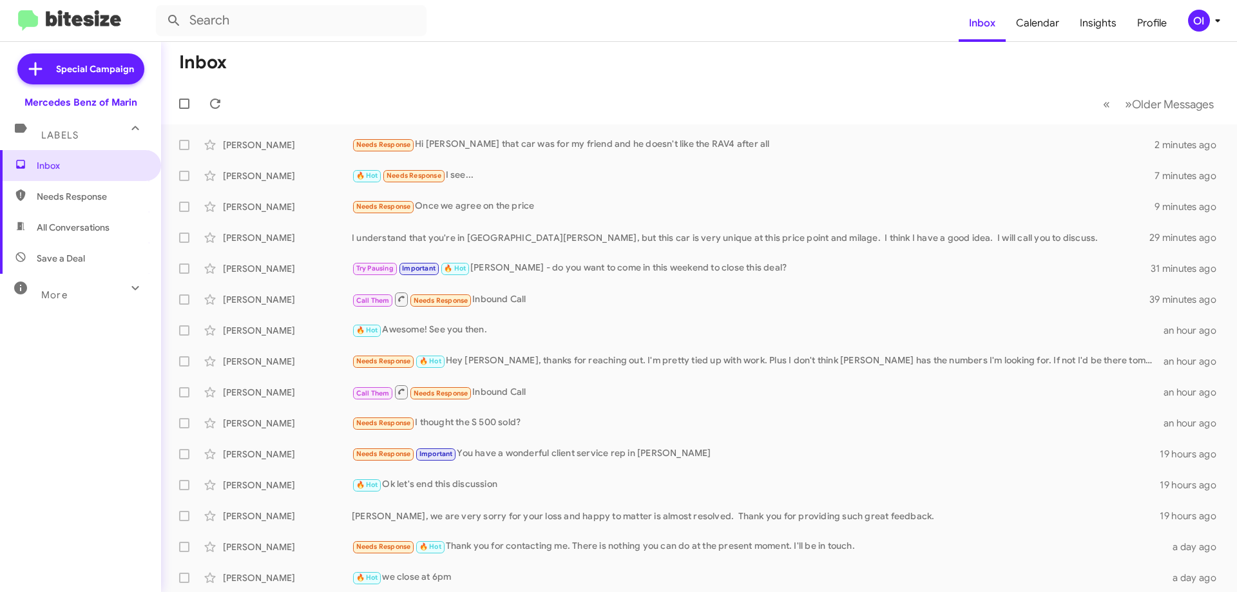
click at [1197, 22] on div "OI" at bounding box center [1199, 21] width 22 height 22
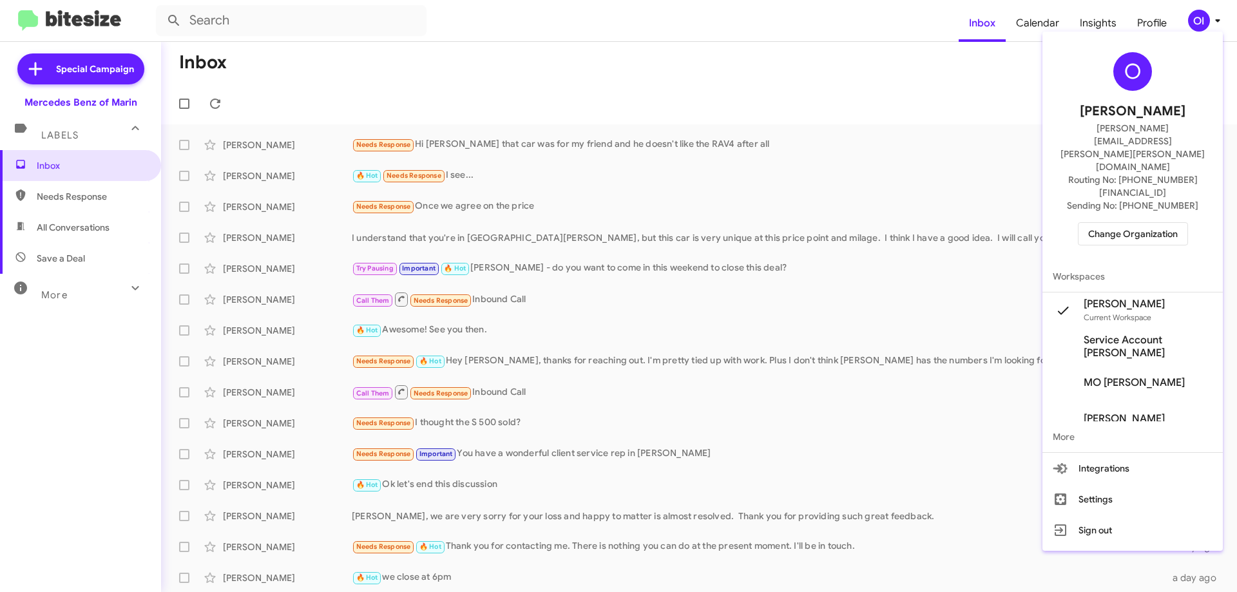
click at [590, 207] on div at bounding box center [618, 296] width 1237 height 592
click at [559, 208] on div "Needs Response Once we agree on the price" at bounding box center [764, 206] width 824 height 15
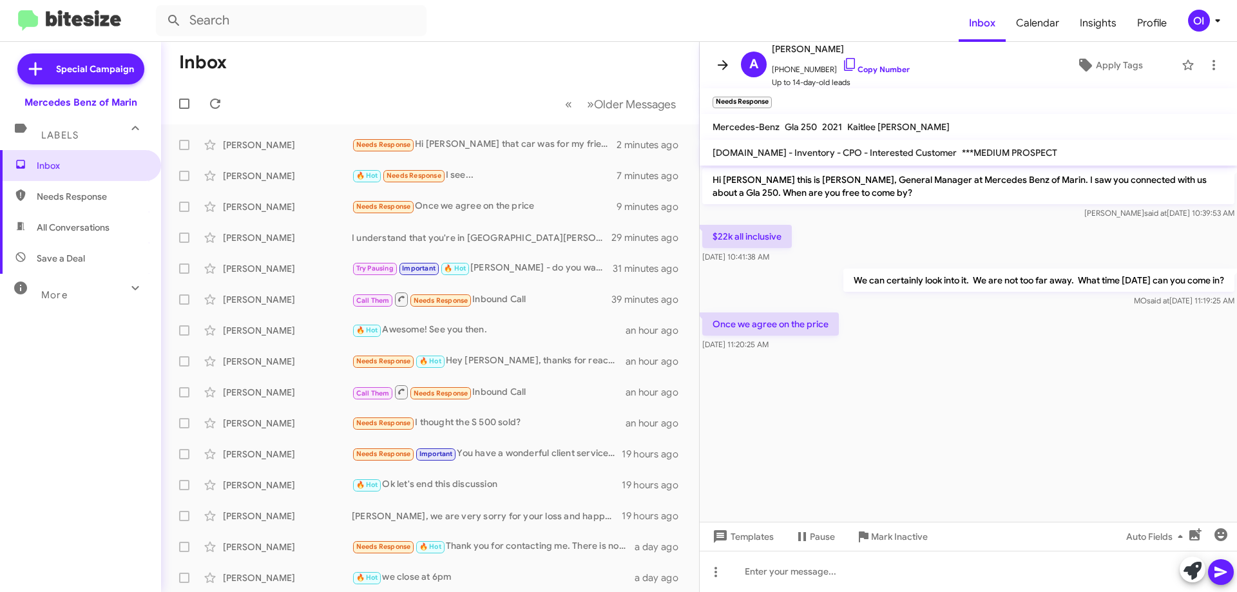
click at [722, 68] on icon at bounding box center [722, 64] width 15 height 15
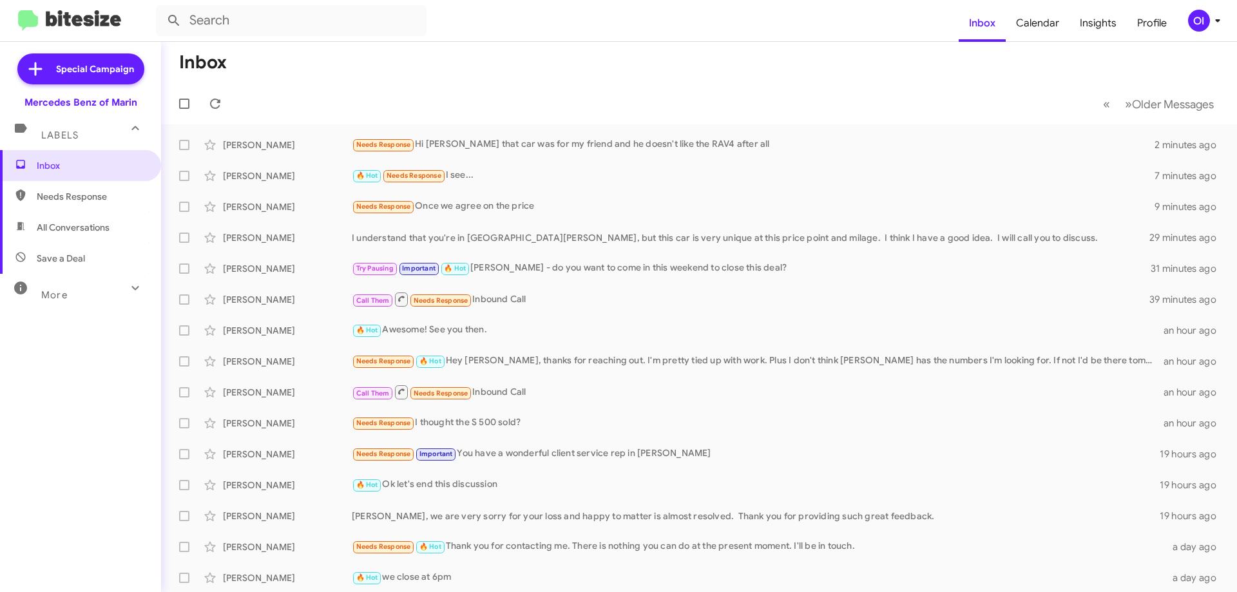
click at [1191, 21] on div "OI" at bounding box center [1199, 21] width 22 height 22
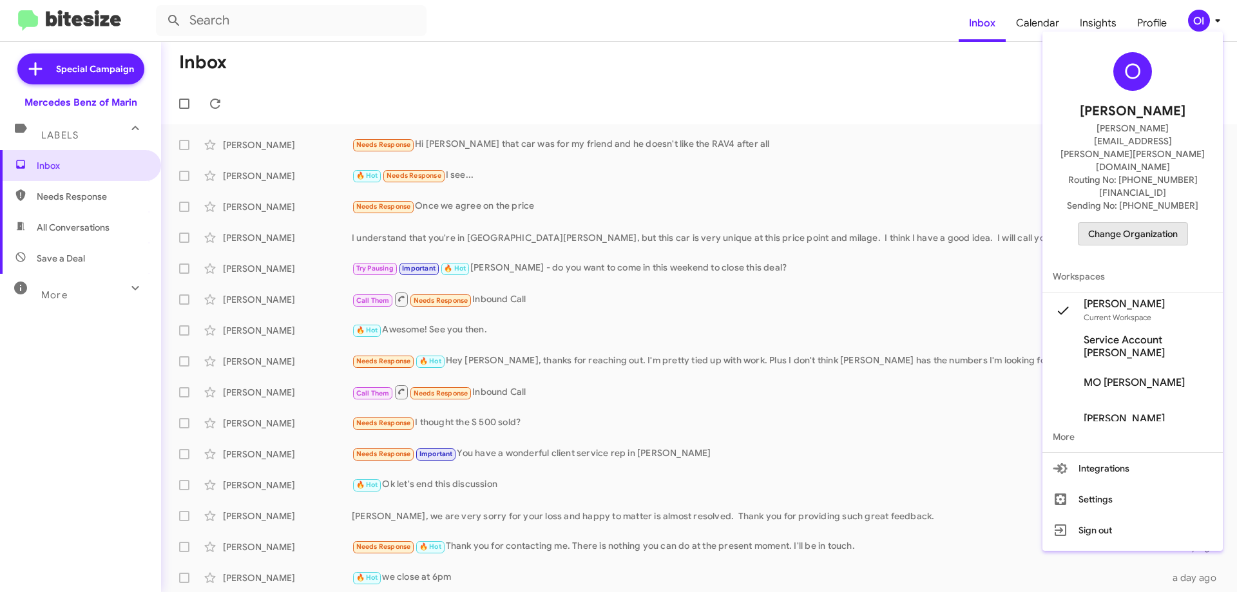
click at [1134, 223] on span "Change Organization" at bounding box center [1133, 234] width 90 height 22
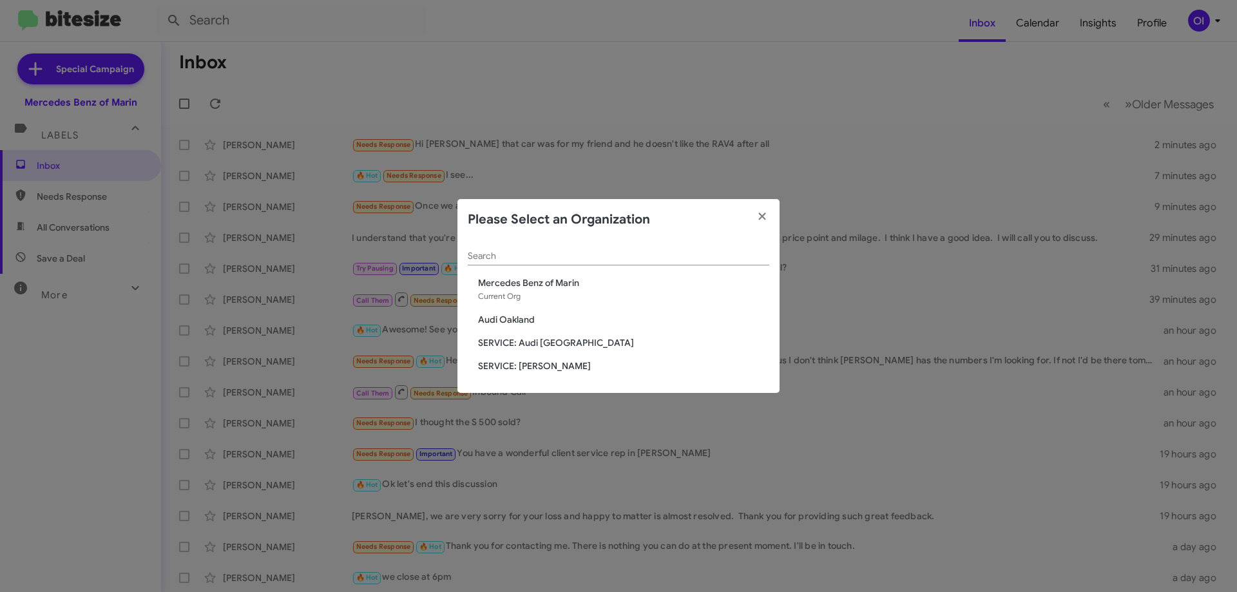
click at [547, 365] on span "SERVICE: [PERSON_NAME]" at bounding box center [623, 366] width 291 height 13
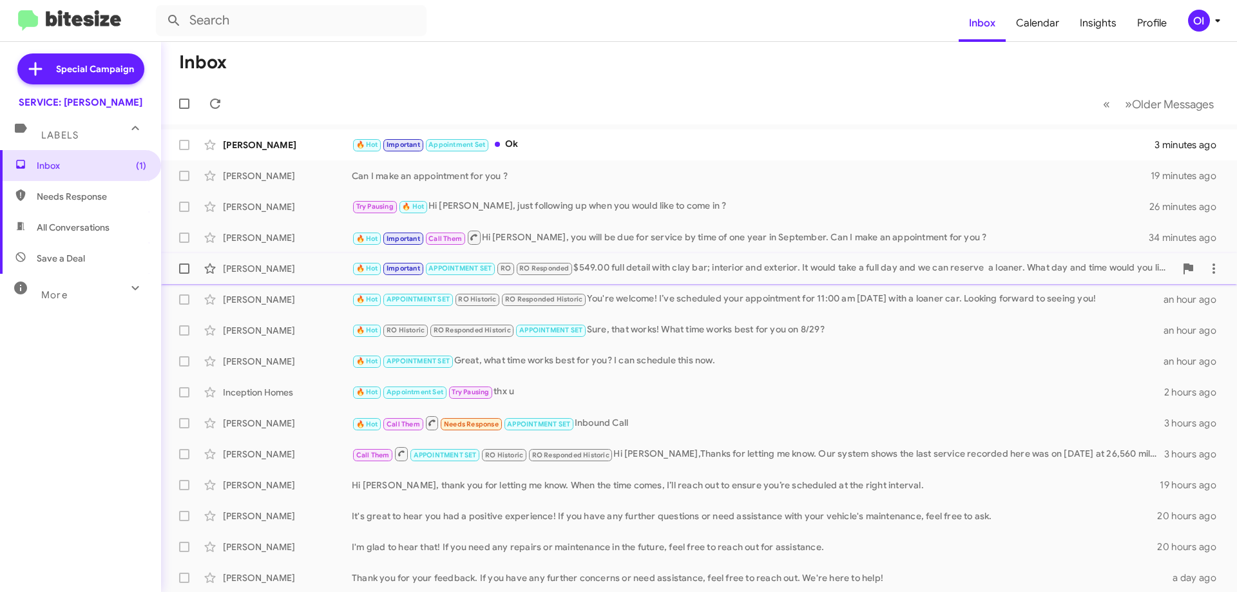
click at [622, 276] on div "Charlie Allen 🔥 Hot Important APPOINTMENT SET RO RO Responded $549.00 full deta…" at bounding box center [699, 269] width 1056 height 26
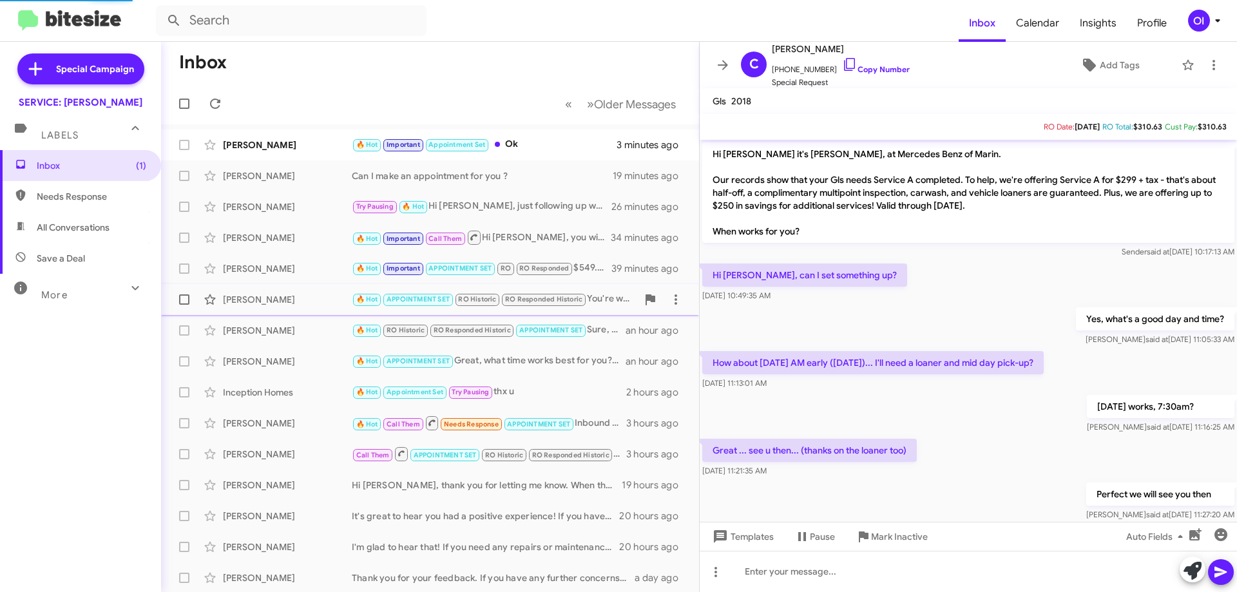
scroll to position [789, 0]
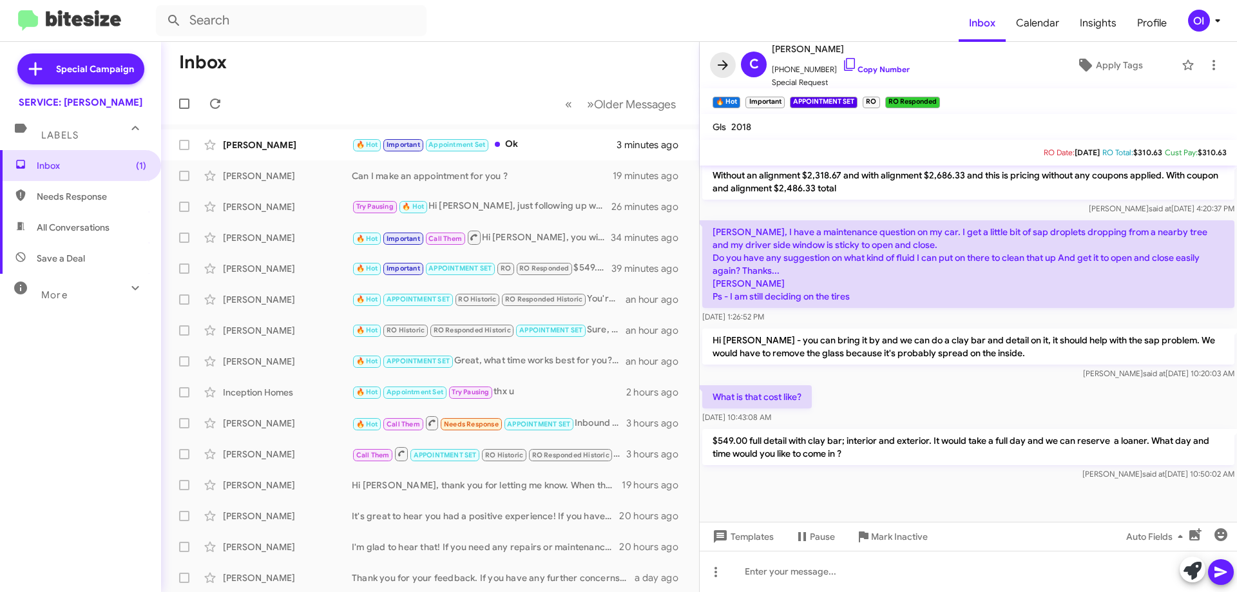
click at [716, 66] on icon at bounding box center [722, 64] width 15 height 15
